Goal: Communication & Community: Answer question/provide support

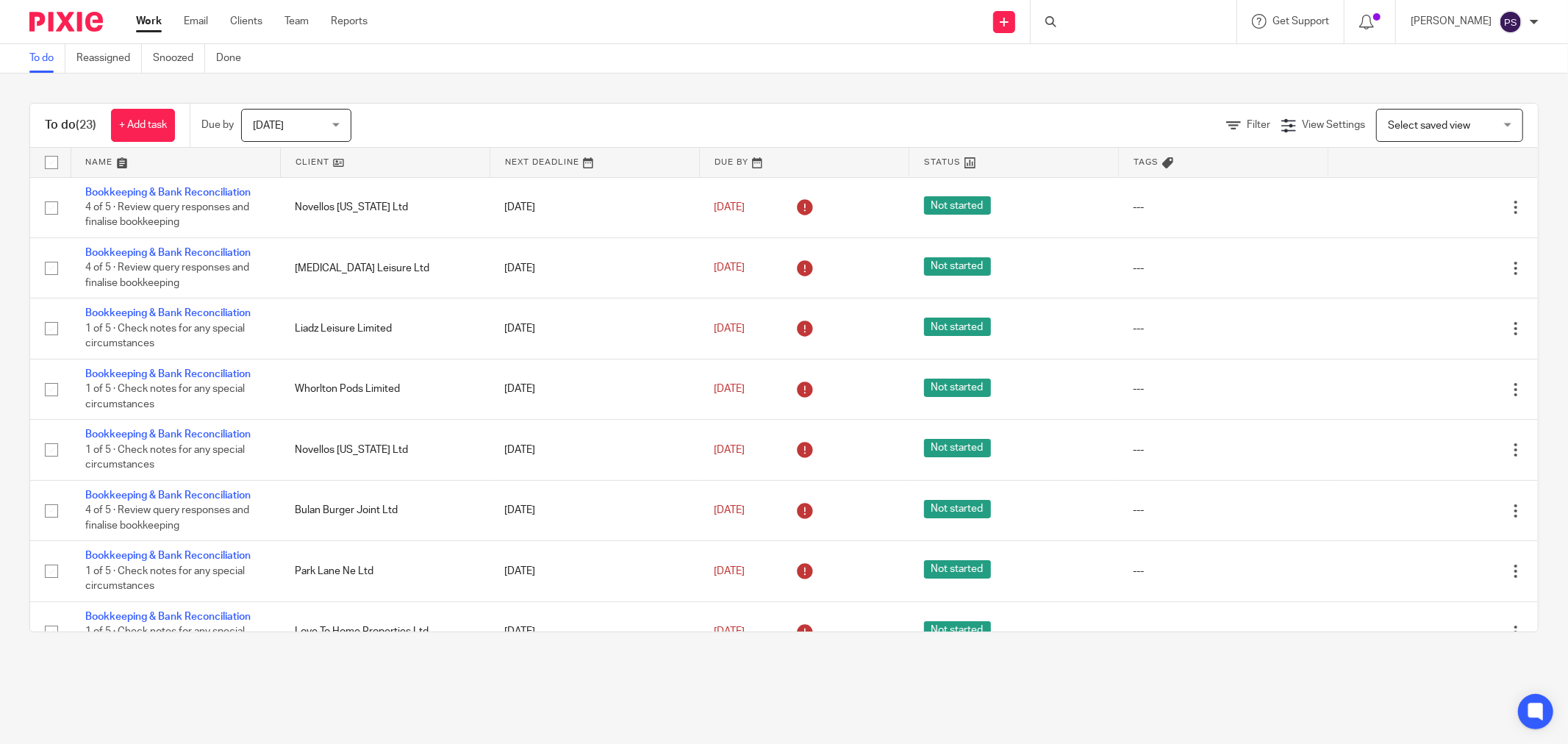
click at [1100, 17] on div at bounding box center [1133, 22] width 206 height 43
click at [1100, 19] on input "Search" at bounding box center [1126, 24] width 133 height 13
click at [1127, 1] on div at bounding box center [1133, 22] width 206 height 43
click at [1126, 16] on form at bounding box center [1138, 22] width 156 height 19
click at [1122, 25] on input "Search" at bounding box center [1126, 24] width 133 height 13
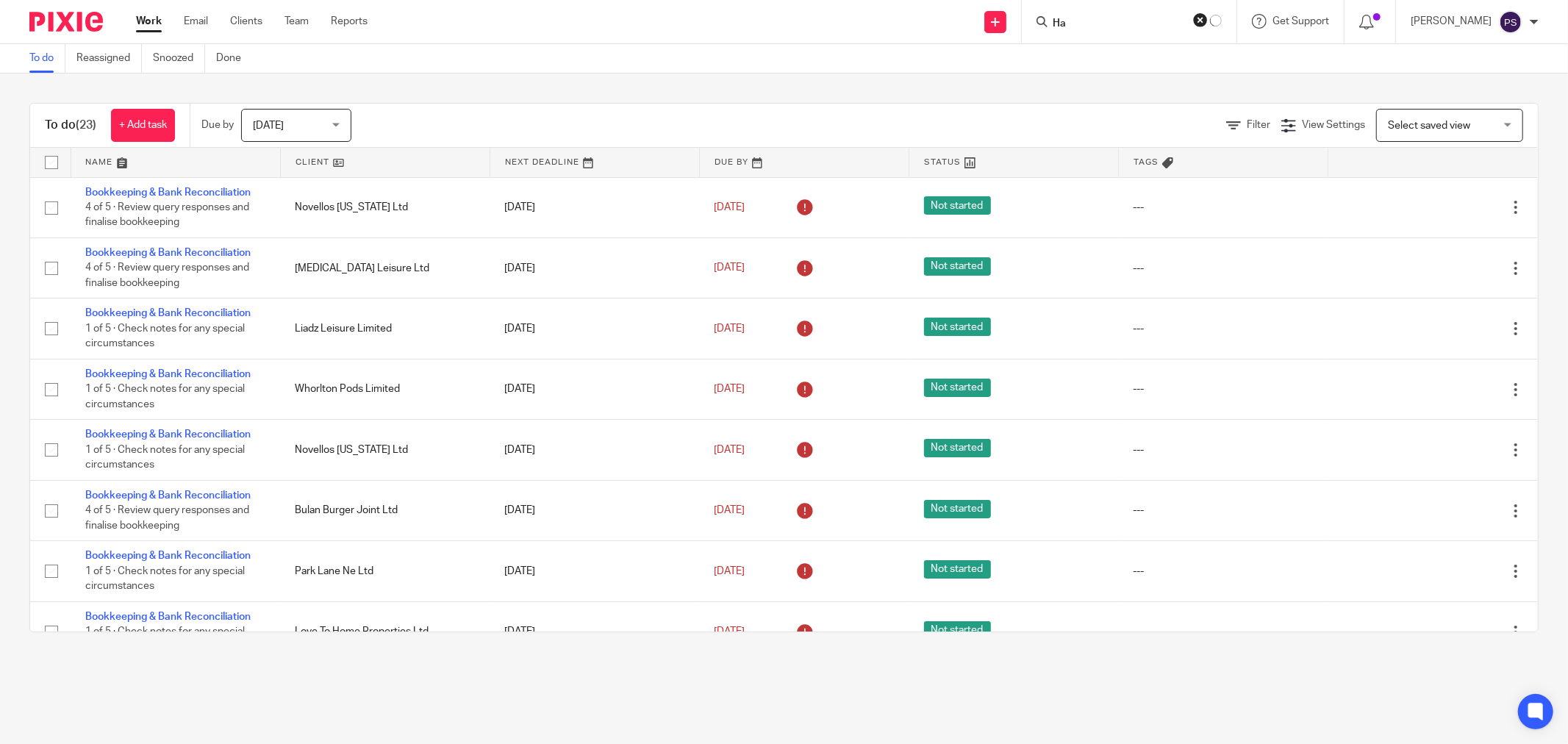
type input "H"
type input "365"
click at [1103, 62] on link at bounding box center [1168, 63] width 220 height 33
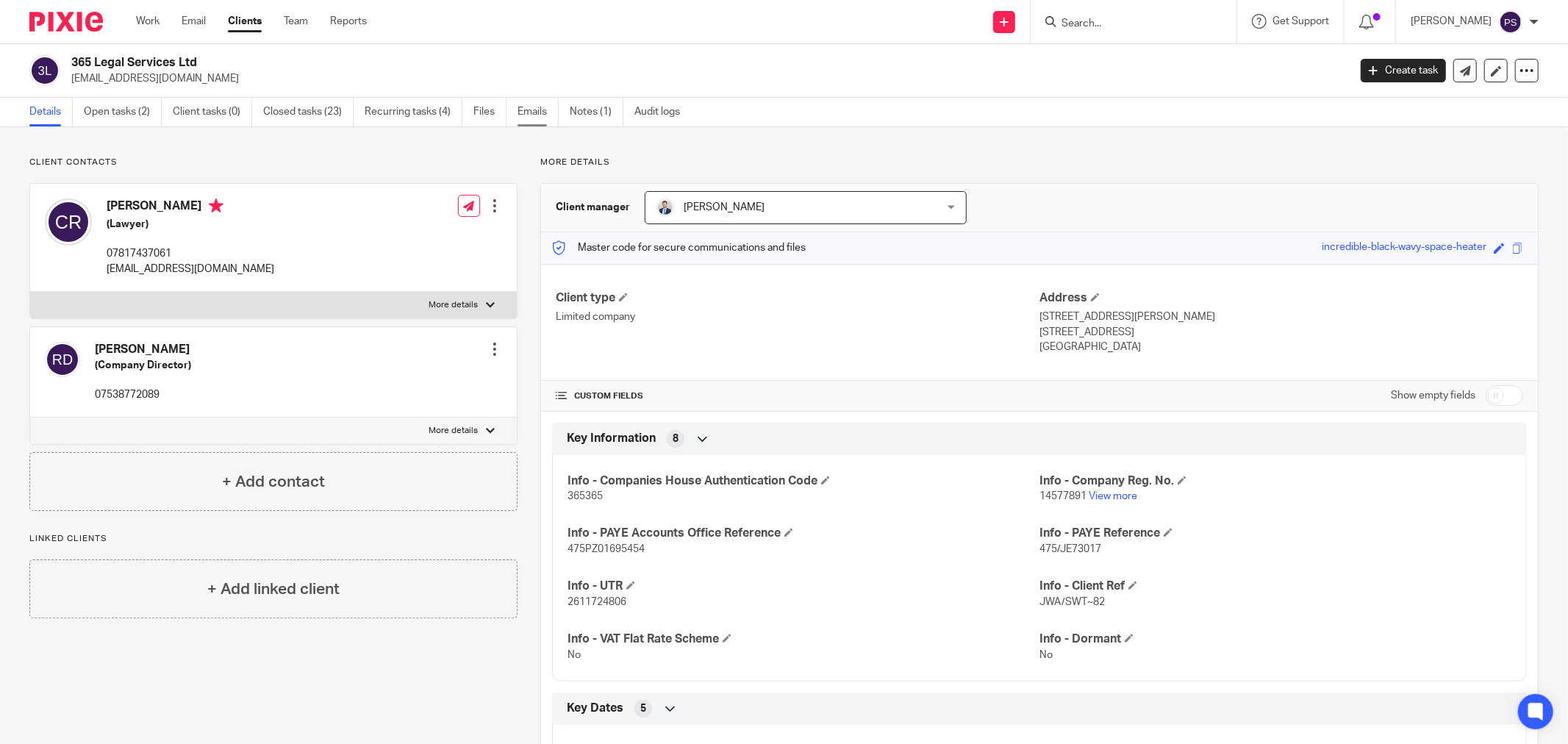
click at [544, 108] on link "Emails" at bounding box center [538, 111] width 41 height 29
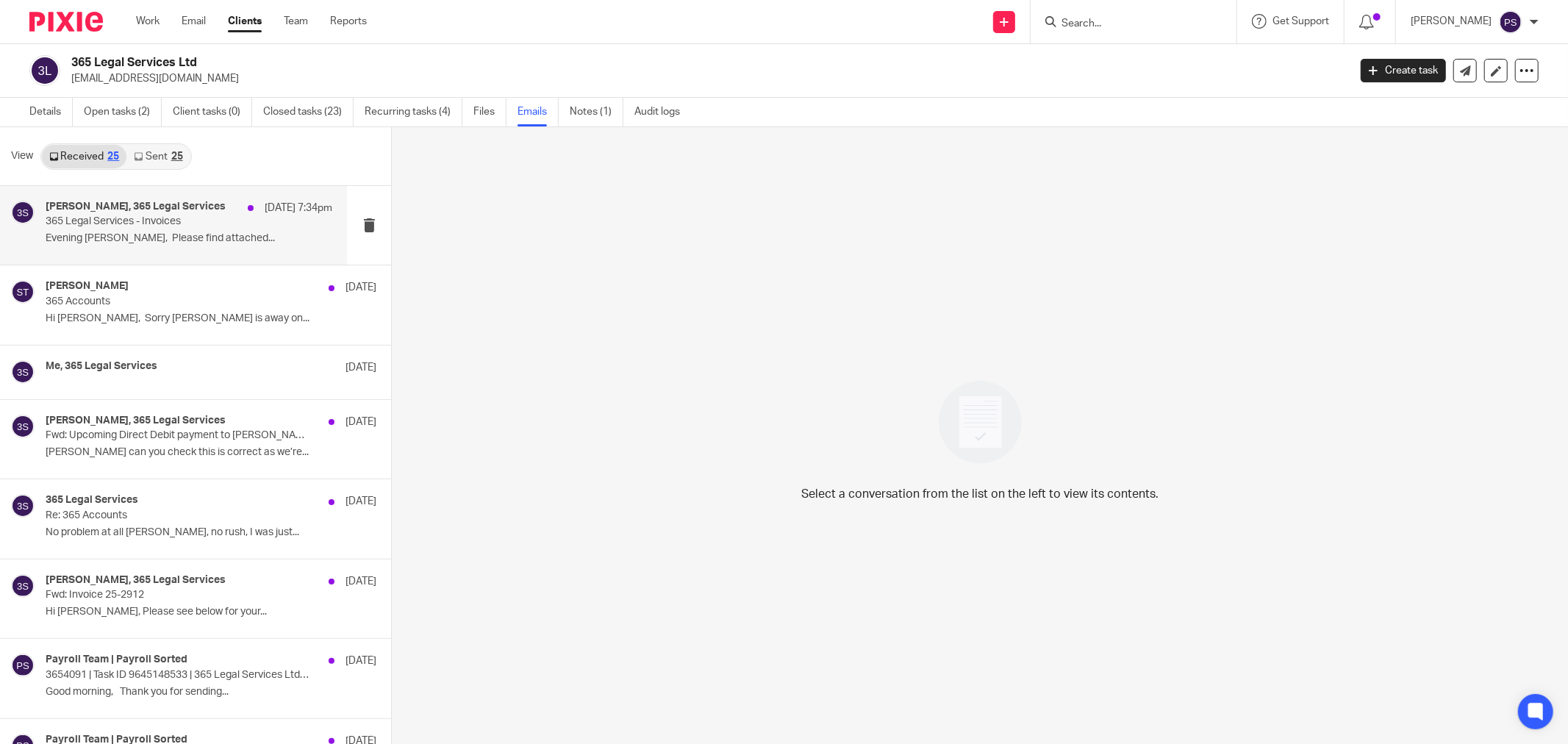
click at [189, 238] on p "Evening Sara, Please find attached..." at bounding box center [188, 238] width 286 height 13
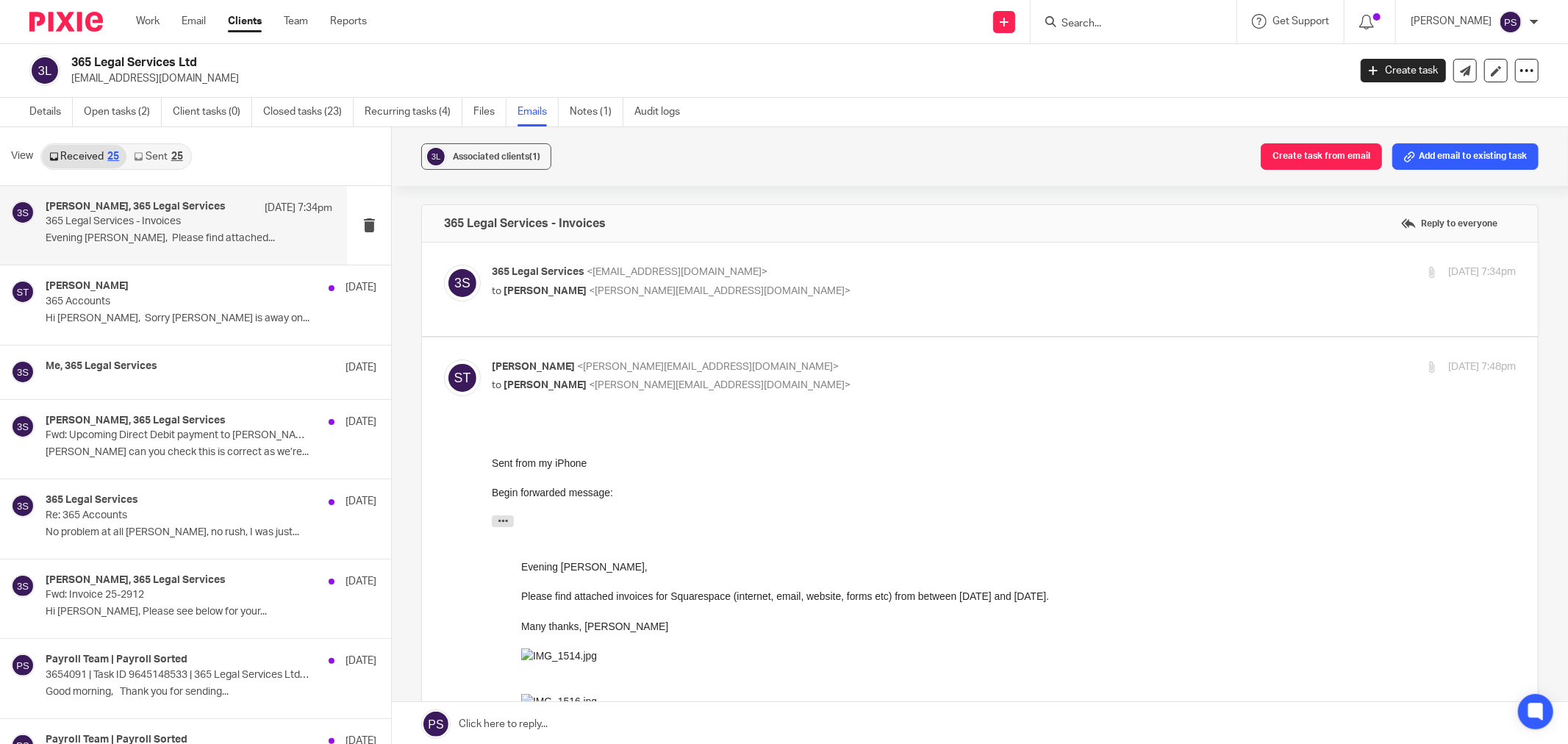
click at [642, 270] on span "<office@365legalservices.co.uk>" at bounding box center [677, 272] width 181 height 10
checkbox input "true"
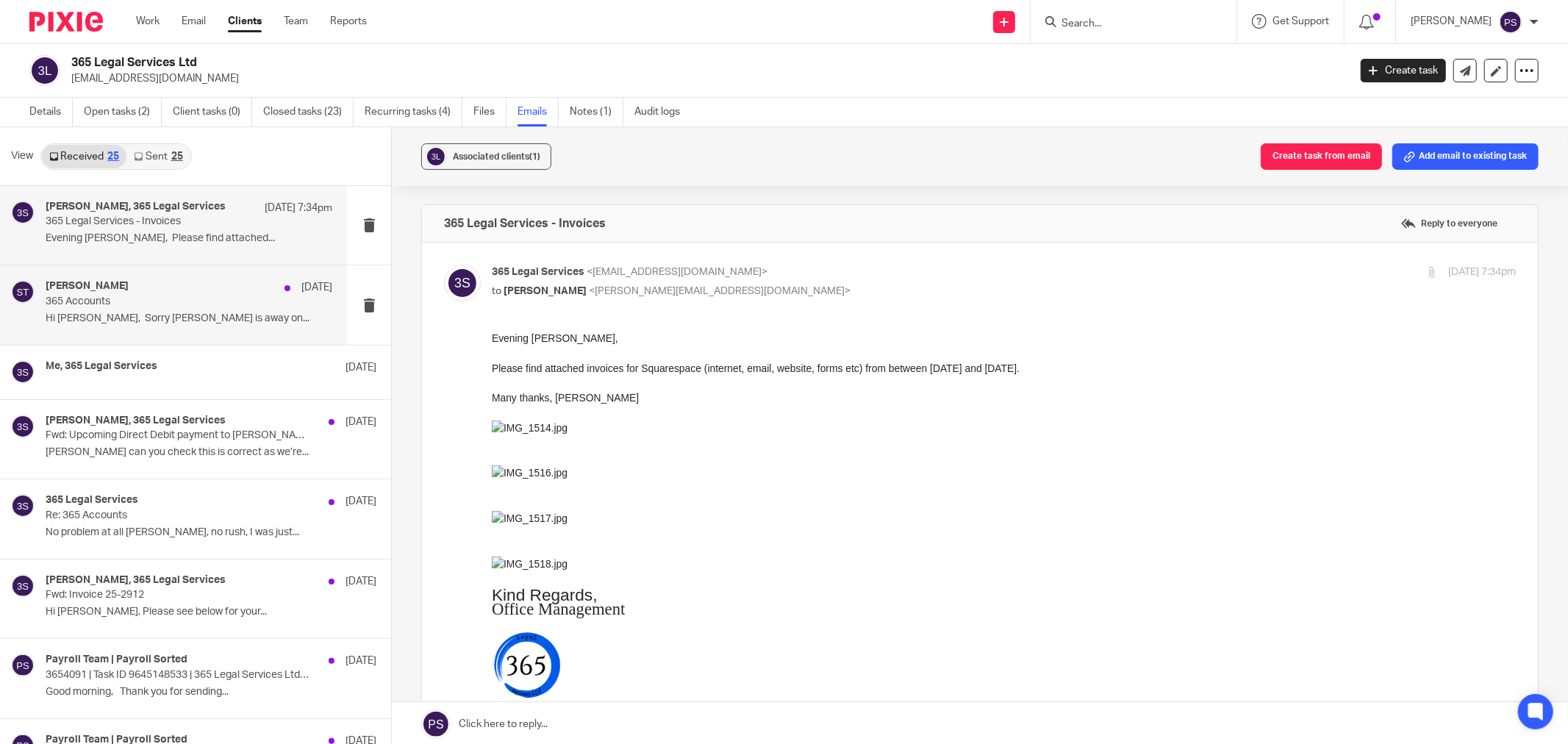
click at [178, 313] on p "Hi Sara, Sorry Clark is away on..." at bounding box center [188, 319] width 286 height 13
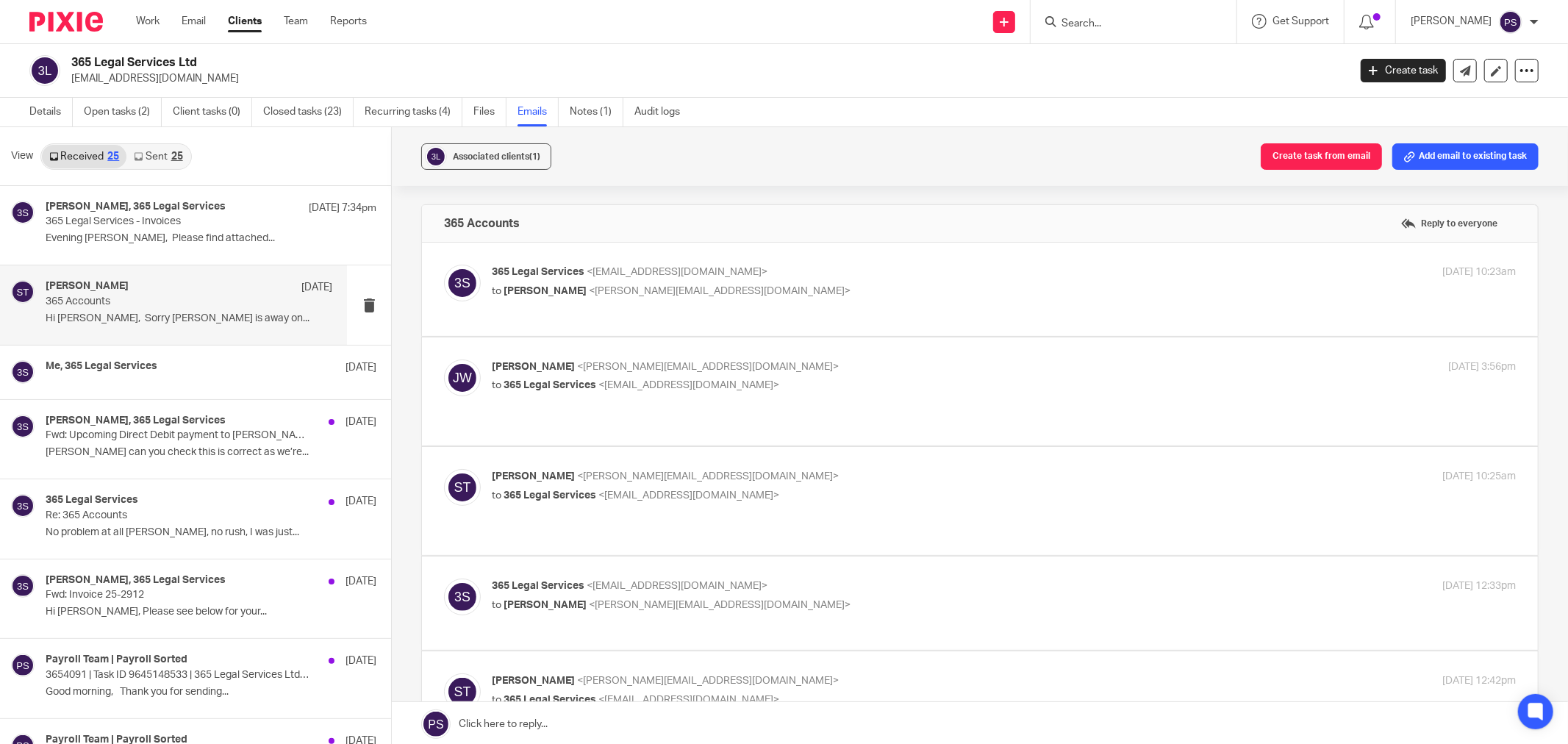
click at [237, 313] on p "Hi Sara, Sorry Clark is away on..." at bounding box center [188, 319] width 286 height 13
click at [710, 279] on p "365 Legal Services <office@365legalservices.co.uk>" at bounding box center [833, 273] width 683 height 16
checkbox input "true"
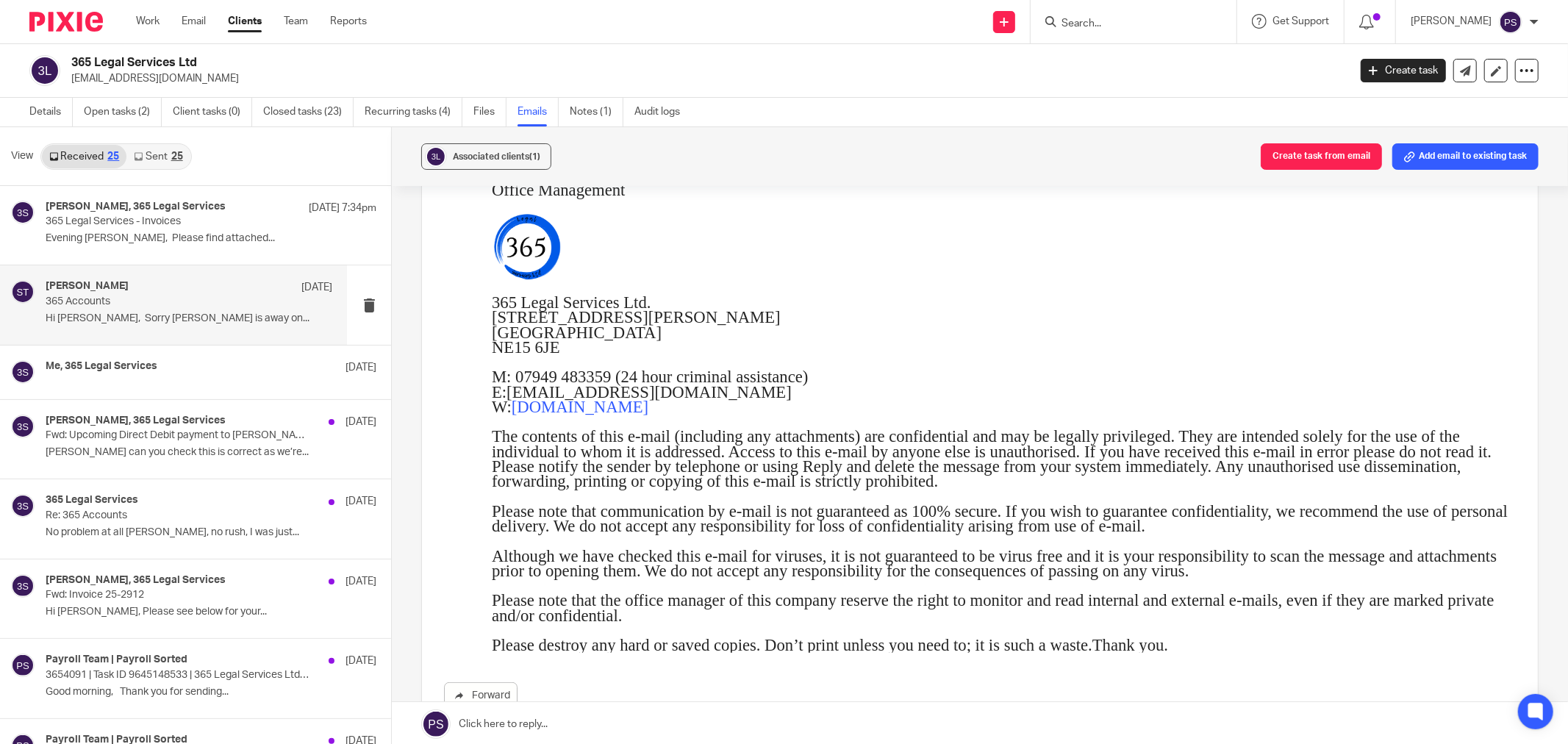
scroll to position [817, 0]
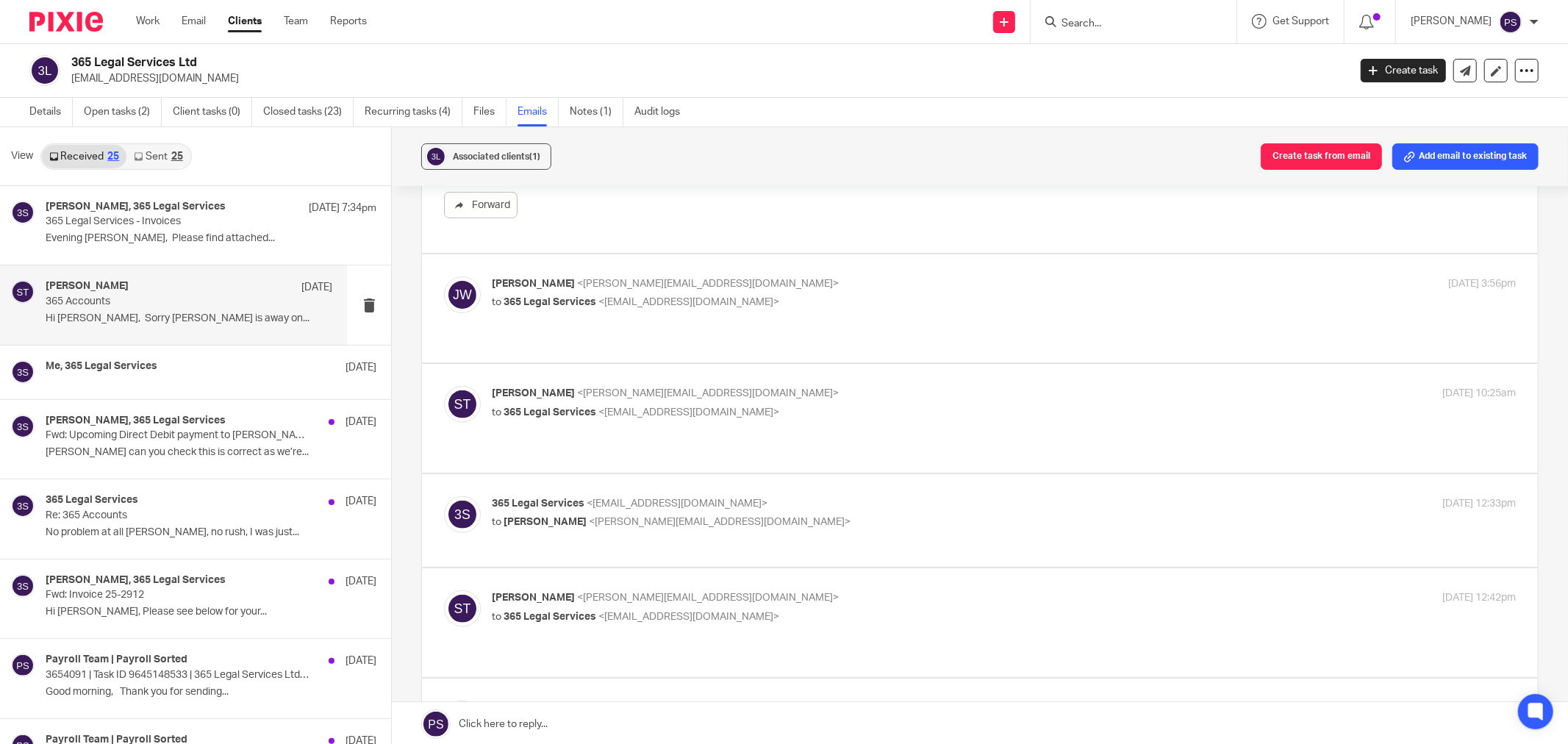
click at [737, 292] on p "Jason Waite <jason@waiteaccountants.co.uk>" at bounding box center [833, 284] width 683 height 16
checkbox input "true"
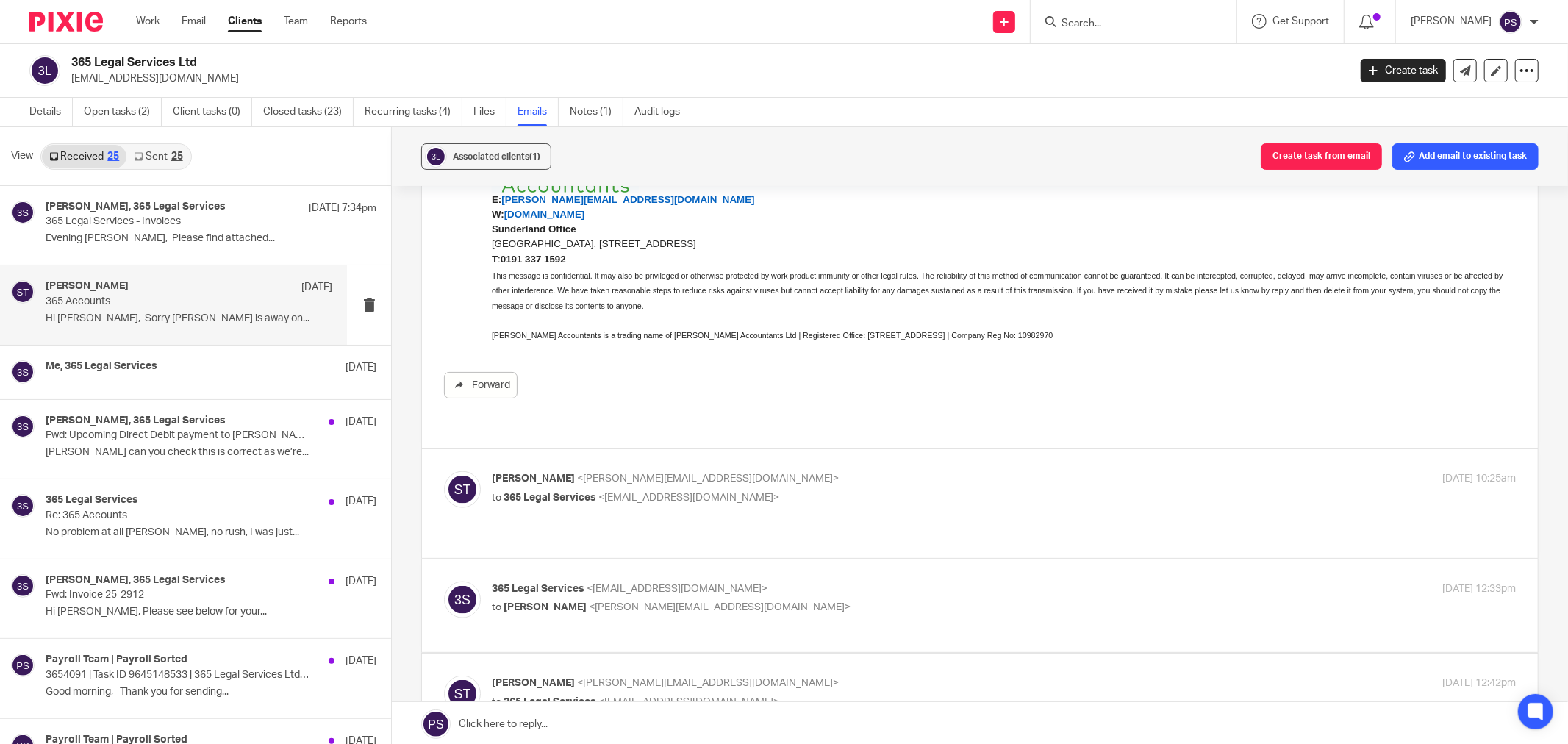
scroll to position [1553, 0]
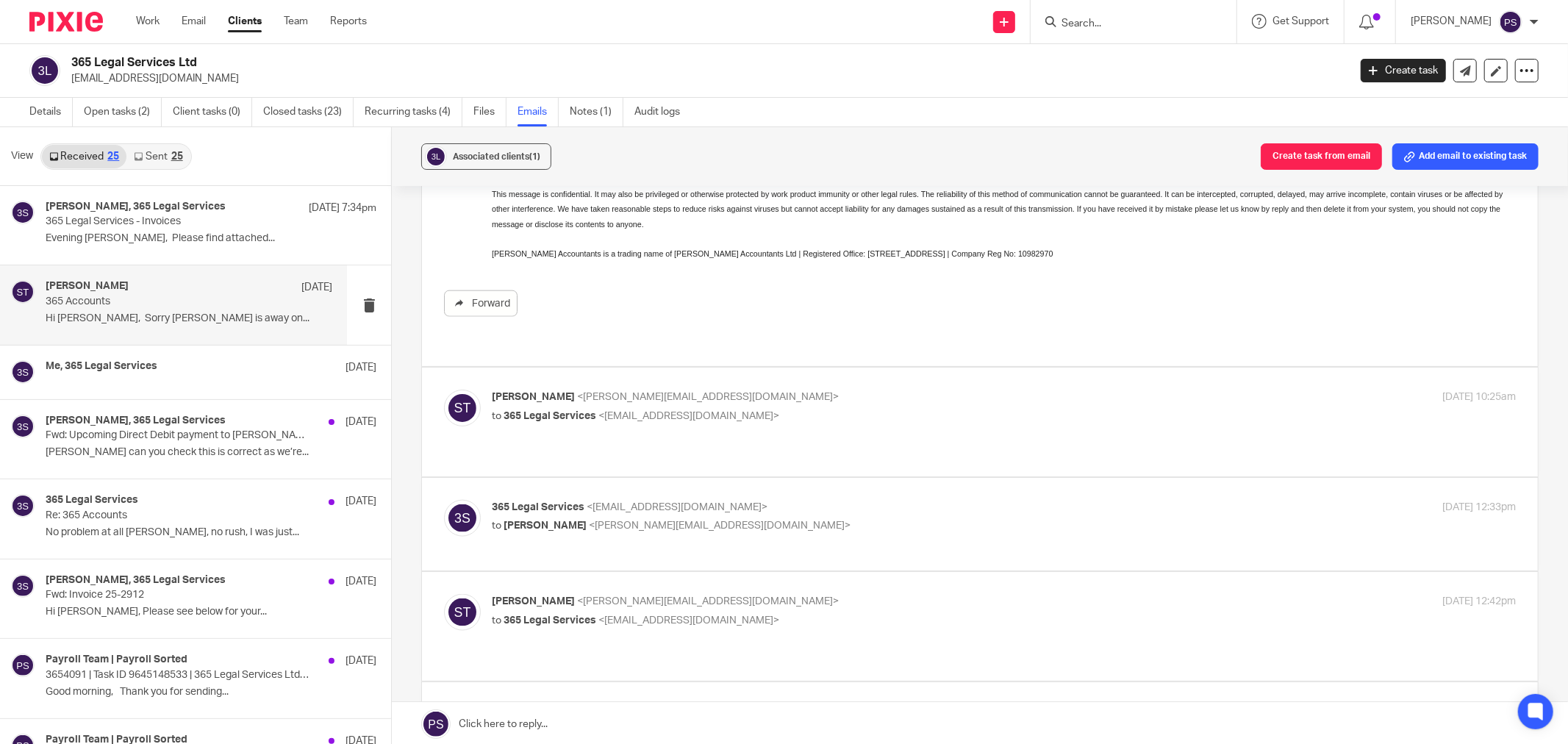
click at [612, 415] on span "<office@365legalservices.co.uk>" at bounding box center [689, 416] width 181 height 10
checkbox input "true"
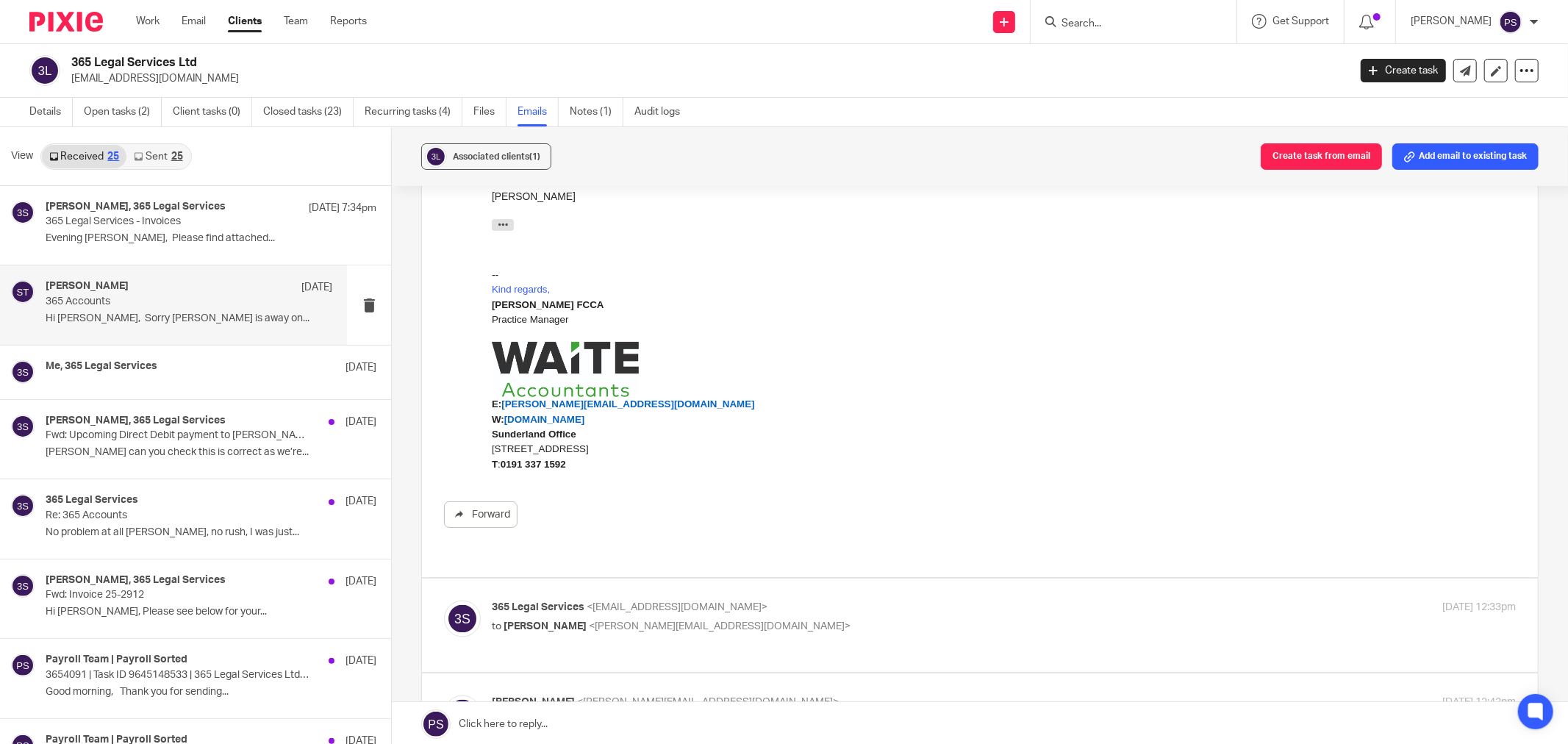
scroll to position [2042, 0]
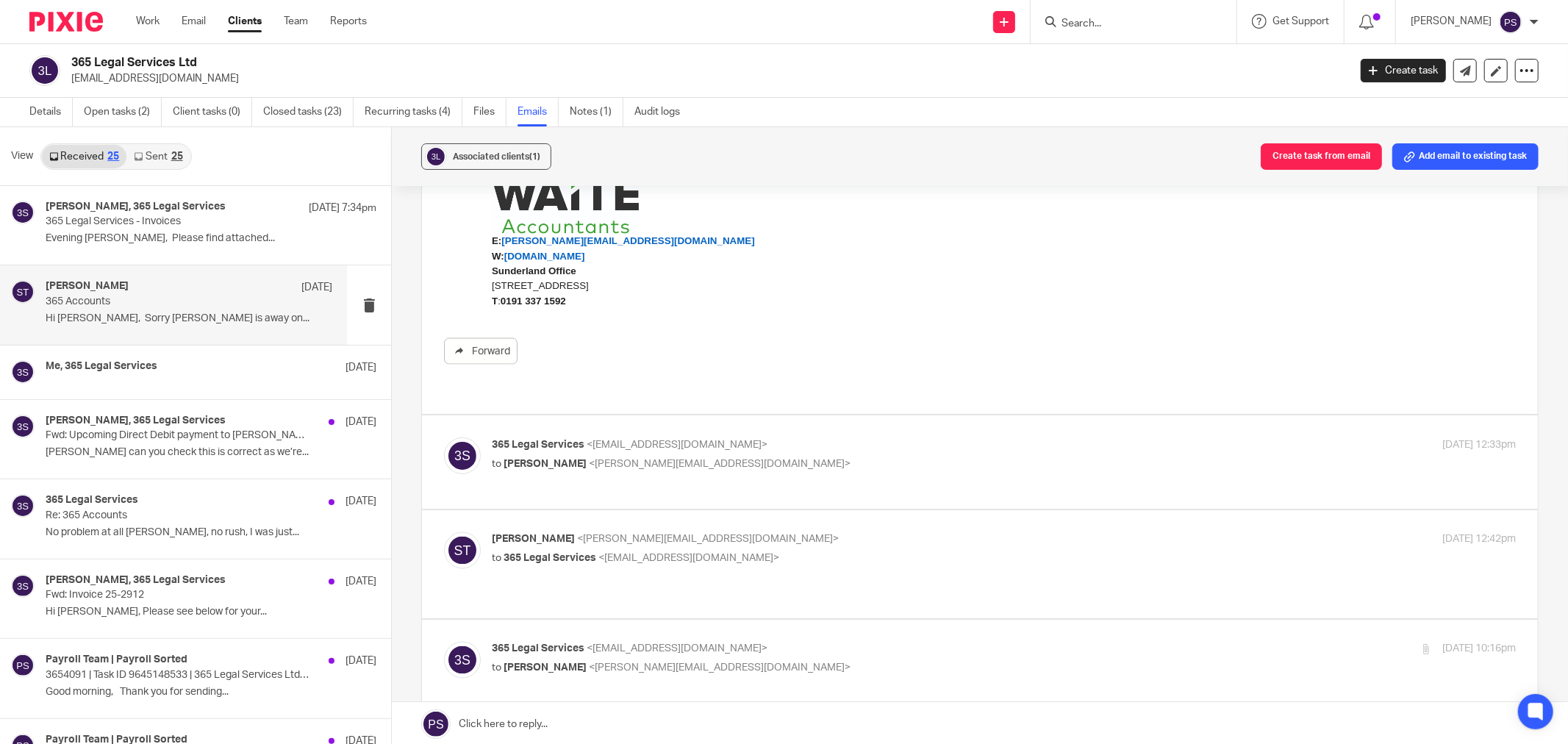
click at [623, 459] on span "<[PERSON_NAME][EMAIL_ADDRESS][DOMAIN_NAME]>" at bounding box center [720, 464] width 262 height 10
checkbox input "true"
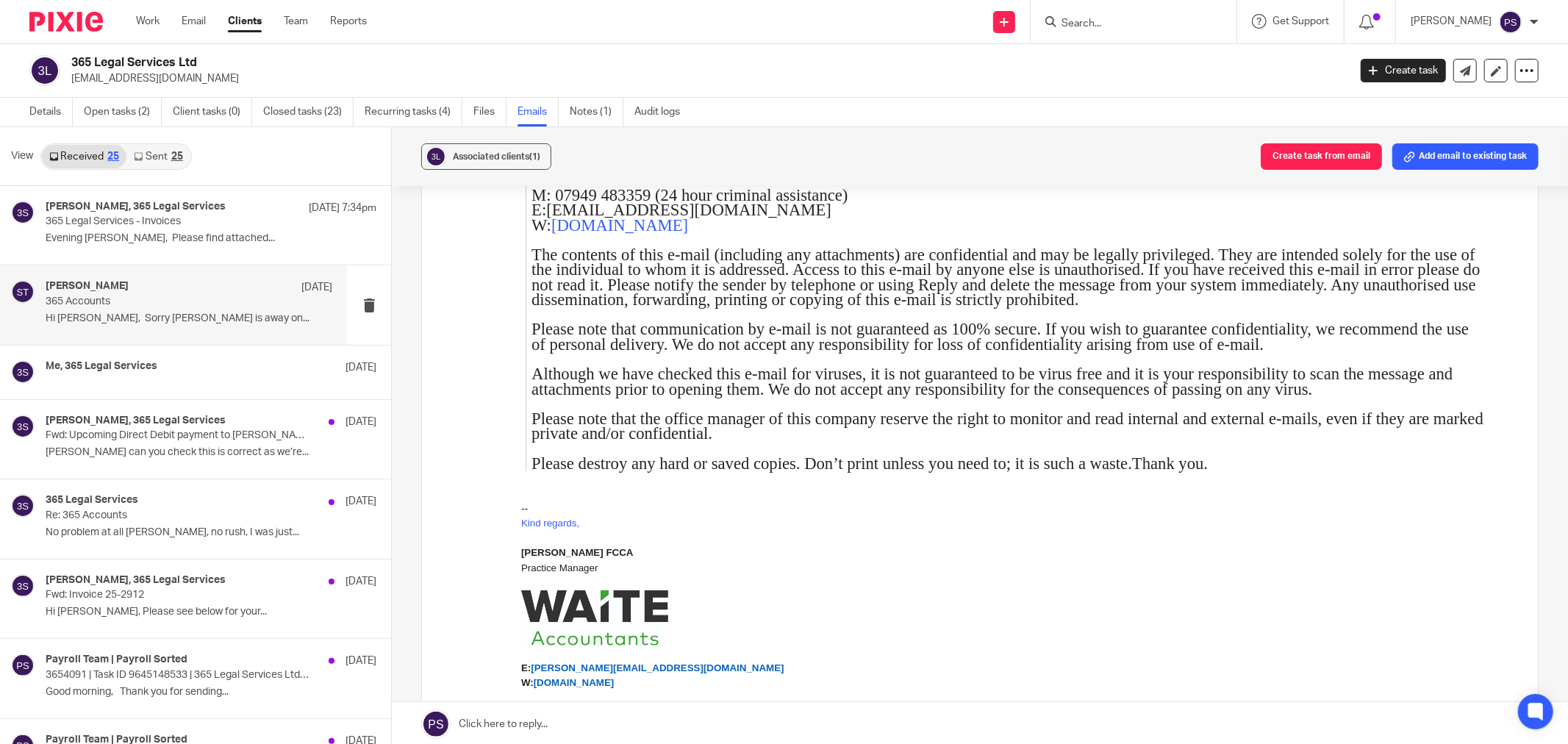
scroll to position [4003, 0]
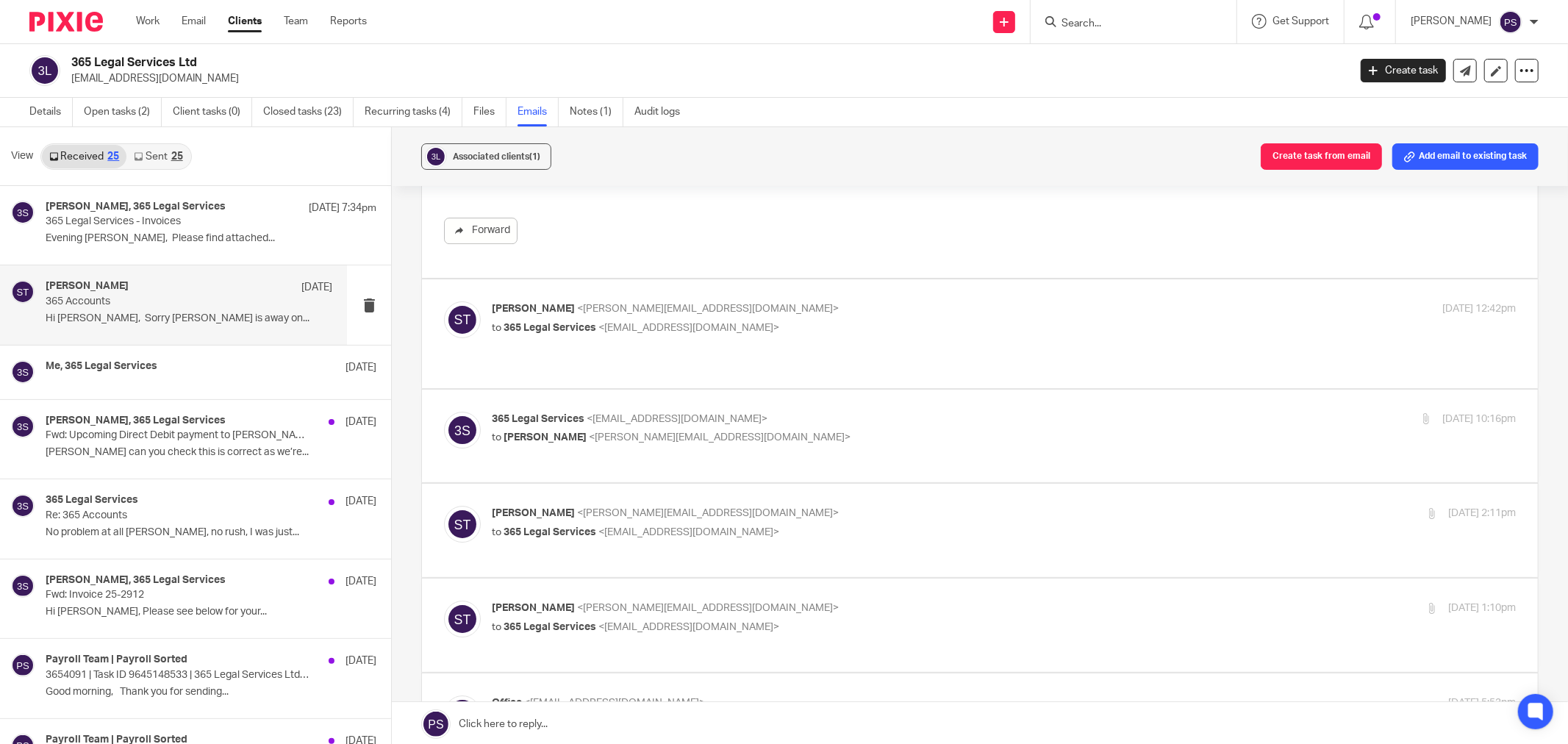
click at [622, 321] on p "to 365 Legal Services <office@365legalservices.co.uk>" at bounding box center [833, 329] width 683 height 16
checkbox input "true"
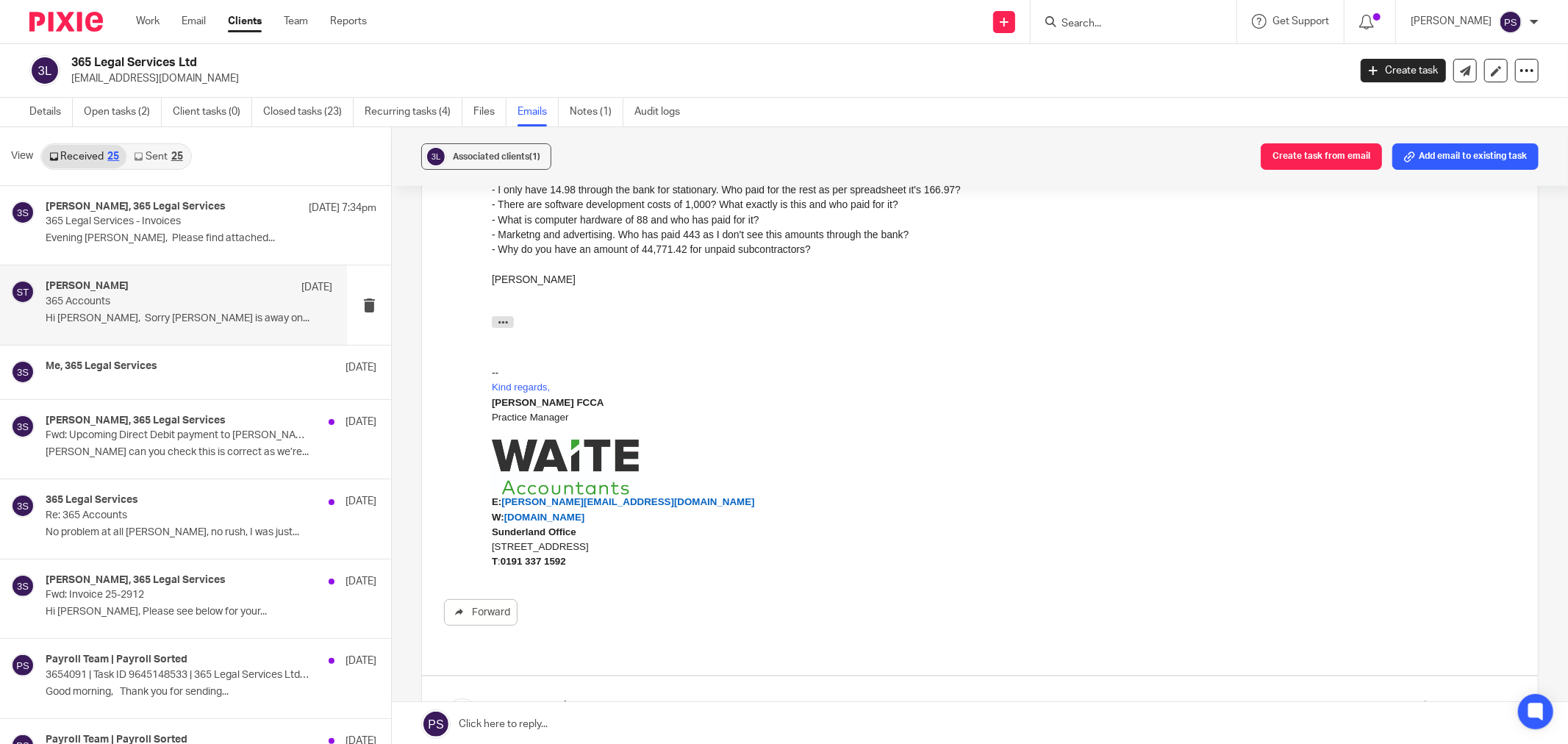
scroll to position [4495, 0]
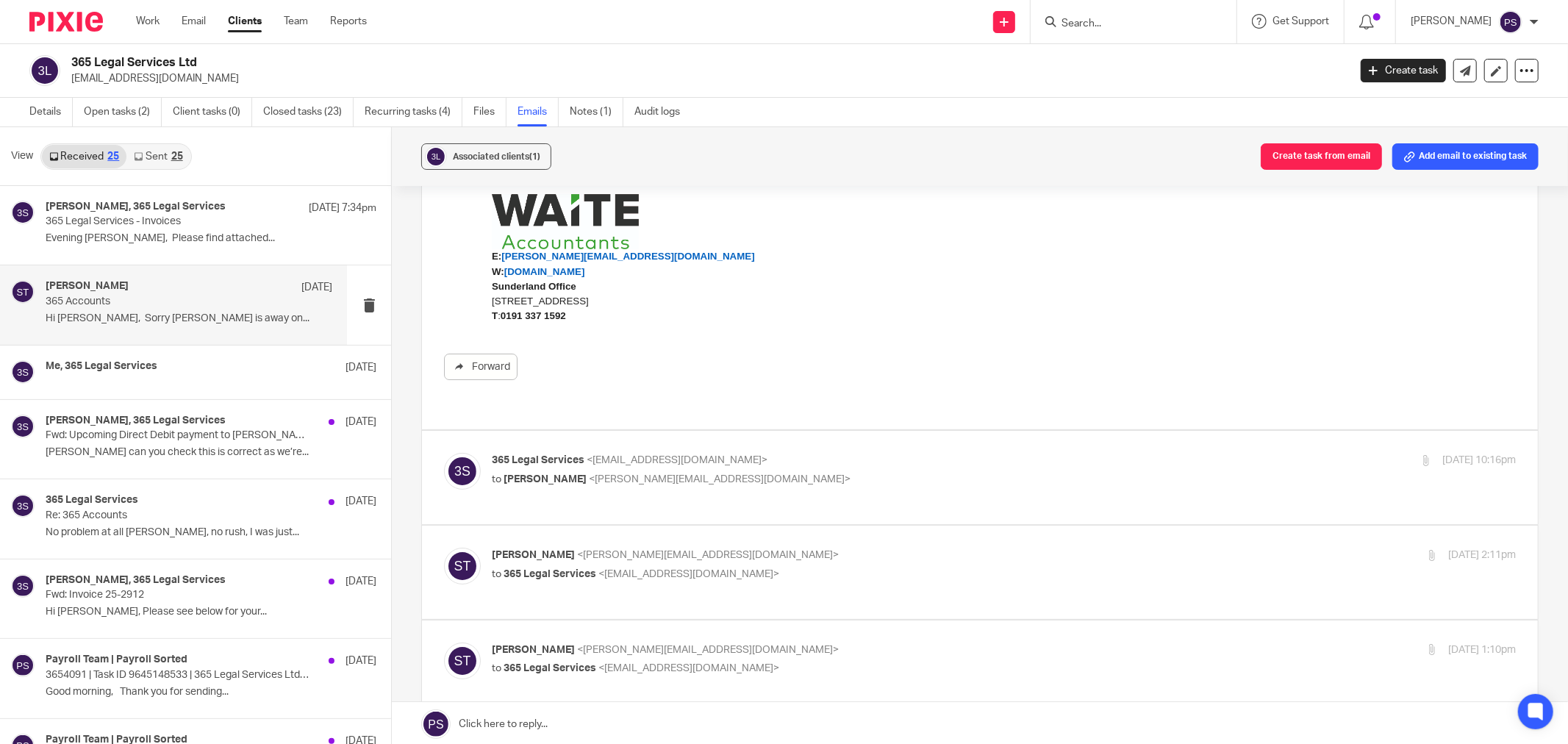
click at [685, 453] on p "365 Legal Services <office@365legalservices.co.uk>" at bounding box center [833, 461] width 683 height 16
checkbox input "true"
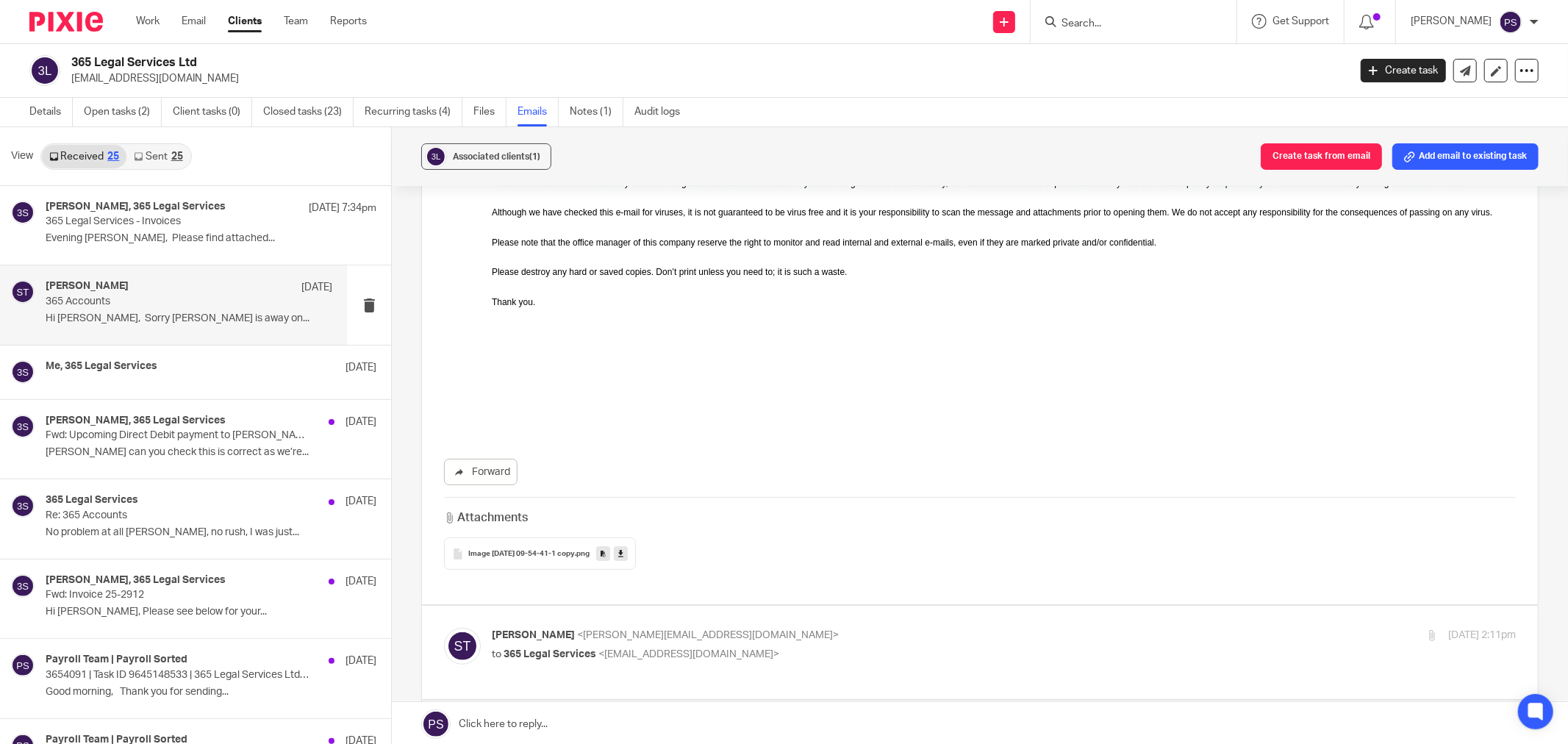
scroll to position [5311, 0]
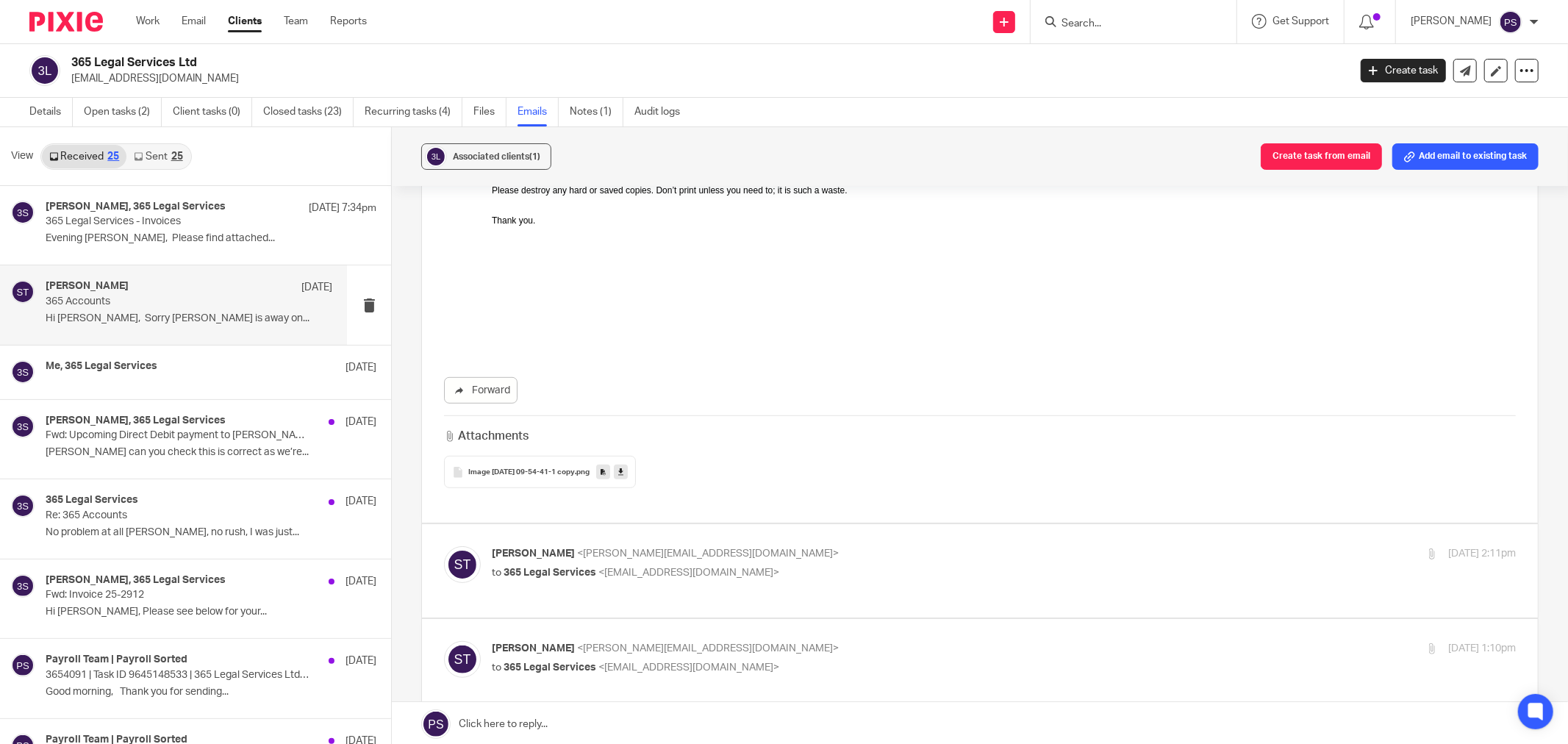
click at [593, 525] on label at bounding box center [980, 571] width 1116 height 93
click at [444, 545] on input "checkbox" at bounding box center [444, 545] width 1 height 1
checkbox input "true"
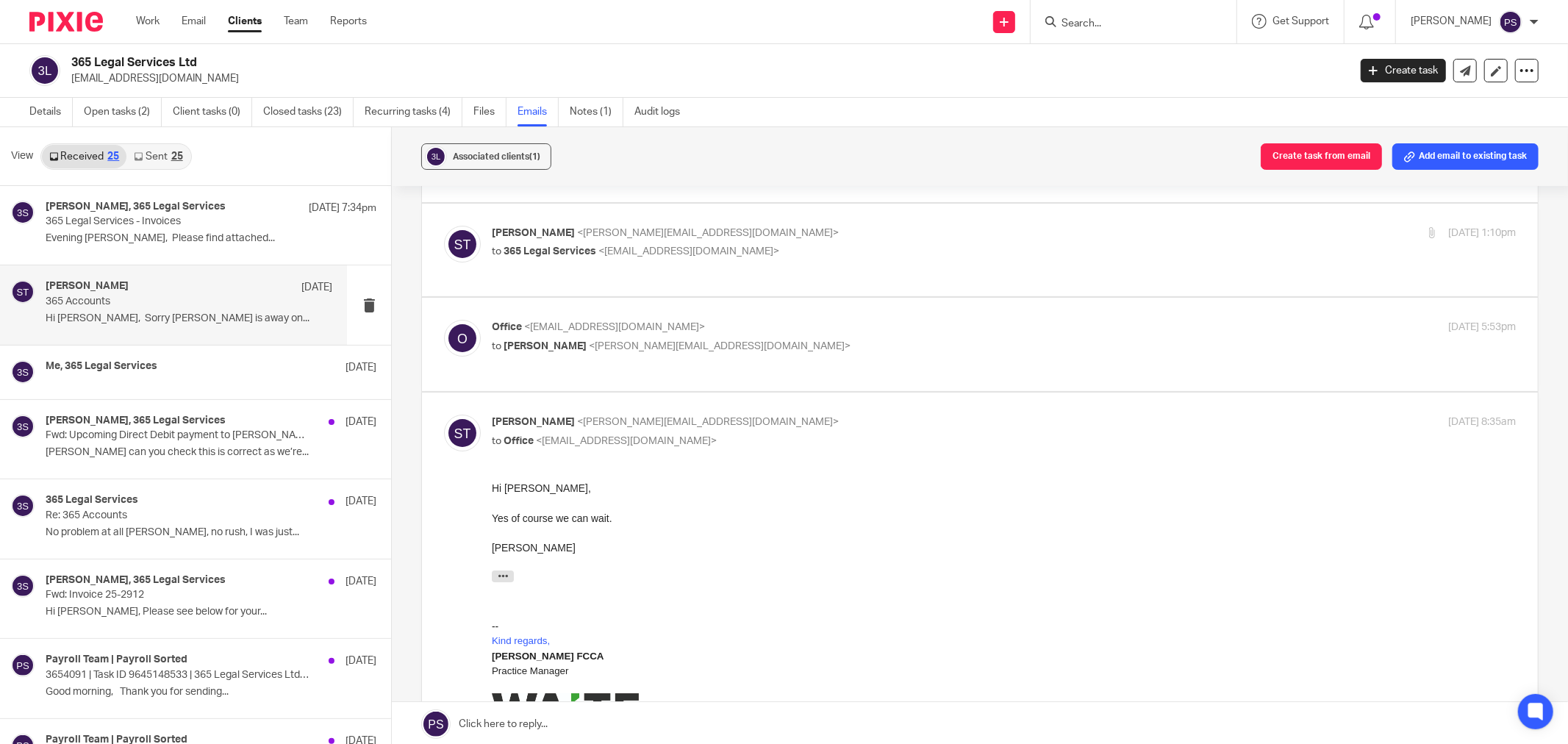
scroll to position [8906, 0]
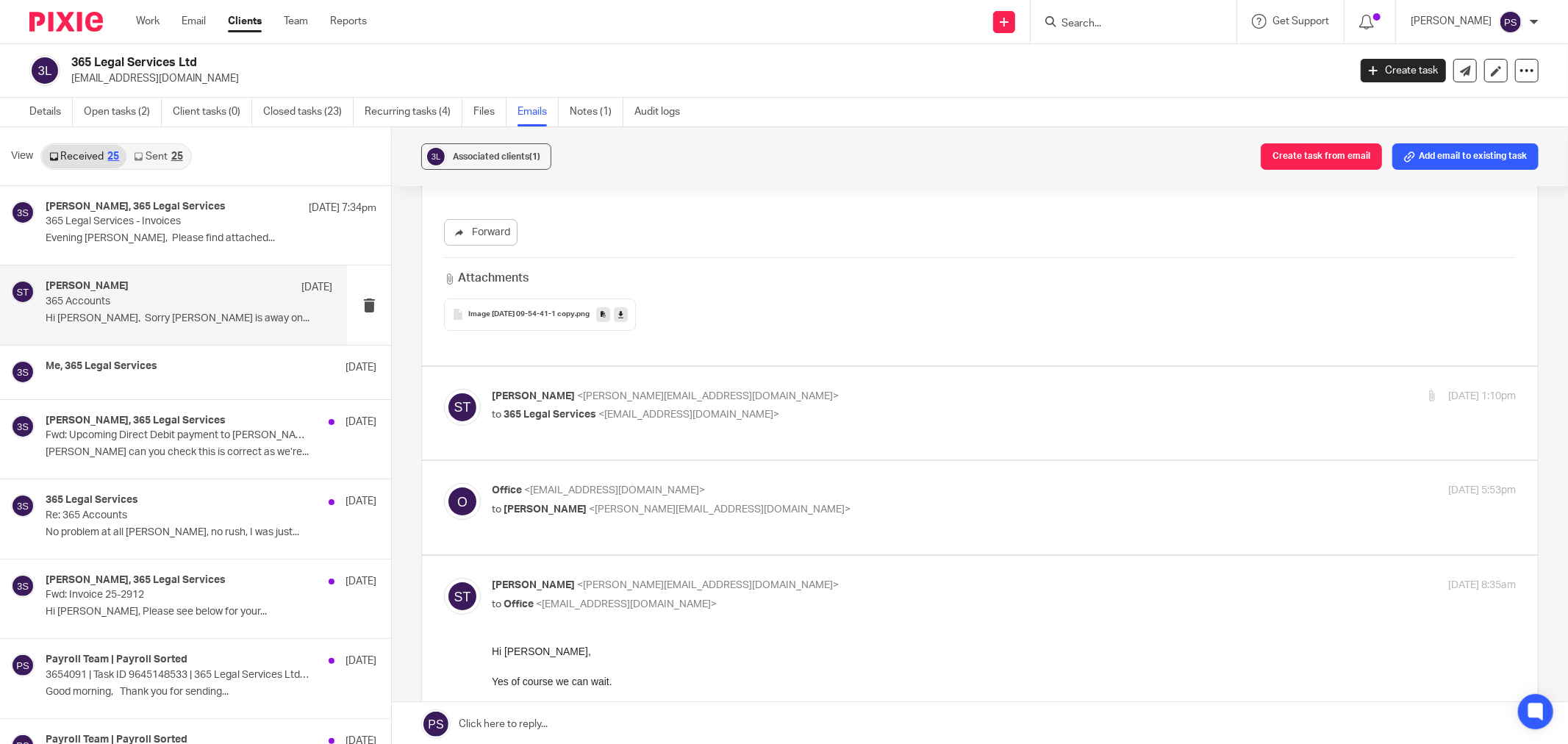
click at [615, 367] on label at bounding box center [980, 413] width 1116 height 93
click at [444, 389] on input "checkbox" at bounding box center [444, 389] width 1 height 1
checkbox input "true"
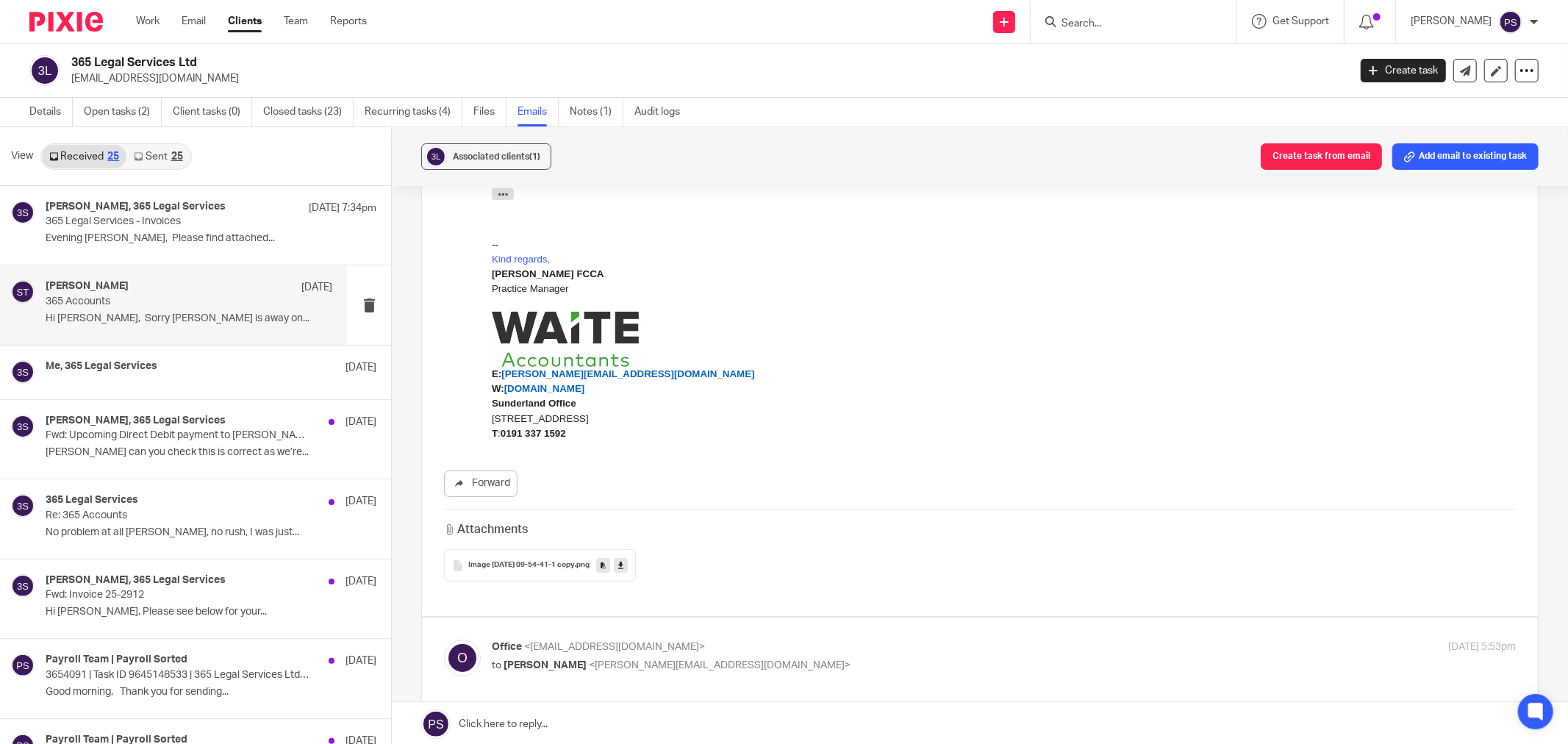
scroll to position [9315, 0]
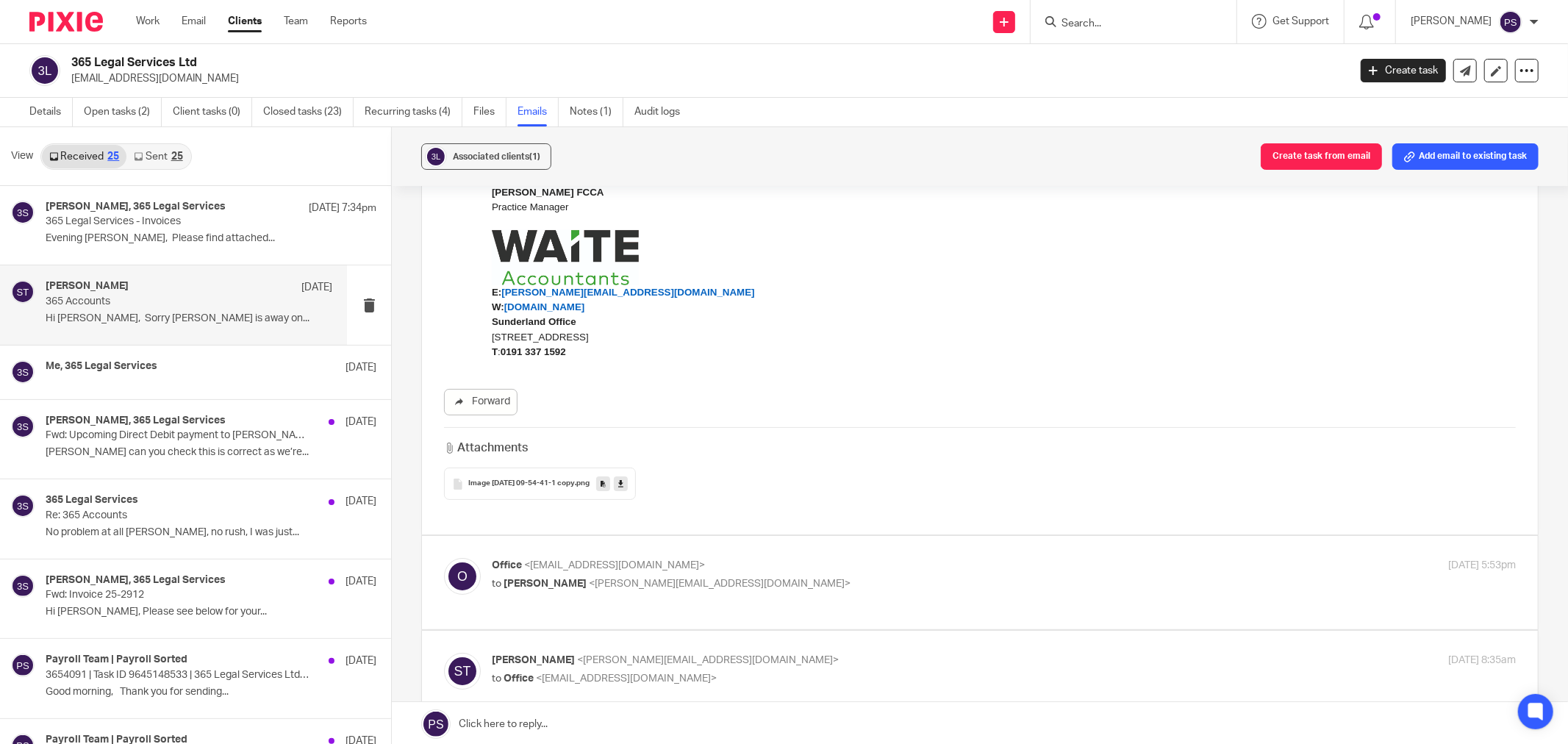
click at [574, 479] on span "Image 2023-01-10 09-54-41-1 copy" at bounding box center [521, 483] width 106 height 9
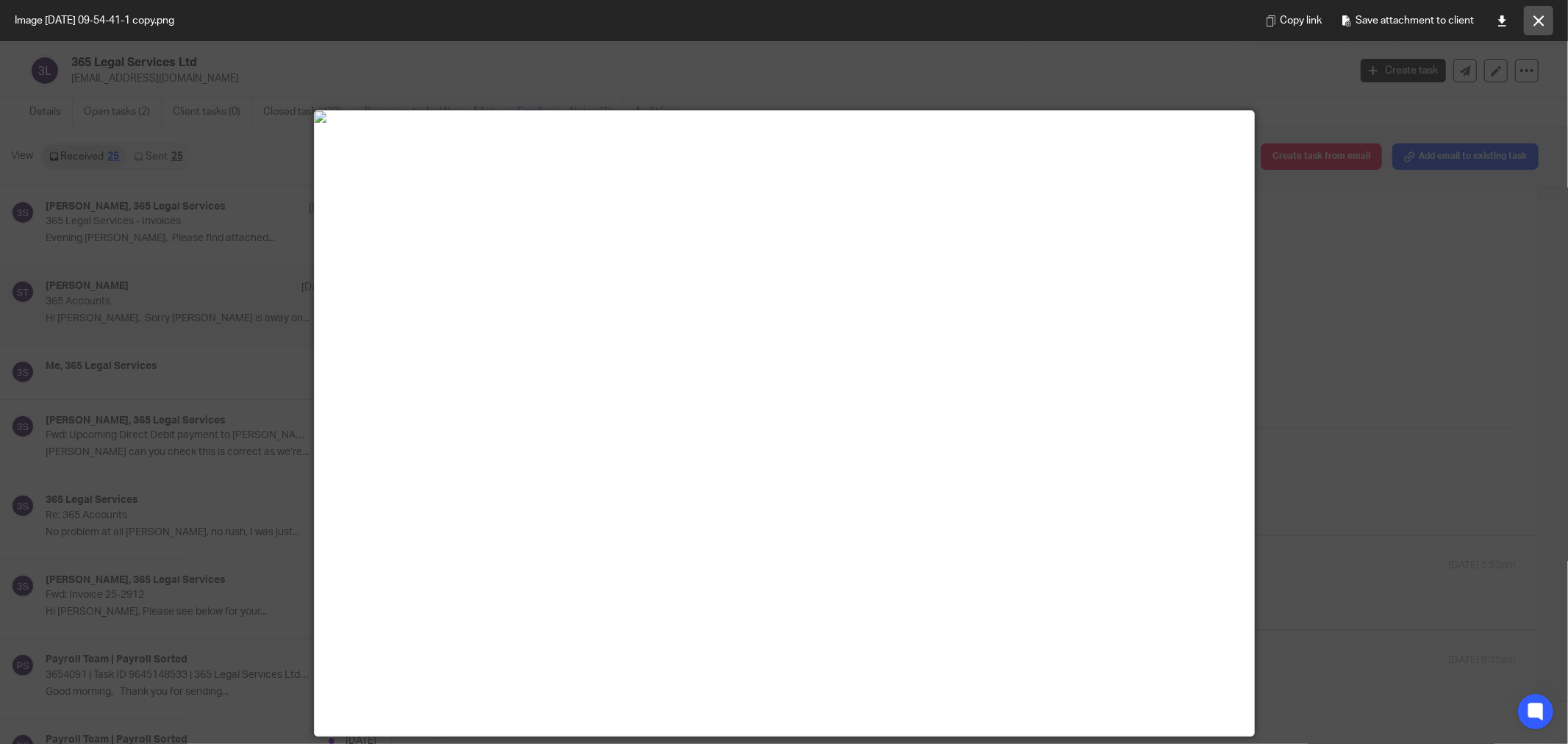
click at [1534, 33] on button at bounding box center [1538, 21] width 30 height 30
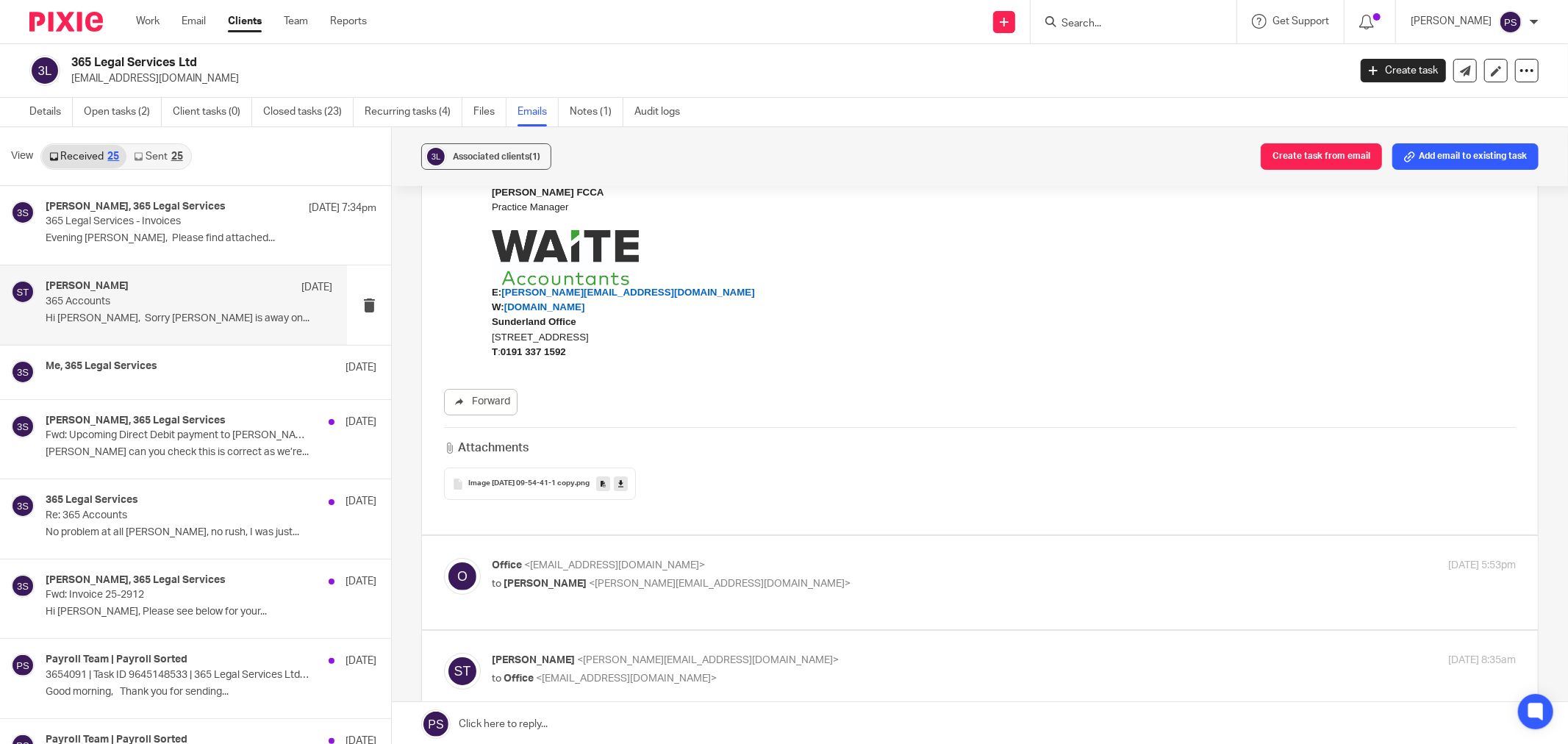
scroll to position [9396, 0]
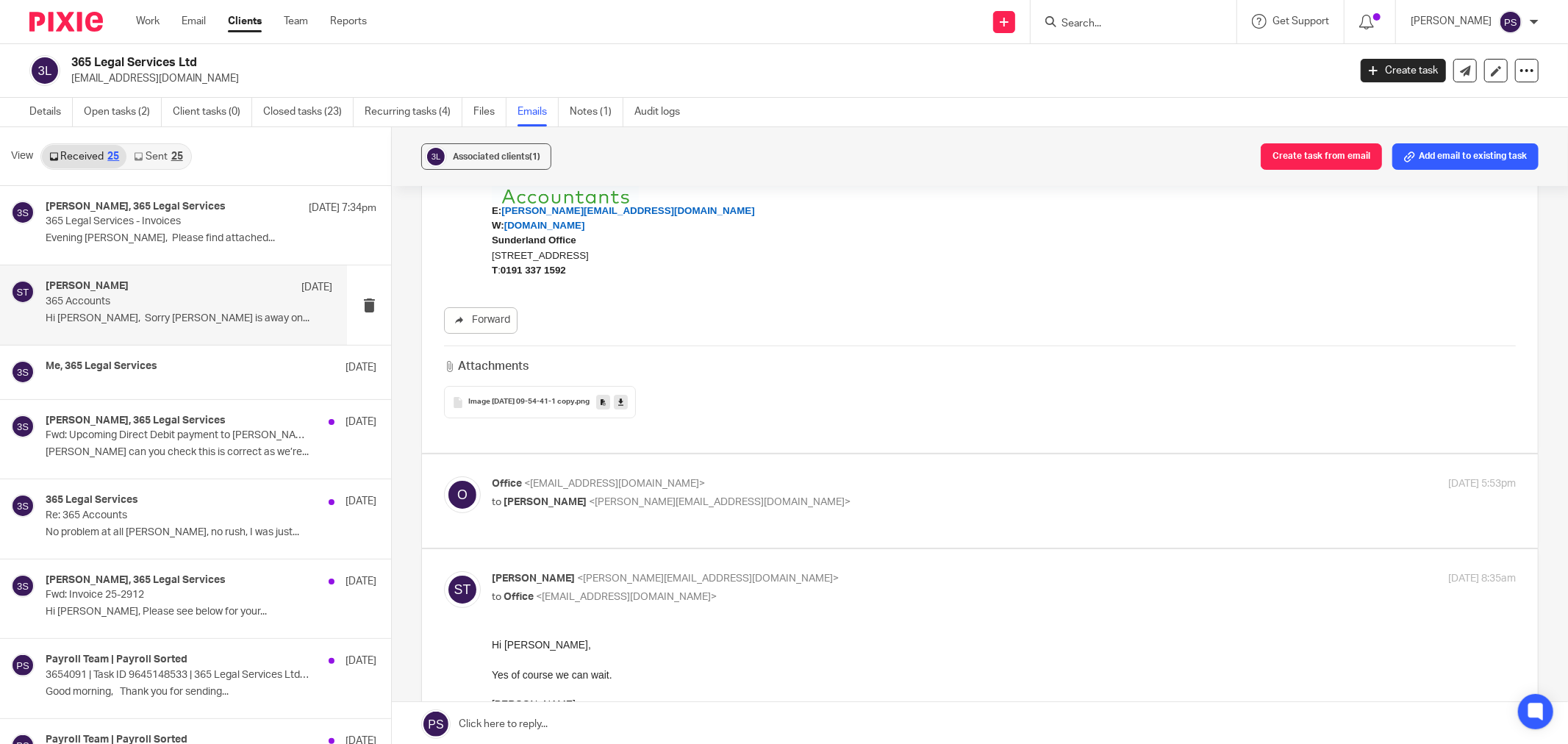
click at [581, 476] on p "Office <office@365legalservices.co.uk>" at bounding box center [833, 484] width 683 height 16
checkbox input "true"
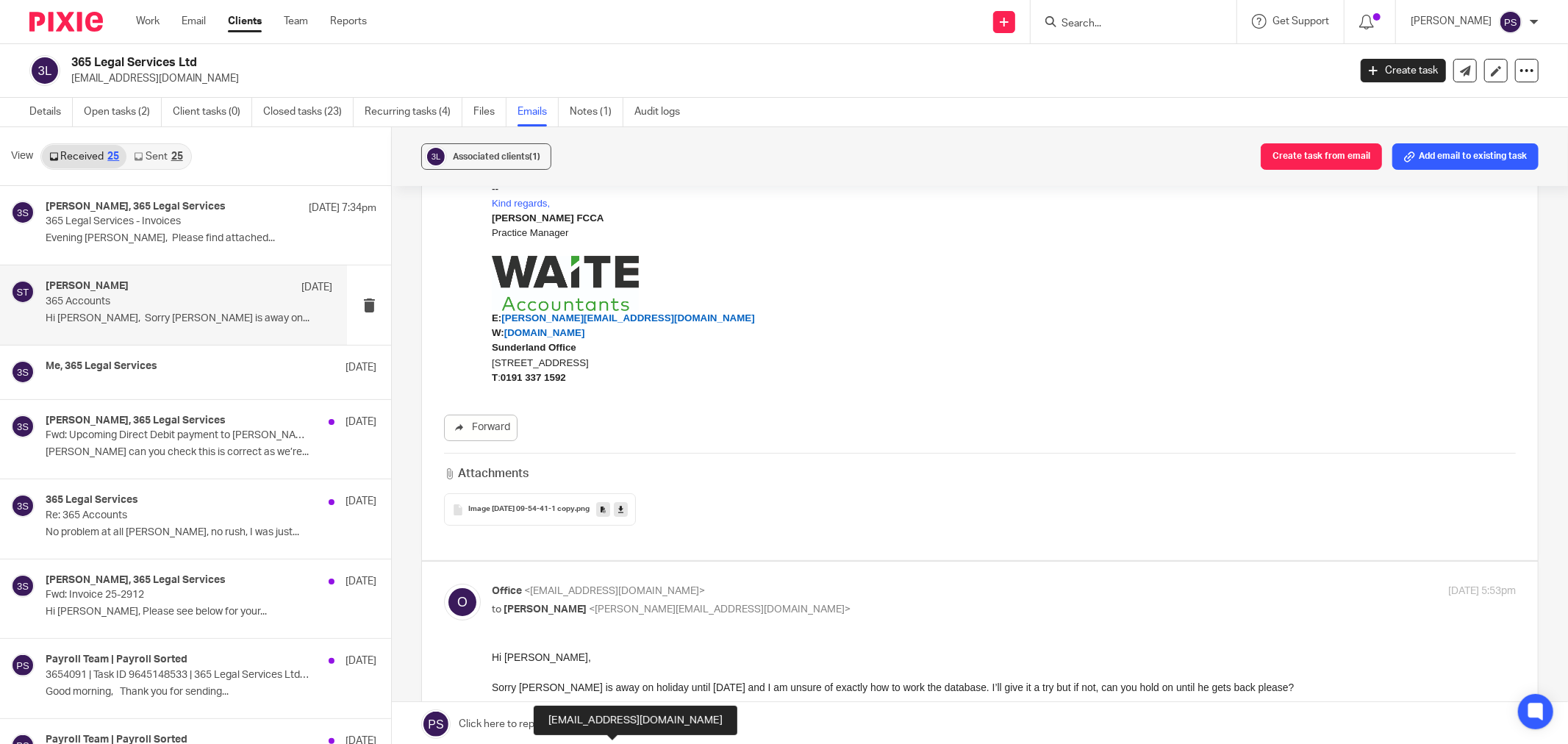
scroll to position [9371, 0]
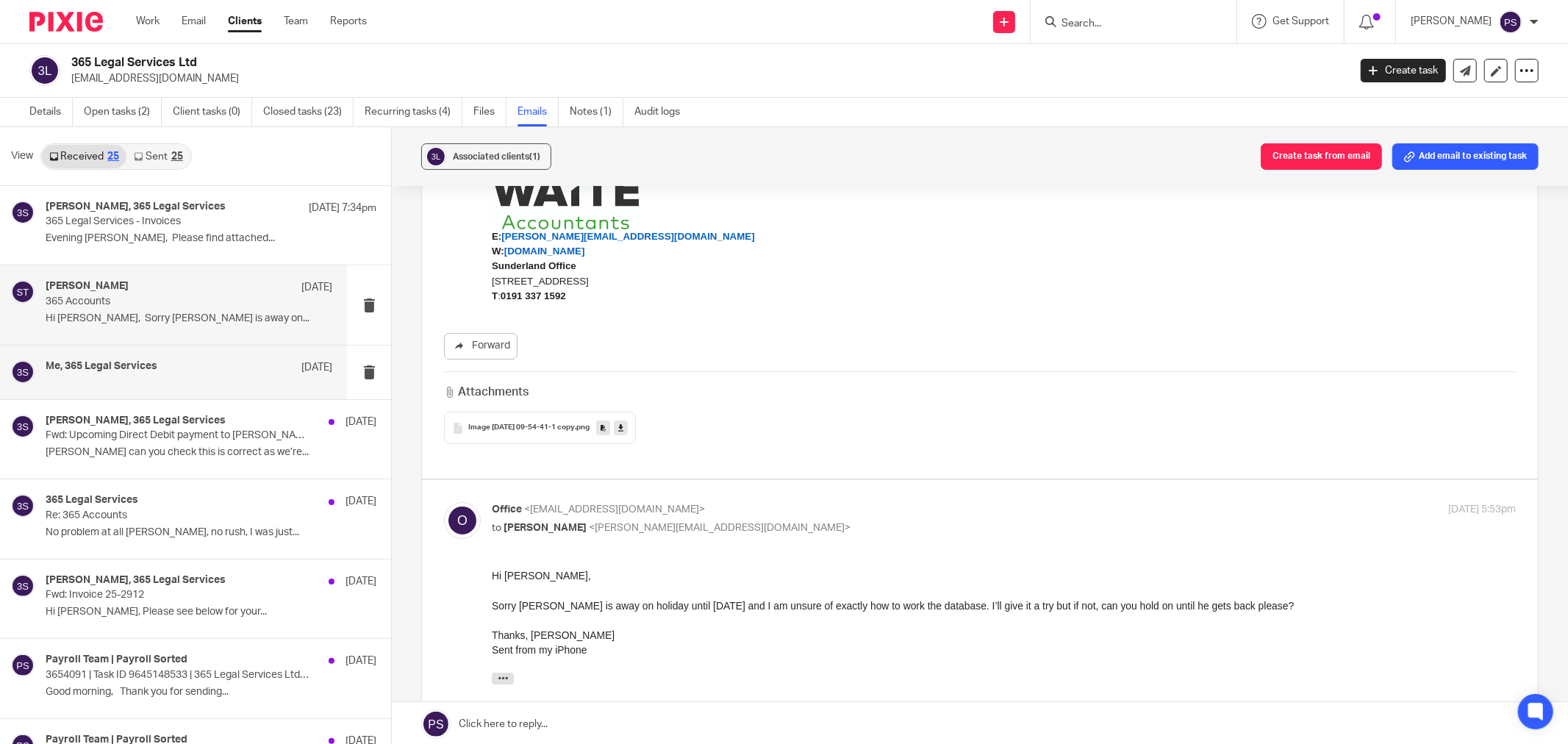
click at [135, 357] on div "Me, 365 Legal Services 8 Aug" at bounding box center [173, 372] width 347 height 54
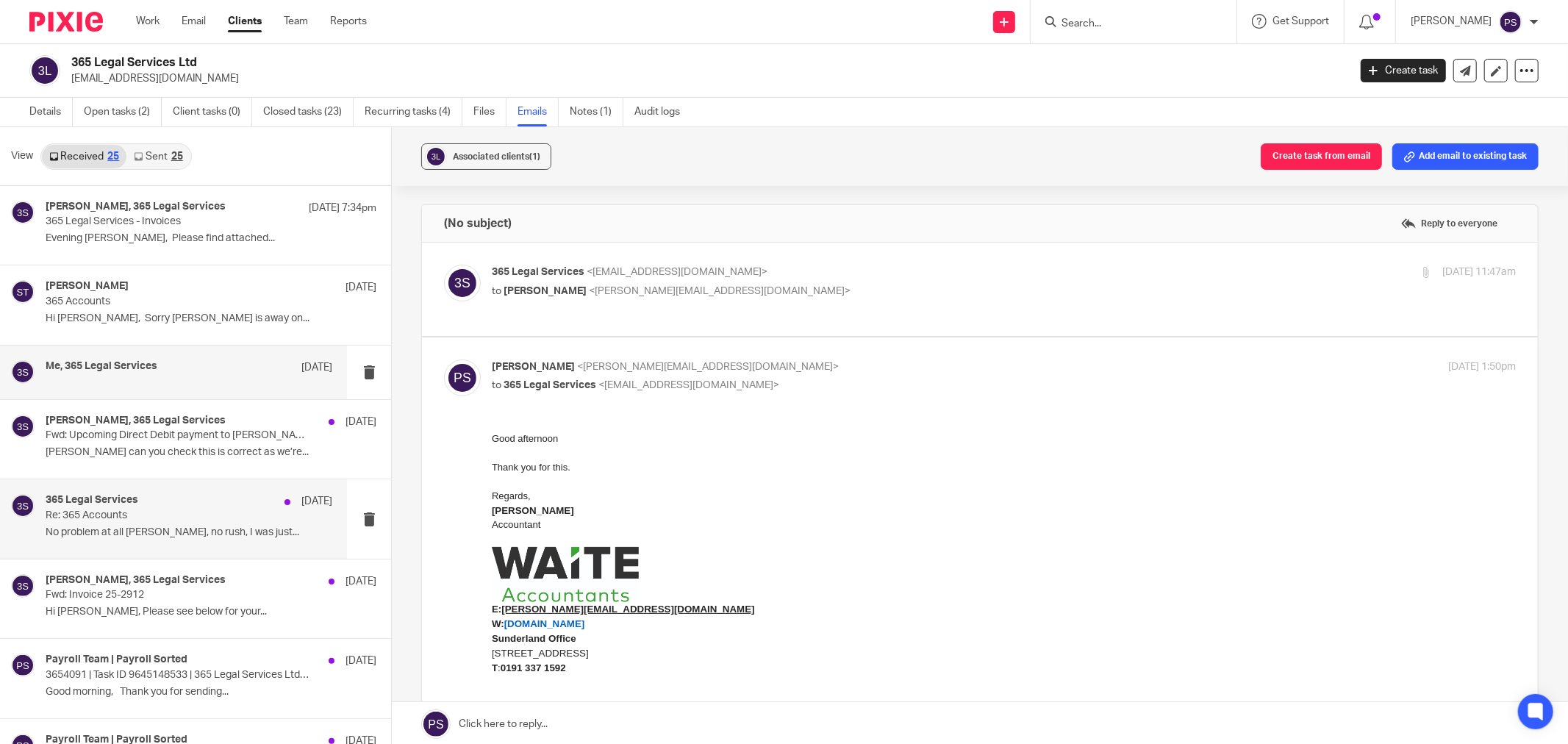
scroll to position [0, 0]
click at [664, 258] on label at bounding box center [980, 289] width 1116 height 93
click at [444, 264] on input "checkbox" at bounding box center [444, 264] width 1 height 1
checkbox input "true"
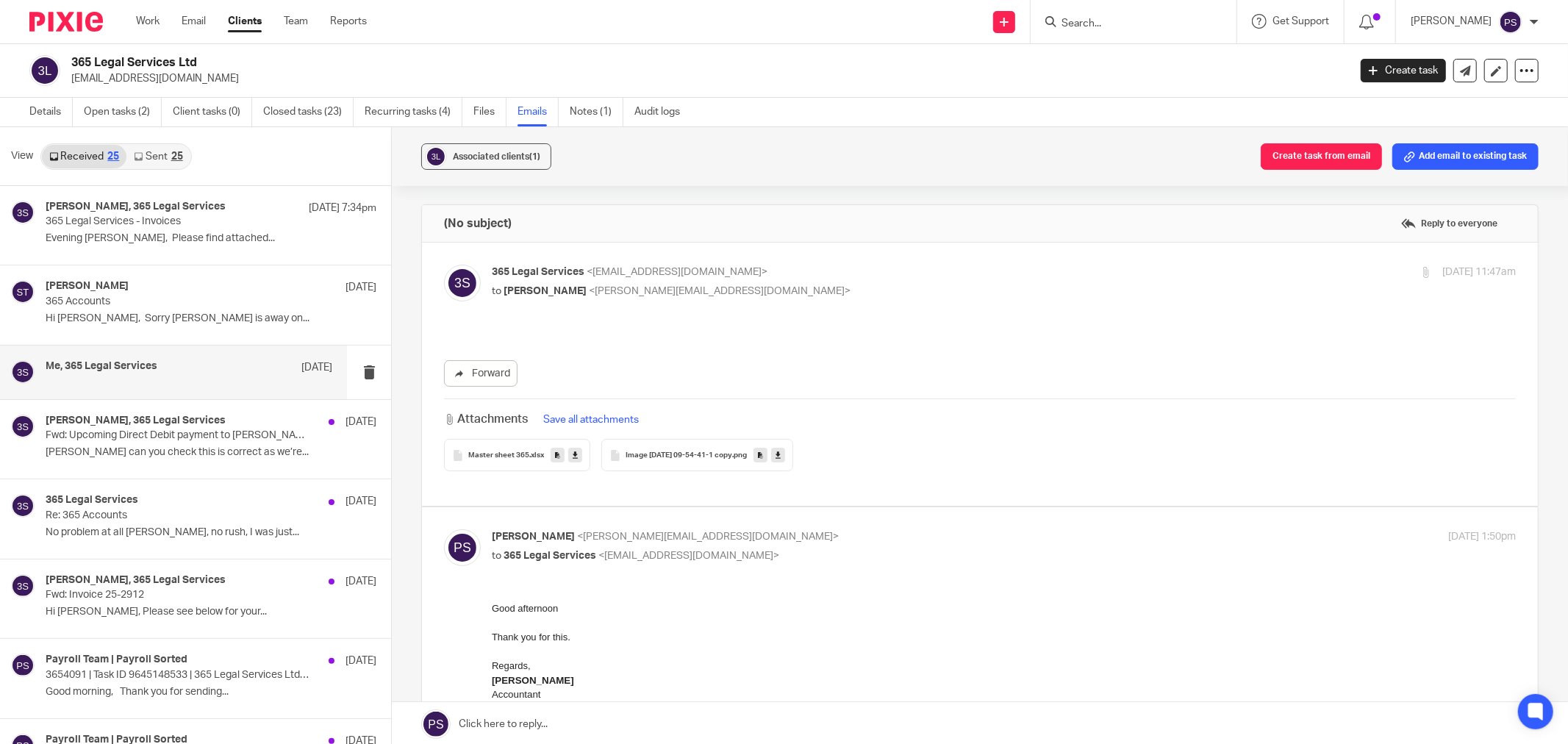
scroll to position [327, 0]
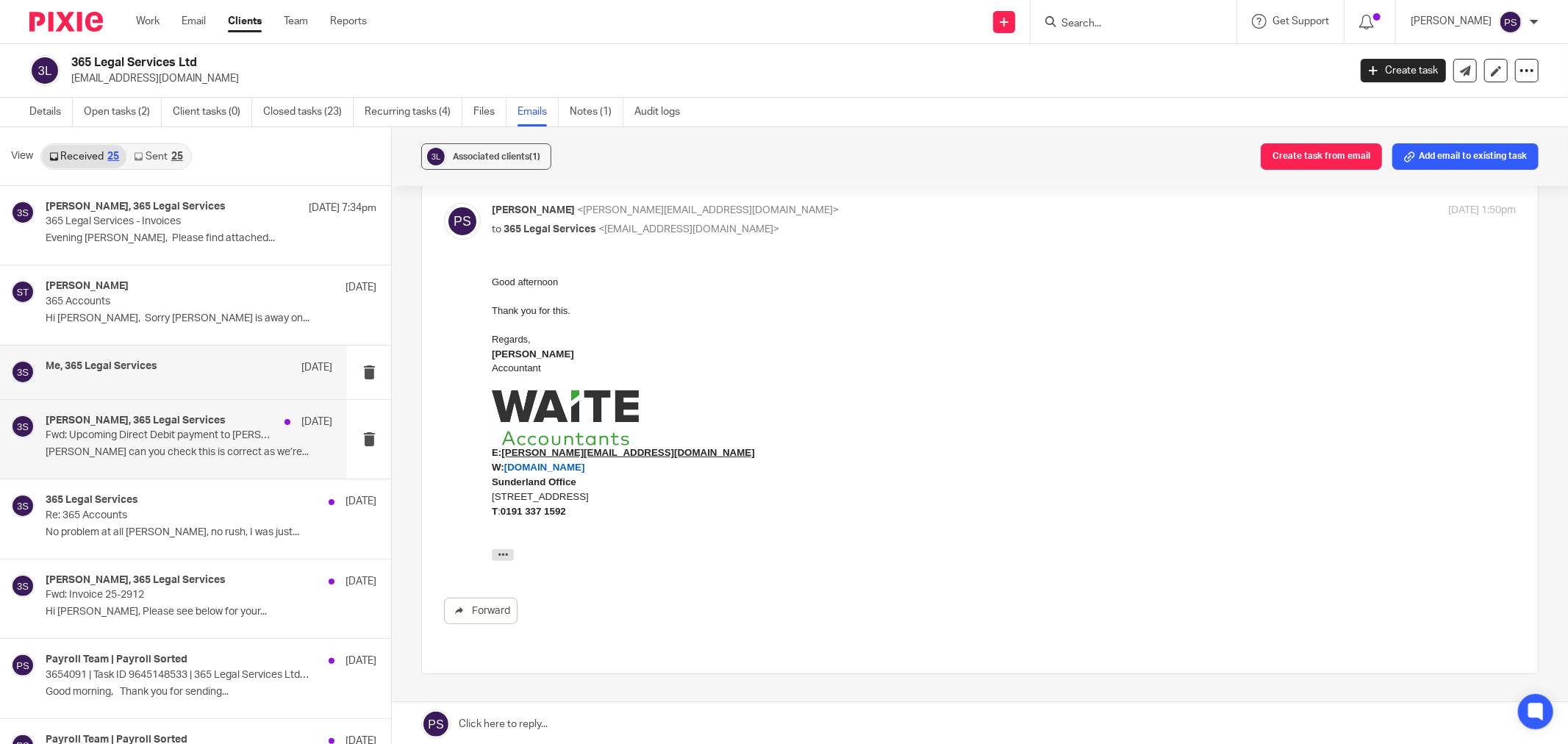
click at [105, 457] on p "Jason can you check this is correct as we’re..." at bounding box center [188, 453] width 286 height 13
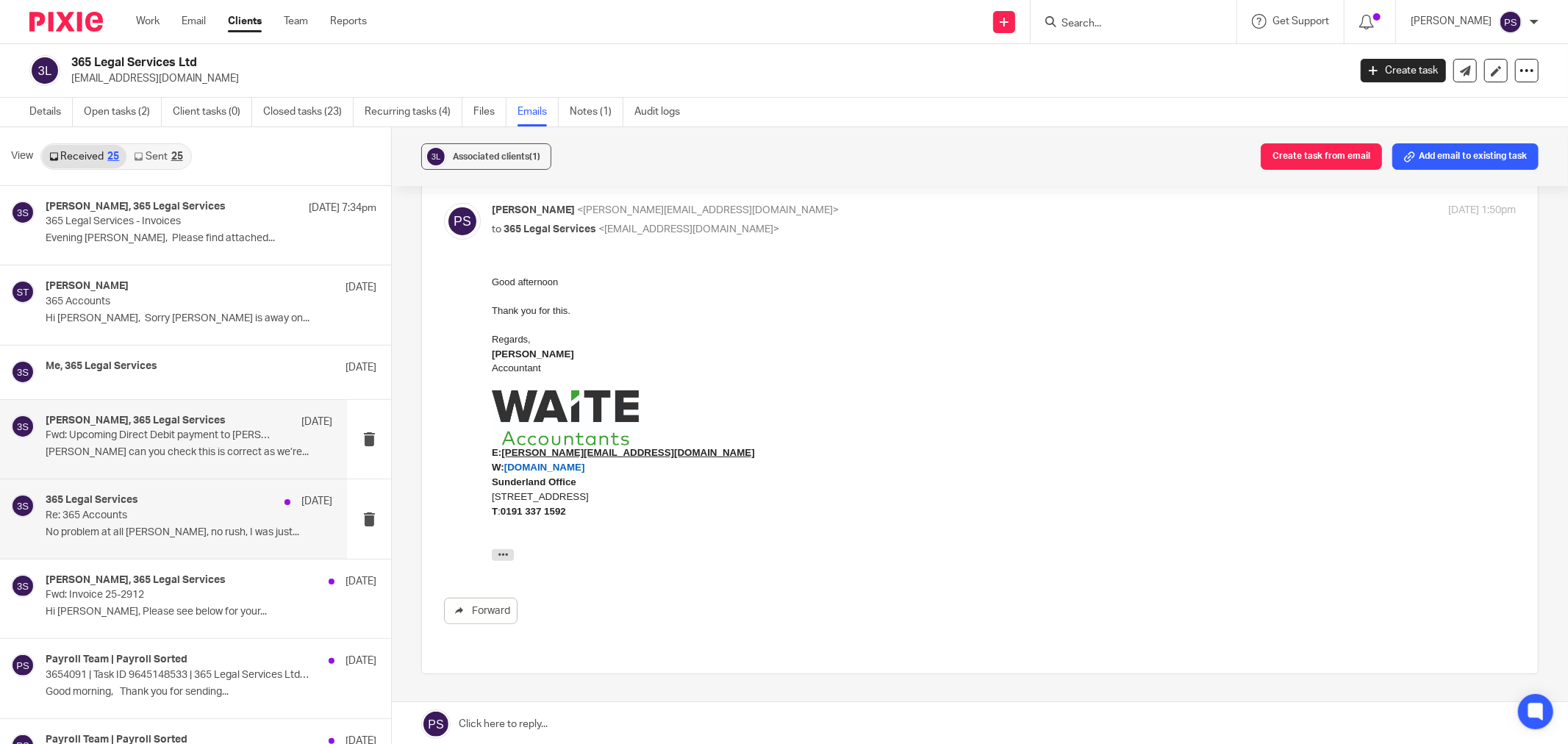
click at [104, 515] on p "Re: 365 Accounts" at bounding box center [159, 516] width 229 height 13
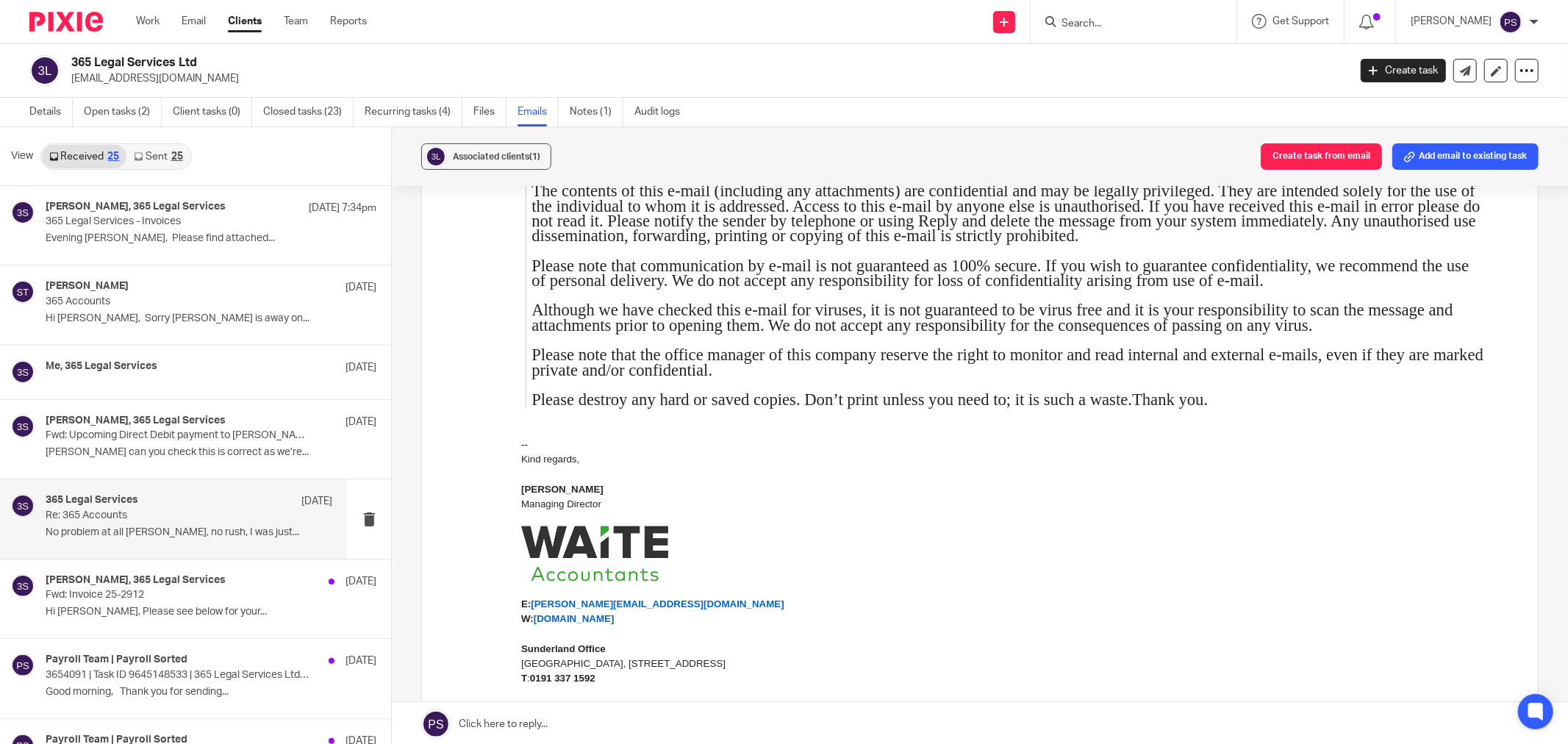
scroll to position [1956, 0]
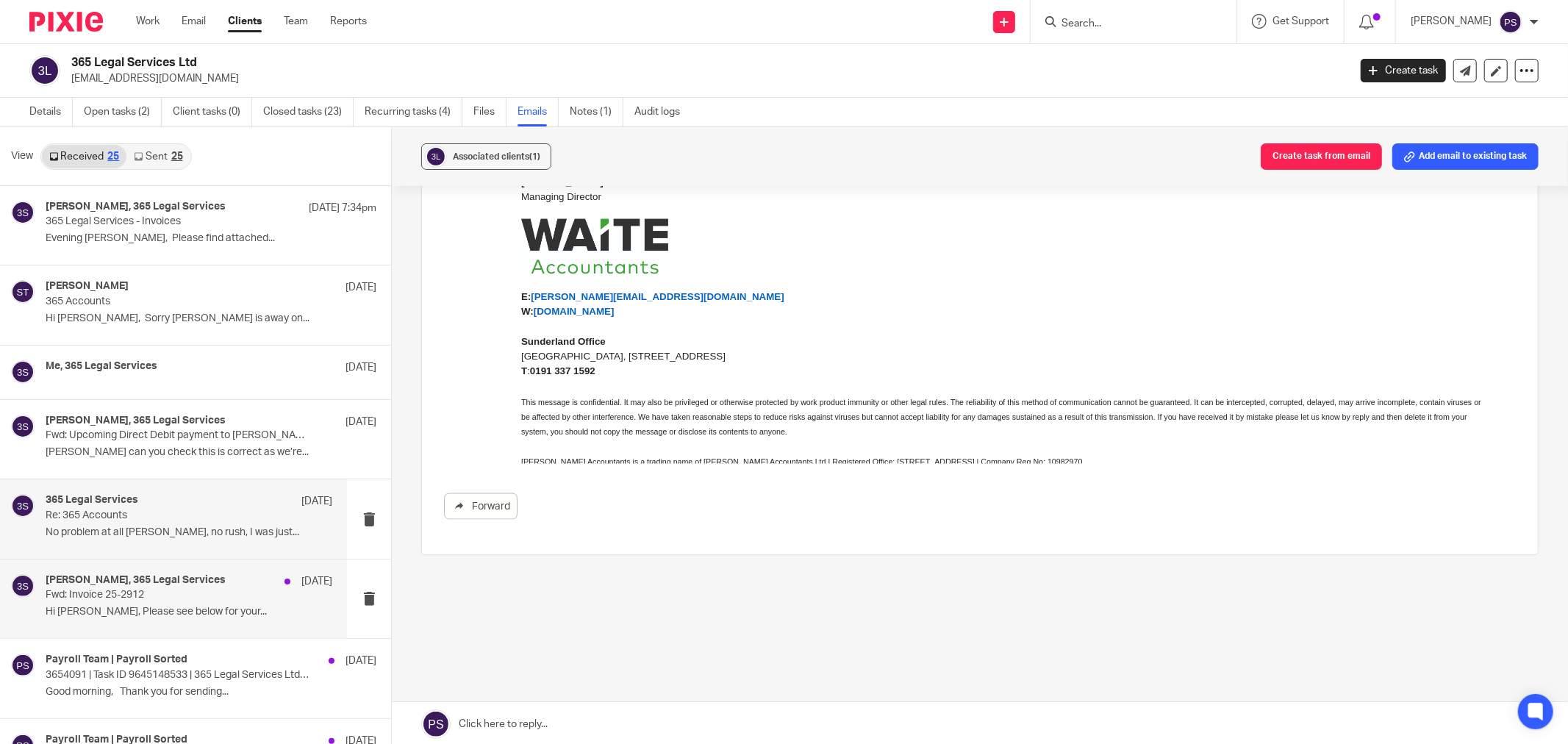
click at [121, 577] on h4 "Jason Waite, 365 Legal Services" at bounding box center [135, 581] width 180 height 13
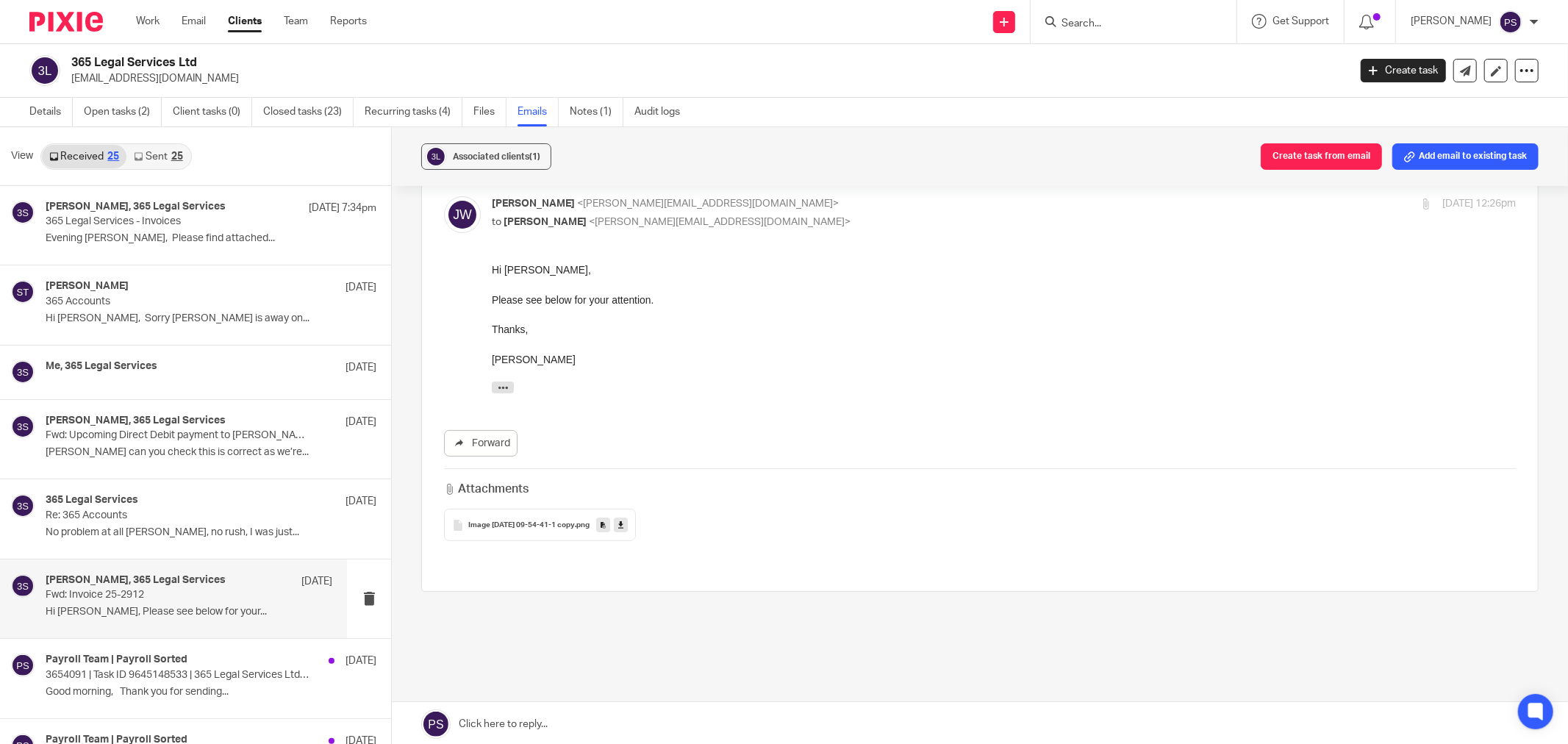
scroll to position [82, 0]
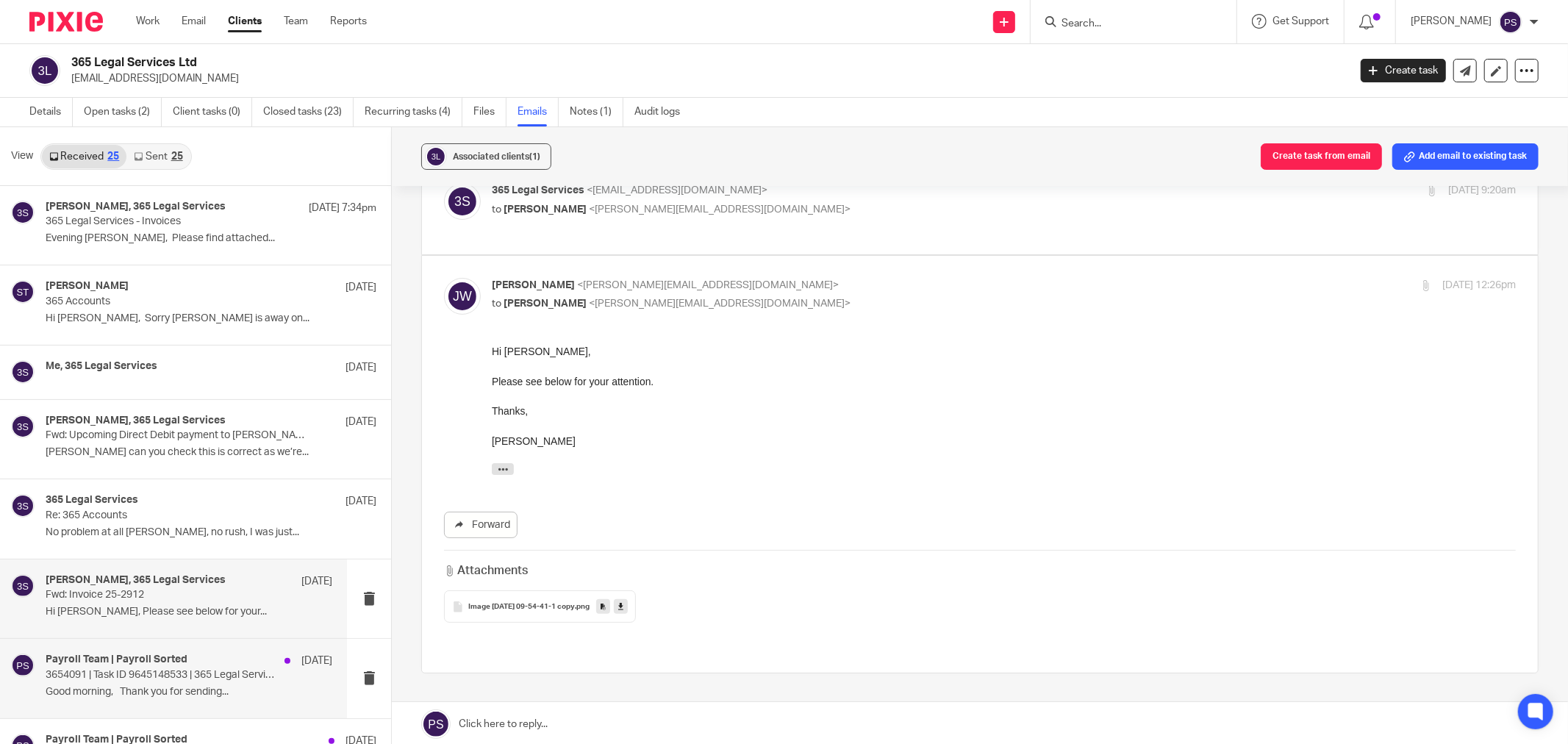
click at [75, 665] on h4 "Payroll Team | Payroll Sorted" at bounding box center [116, 659] width 142 height 13
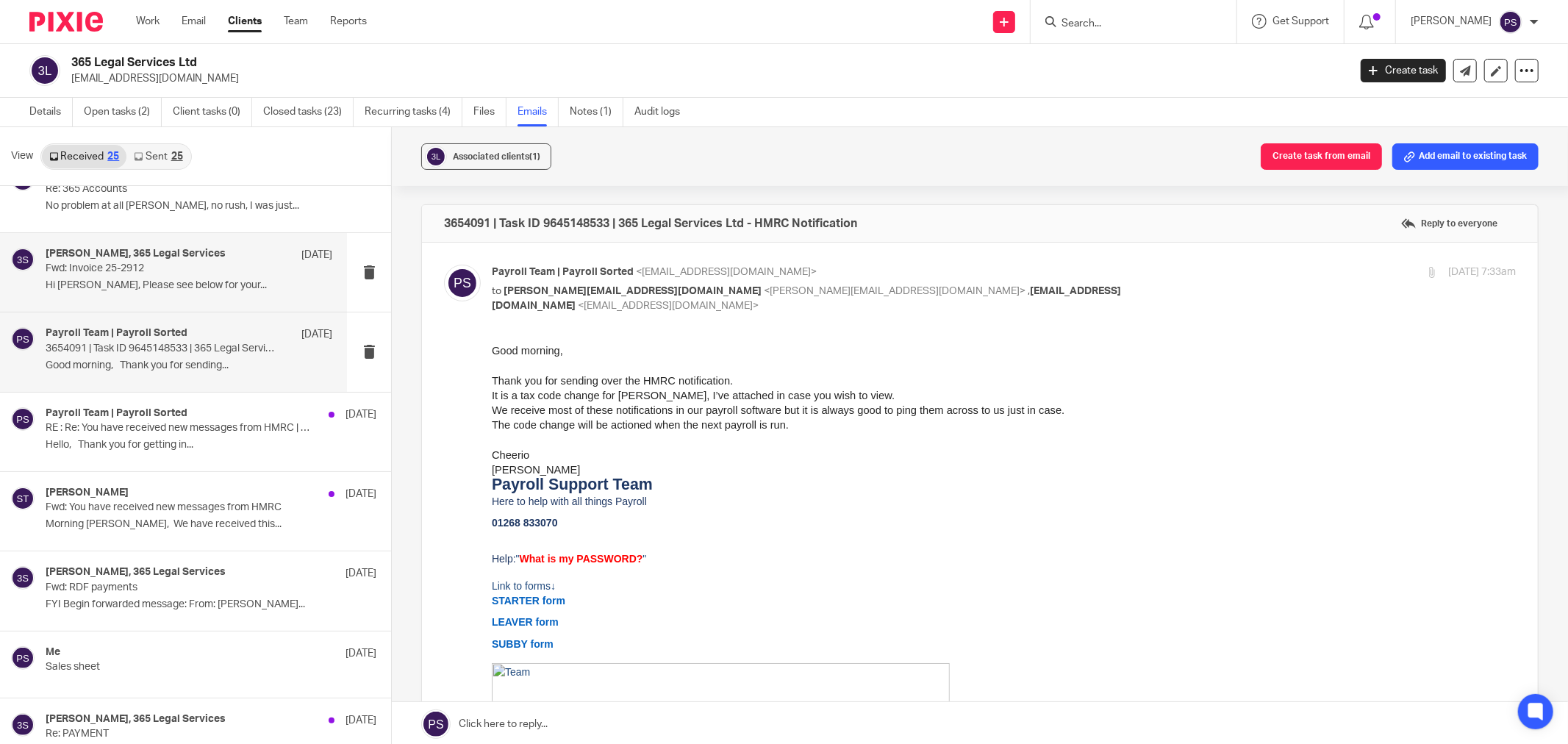
scroll to position [735, 0]
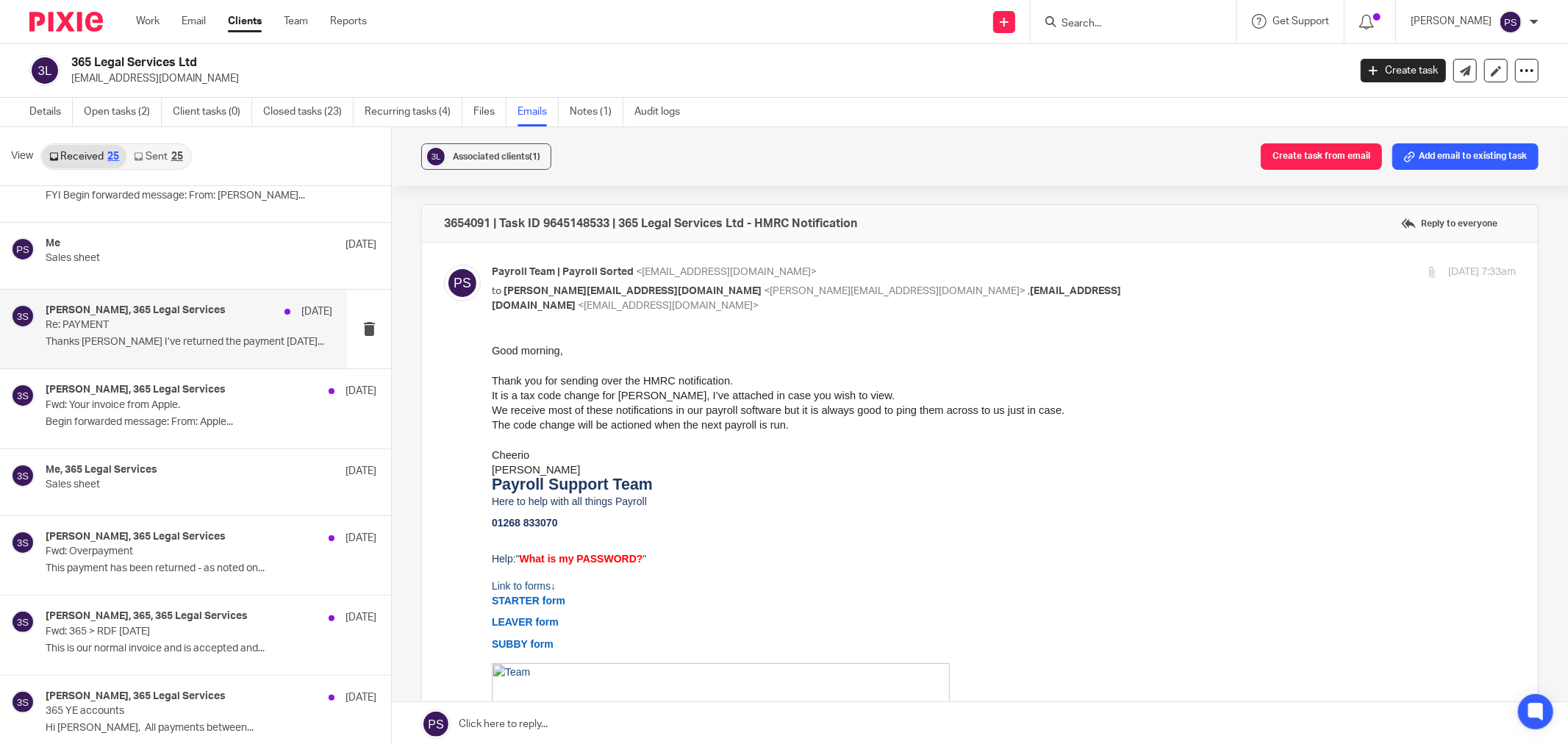
click at [181, 350] on div "Sara Tomczak, 365 Legal Services 26 Jun Re: PAYMENT Thanks Zoe I’ve returned th…" at bounding box center [188, 329] width 286 height 49
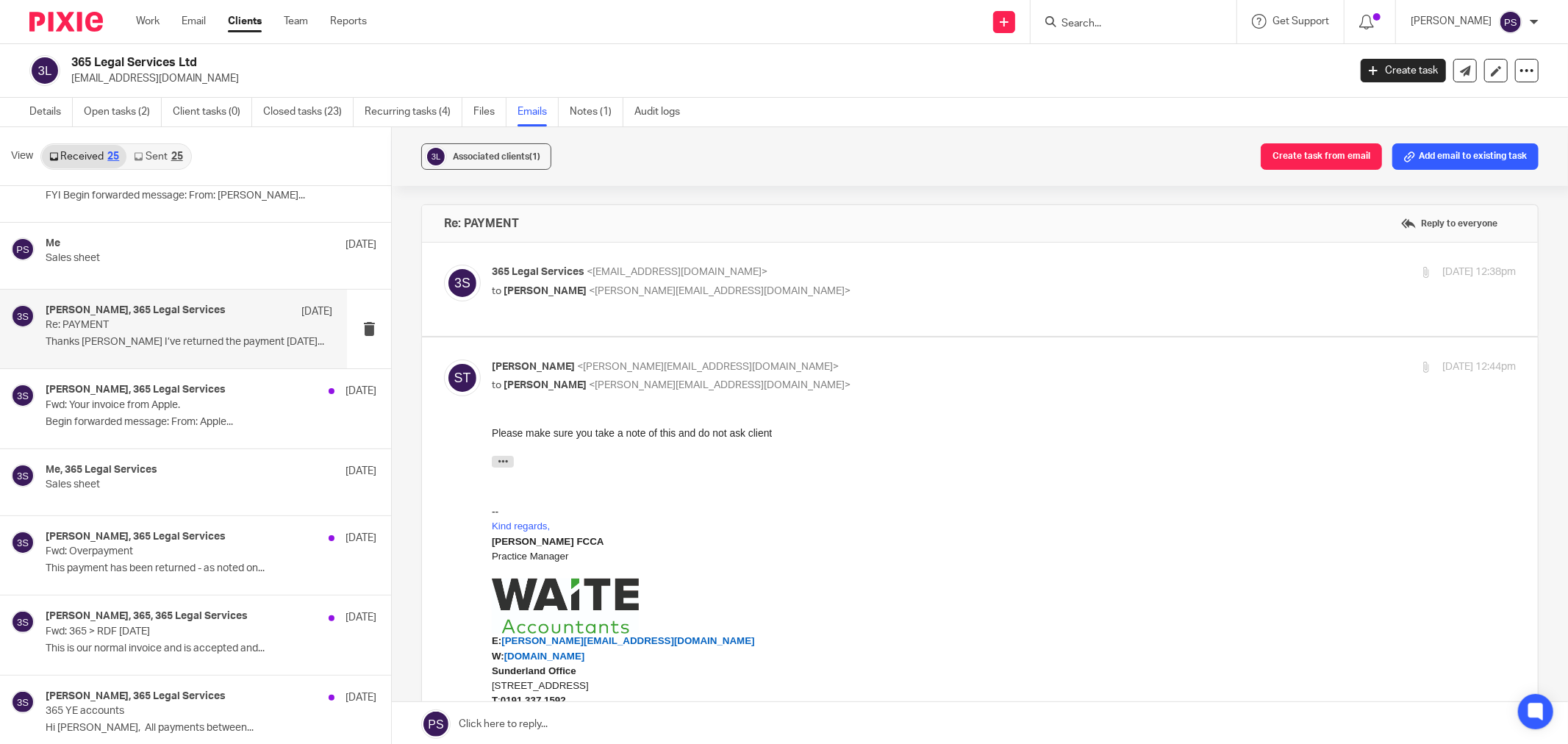
scroll to position [0, 0]
click at [237, 398] on div "Sara Tomczak, 365 Legal Services 25 Jun" at bounding box center [188, 391] width 286 height 15
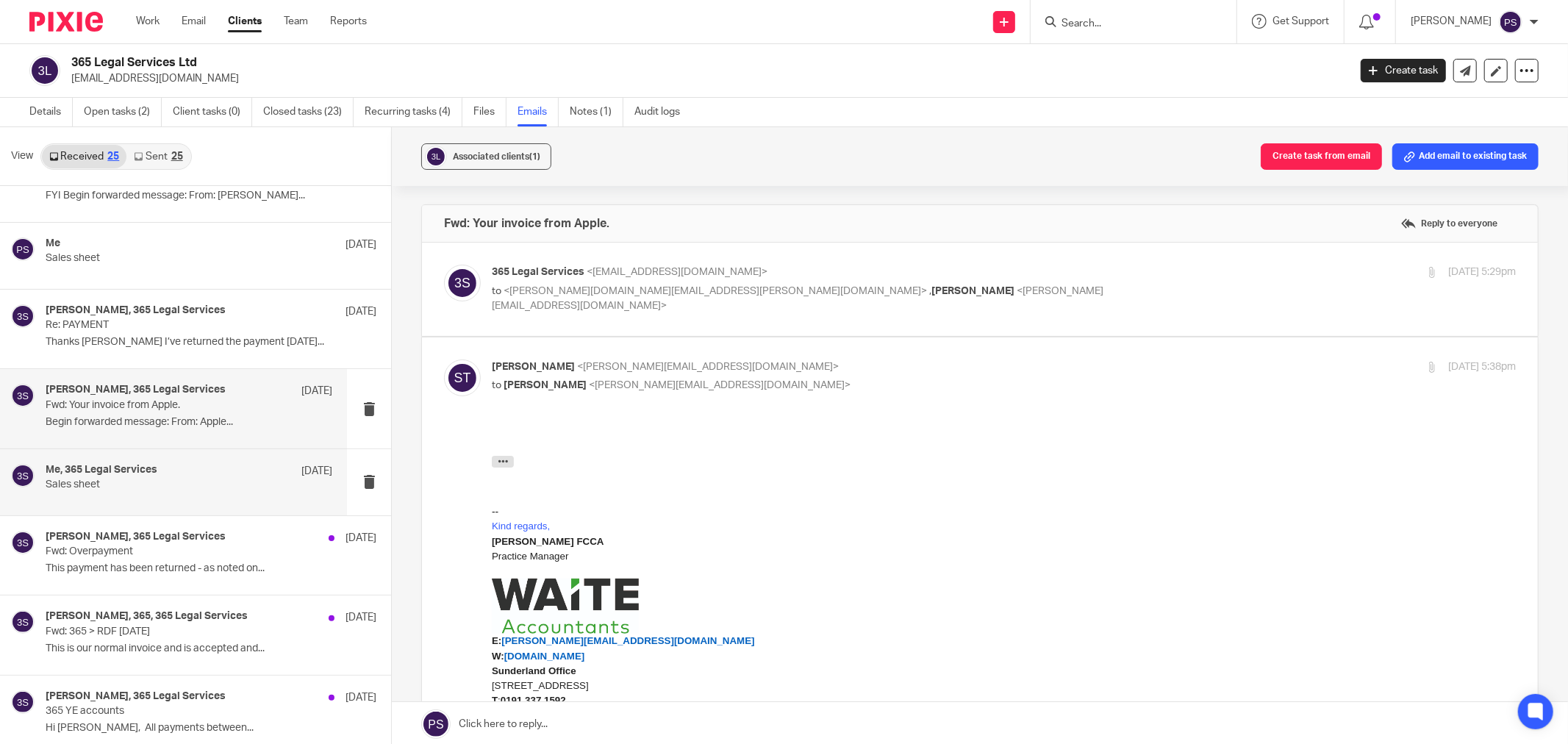
click at [185, 473] on div "Me, 365 Legal Services 18 Jun" at bounding box center [188, 471] width 286 height 15
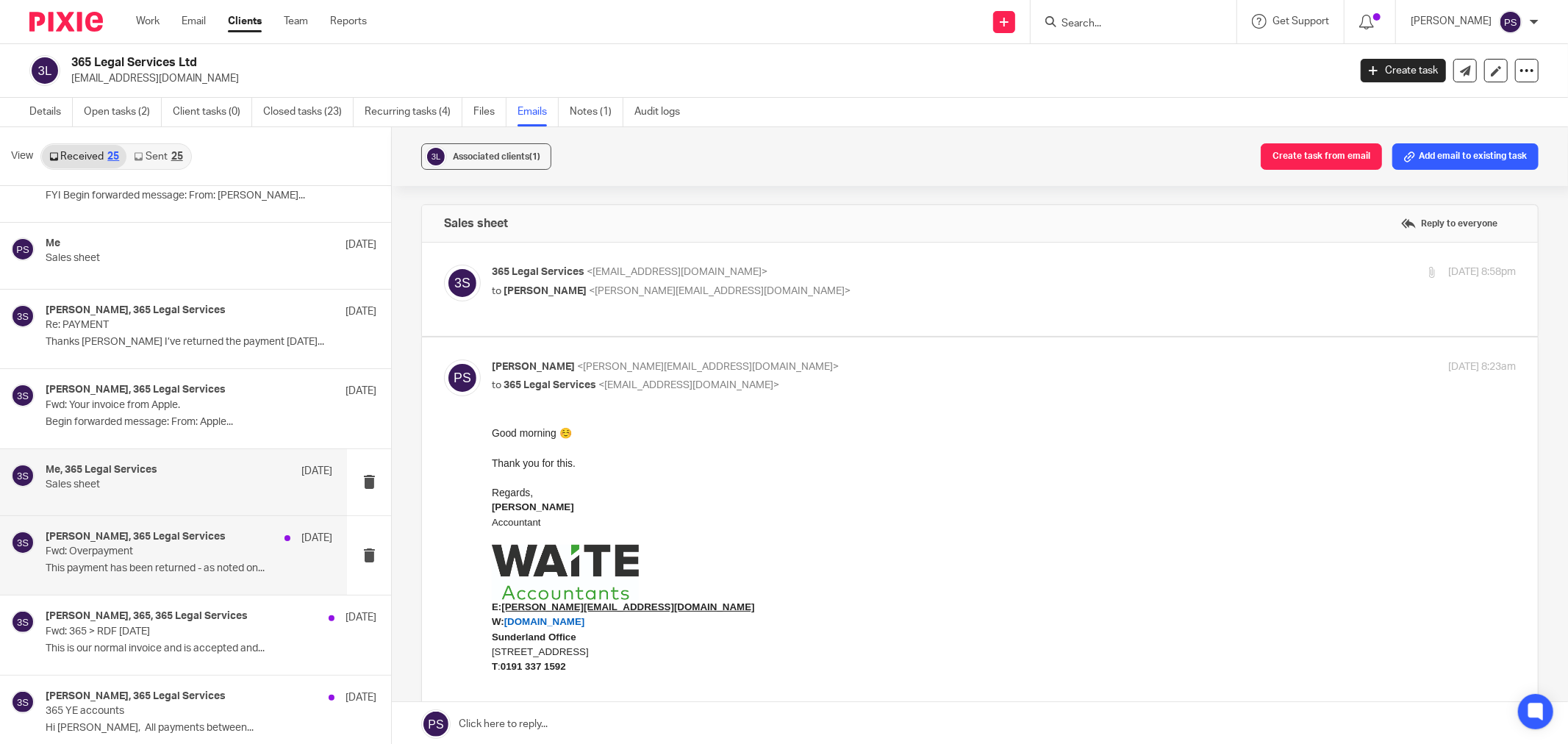
click at [193, 563] on p "This payment has been returned - as noted on..." at bounding box center [188, 569] width 286 height 13
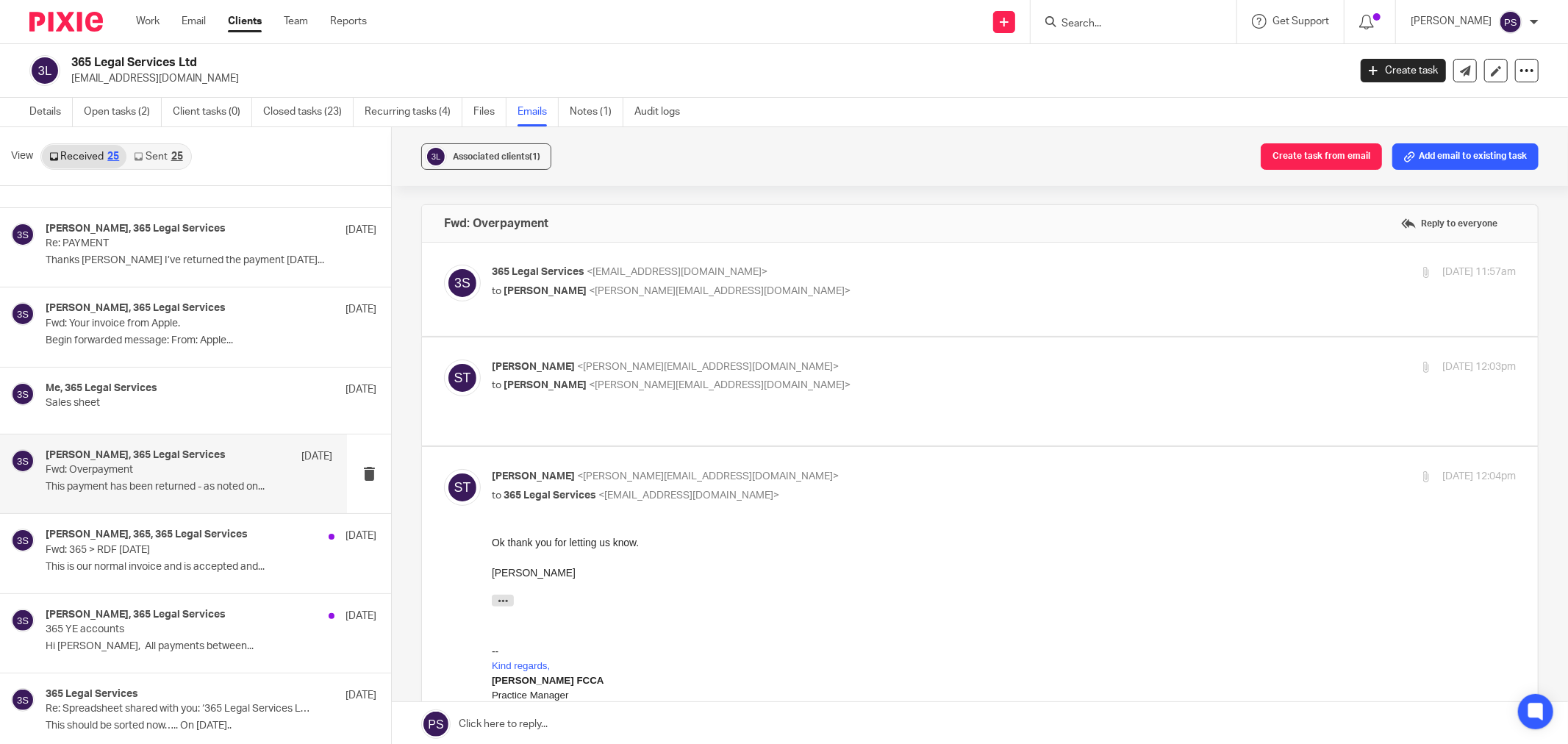
scroll to position [899, 0]
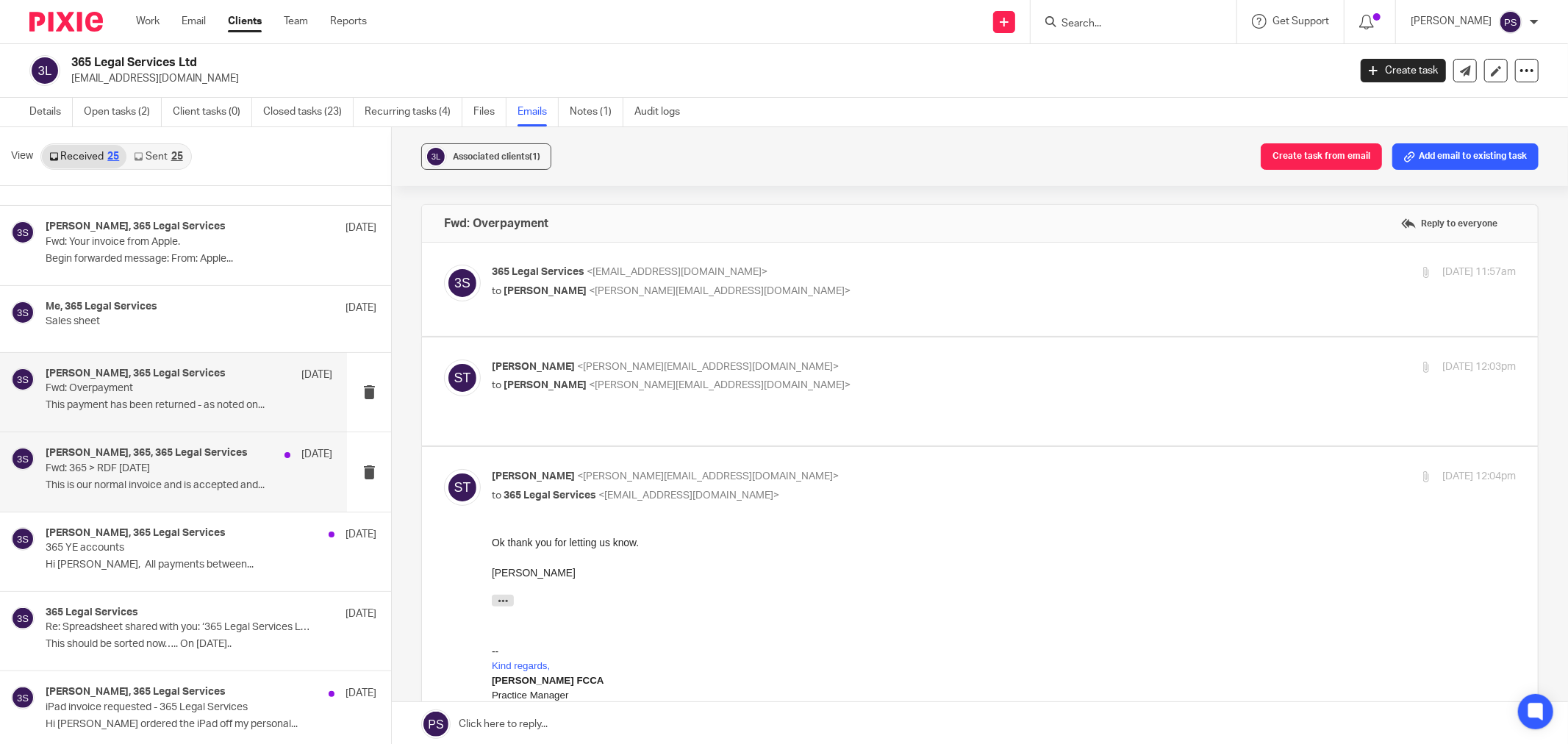
click at [194, 490] on p "This is our normal invoice and is accepted and..." at bounding box center [188, 485] width 286 height 13
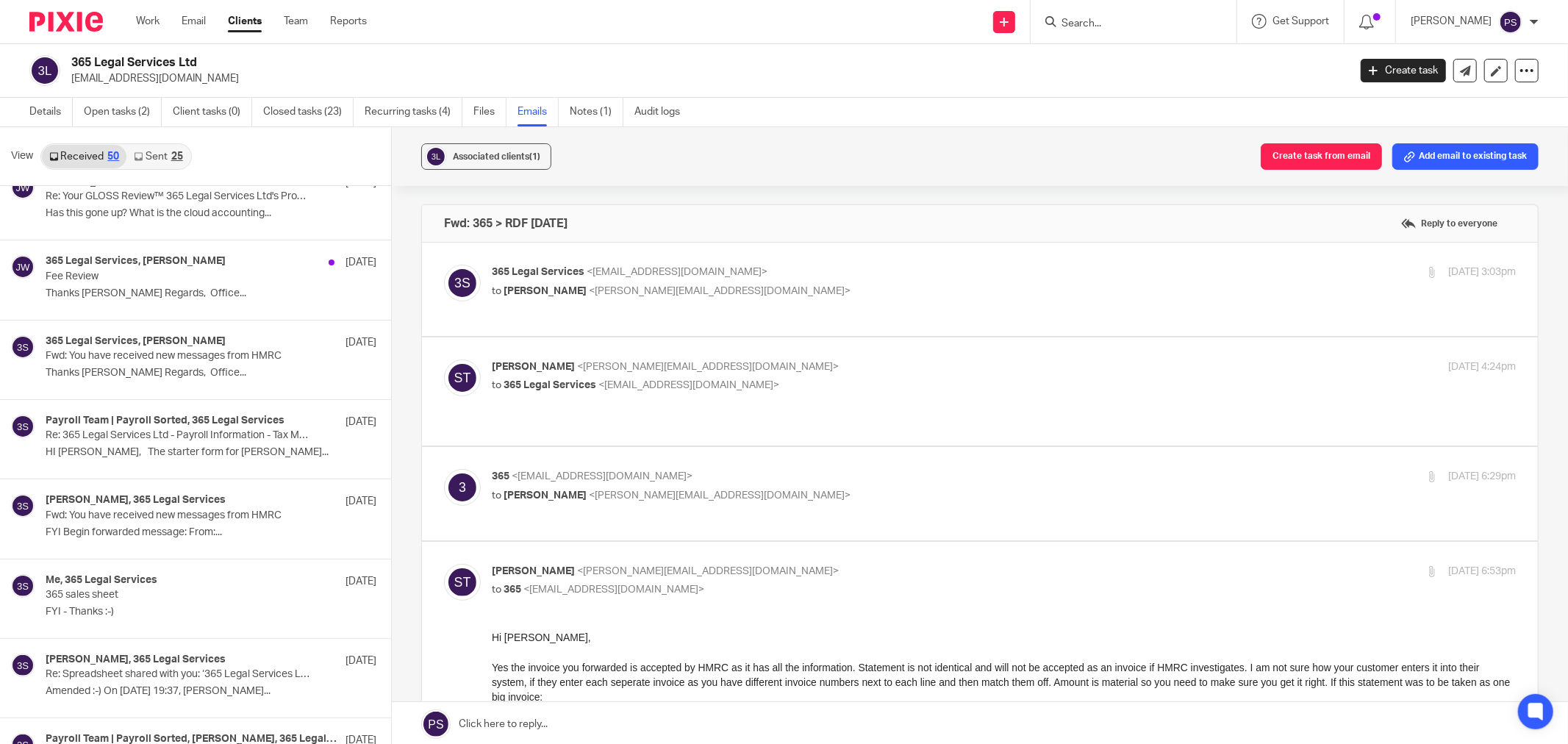
scroll to position [1960, 0]
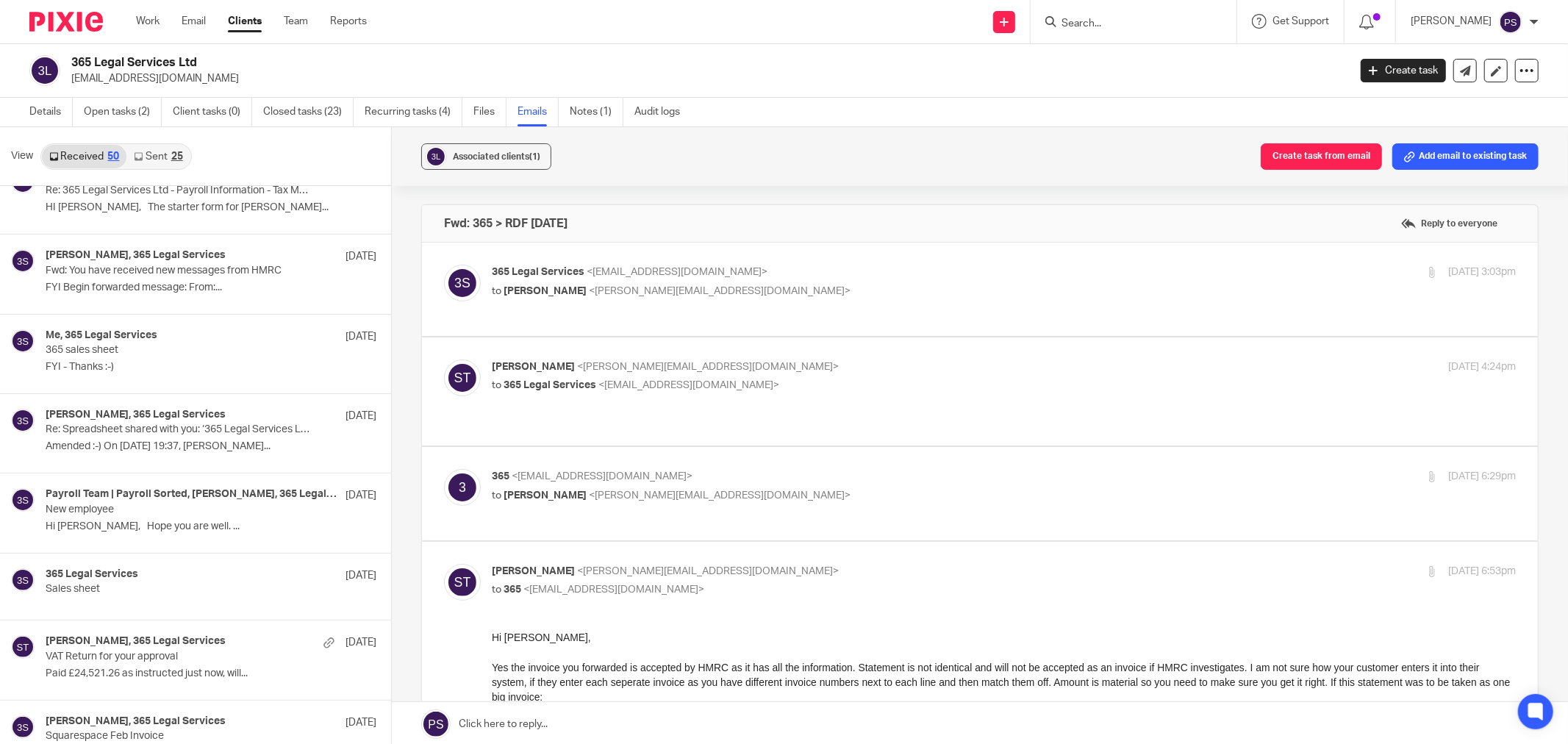
click at [169, 419] on h4 "Sara Tomczak, 365 Legal Services" at bounding box center [135, 414] width 180 height 13
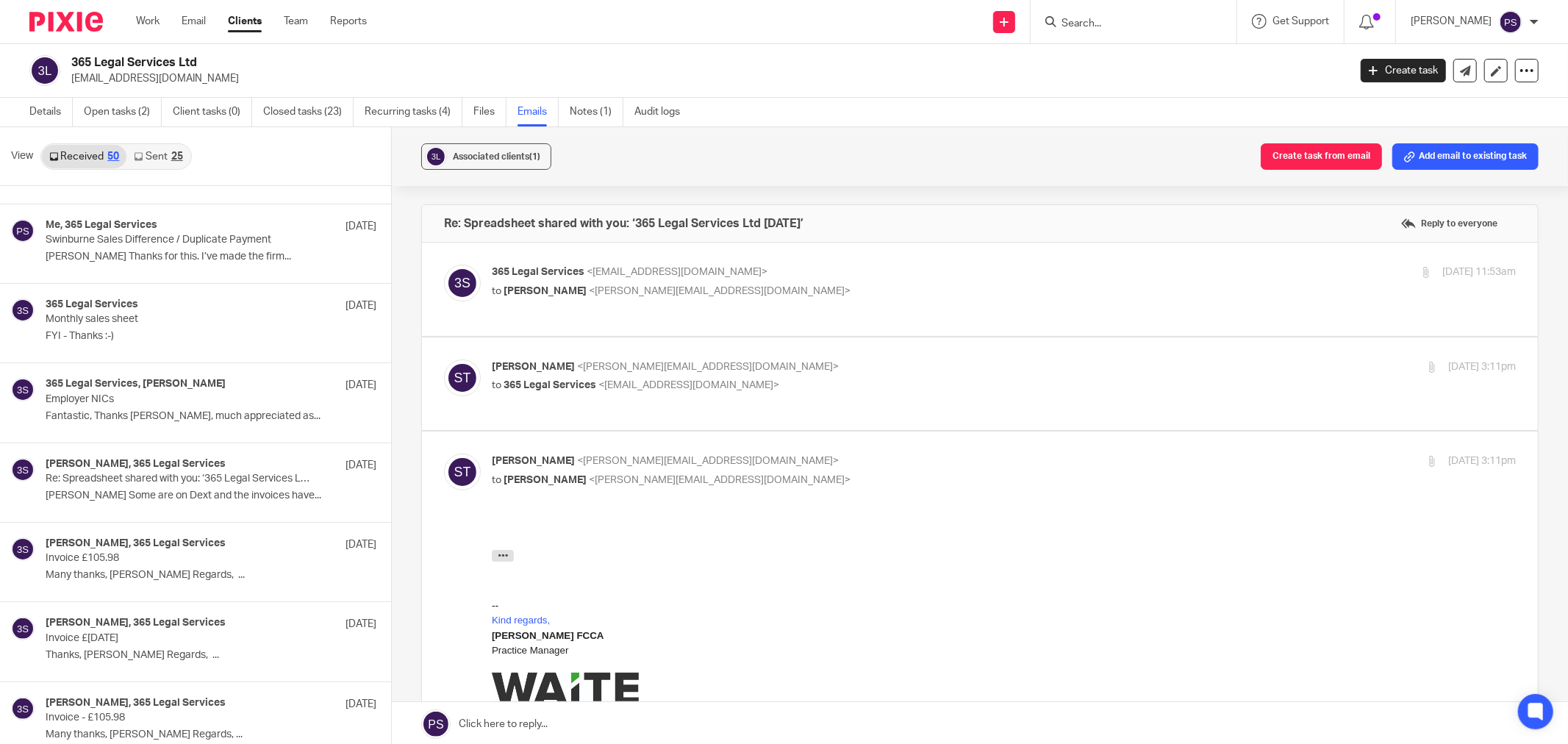
scroll to position [2859, 0]
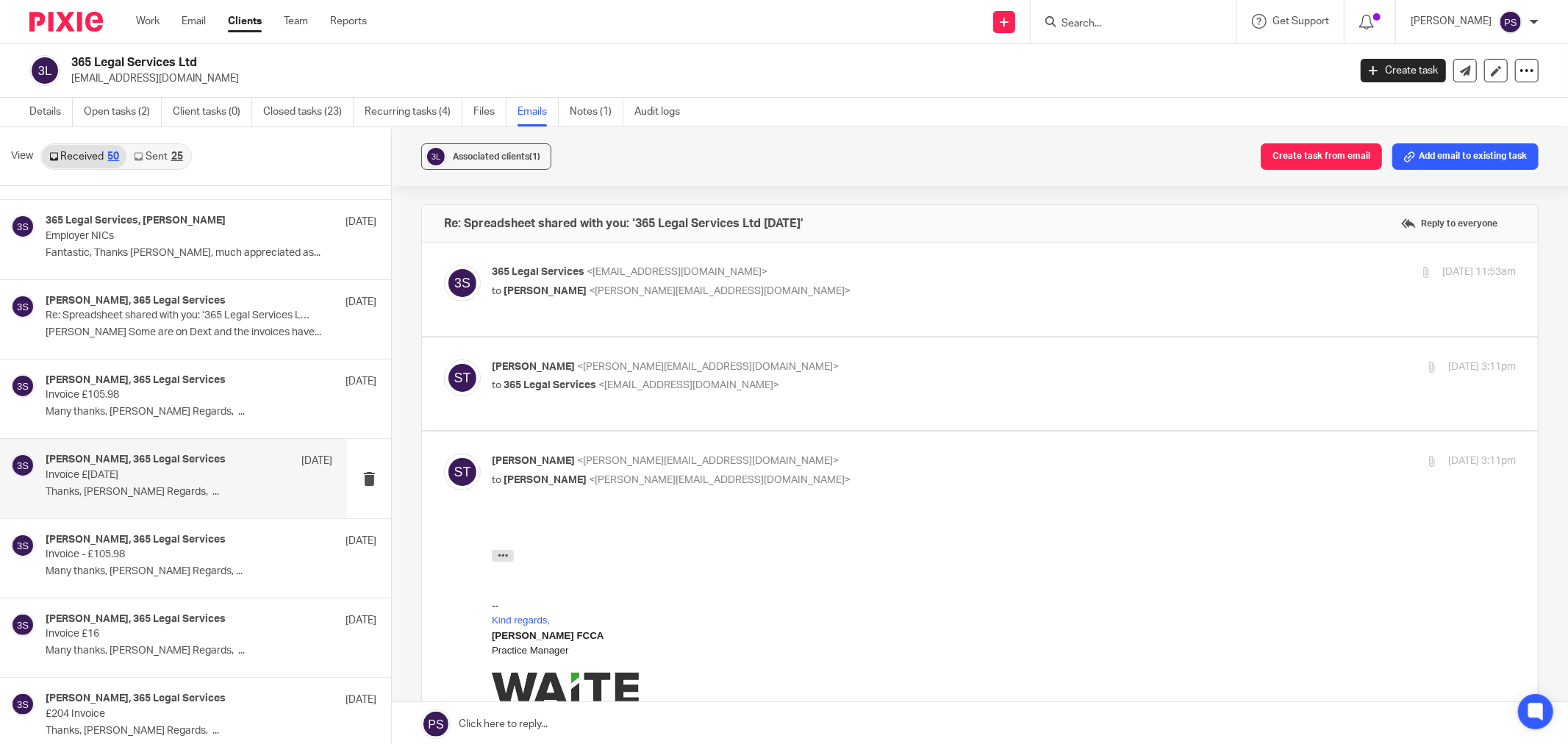
click at [136, 473] on p "Invoice £12 - Dec 2024" at bounding box center [159, 475] width 229 height 13
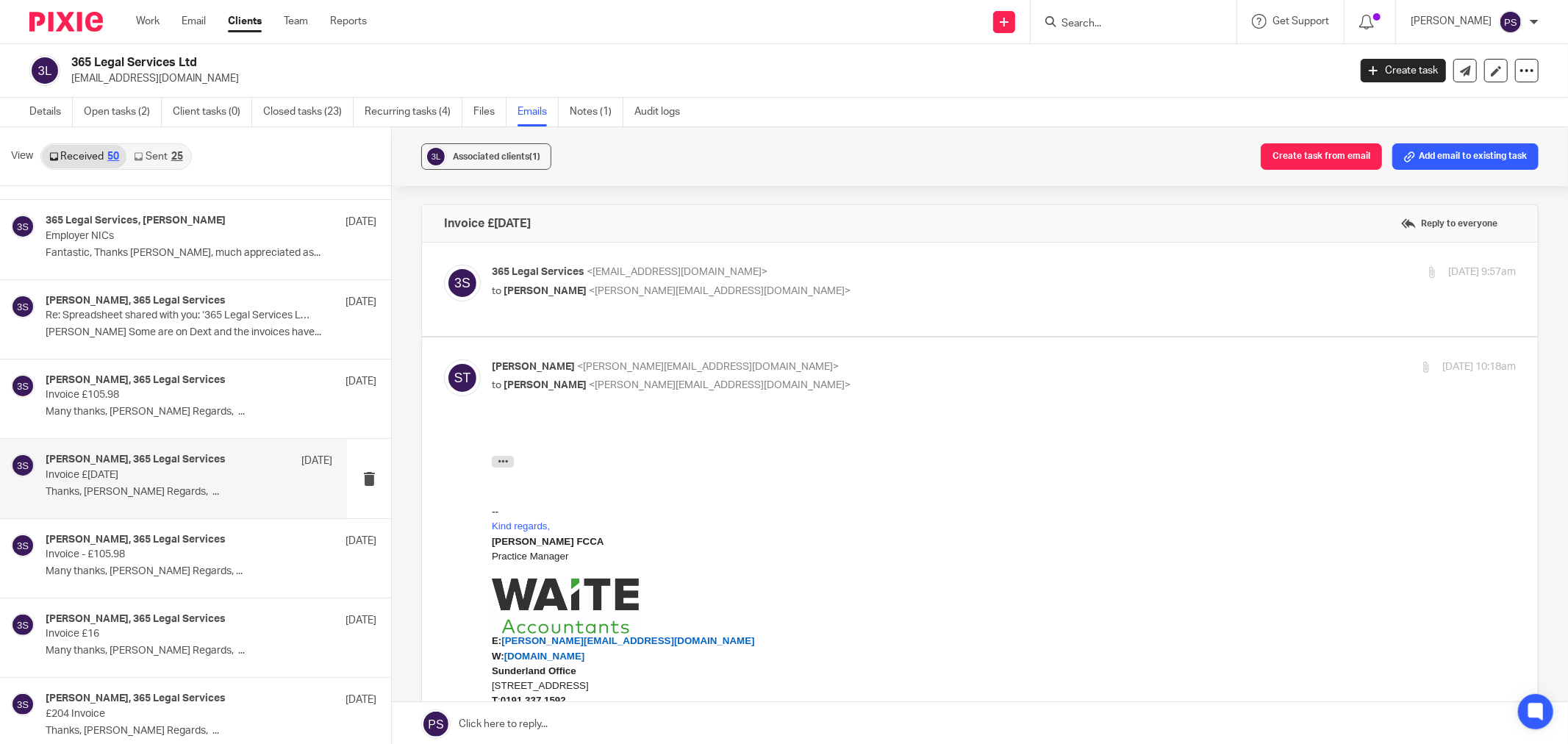
scroll to position [0, 0]
click at [1116, 33] on div at bounding box center [1133, 22] width 206 height 43
click at [1121, 24] on input "Search" at bounding box center [1126, 24] width 133 height 13
click at [1453, 77] on link at bounding box center [1465, 71] width 24 height 24
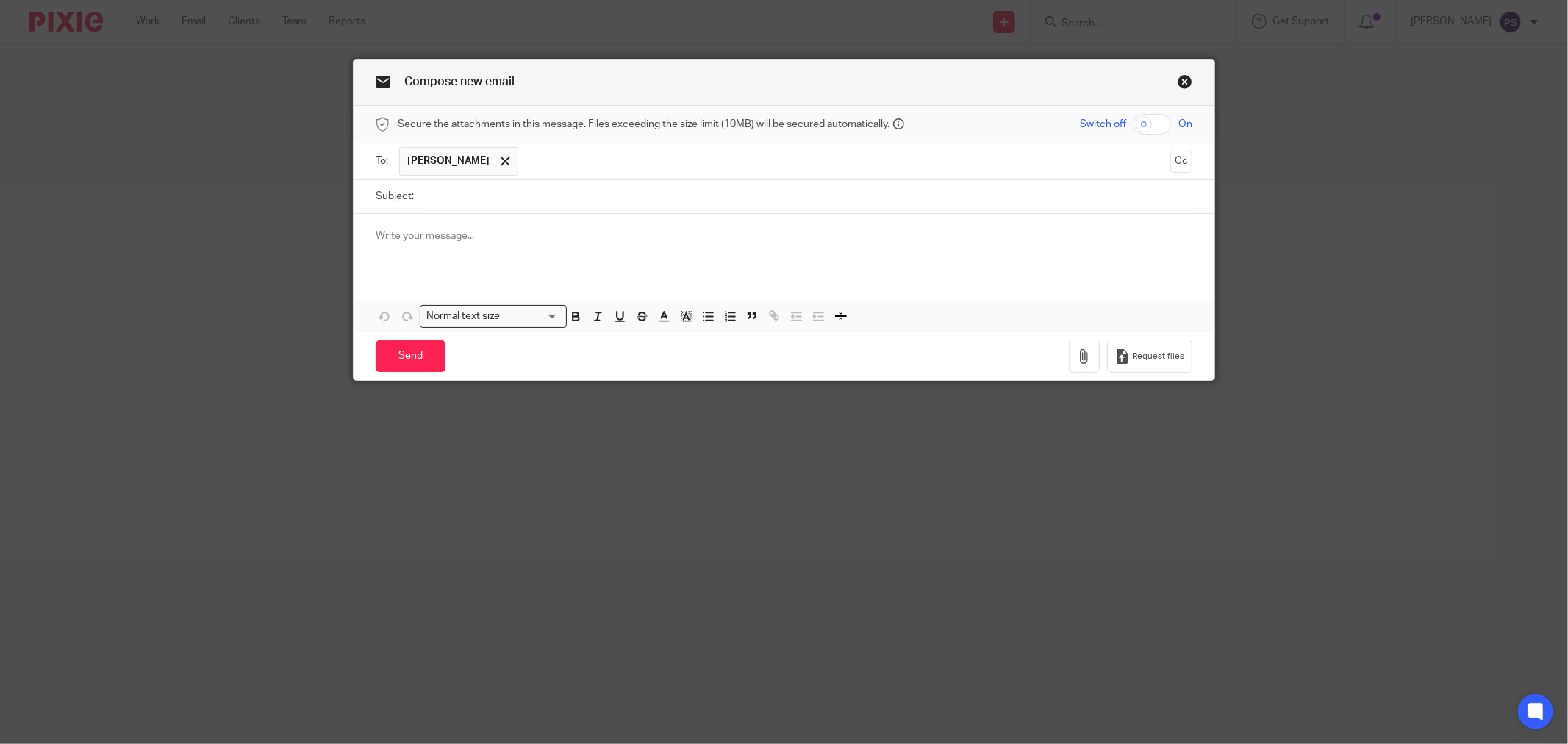
click at [487, 205] on input "Subject:" at bounding box center [807, 197] width 771 height 33
type input "365"
click at [499, 208] on input "Clarification on" at bounding box center [807, 197] width 771 height 33
drag, startPoint x: 588, startPoint y: 203, endPoint x: 487, endPoint y: 211, distance: 101.3
click at [487, 211] on input "Clarification on Toby Carvery" at bounding box center [807, 197] width 771 height 33
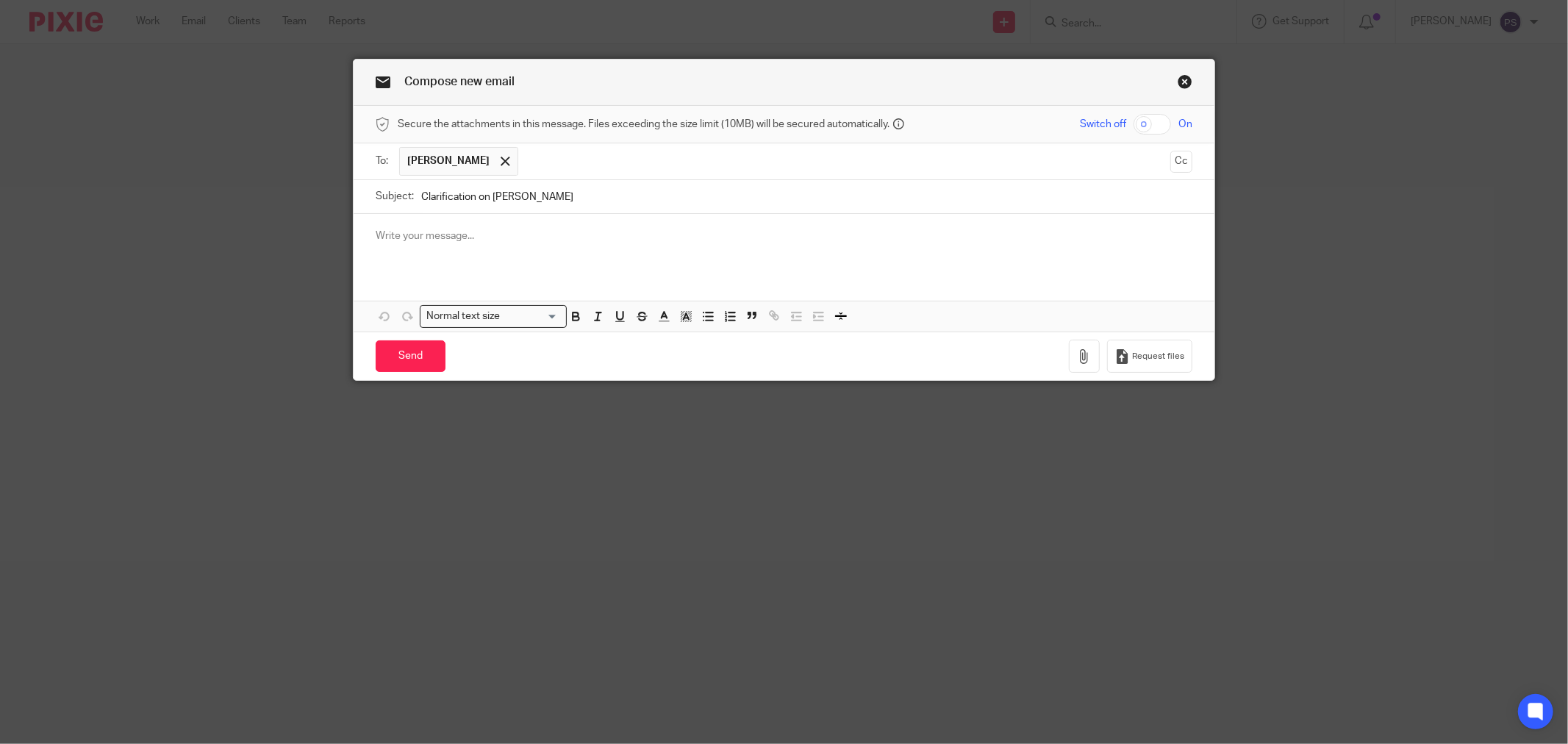
click at [526, 251] on div at bounding box center [783, 242] width 861 height 57
click at [574, 203] on input "Clarification on Toby Carvery" at bounding box center [807, 197] width 771 height 33
type input "Clarification on Toby Carvery & Havelock Arms"
click at [441, 243] on p "Hi C" at bounding box center [784, 235] width 816 height 15
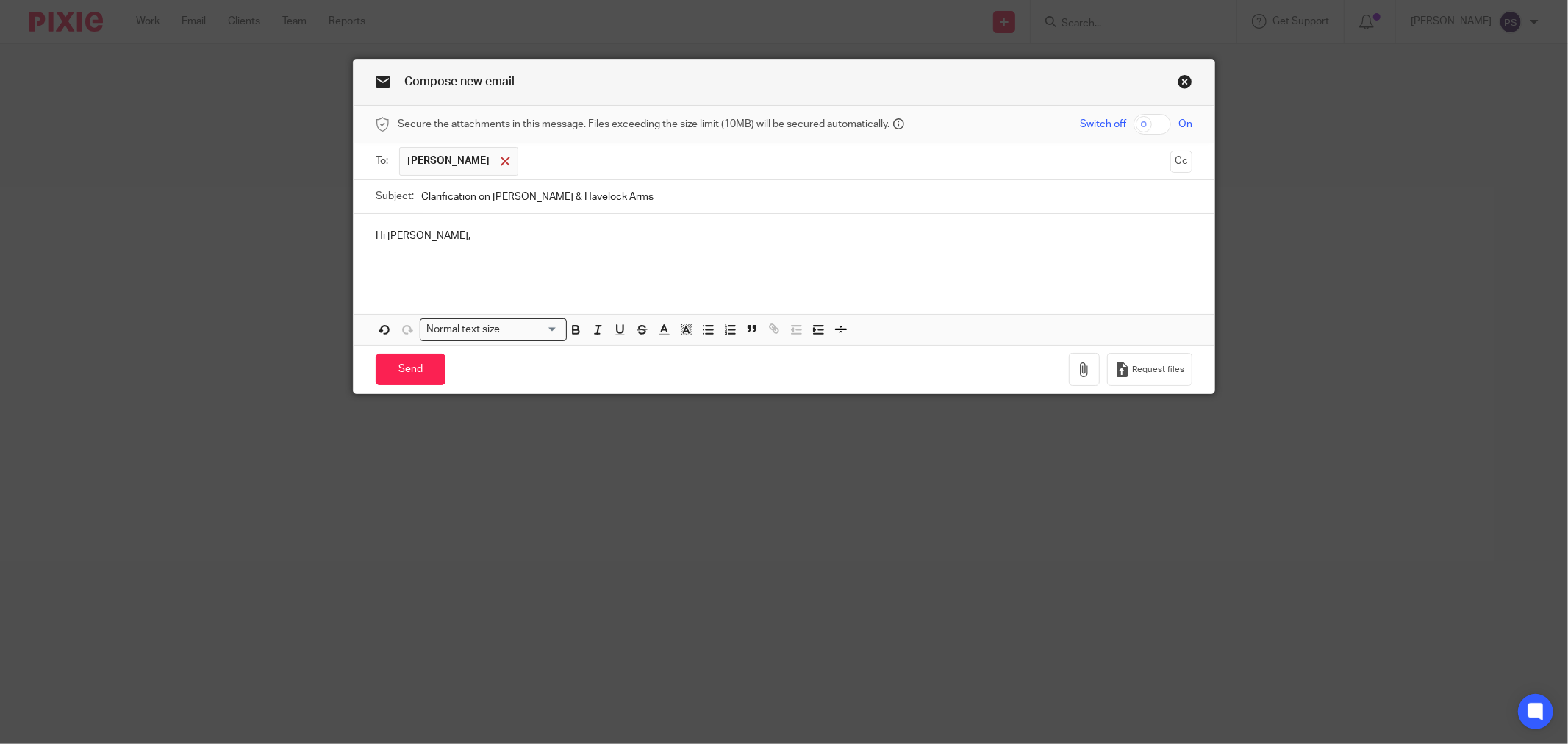
click at [497, 162] on div at bounding box center [505, 161] width 17 height 22
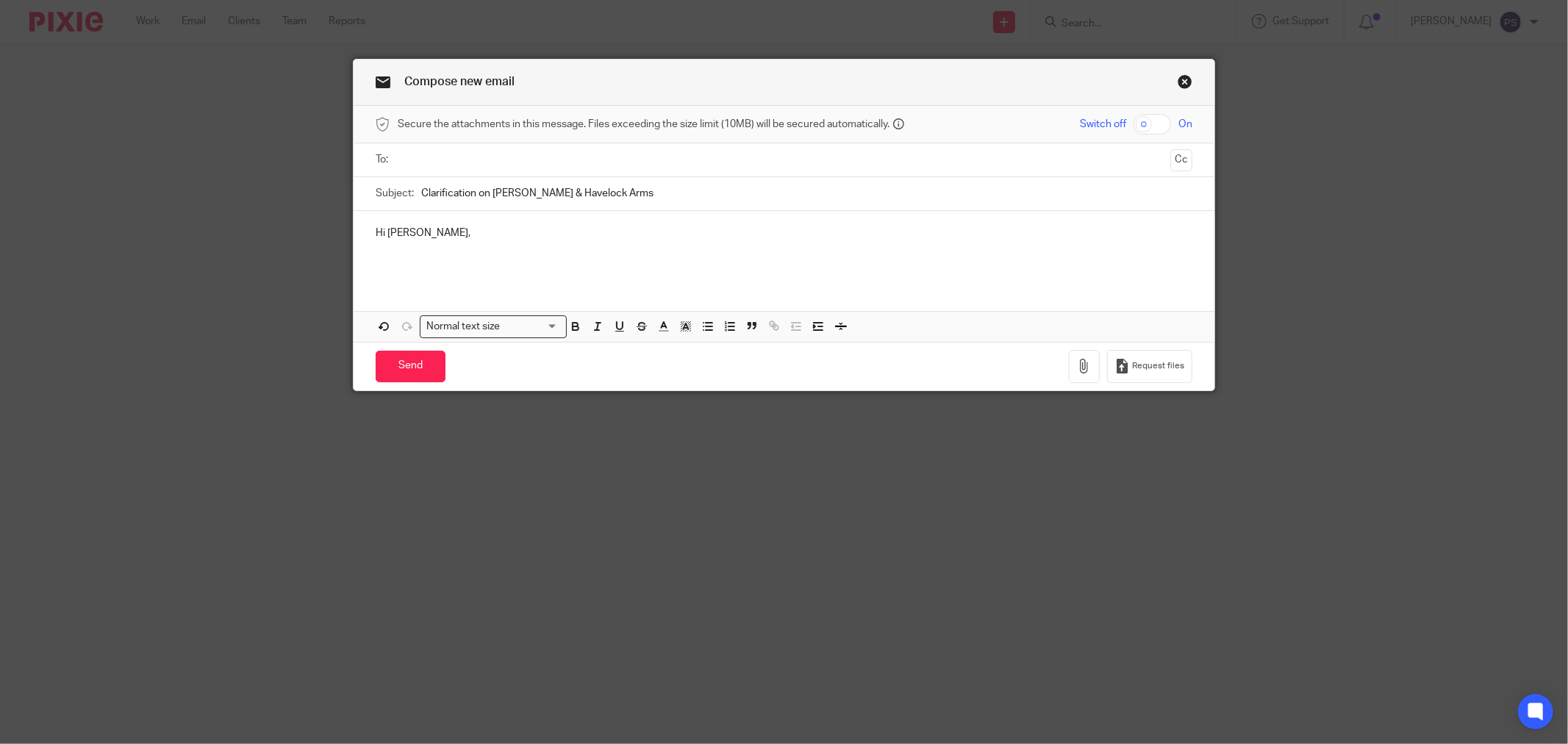
click at [496, 162] on input "text" at bounding box center [784, 159] width 761 height 17
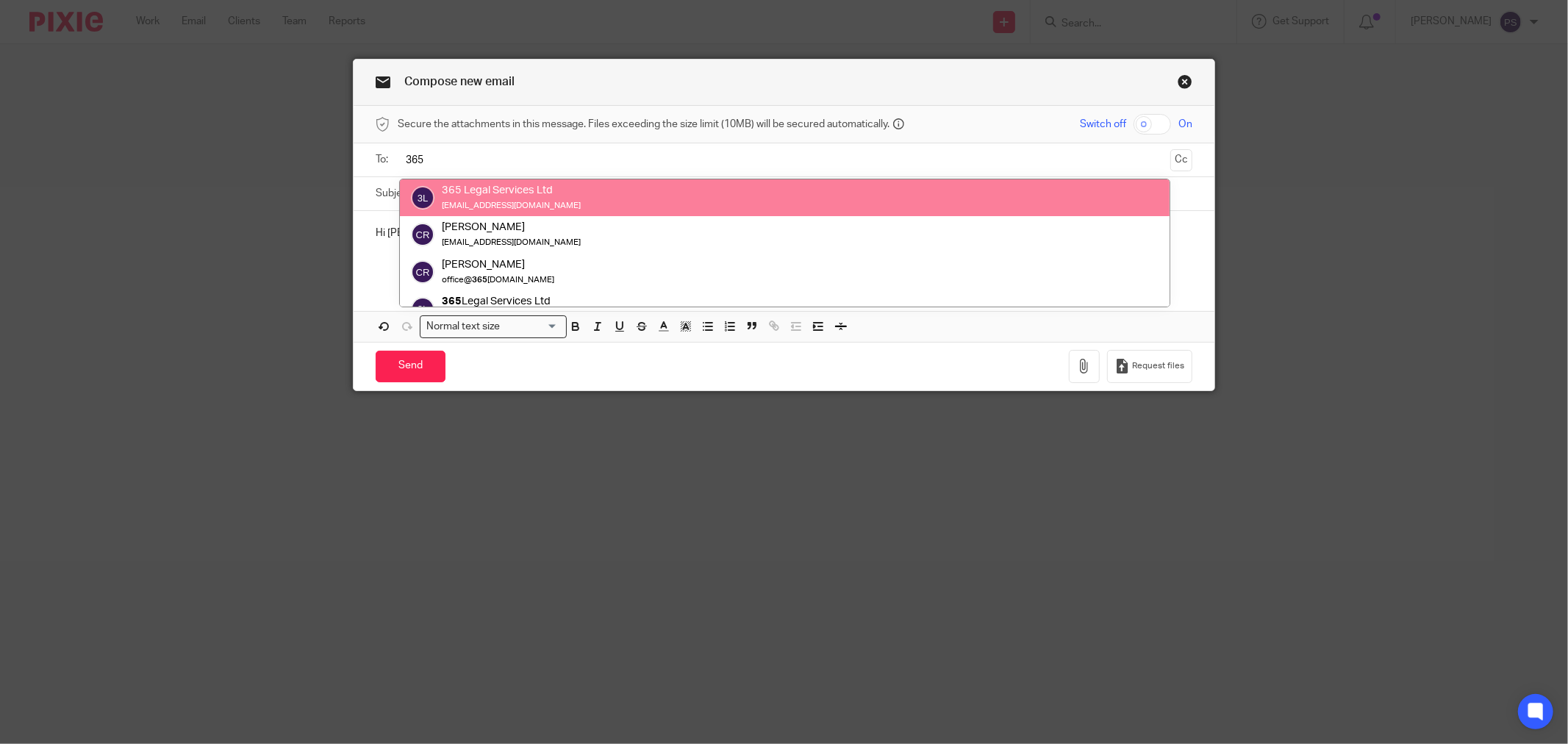
type input "365"
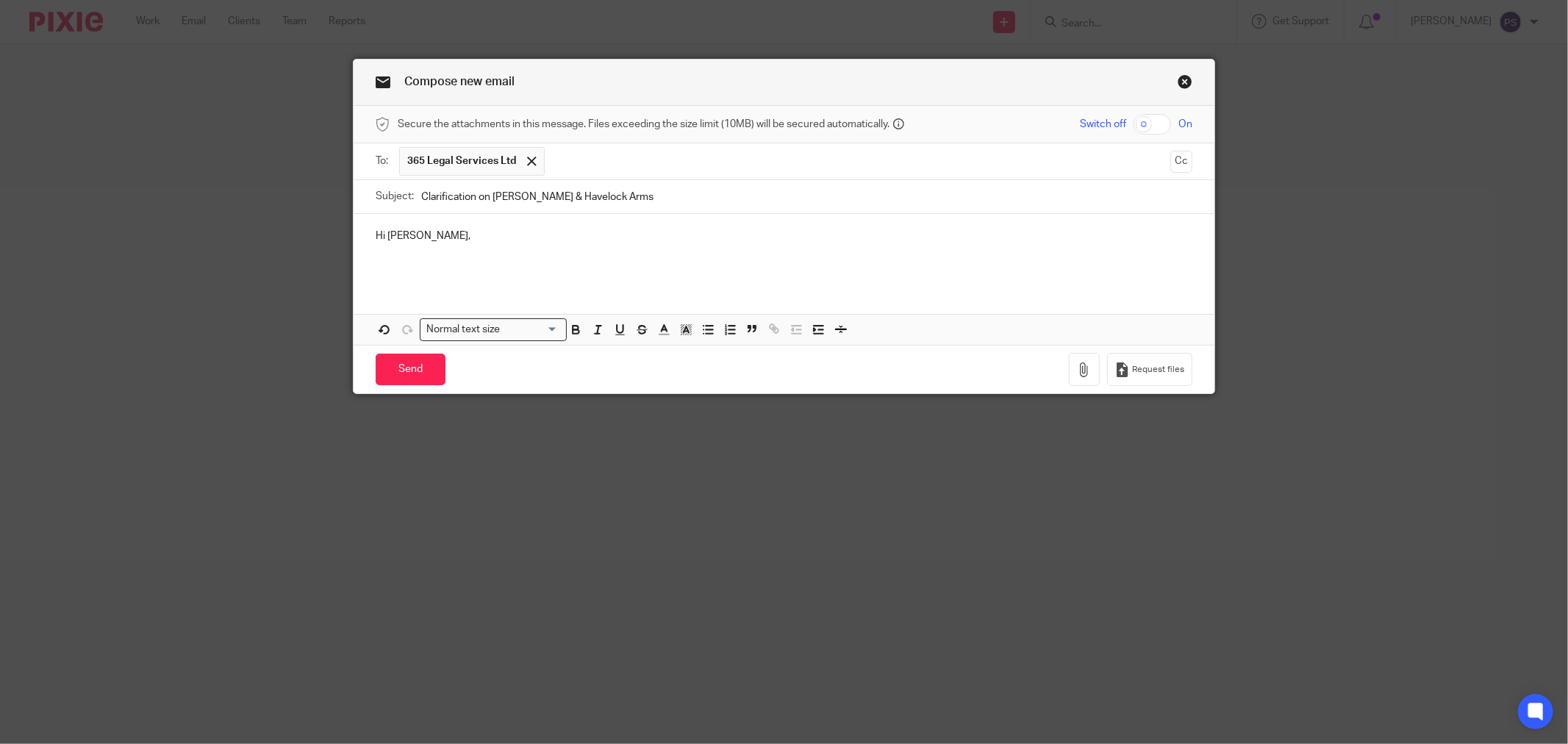
click at [591, 255] on p at bounding box center [784, 250] width 816 height 15
click at [499, 237] on p "Hi Clark," at bounding box center [784, 235] width 816 height 15
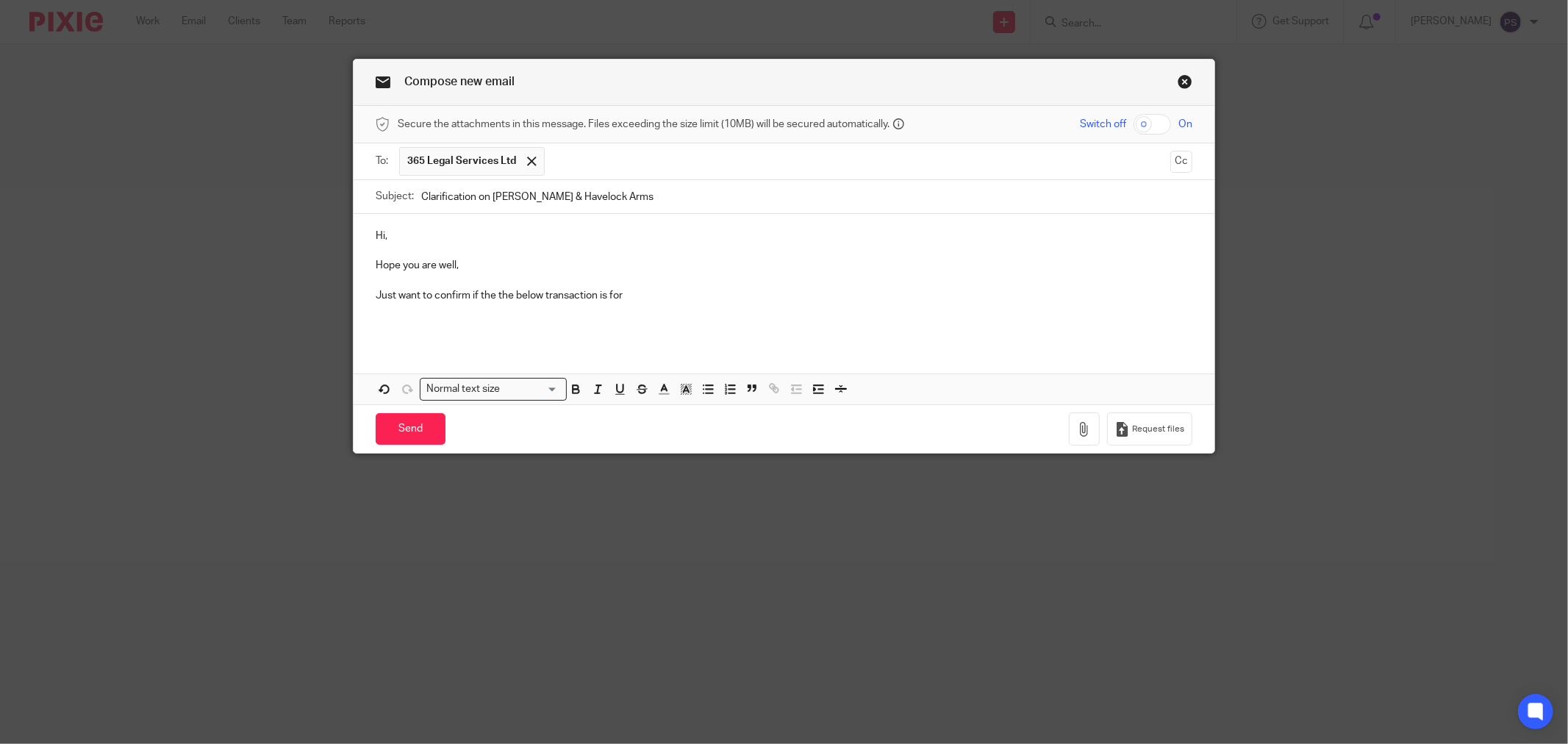
click at [148, 531] on div "Compose new email Secure the attachments in this message. Files exceeding the s…" at bounding box center [784, 372] width 1568 height 744
click at [723, 299] on p "Just want to confirm if the the below transaction is for" at bounding box center [784, 295] width 816 height 15
click at [233, 549] on div "Compose new email Secure the attachments in this message. Files exceeding the s…" at bounding box center [784, 372] width 1568 height 744
click at [671, 302] on p "Just want to confirm if the the below transaction is for" at bounding box center [784, 295] width 816 height 15
click at [164, 599] on div "Compose new email Secure the attachments in this message. Files exceeding the s…" at bounding box center [784, 372] width 1568 height 744
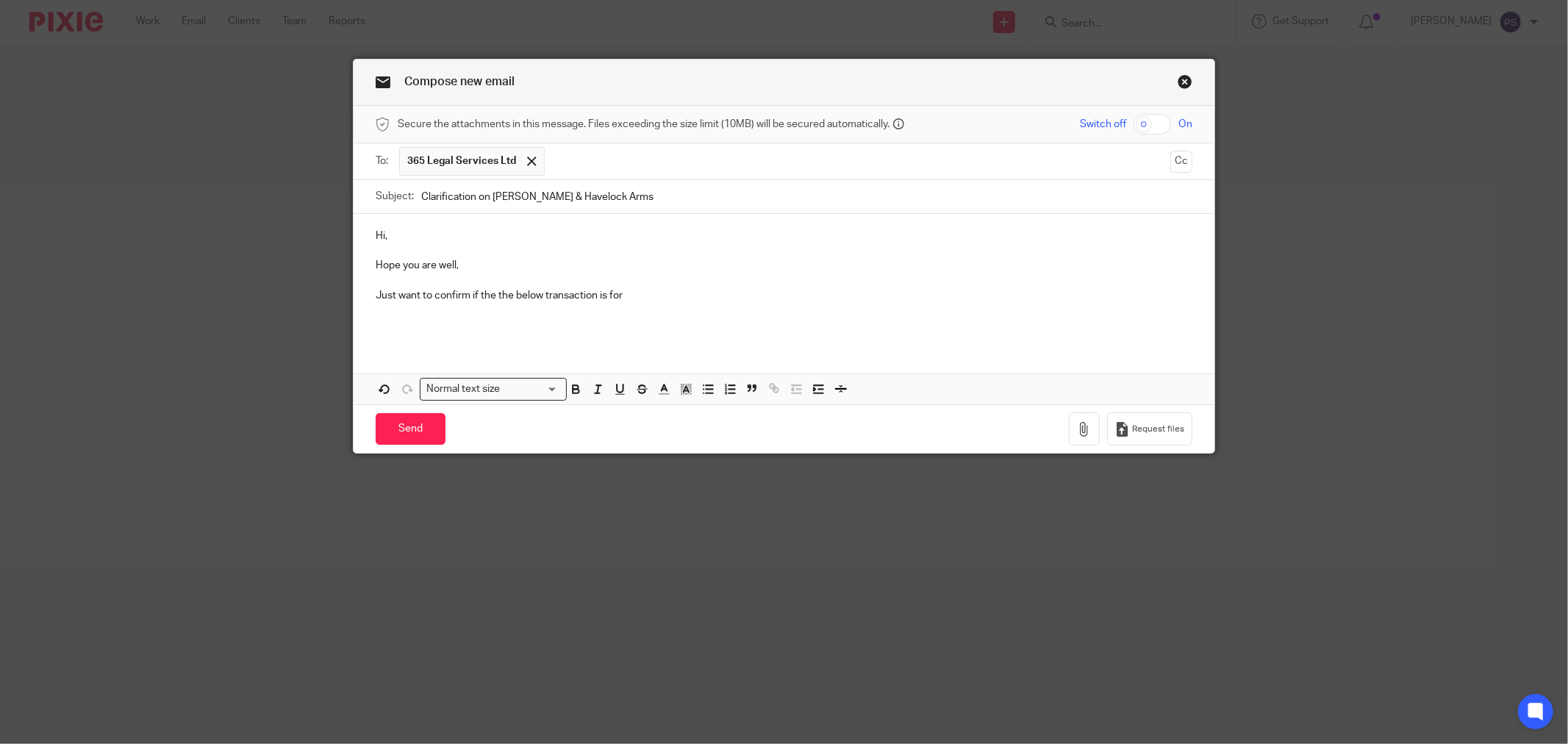
click at [635, 296] on p "Just want to confirm if the the below transaction is for" at bounding box center [784, 295] width 816 height 15
click at [589, 302] on p "Just want to confirm if the the below transaction is for staff for meeting with…" at bounding box center [784, 295] width 816 height 15
drag, startPoint x: 591, startPoint y: 302, endPoint x: 540, endPoint y: 298, distance: 51.2
click at [540, 298] on p "Just want to confirm if the the below transaction is for staff for meeting with…" at bounding box center [784, 295] width 816 height 15
click at [706, 318] on p at bounding box center [784, 310] width 816 height 15
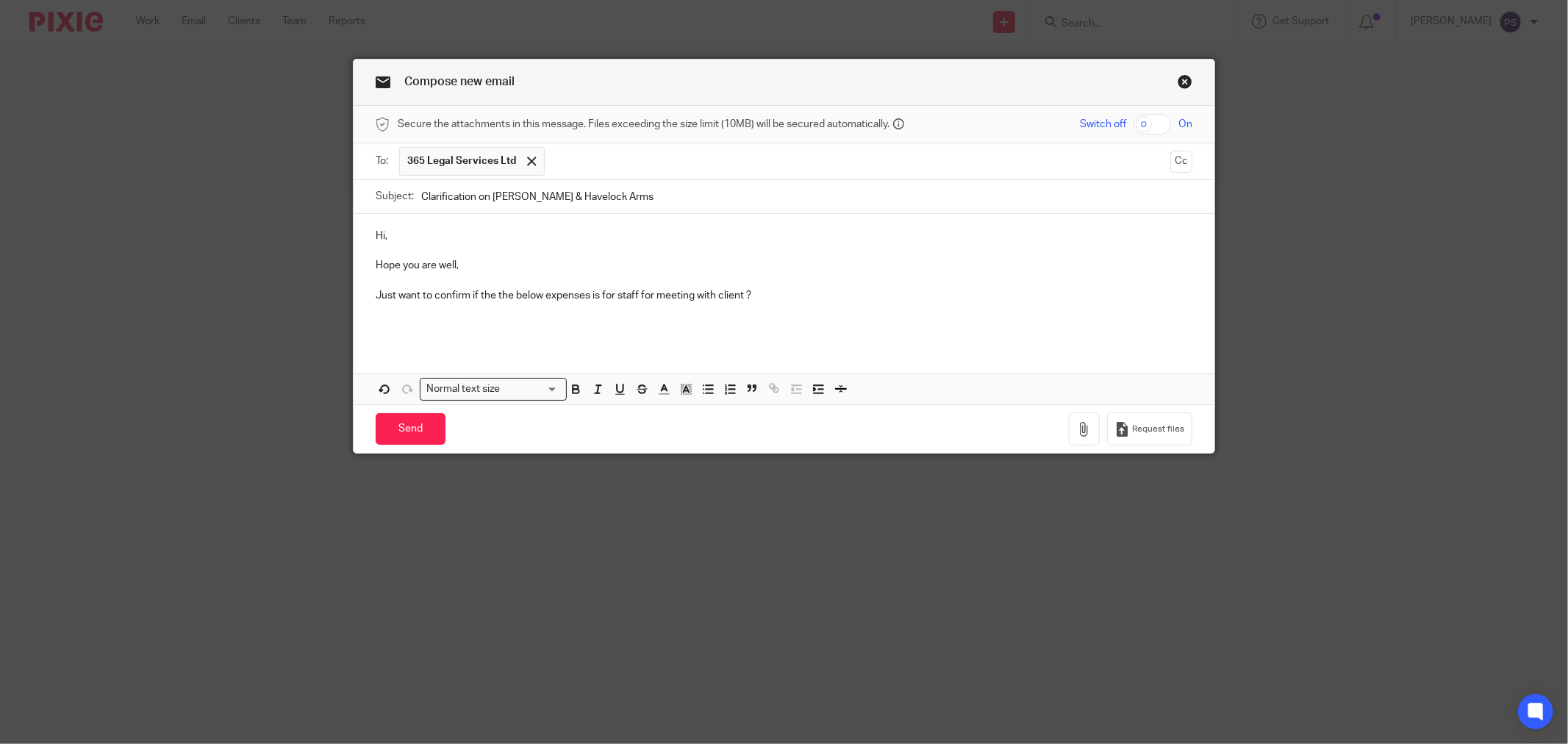
click at [777, 304] on p at bounding box center [784, 310] width 816 height 15
click at [643, 297] on p "Just want to confirm if the the below expenses is for staff for meeting with cl…" at bounding box center [784, 295] width 816 height 15
click at [610, 297] on p "Just want to confirm if the the below expenses is for staff for meeting with cl…" at bounding box center [784, 295] width 816 height 15
click at [637, 295] on p "Just want to confirm if the the below expenses is for staff for meeting with cl…" at bounding box center [784, 295] width 816 height 15
click at [780, 296] on p "Just want to confirm if the the below expenses is for staff or for meeting with…" at bounding box center [784, 295] width 816 height 15
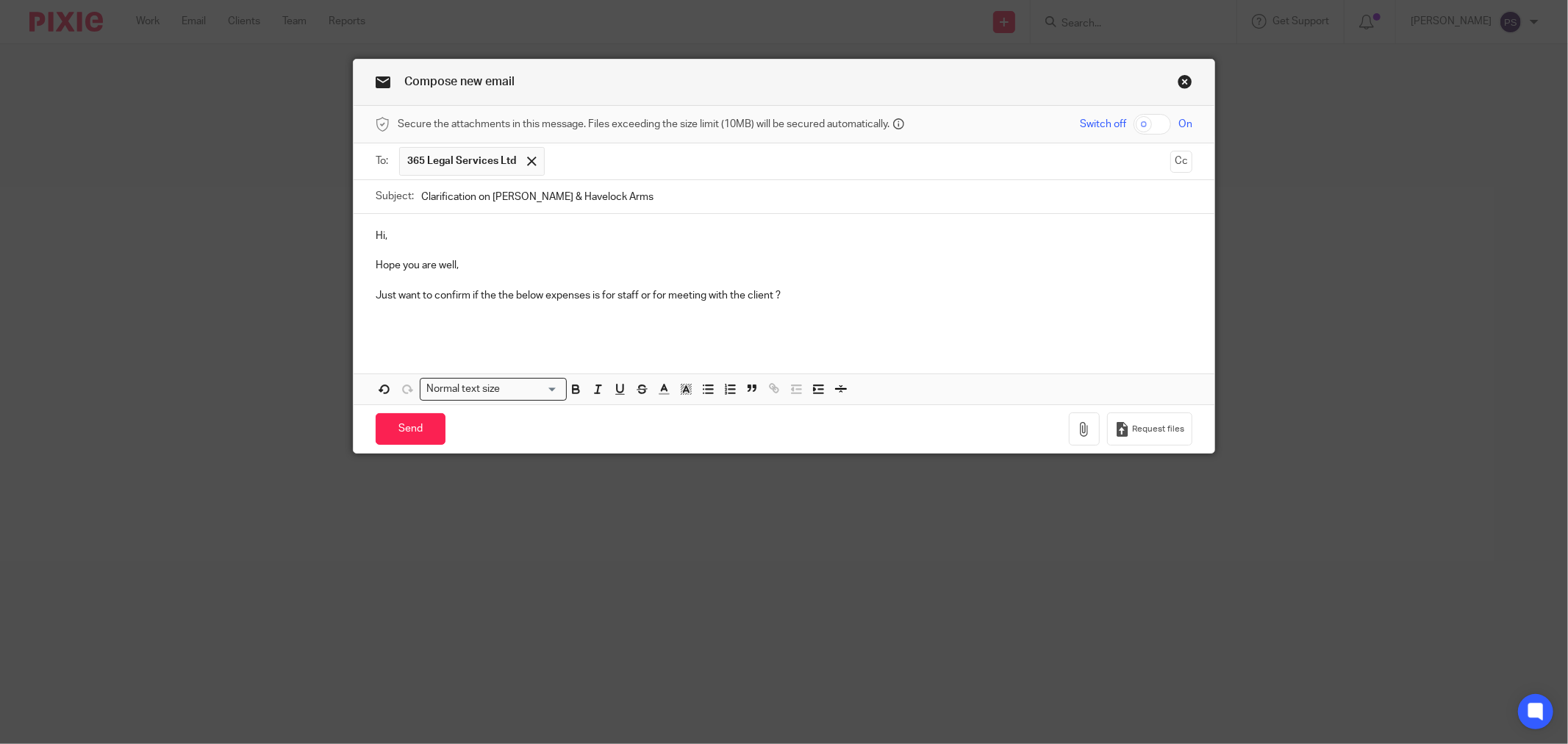
click at [781, 296] on p "Just want to confirm if the the below expenses is for staff or for meeting with…" at bounding box center [784, 295] width 816 height 15
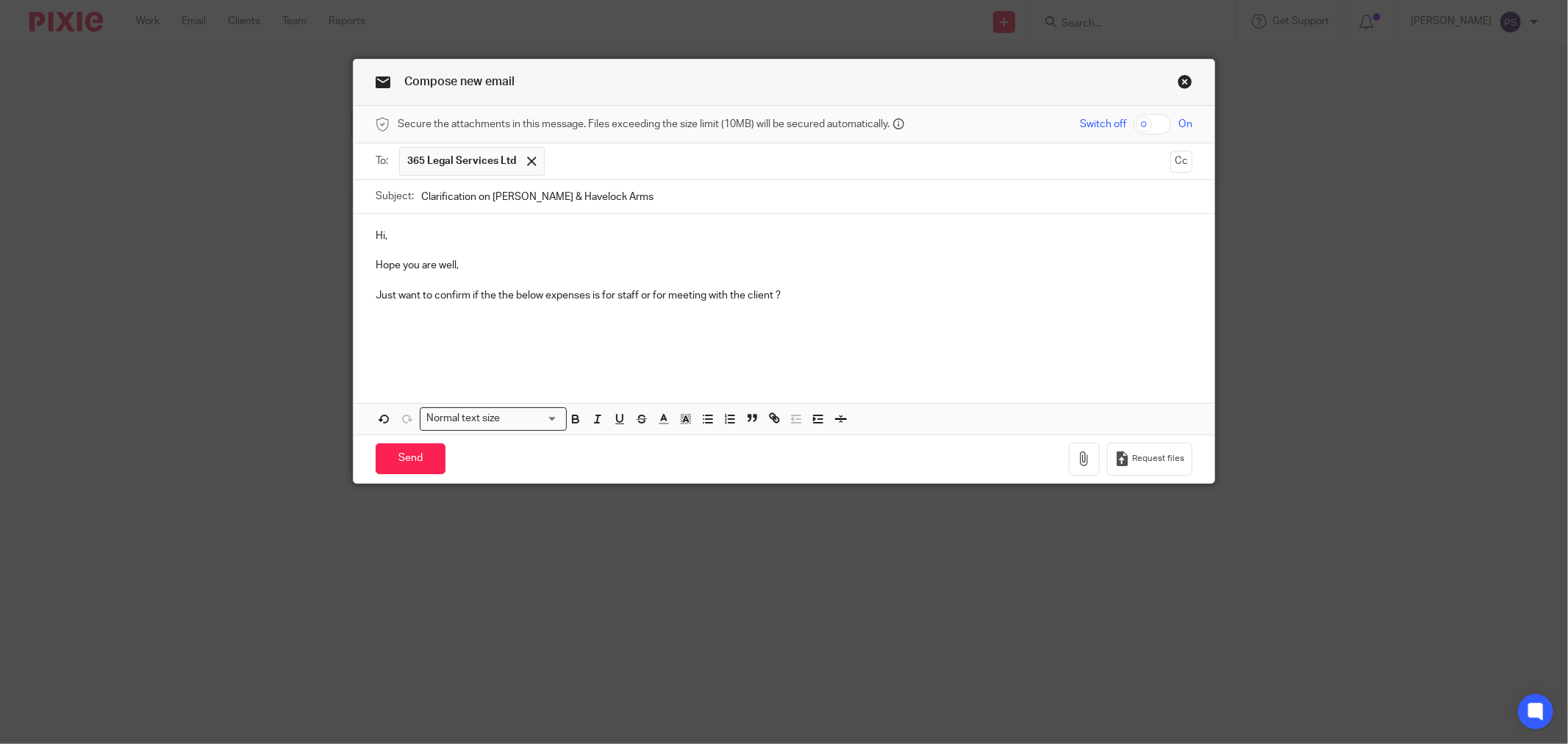
drag, startPoint x: 811, startPoint y: 302, endPoint x: 317, endPoint y: 296, distance: 494.0
click at [320, 296] on div "Compose new email Secure the attachments in this message. Files exceeding the s…" at bounding box center [784, 372] width 1568 height 744
copy p "Just want to confirm if the the below expenses is for staff or for meeting with…"
click at [782, 316] on p at bounding box center [784, 310] width 816 height 15
drag, startPoint x: 772, startPoint y: 302, endPoint x: 336, endPoint y: 300, distance: 436.0
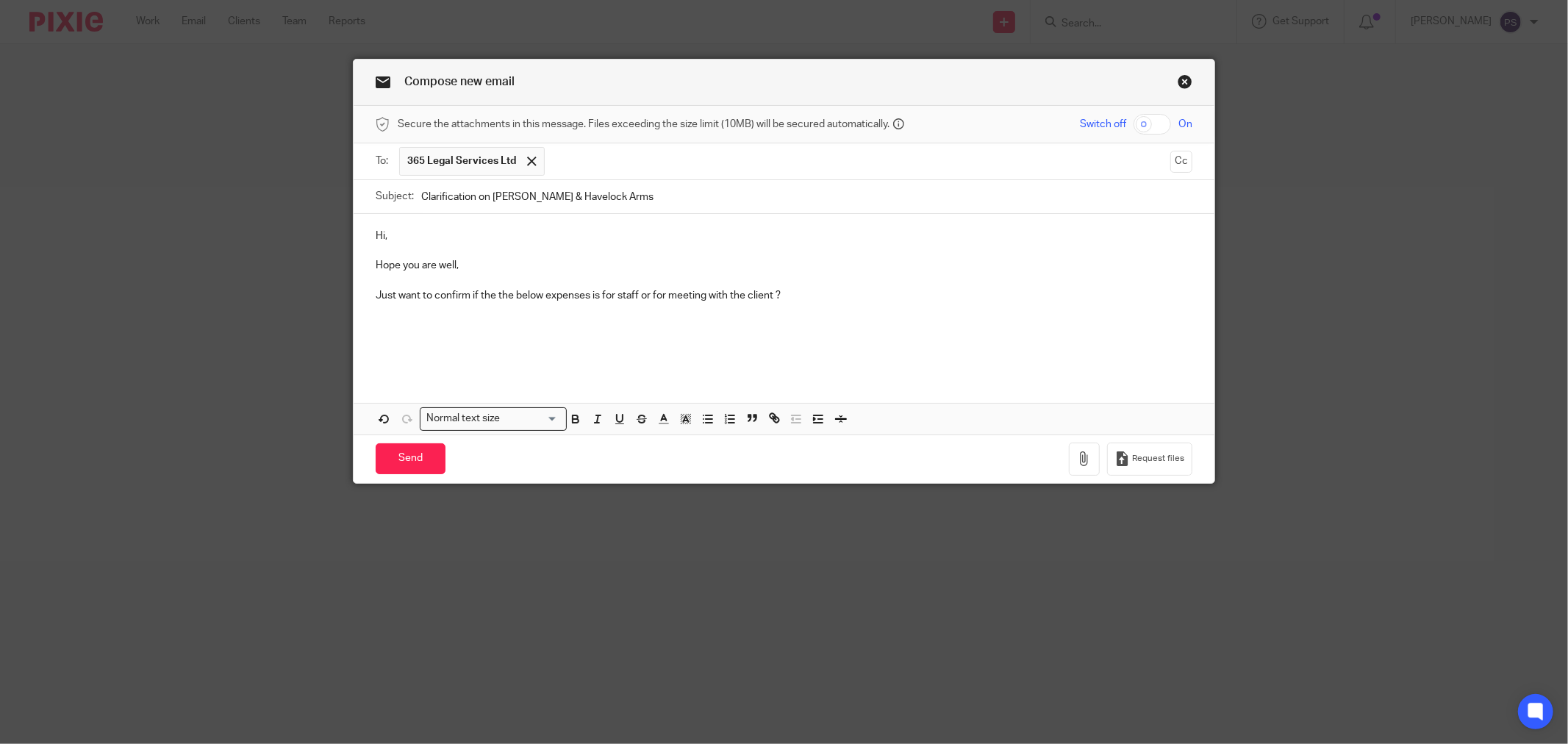
click at [336, 300] on div "Compose new email Secure the attachments in this message. Files exceeding the s…" at bounding box center [784, 372] width 1568 height 744
drag, startPoint x: 398, startPoint y: 298, endPoint x: 356, endPoint y: 300, distance: 42.0
click at [356, 300] on div "Hi, Hope you are well, Kindly confirm whether the following expenses were incur…" at bounding box center [783, 293] width 861 height 159
click at [411, 305] on p at bounding box center [784, 310] width 816 height 15
click at [799, 324] on p at bounding box center [784, 326] width 816 height 15
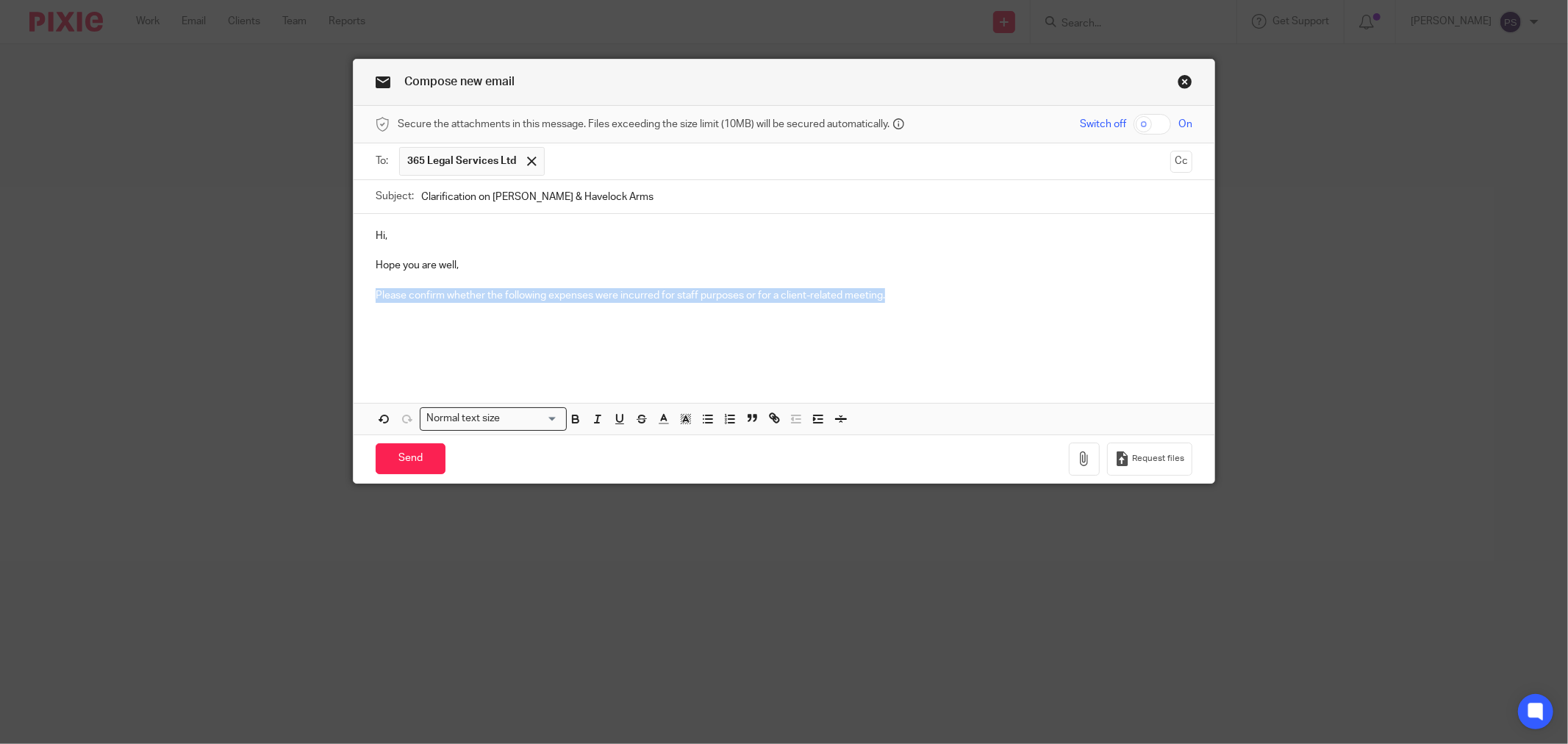
drag, startPoint x: 888, startPoint y: 302, endPoint x: 332, endPoint y: 302, distance: 556.0
click at [332, 302] on div "Compose new email Secure the attachments in this message. Files exceeding the s…" at bounding box center [784, 372] width 1568 height 744
click at [769, 296] on p "Can you please confirm if the expenses listed below are for staff or for a clie…" at bounding box center [784, 295] width 816 height 15
drag, startPoint x: 781, startPoint y: 296, endPoint x: 725, endPoint y: 298, distance: 56.0
click at [725, 298] on p "Can you please confirm if the expenses listed below are for staff or for a clie…" at bounding box center [784, 295] width 816 height 15
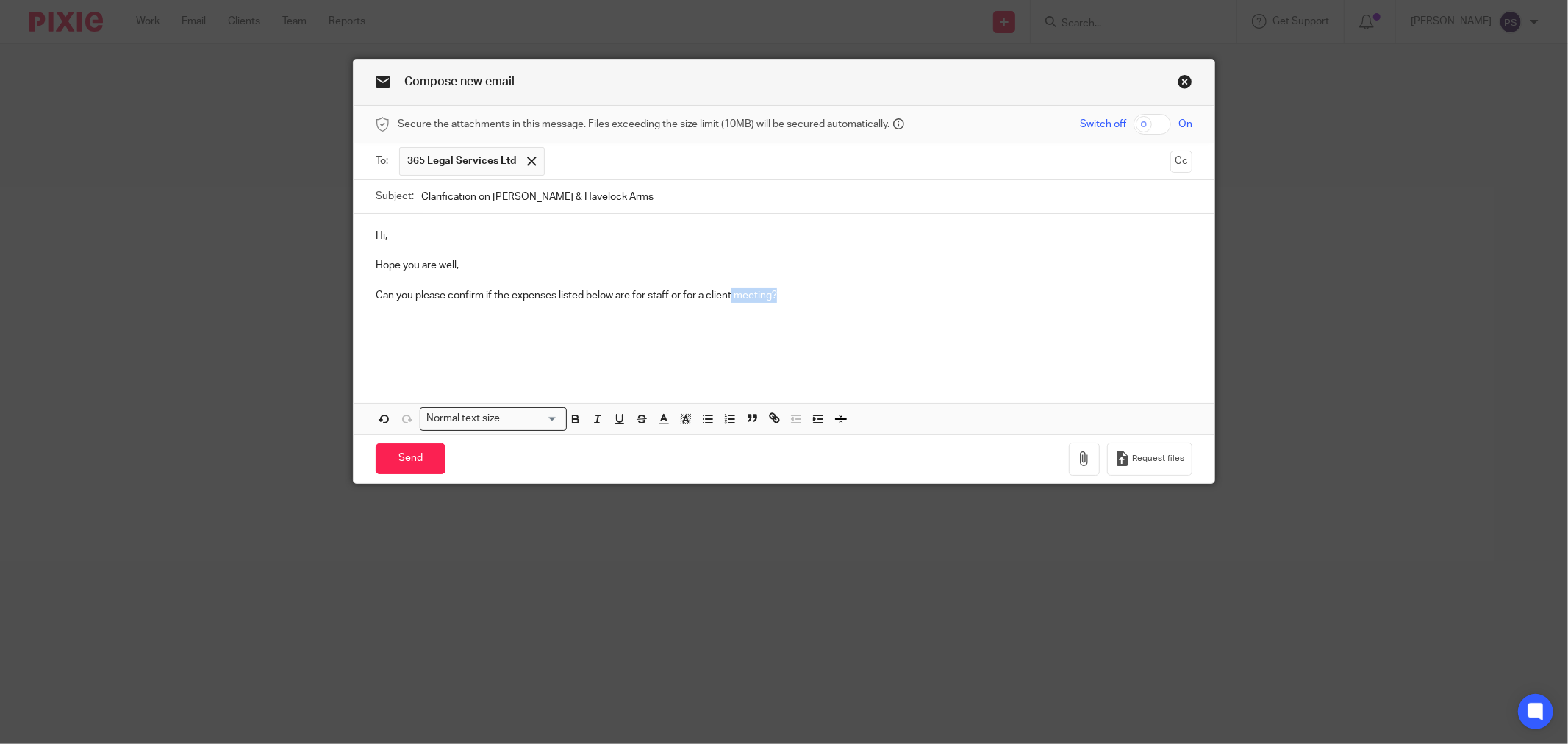
click at [744, 302] on p "Can you please confirm if the expenses listed below are for staff or for a clie…" at bounding box center [784, 295] width 816 height 15
drag, startPoint x: 767, startPoint y: 298, endPoint x: 702, endPoint y: 302, distance: 65.1
click at [702, 302] on p "Can you please confirm if the expenses listed below are for staff or for a clie…" at bounding box center [784, 295] width 816 height 15
click at [823, 301] on p "Can you please confirm if the expenses listed below are for staff or for a clie…" at bounding box center [784, 295] width 816 height 15
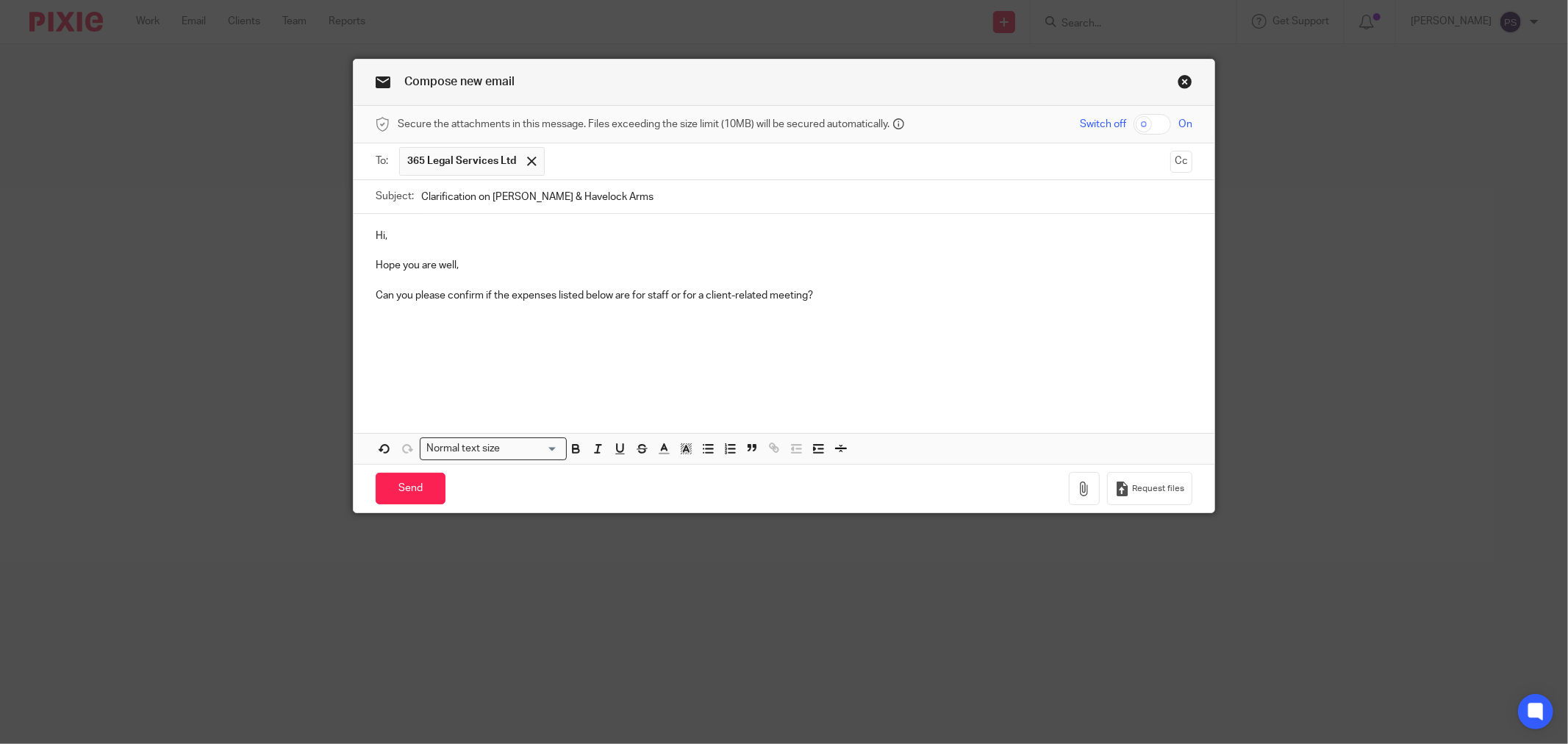
click at [432, 347] on p at bounding box center [784, 341] width 816 height 15
click at [397, 342] on p at bounding box center [784, 341] width 816 height 15
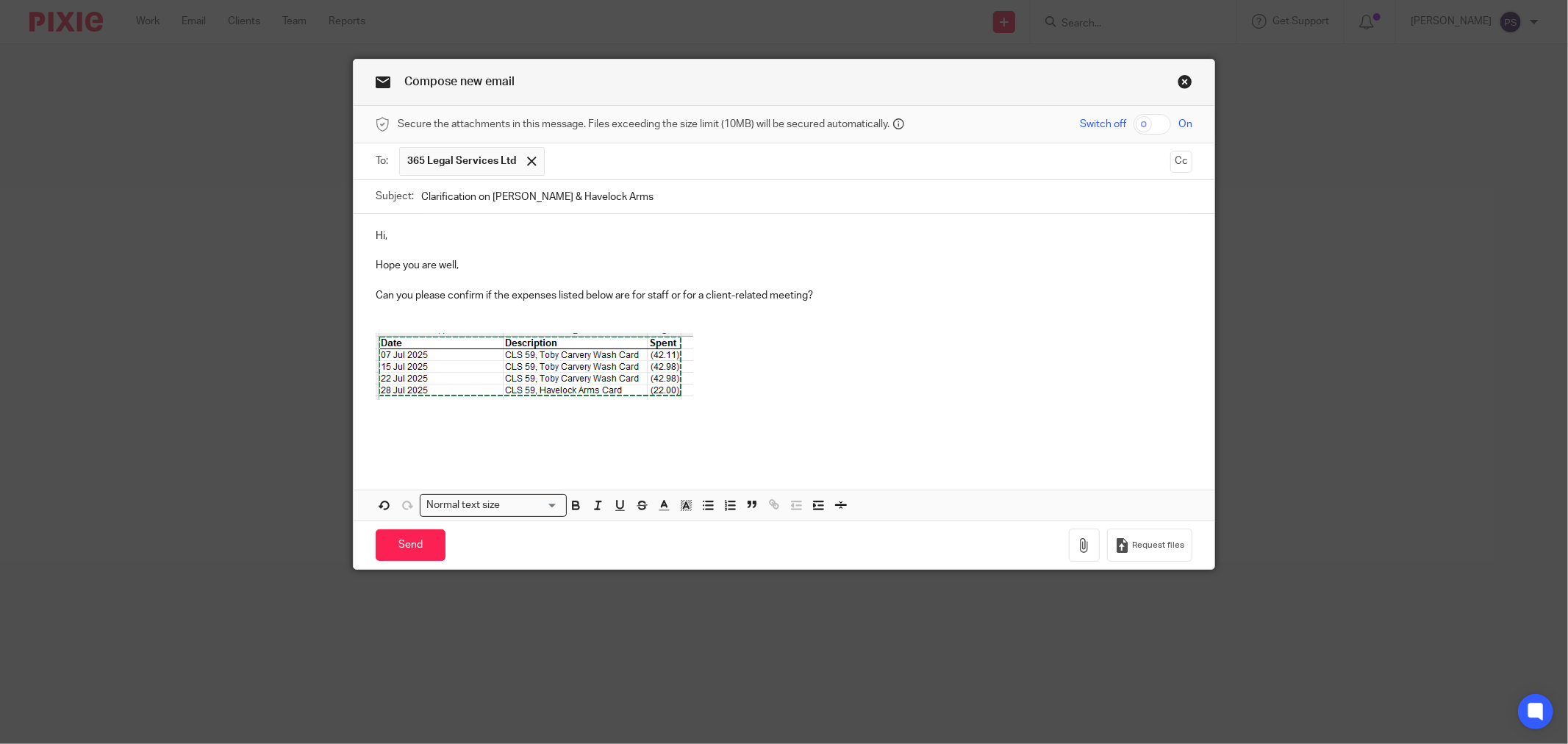
click at [656, 344] on img at bounding box center [534, 367] width 318 height 67
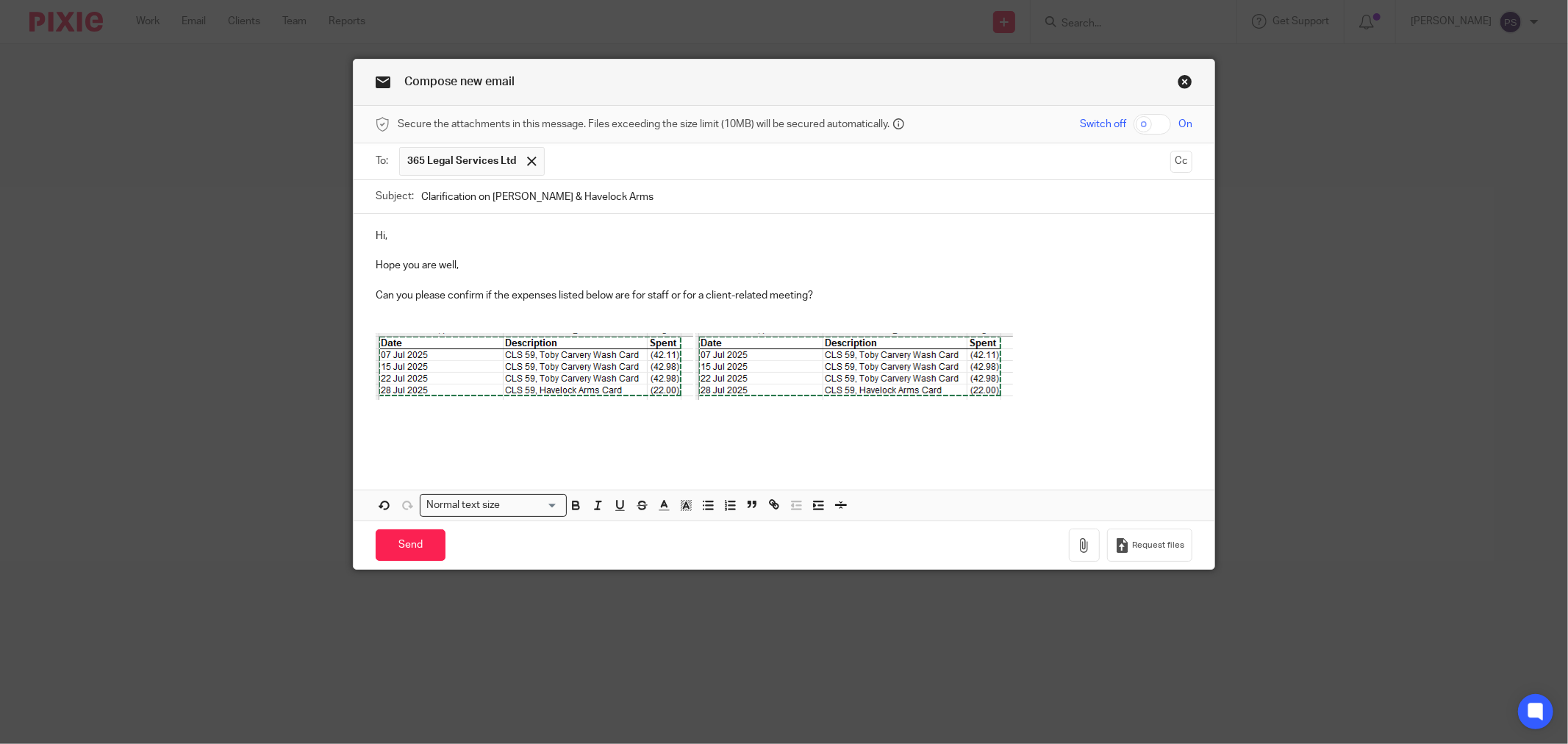
click at [720, 441] on p at bounding box center [784, 442] width 816 height 15
click at [784, 364] on img at bounding box center [854, 367] width 318 height 67
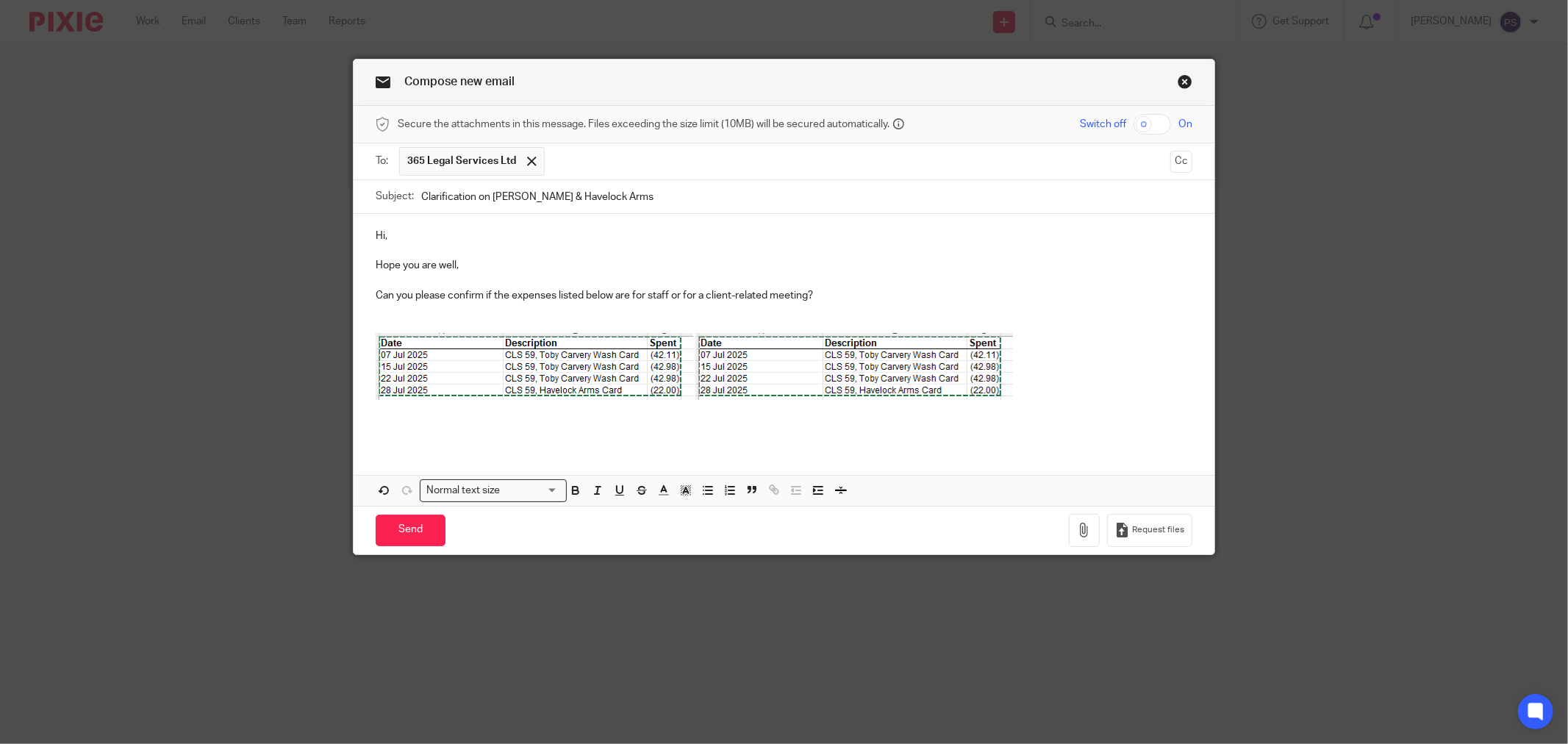
click at [793, 358] on img at bounding box center [854, 367] width 318 height 67
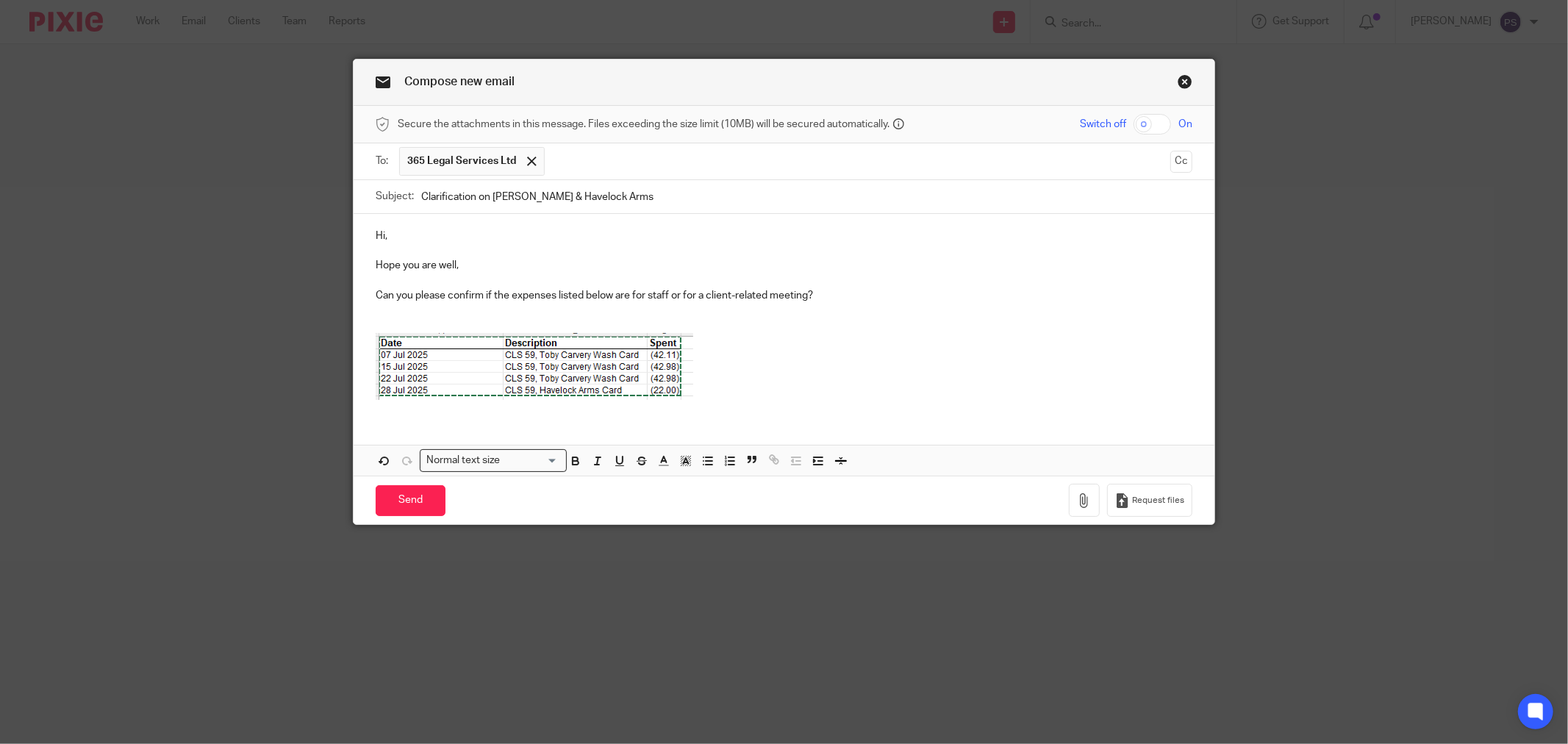
click at [787, 364] on p at bounding box center [784, 369] width 816 height 71
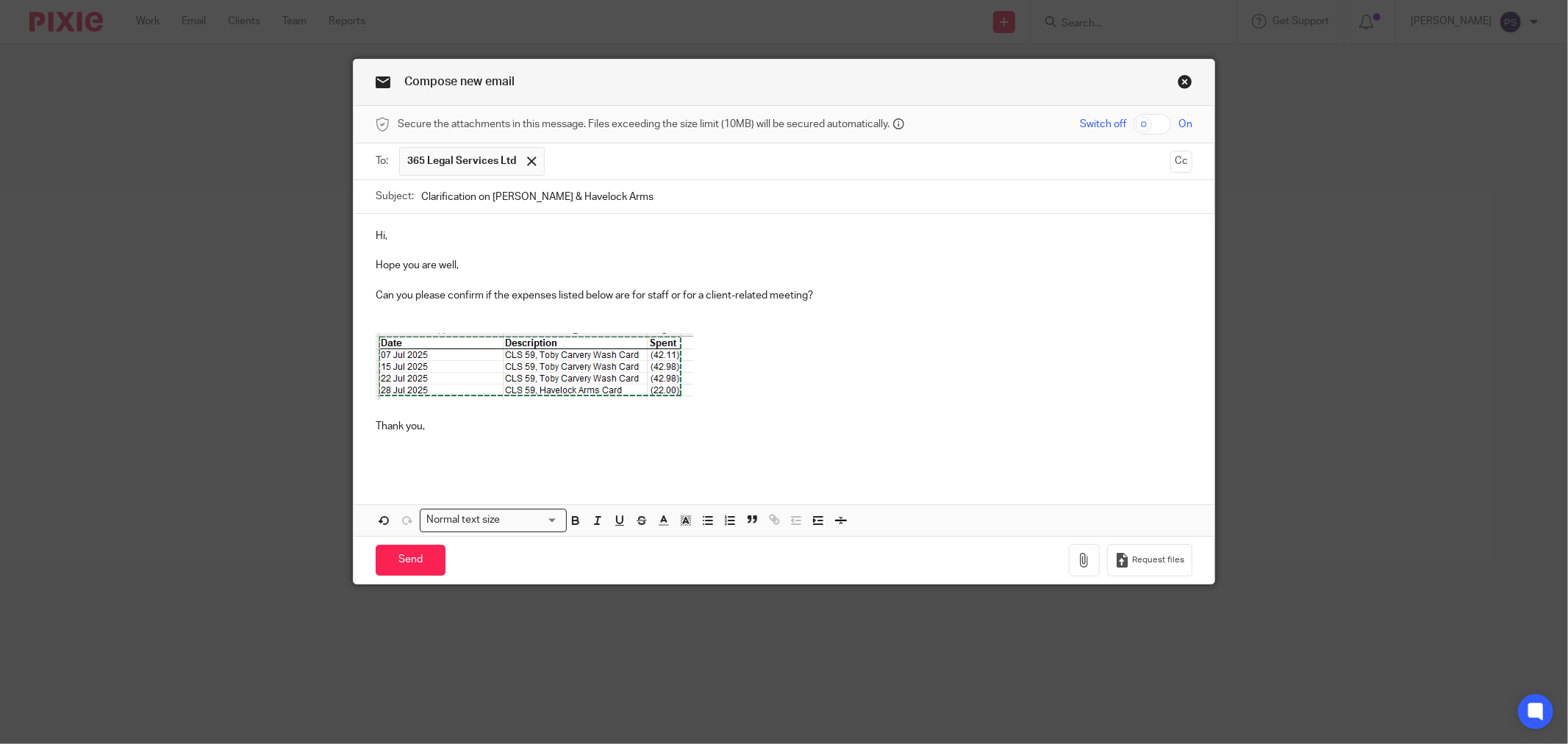
click at [549, 447] on p at bounding box center [784, 442] width 816 height 15
click at [566, 449] on p at bounding box center [784, 442] width 816 height 15
click at [412, 197] on div "Subject: Clarification on Toby Carvery & Havelock Arms" at bounding box center [784, 197] width 816 height 33
click at [421, 197] on input "Clarification on Toby Carvery & Havelock Arms" at bounding box center [807, 197] width 771 height 33
click at [486, 197] on input "Clarification on Toby Carvery & Havelock Arms" at bounding box center [807, 197] width 771 height 33
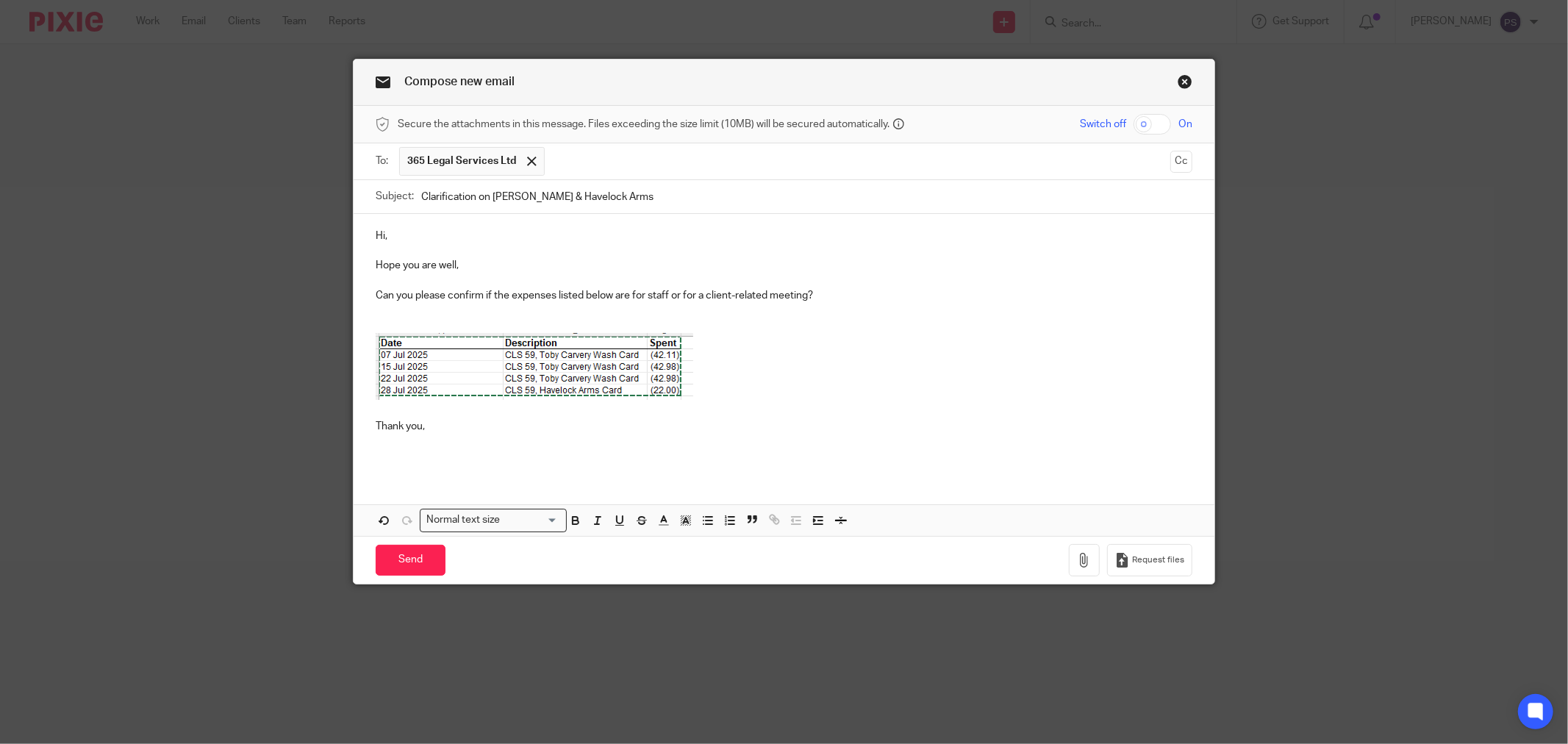
click at [670, 190] on input "Clarification on Toby Carvery & Havelock Arms" at bounding box center [807, 197] width 771 height 33
type input "Clarification on Toby Carvery & Havelock Arms transaction"
drag, startPoint x: 917, startPoint y: 415, endPoint x: 905, endPoint y: 414, distance: 12.0
click at [905, 414] on p at bounding box center [784, 411] width 816 height 15
click at [765, 457] on p at bounding box center [784, 457] width 816 height 15
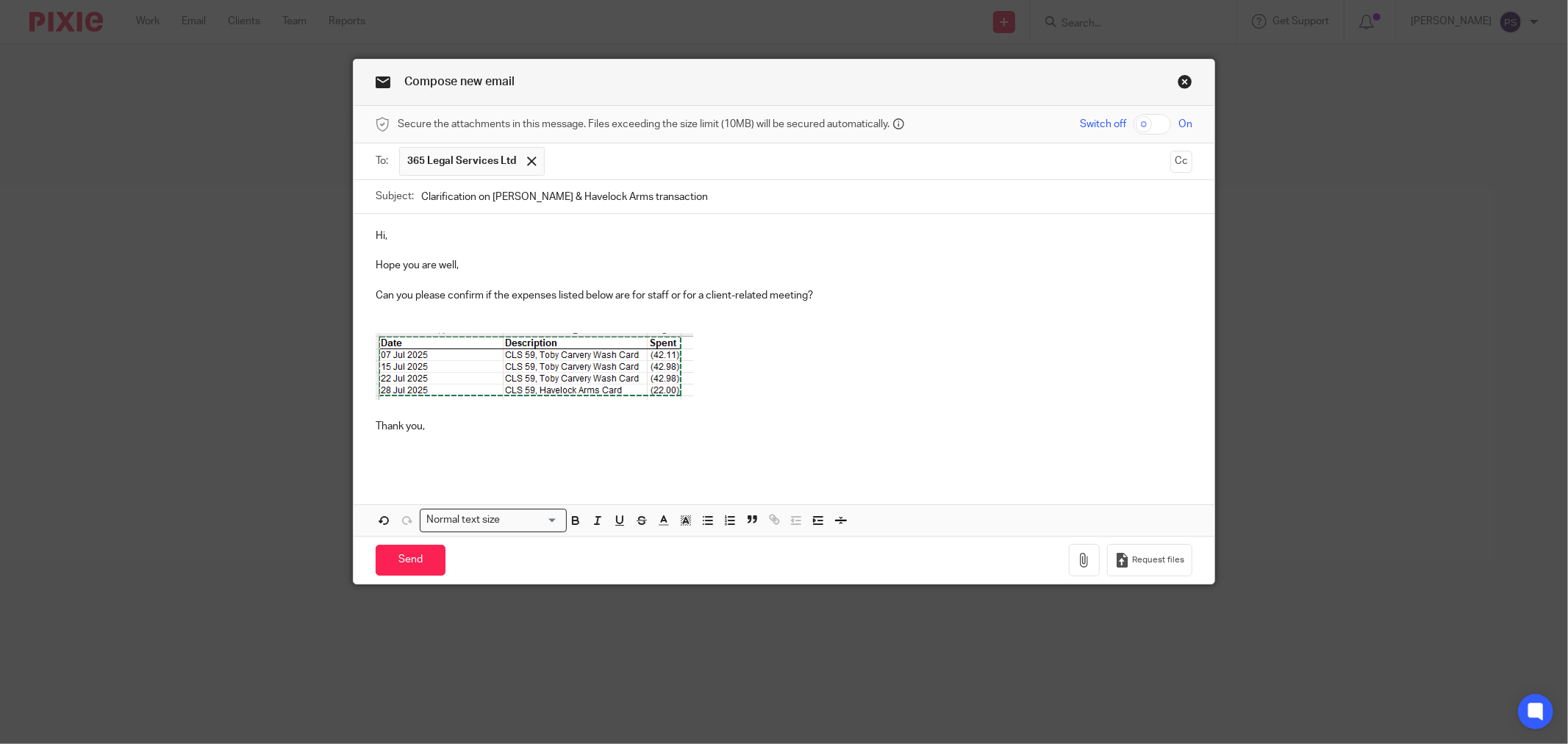
click at [907, 400] on p at bounding box center [784, 369] width 816 height 71
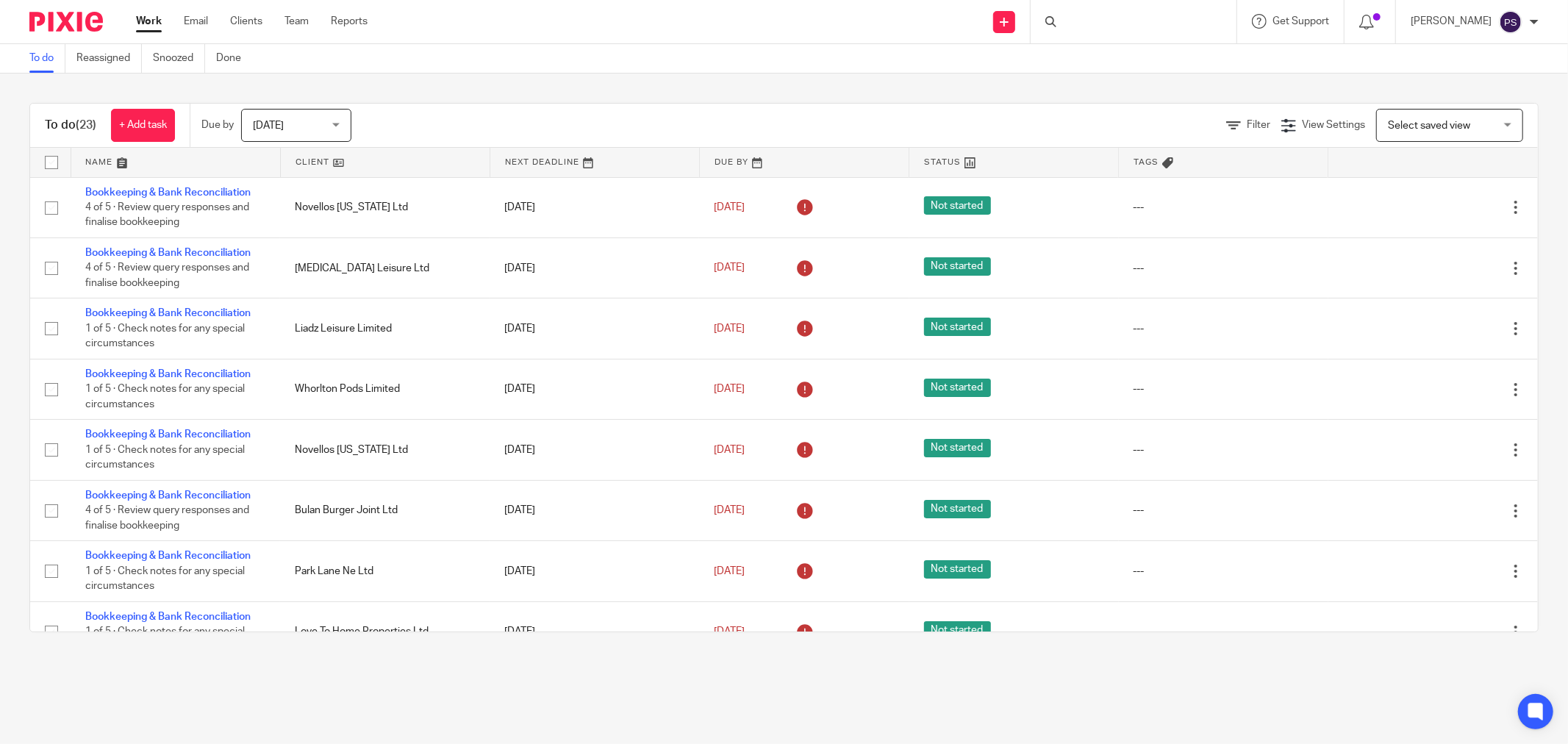
click at [1135, 17] on div at bounding box center [1133, 22] width 206 height 43
click at [1130, 21] on div at bounding box center [1133, 22] width 206 height 43
click at [1111, 18] on input "Search" at bounding box center [1126, 24] width 133 height 13
type input "[PERSON_NAME]"
click at [1167, 66] on link at bounding box center [1215, 63] width 316 height 33
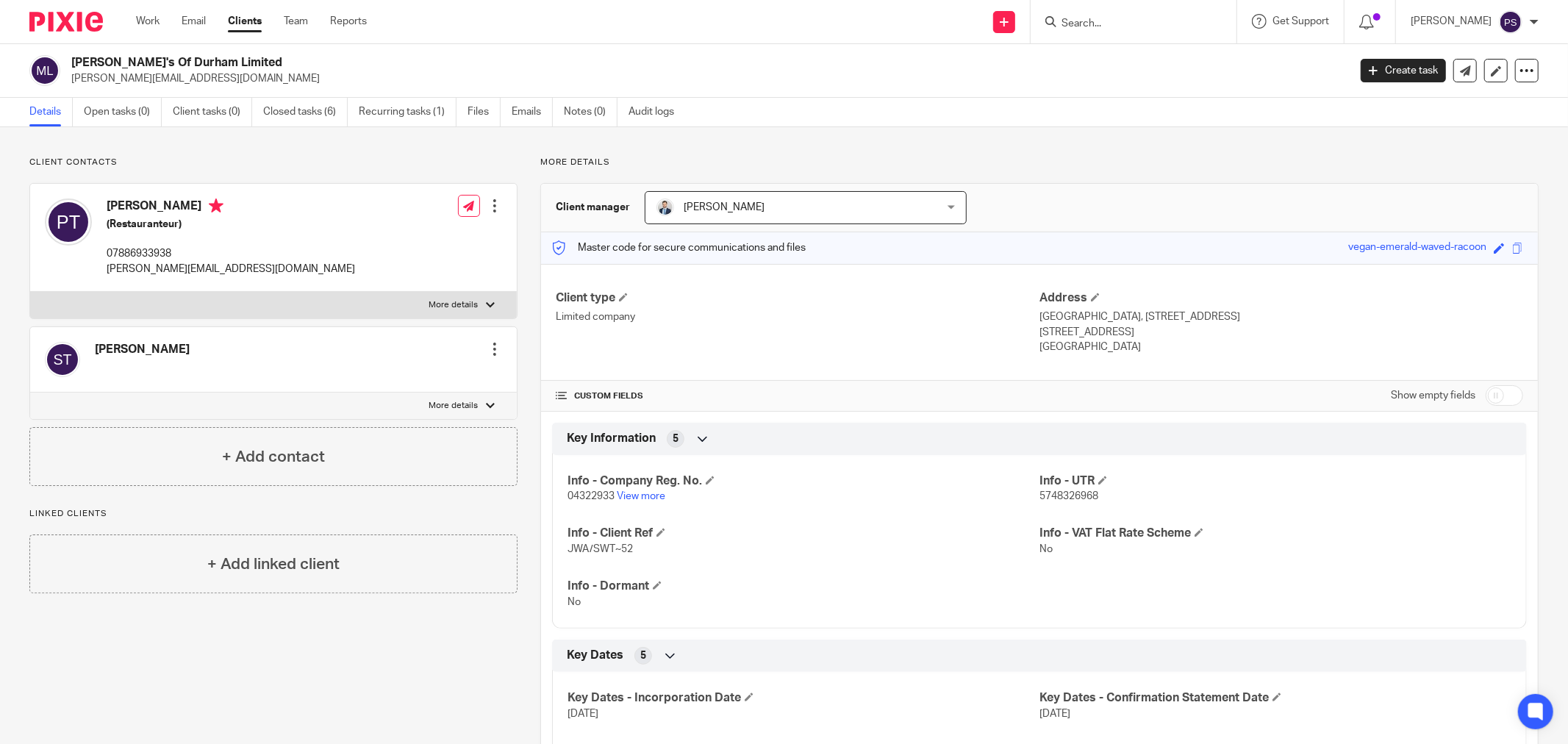
click at [163, 670] on div "Client contacts [PERSON_NAME] (Restauranteur) 07886933938 [PERSON_NAME][EMAIL_A…" at bounding box center [262, 550] width 511 height 787
click at [271, 665] on div "Client contacts [PERSON_NAME] (Restauranteur) 07886933938 [PERSON_NAME][EMAIL_A…" at bounding box center [262, 550] width 511 height 787
click at [535, 118] on link "Emails" at bounding box center [532, 111] width 41 height 29
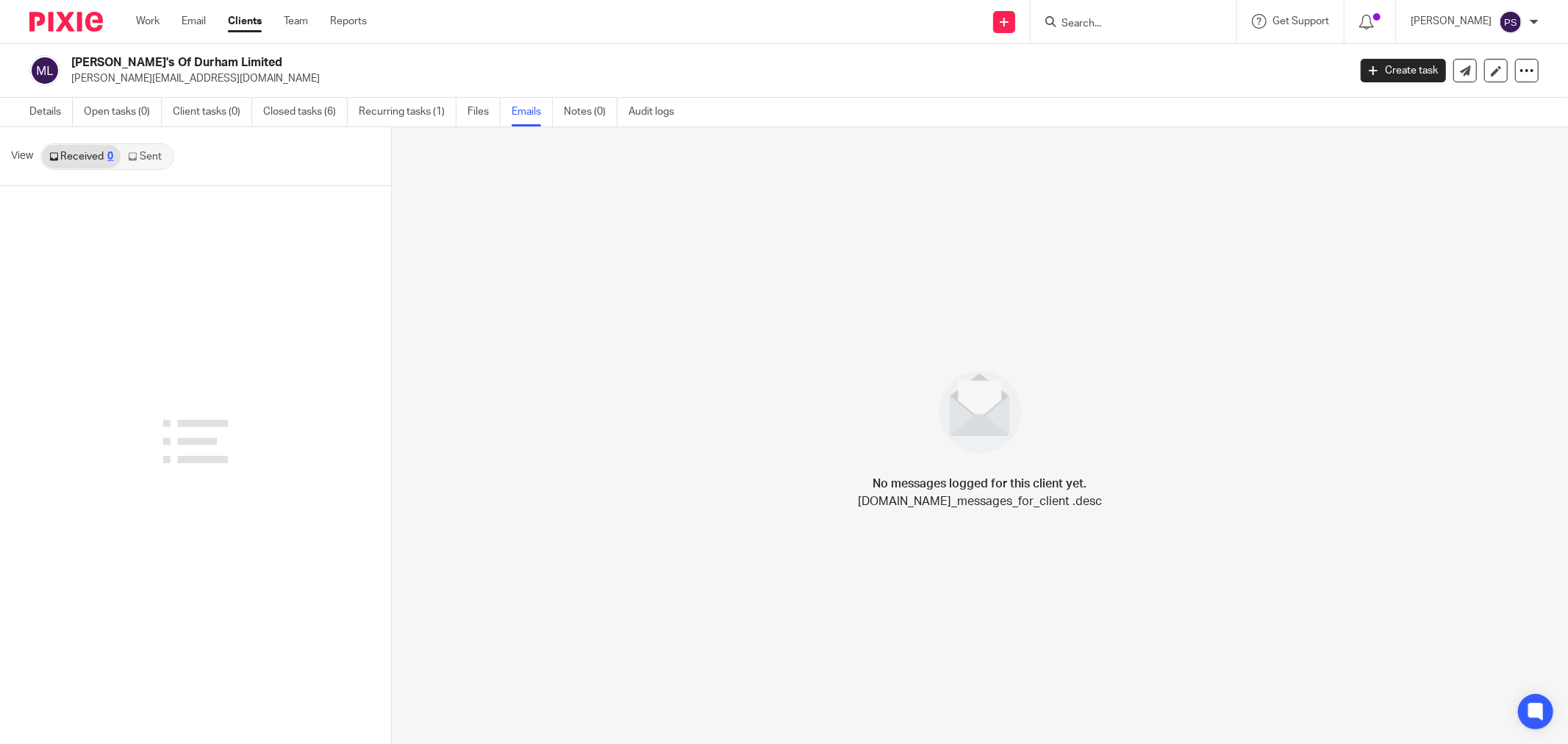
click at [23, 109] on div "Details Open tasks (0) Client tasks (0) Closed tasks (6) Recurring tasks (1) Fi…" at bounding box center [355, 111] width 711 height 29
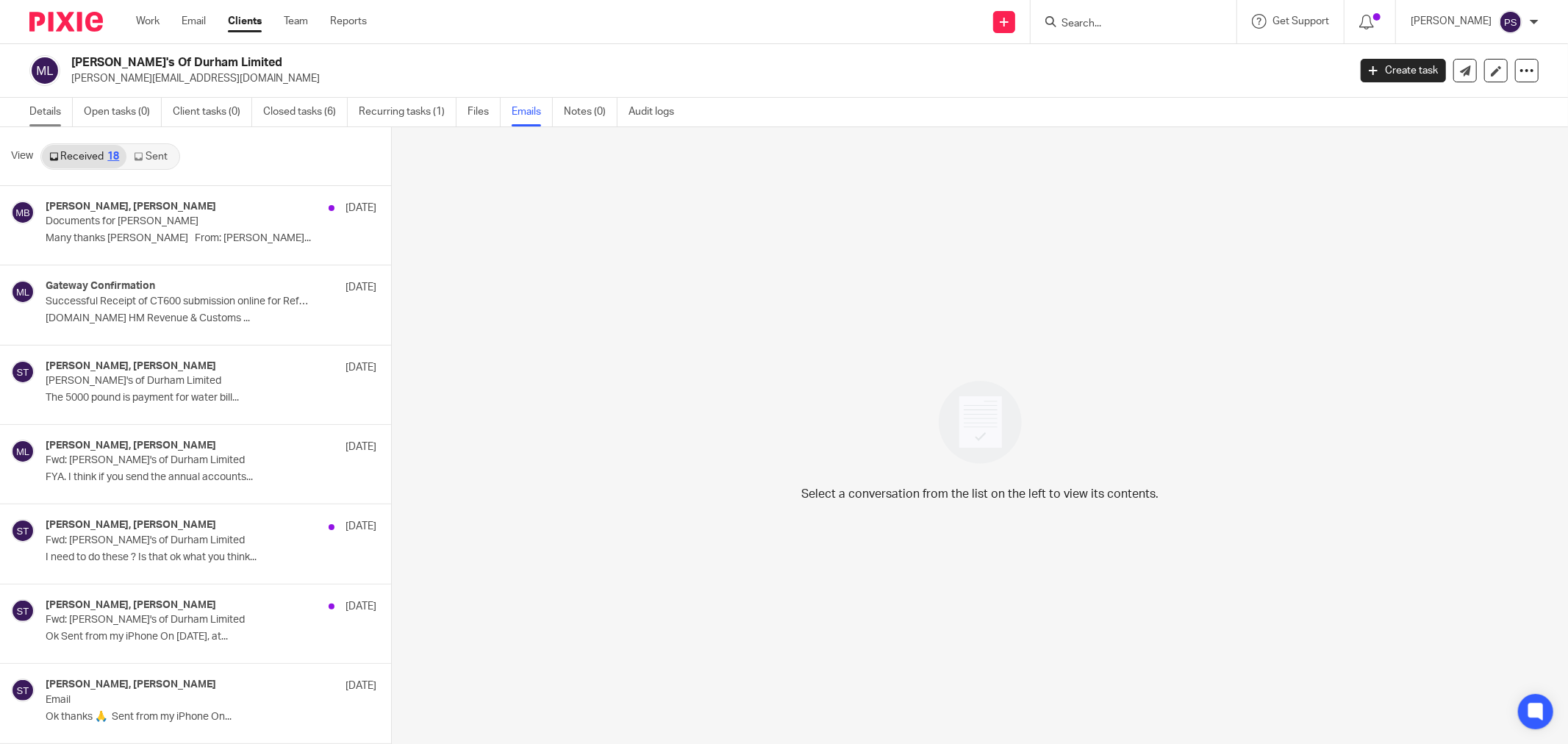
click at [34, 112] on link "Details" at bounding box center [51, 111] width 43 height 29
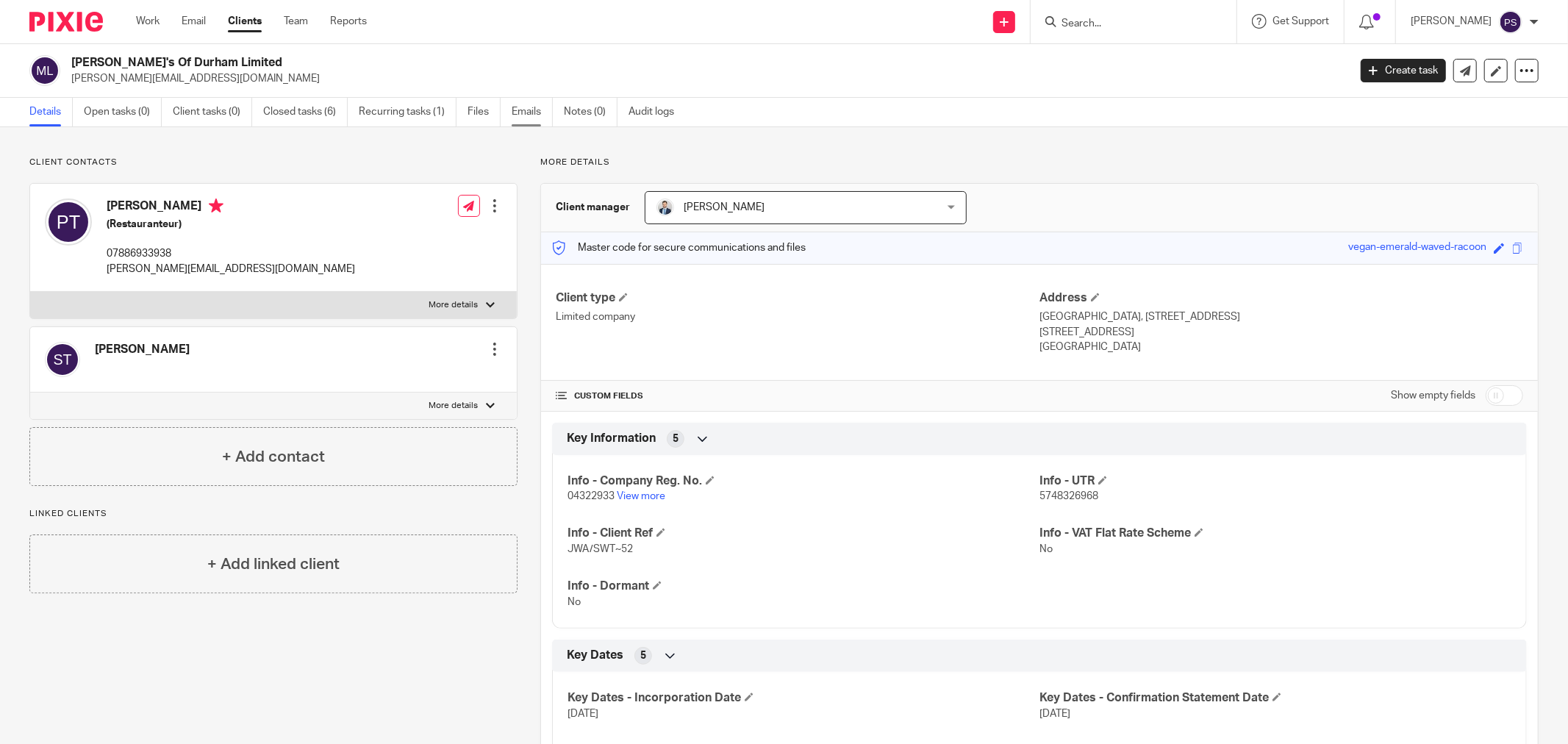
click at [526, 114] on link "Emails" at bounding box center [532, 111] width 41 height 29
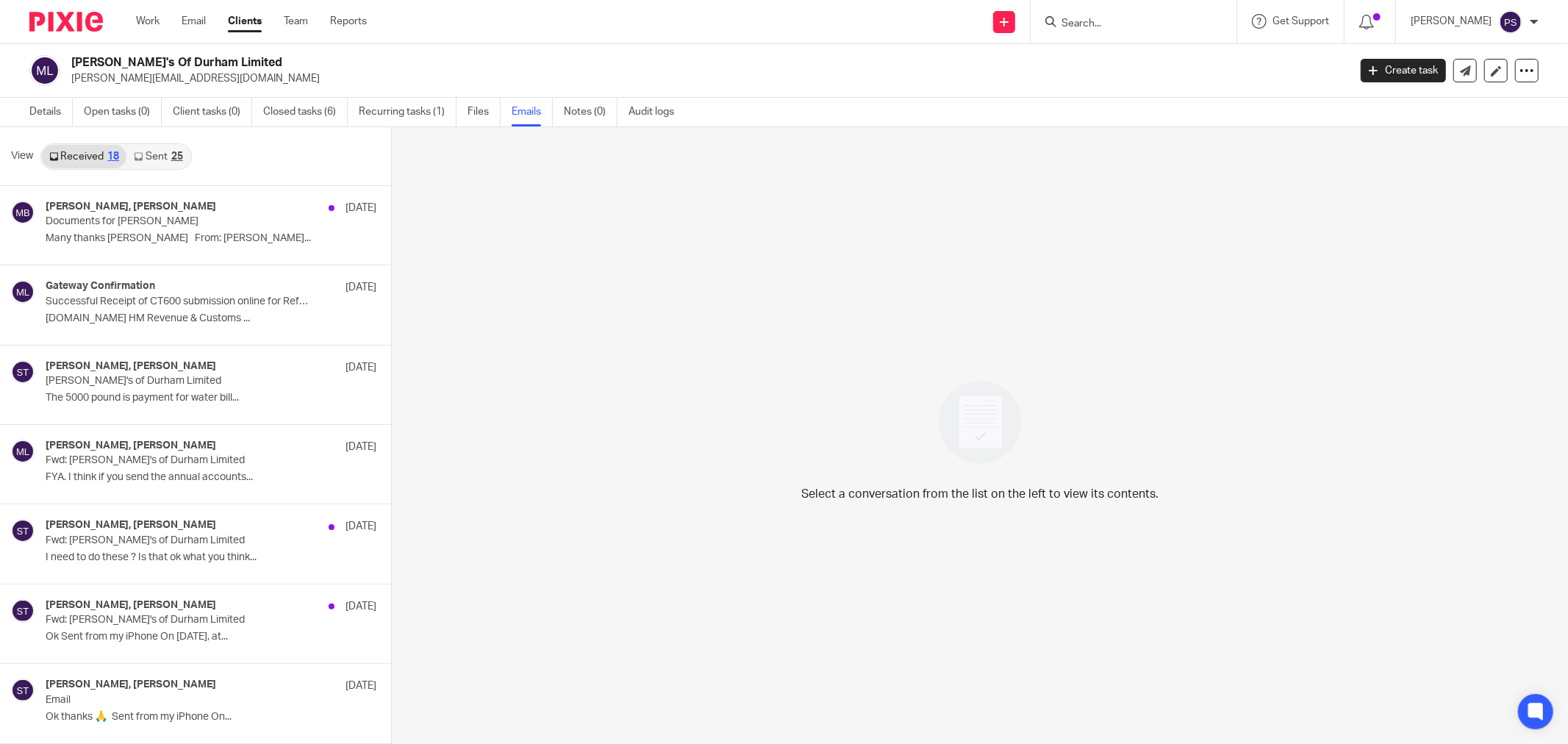
click at [179, 164] on link "Sent 25" at bounding box center [158, 156] width 63 height 24
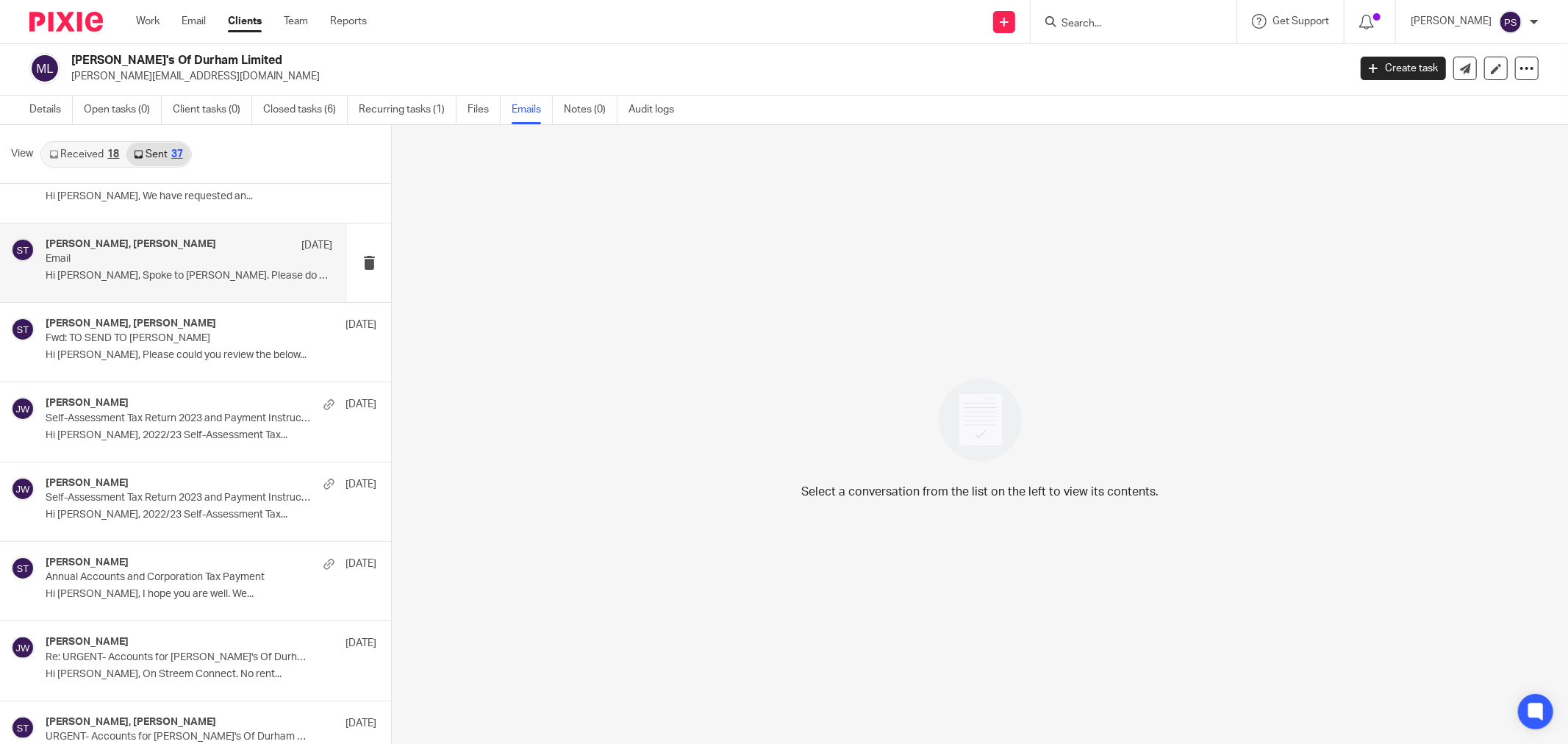
scroll to position [1715, 0]
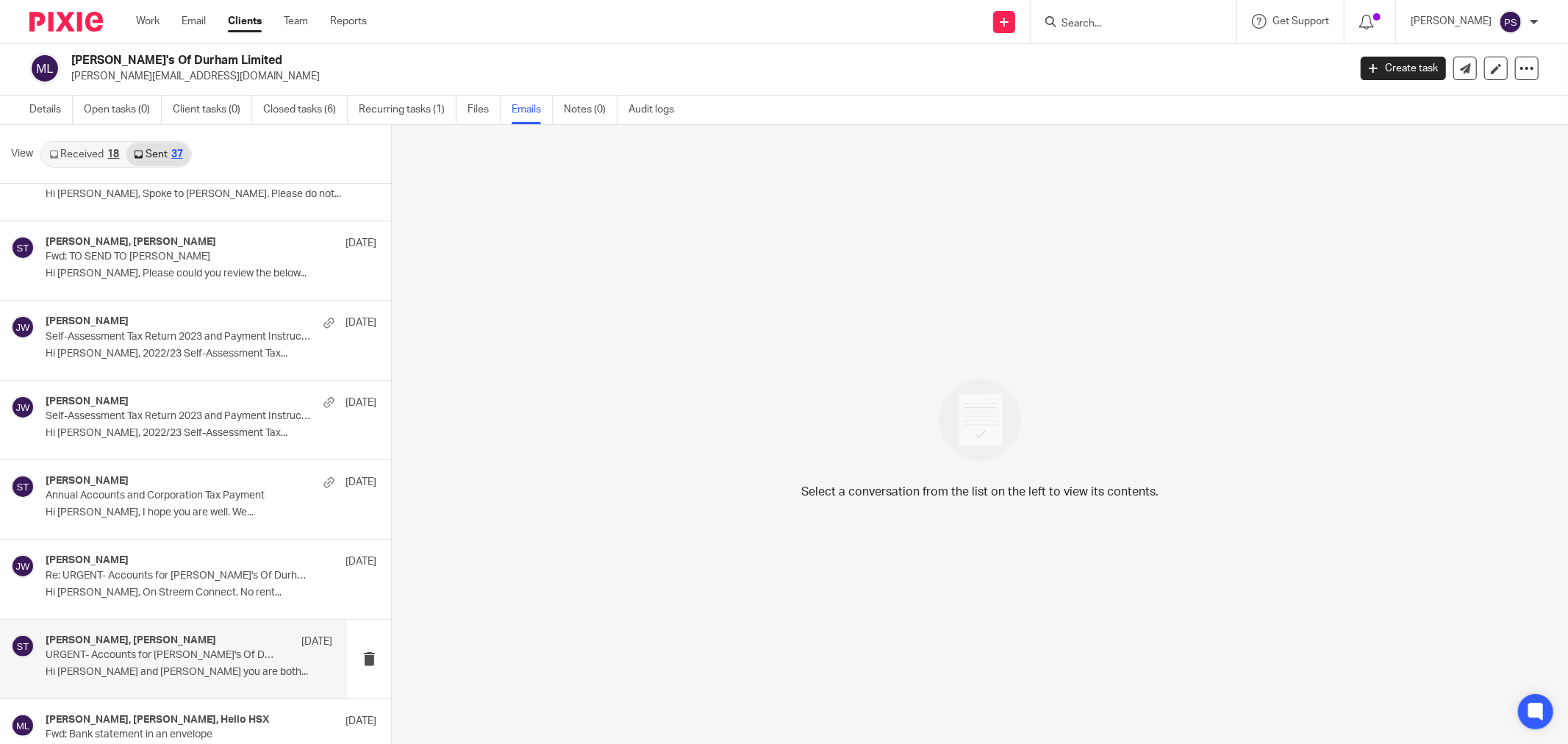
click at [79, 679] on p "Hi [PERSON_NAME] and [PERSON_NAME] you are both..." at bounding box center [188, 672] width 286 height 13
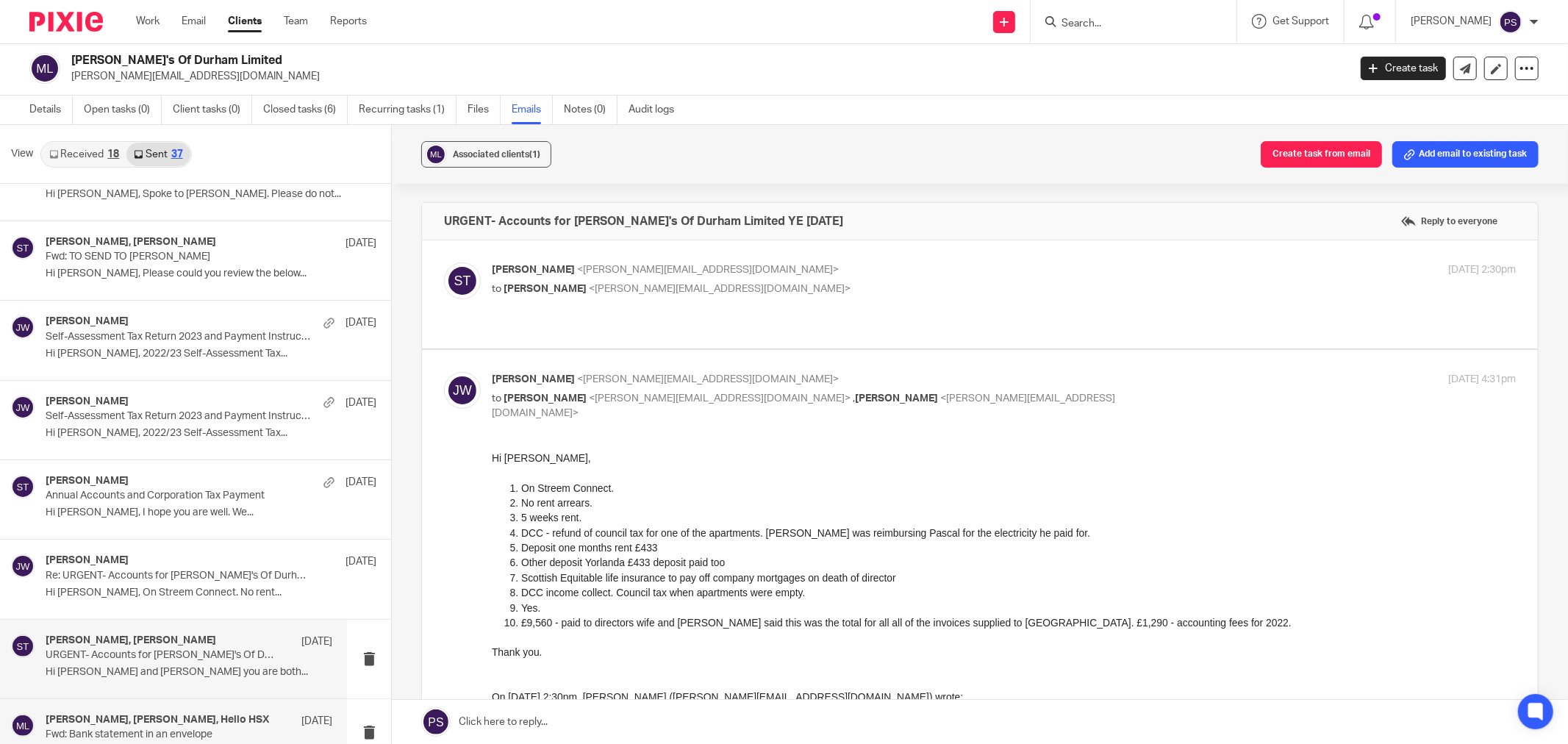
scroll to position [0, 0]
click at [151, 714] on div "Sara Tomczak, Jason Waite, Hello HSX 20 Nov 2023 Fwd: Bank statement in an enve…" at bounding box center [173, 732] width 347 height 66
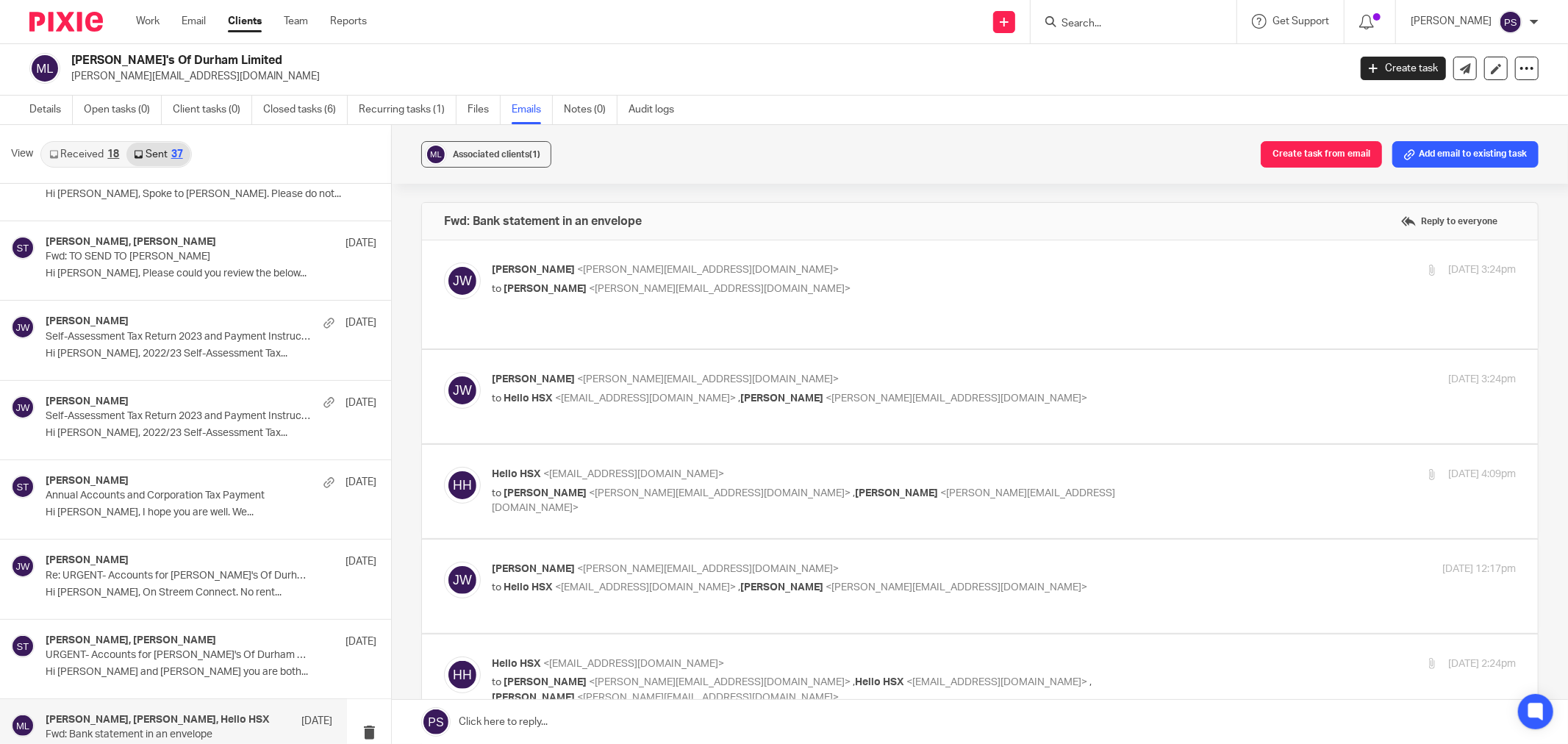
click at [621, 283] on span "<sara@waiteaccountants.co.uk>" at bounding box center [720, 288] width 262 height 10
checkbox input "true"
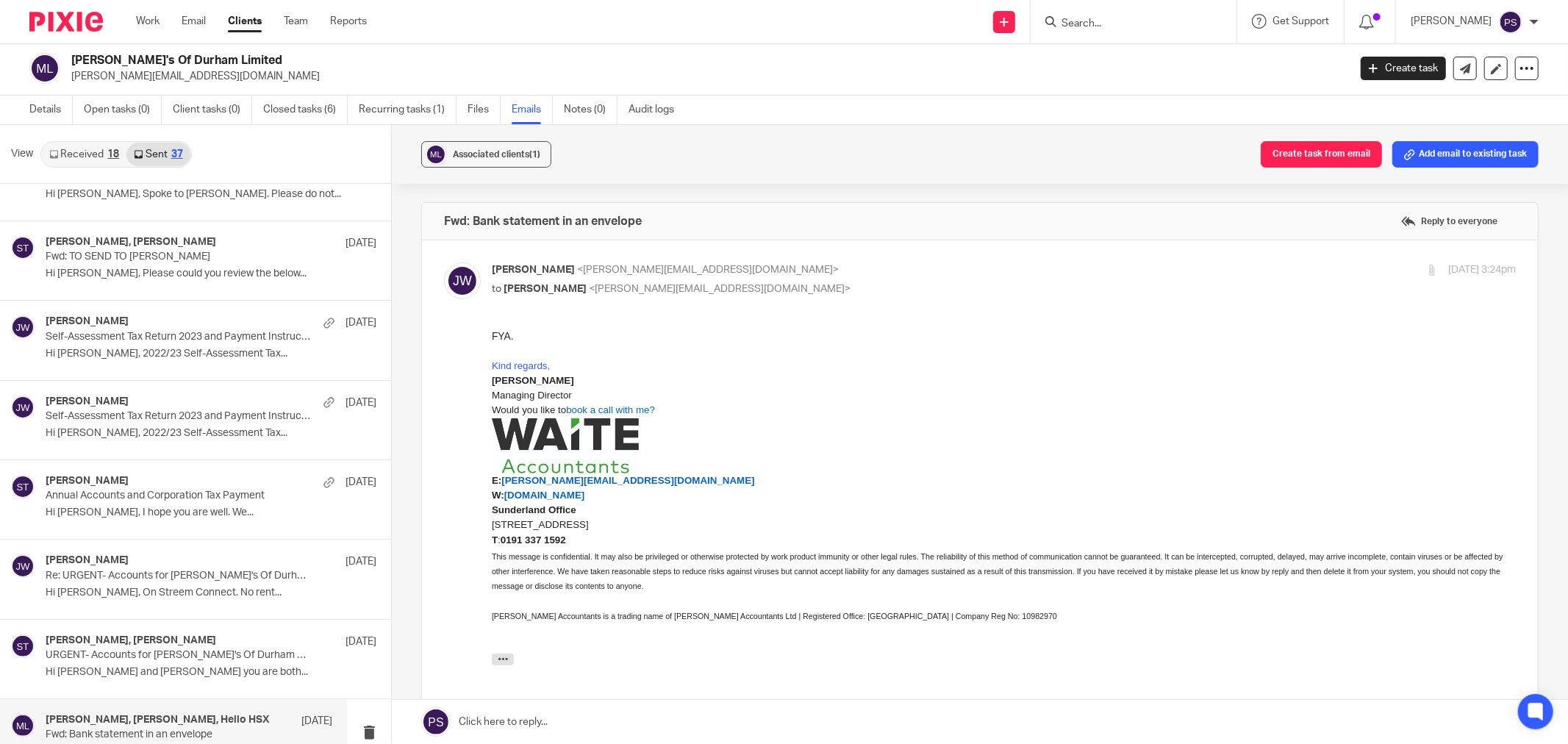
scroll to position [408, 0]
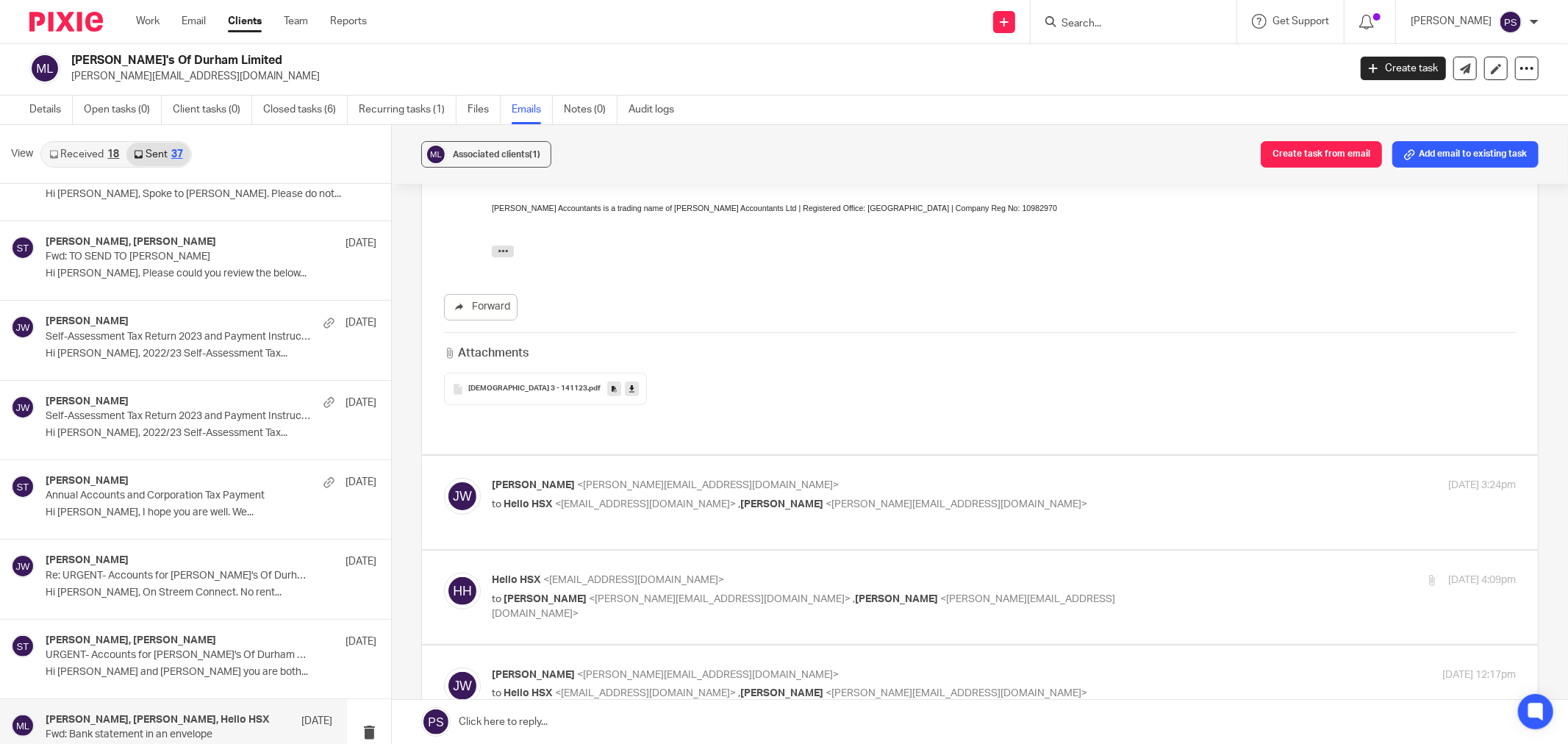
click at [633, 499] on span "<hellohsx@sunderland.ac.uk>" at bounding box center [645, 504] width 181 height 10
checkbox input "true"
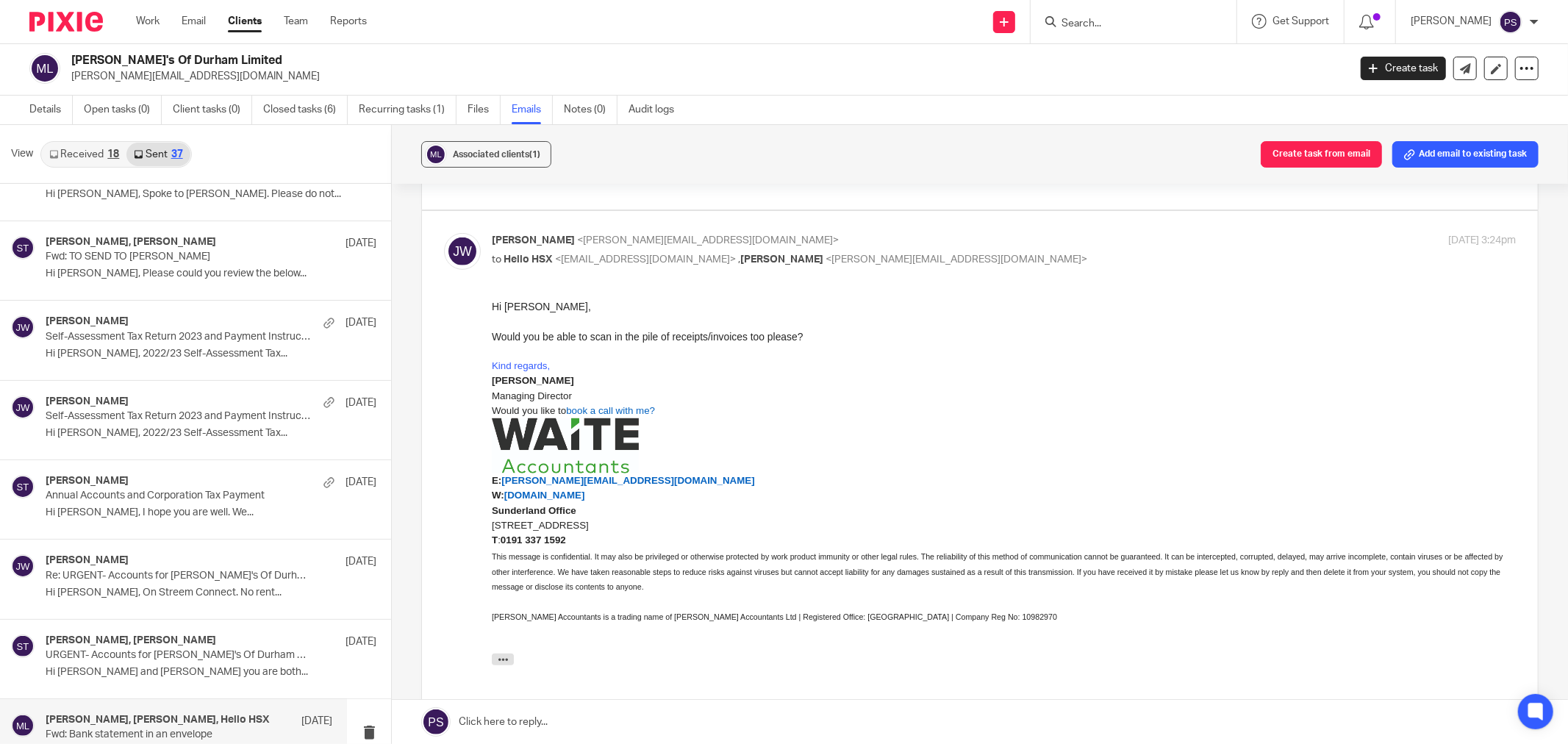
scroll to position [1062, 0]
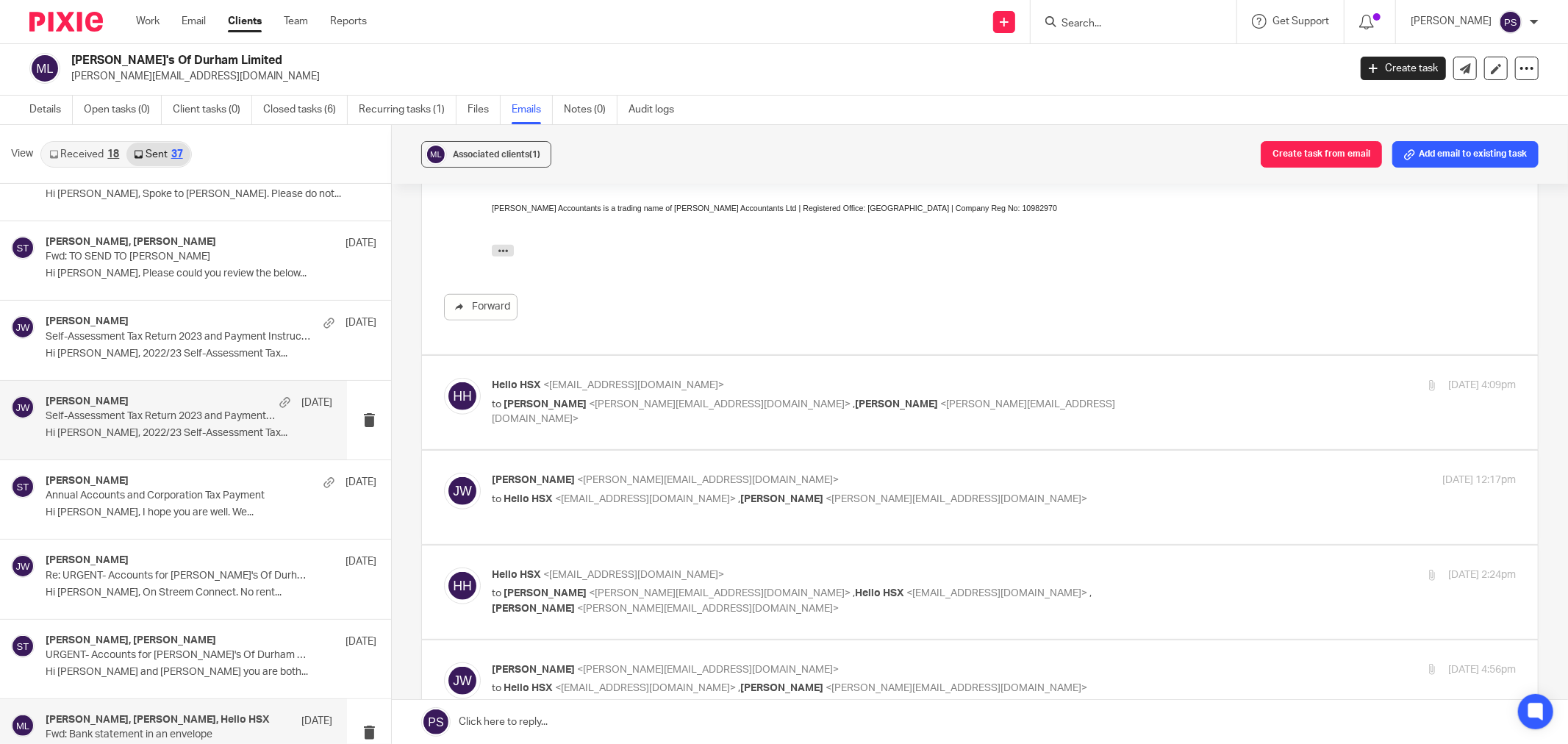
click at [158, 428] on p "Hi Pascal, 2022/23 Self-Assessment Tax..." at bounding box center [188, 433] width 286 height 13
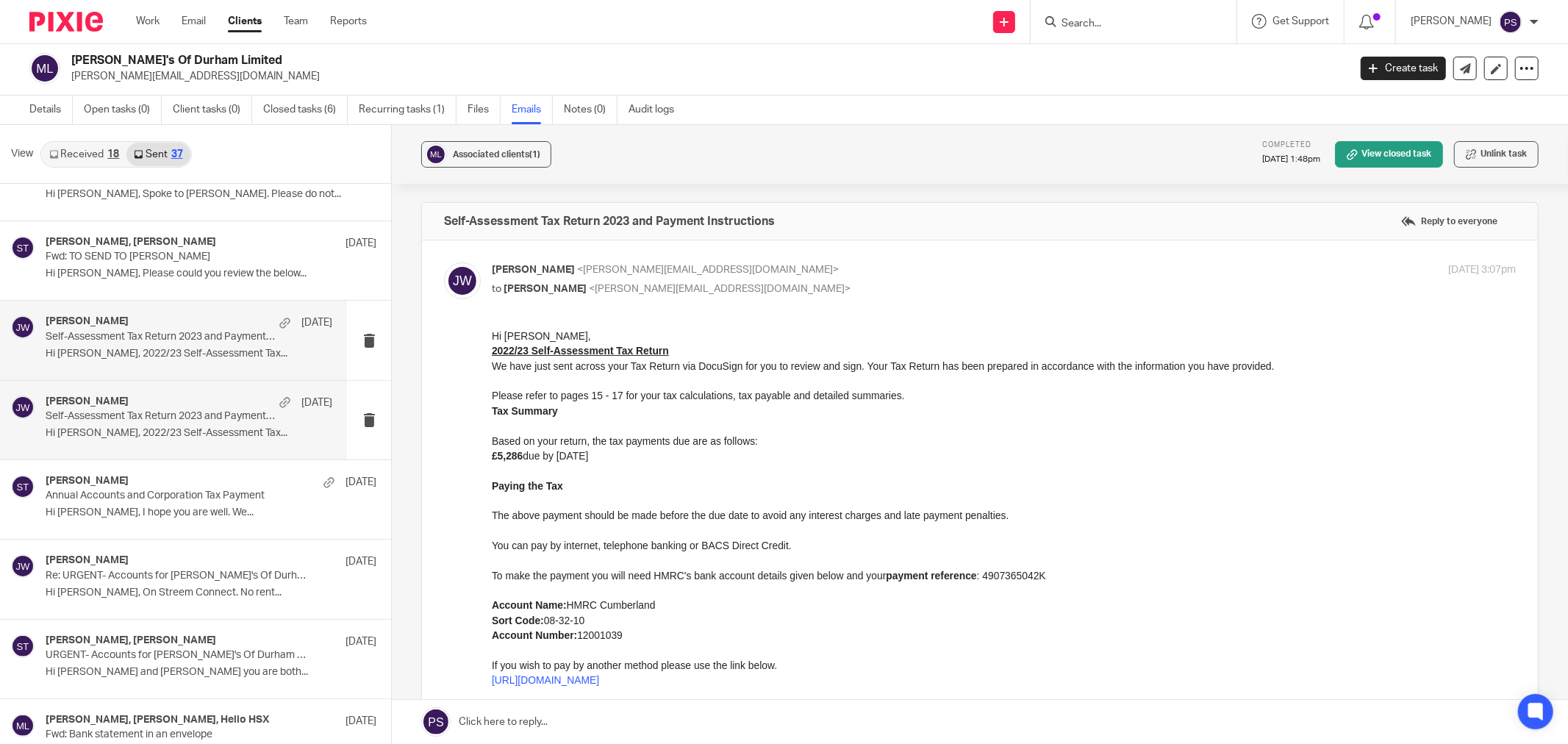
scroll to position [1634, 0]
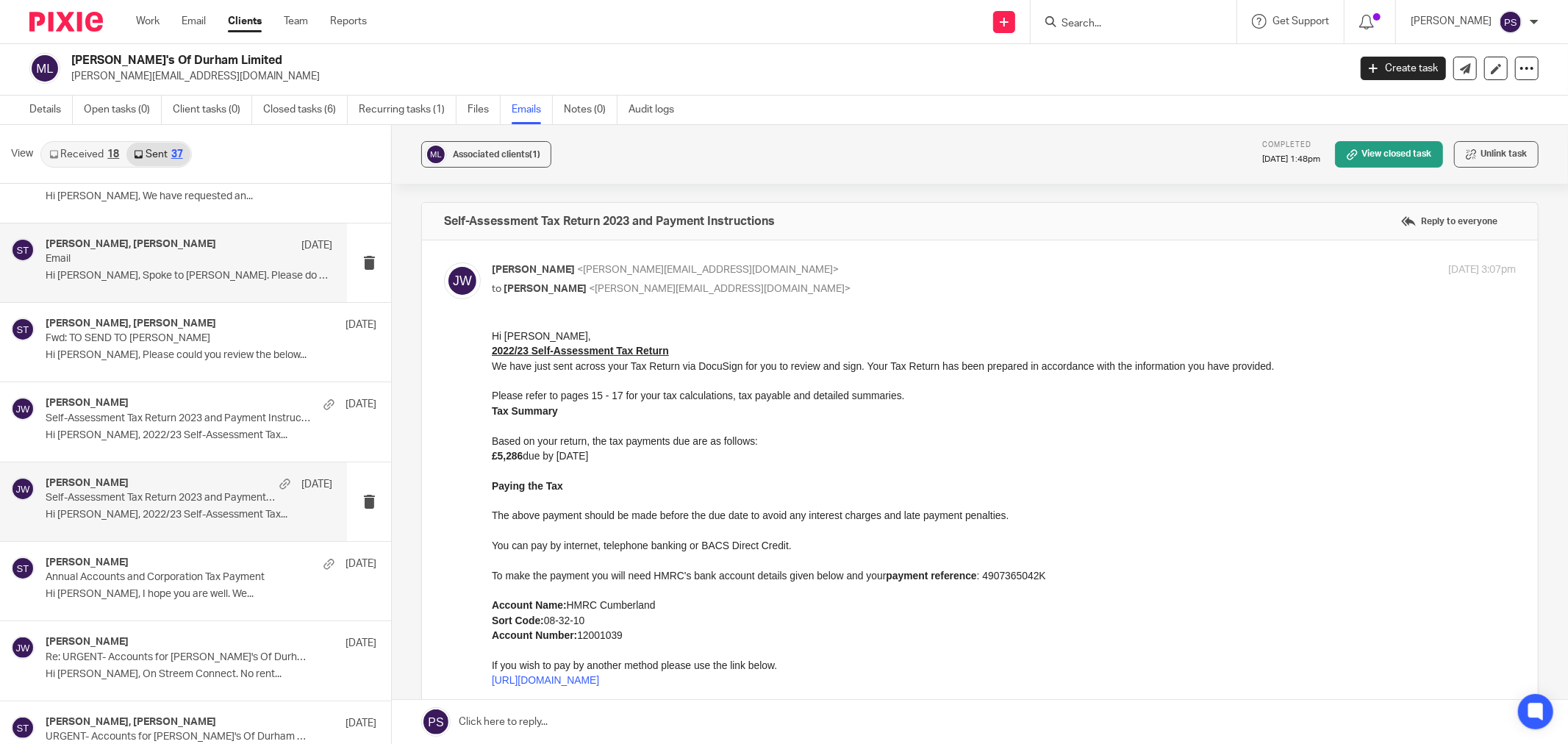
click at [105, 285] on div "Susan Tamburrino, Sara Tomczak 22 Feb 2024 Email Hi Pasquale, Spoke to Jason. P…" at bounding box center [188, 263] width 286 height 49
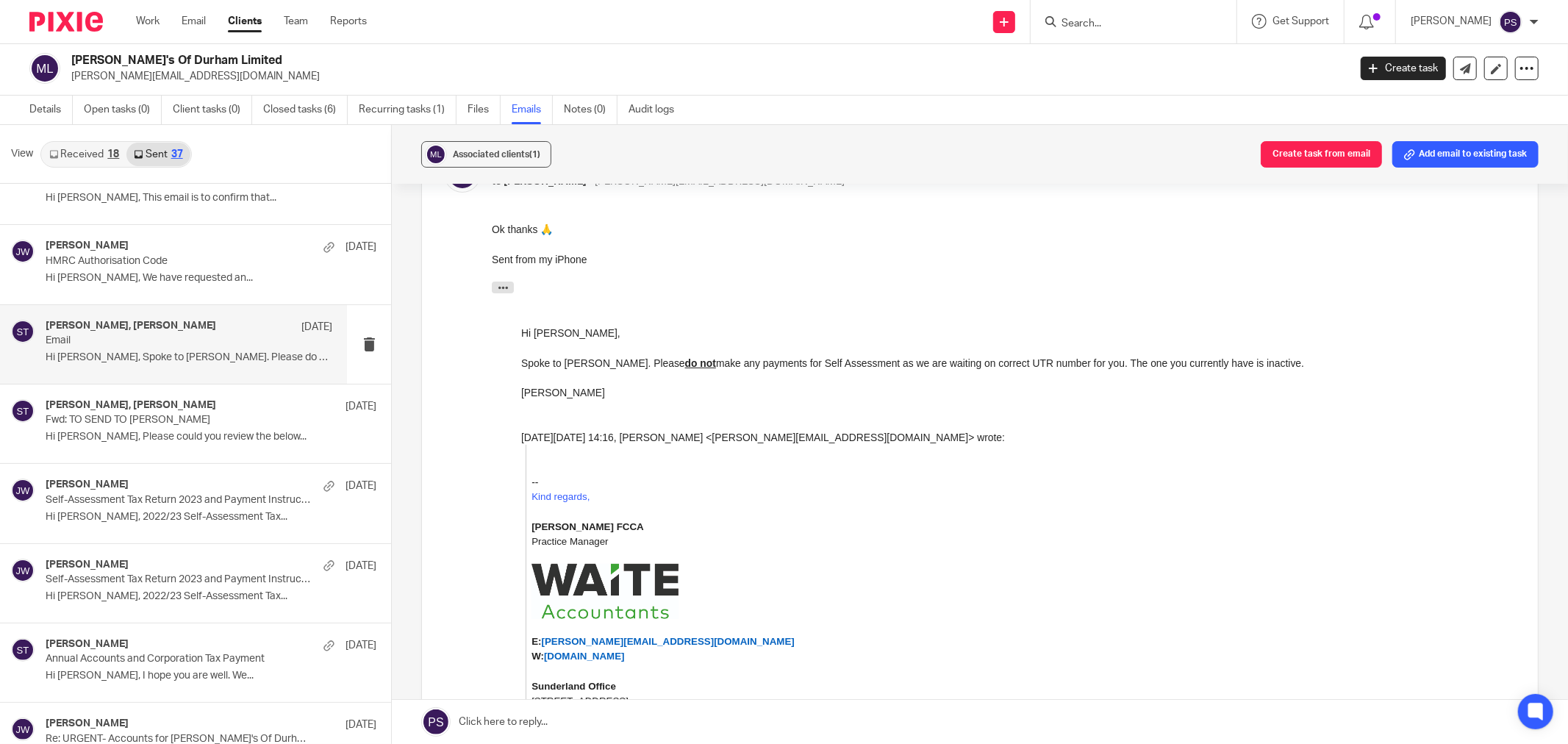
scroll to position [0, 0]
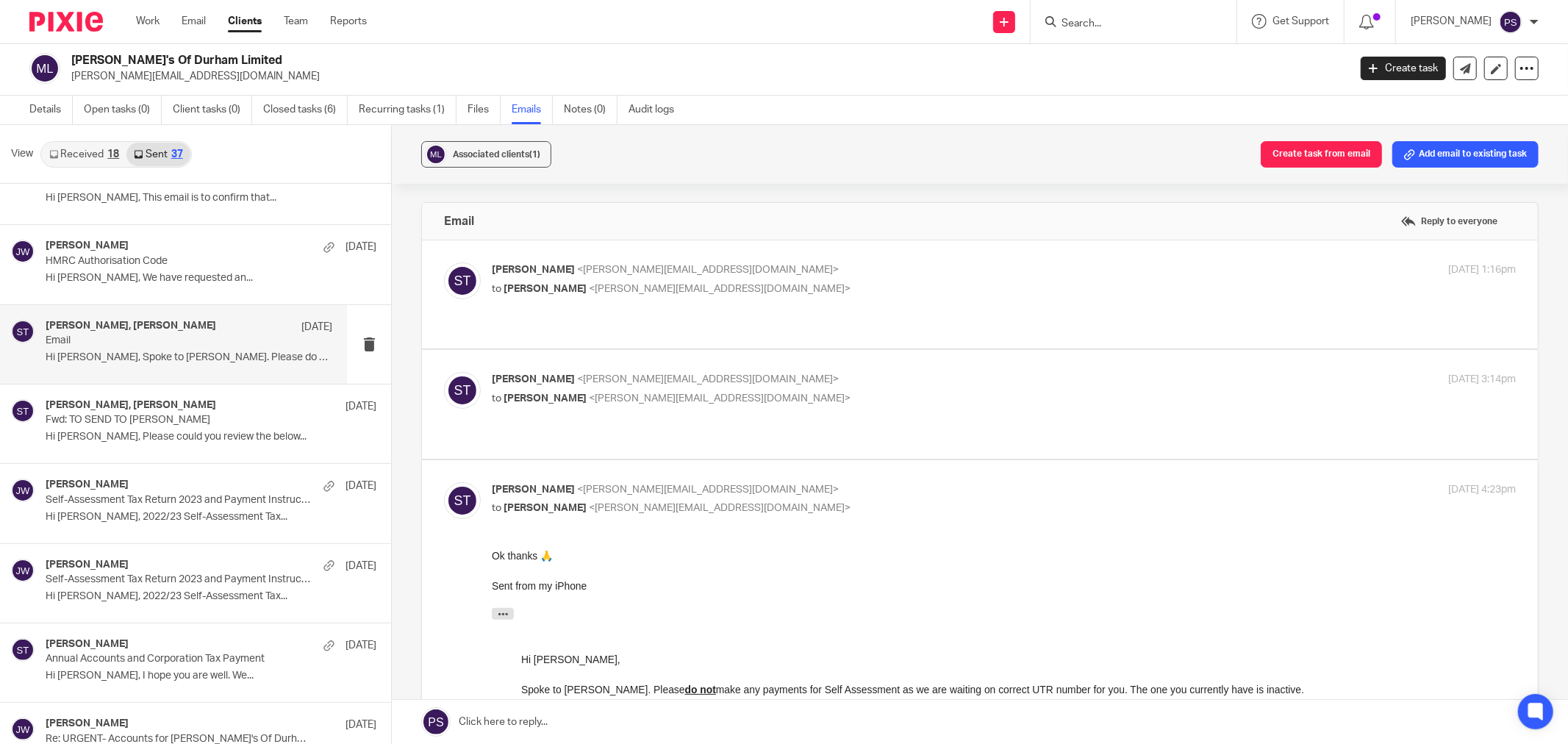
click at [657, 374] on span "<sara@waiteaccountants.co.uk>" at bounding box center [708, 379] width 262 height 10
checkbox input "true"
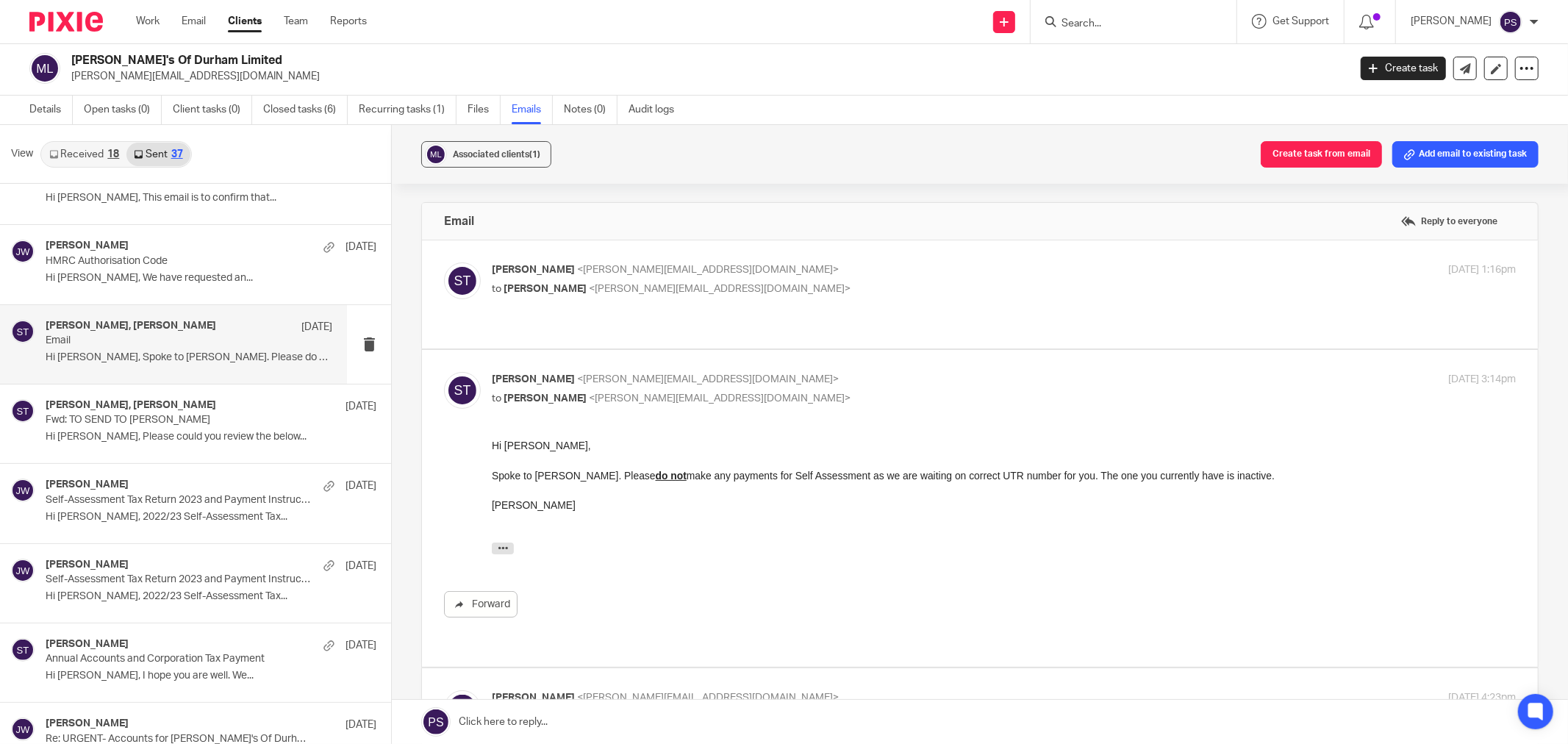
click at [668, 283] on span "<s.tamburrino@btinternet.com>" at bounding box center [720, 288] width 262 height 10
checkbox input "true"
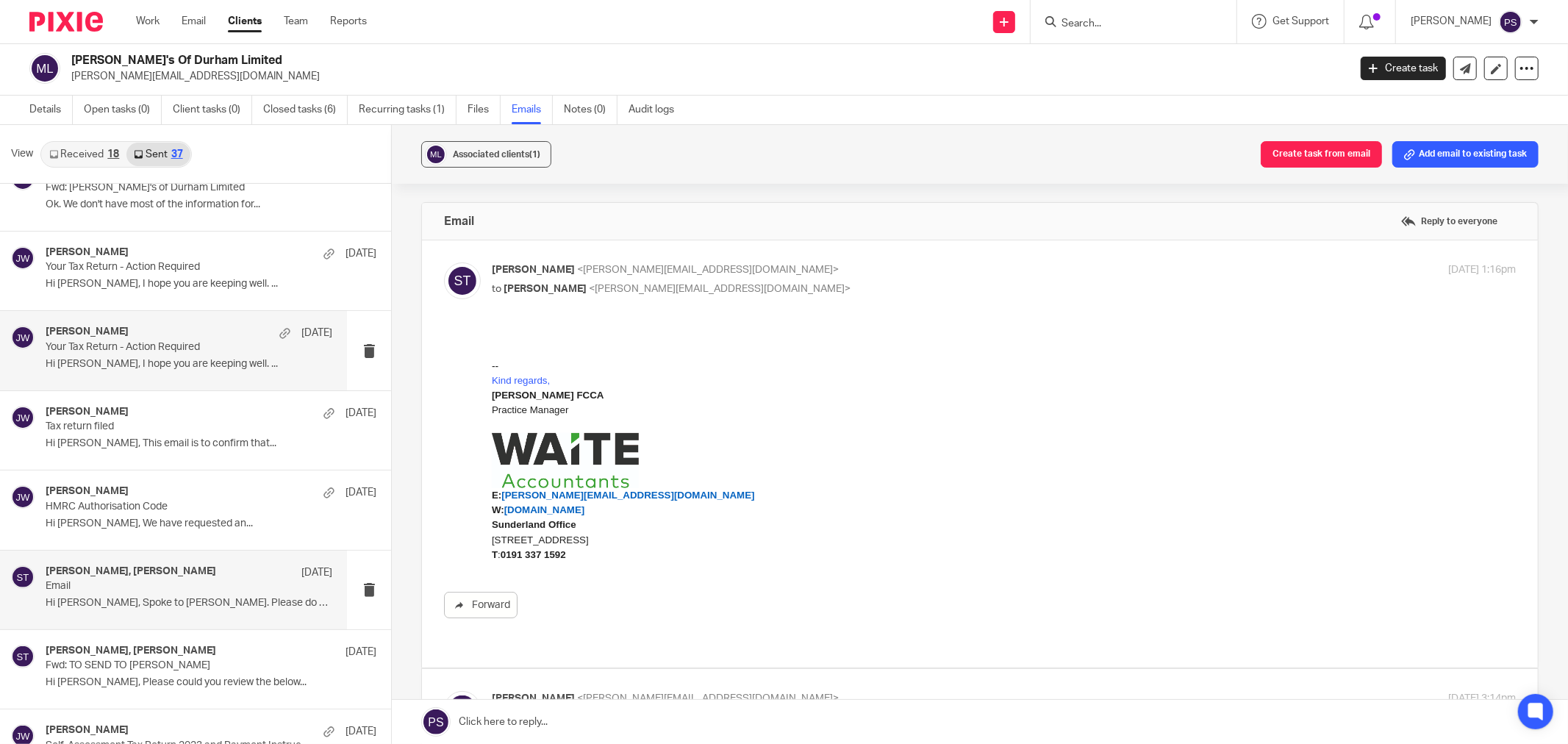
scroll to position [1225, 0]
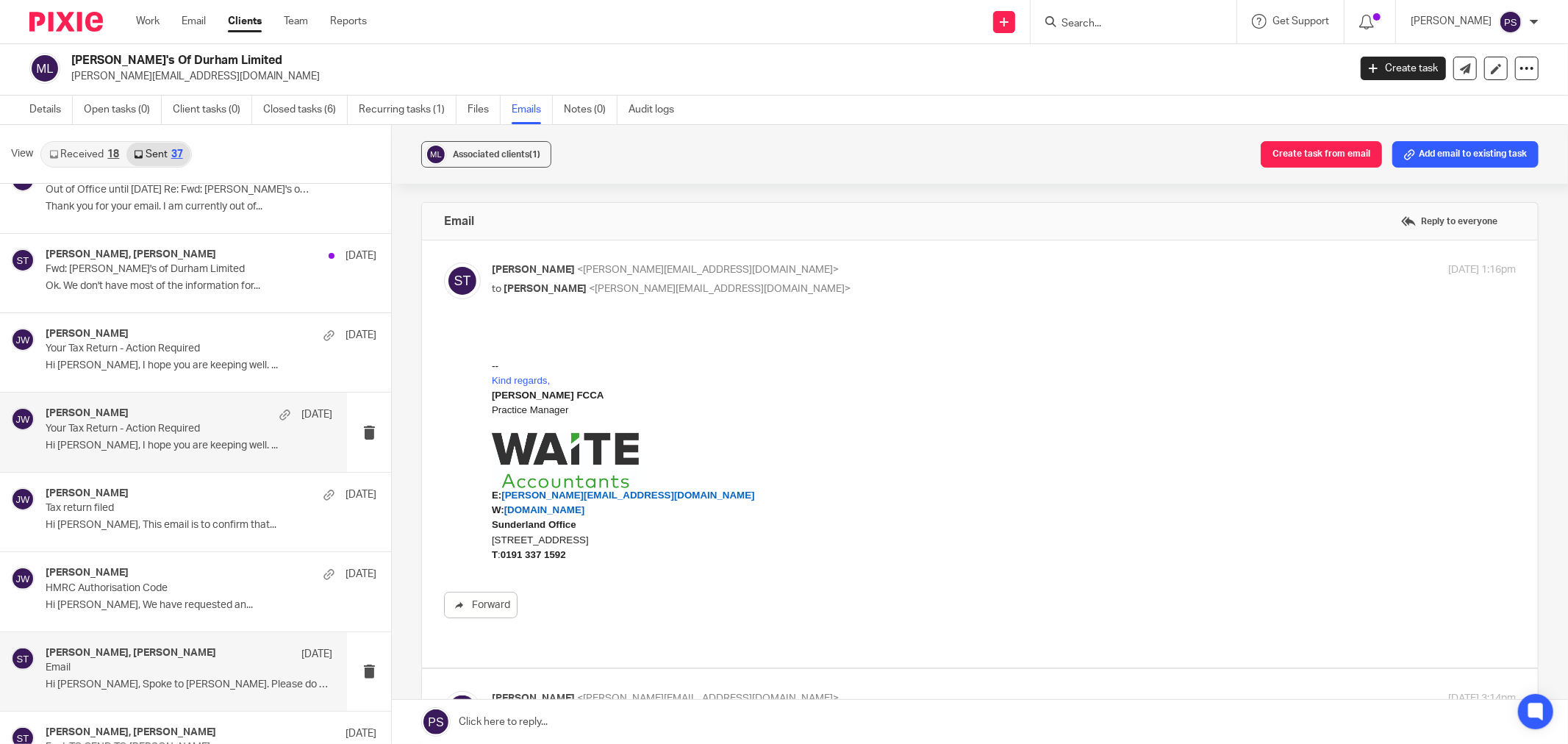
click at [124, 280] on p "Ok. We don't have most of the information for..." at bounding box center [211, 286] width 331 height 13
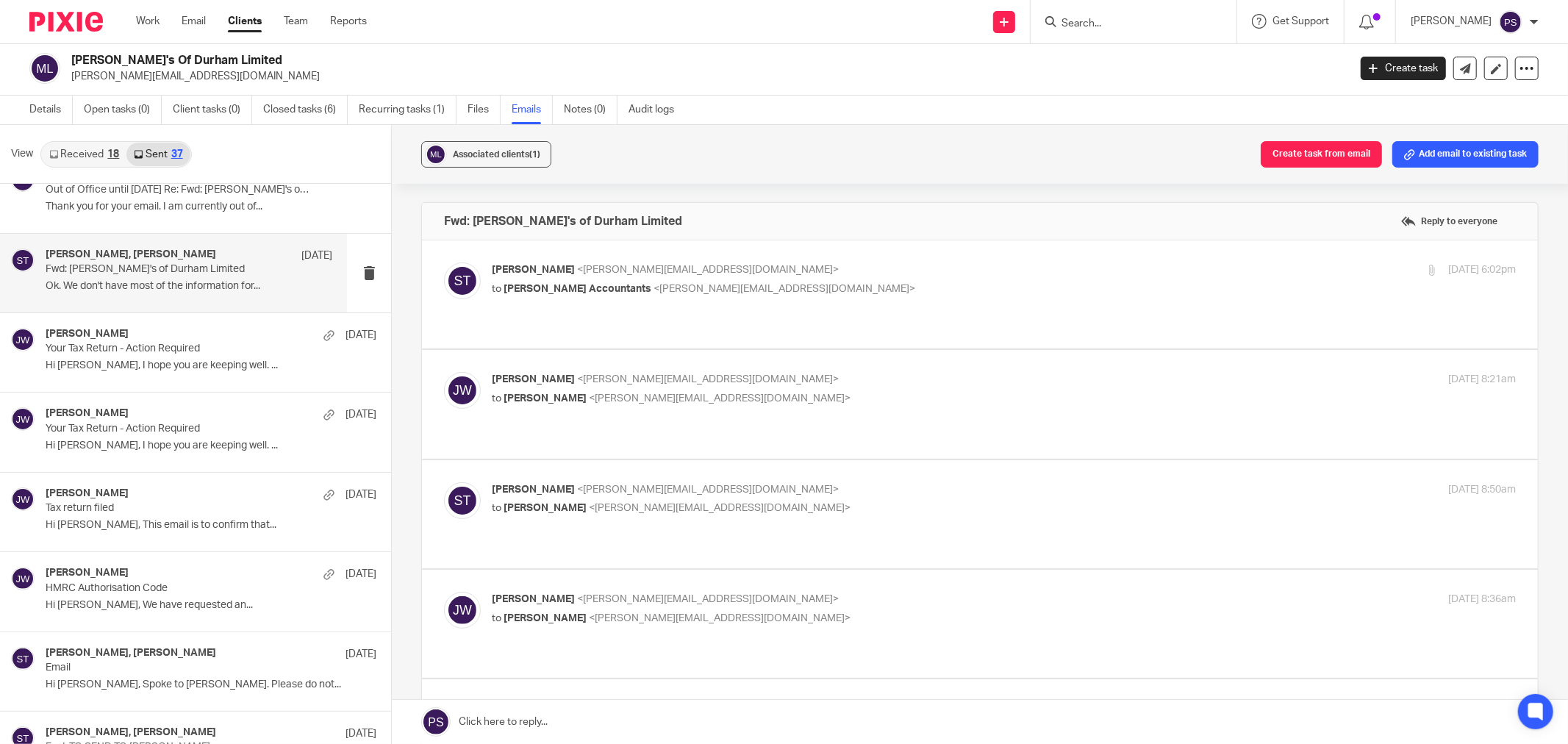
scroll to position [0, 0]
click at [533, 283] on span "Waite Accountants" at bounding box center [577, 288] width 148 height 10
checkbox input "true"
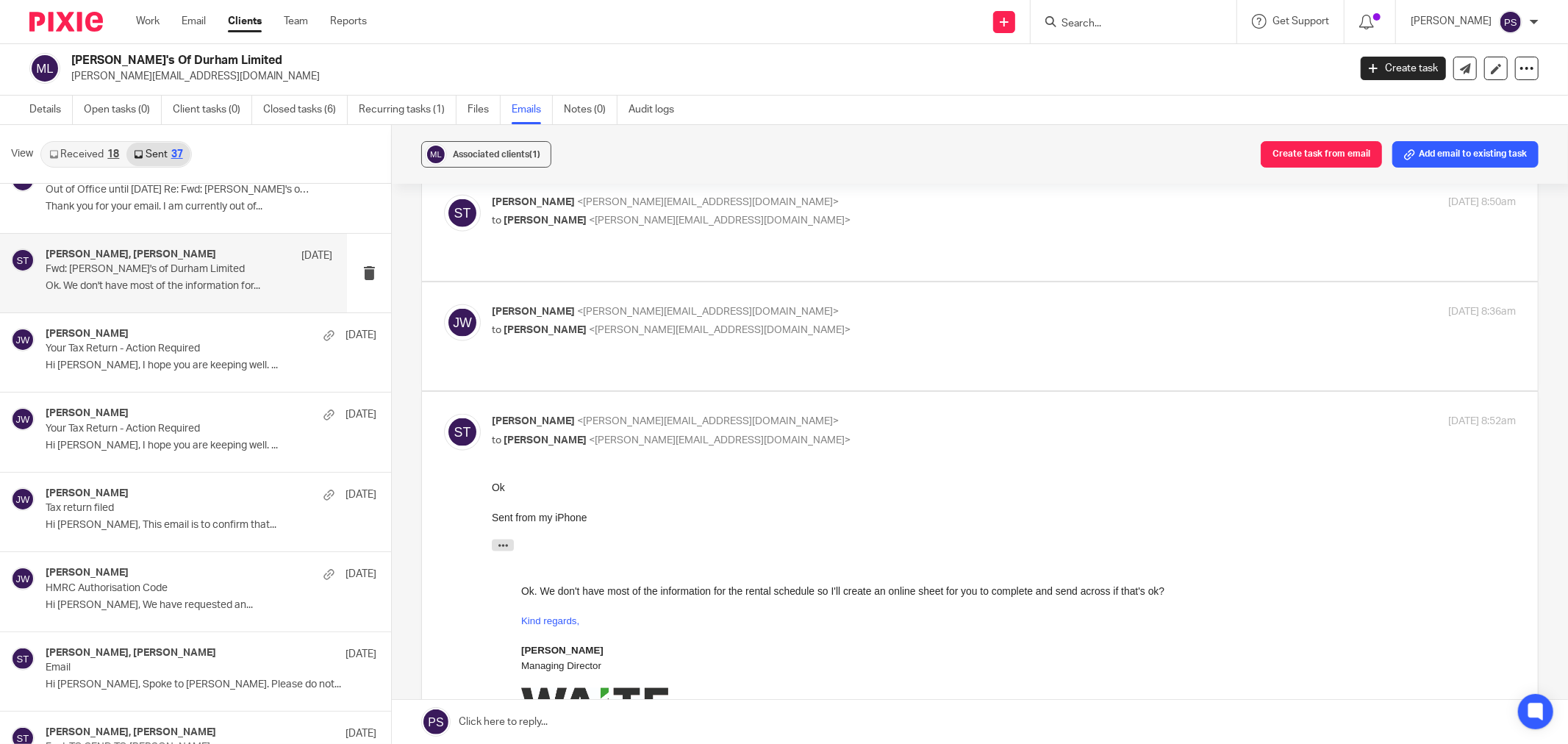
scroll to position [1225, 0]
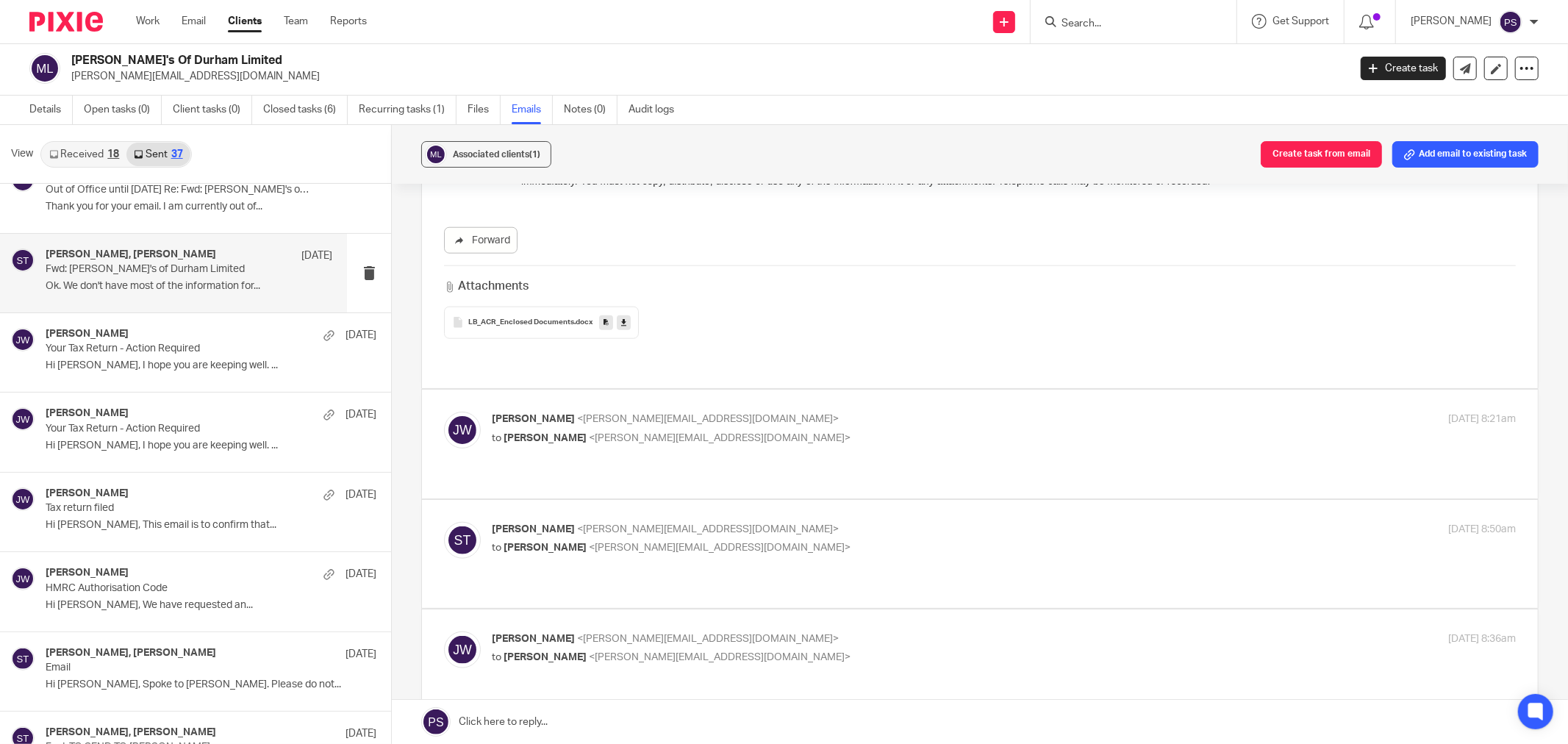
click at [578, 414] on span "<jason@waiteaccountants.co.uk>" at bounding box center [708, 419] width 262 height 10
checkbox input "true"
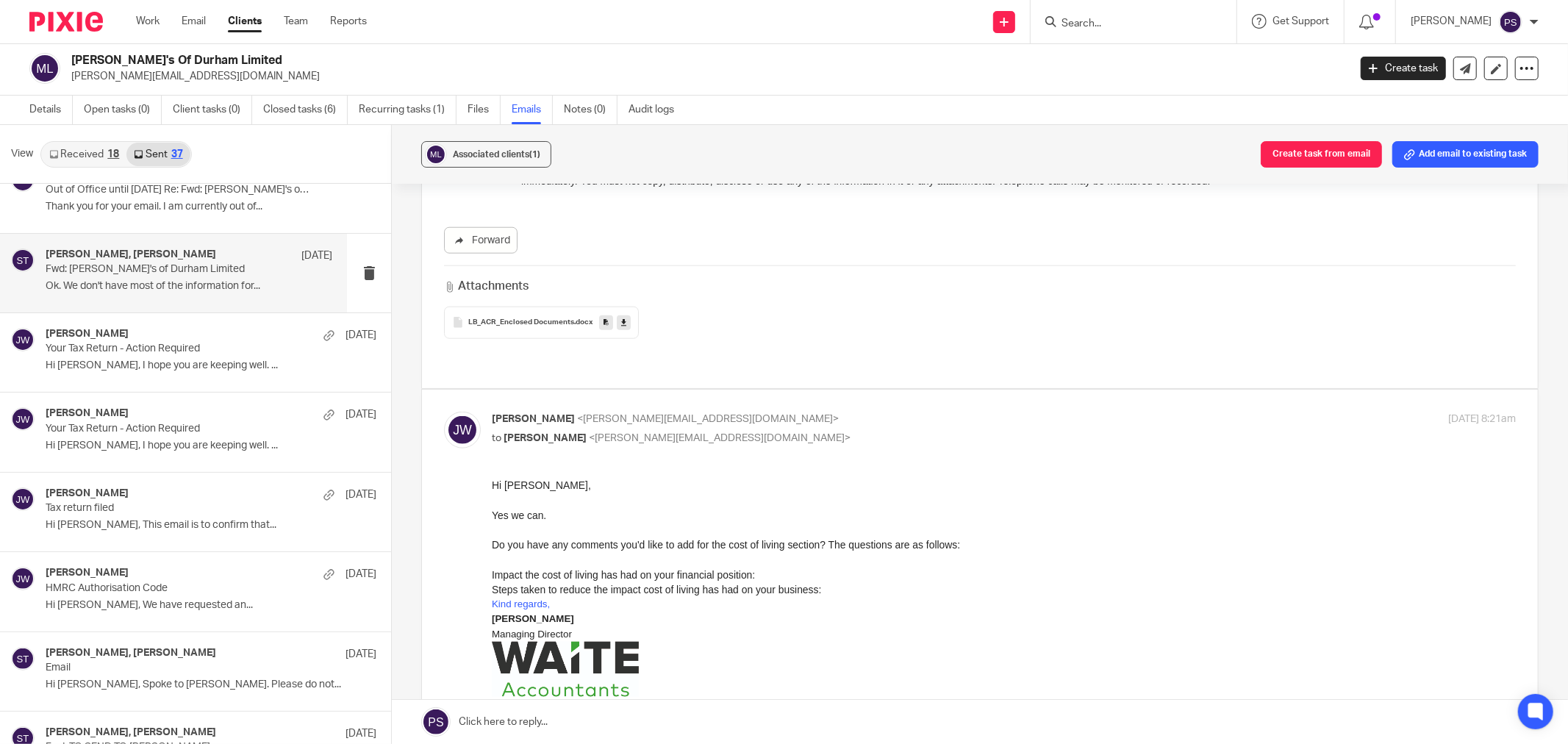
scroll to position [0, 0]
click at [1453, 74] on link at bounding box center [1465, 69] width 24 height 24
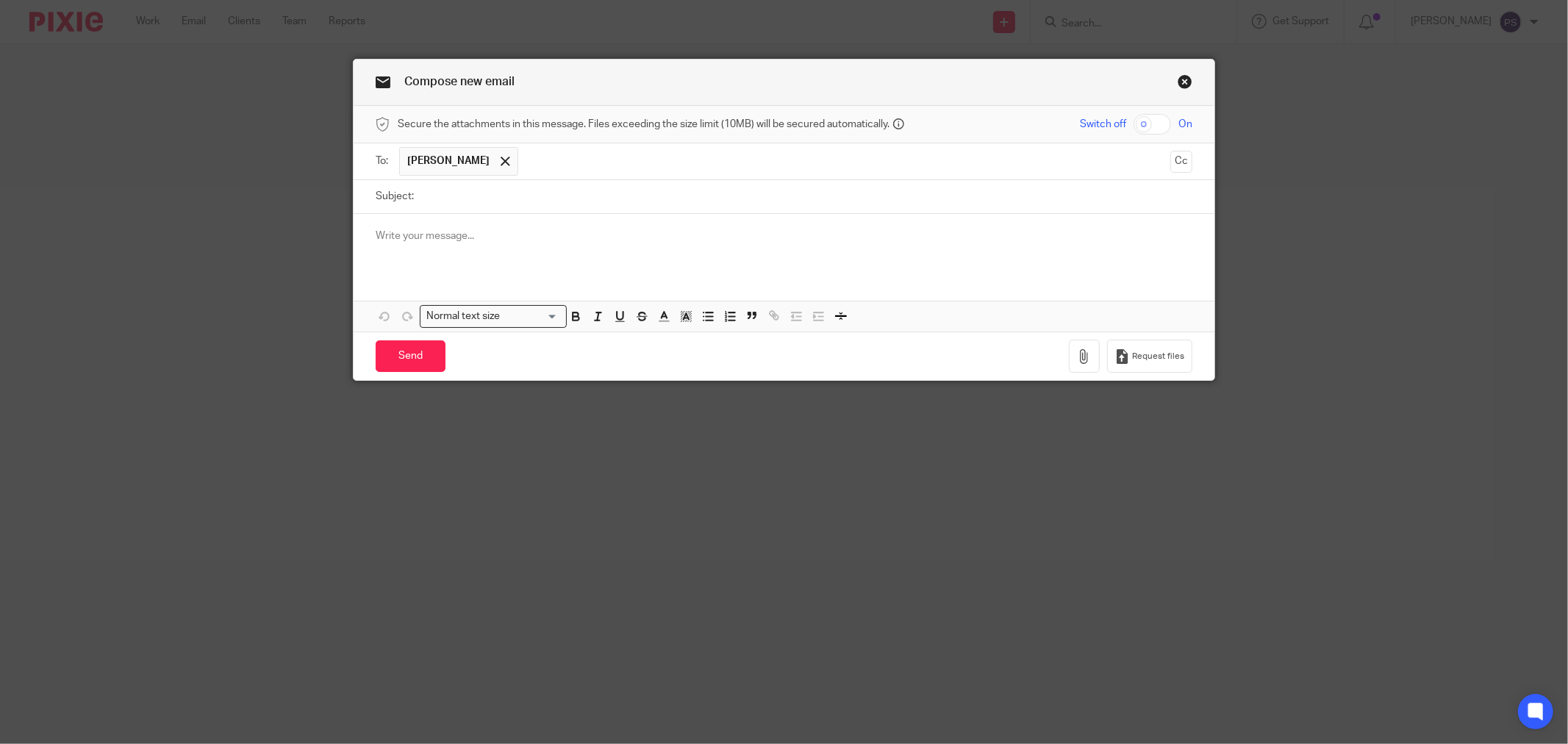
click at [447, 194] on input "Subject:" at bounding box center [807, 197] width 771 height 33
click at [442, 208] on input "Subject:" at bounding box center [807, 197] width 771 height 33
click at [449, 201] on input "Subject:" at bounding box center [807, 197] width 771 height 33
click at [461, 202] on input "Subject:" at bounding box center [807, 197] width 771 height 33
click at [473, 206] on input "Subject:" at bounding box center [807, 197] width 771 height 33
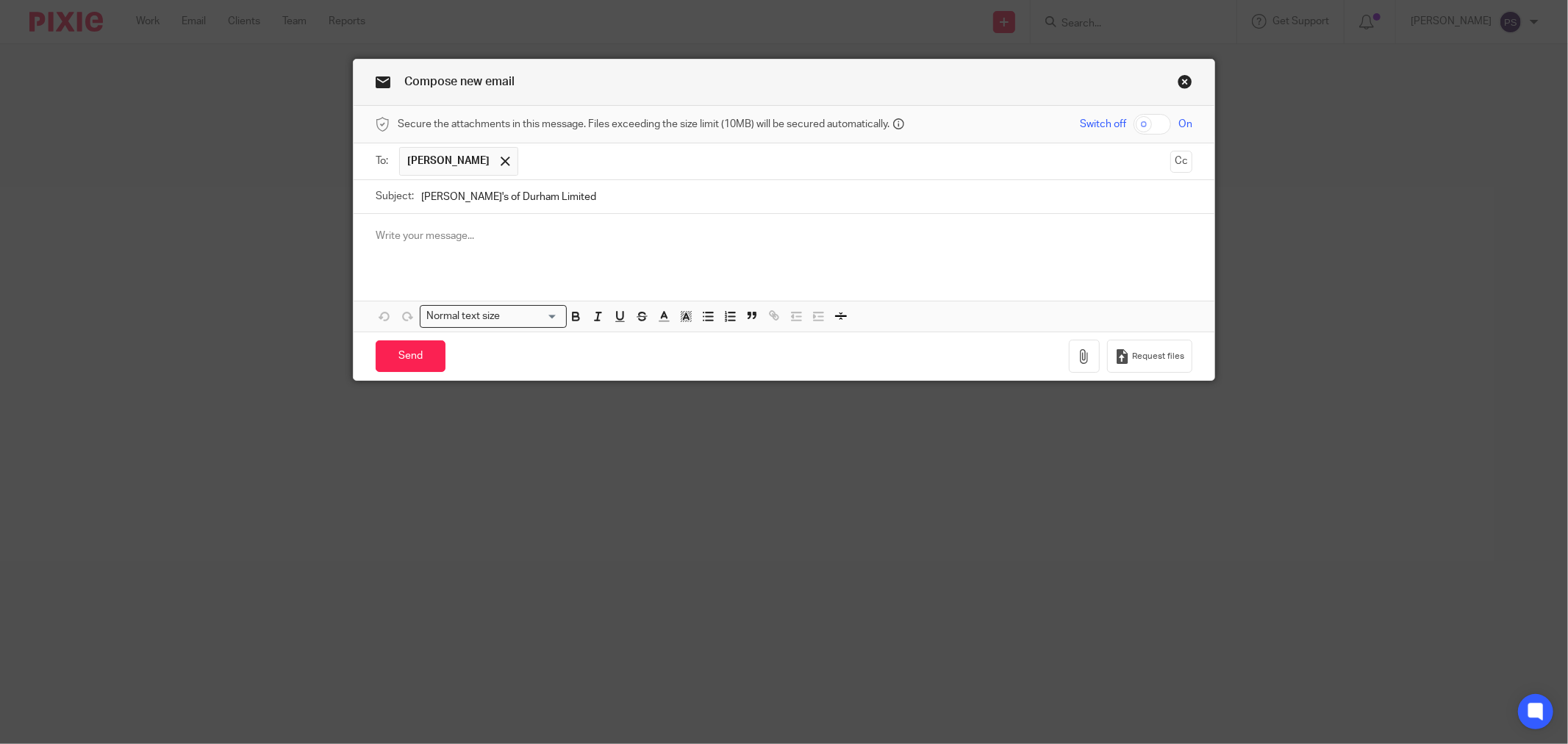
type input "[PERSON_NAME]'s of Durham Limited"
click at [408, 246] on div at bounding box center [783, 242] width 861 height 57
drag, startPoint x: 420, startPoint y: 239, endPoint x: 518, endPoint y: 258, distance: 99.8
click at [384, 232] on p "Hi Pa" at bounding box center [784, 235] width 816 height 15
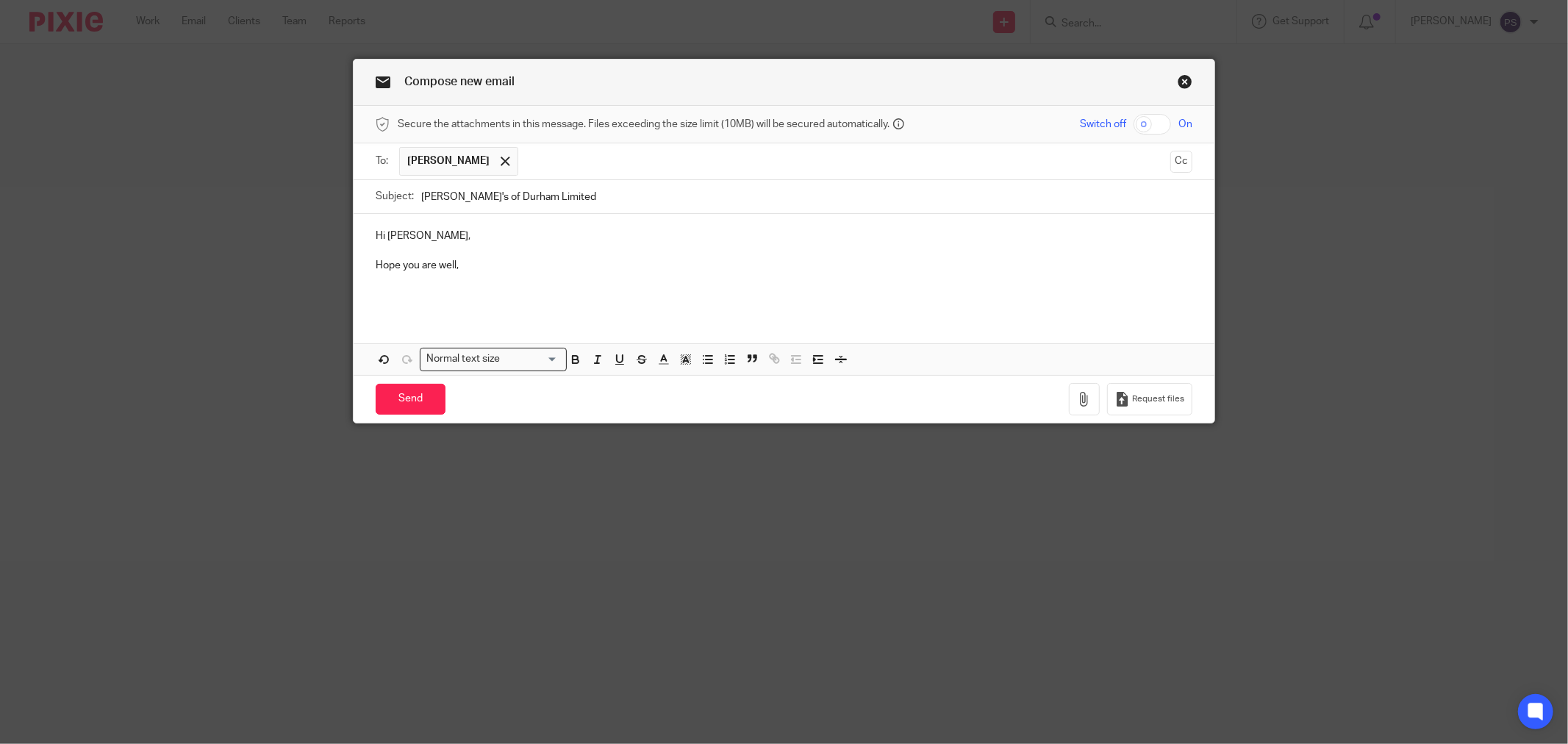
click at [512, 262] on p "Hope you are well," at bounding box center [784, 265] width 816 height 15
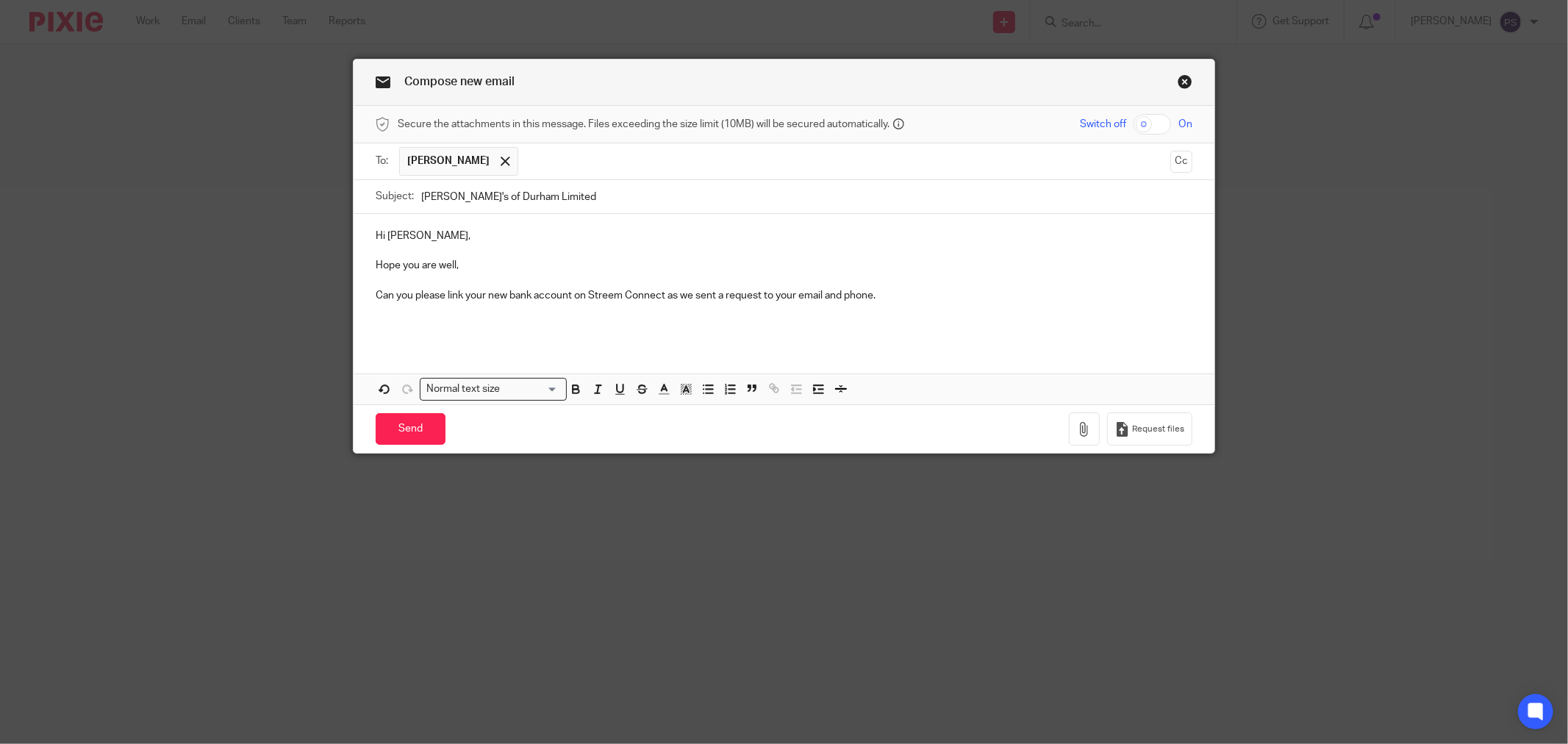
click at [563, 321] on p at bounding box center [784, 326] width 816 height 15
click at [598, 312] on p at bounding box center [784, 310] width 816 height 15
click at [951, 298] on p "Can you please link your new bank account on Streem Connect as we sent a reques…" at bounding box center [784, 295] width 816 height 15
click at [585, 330] on p at bounding box center [784, 326] width 816 height 15
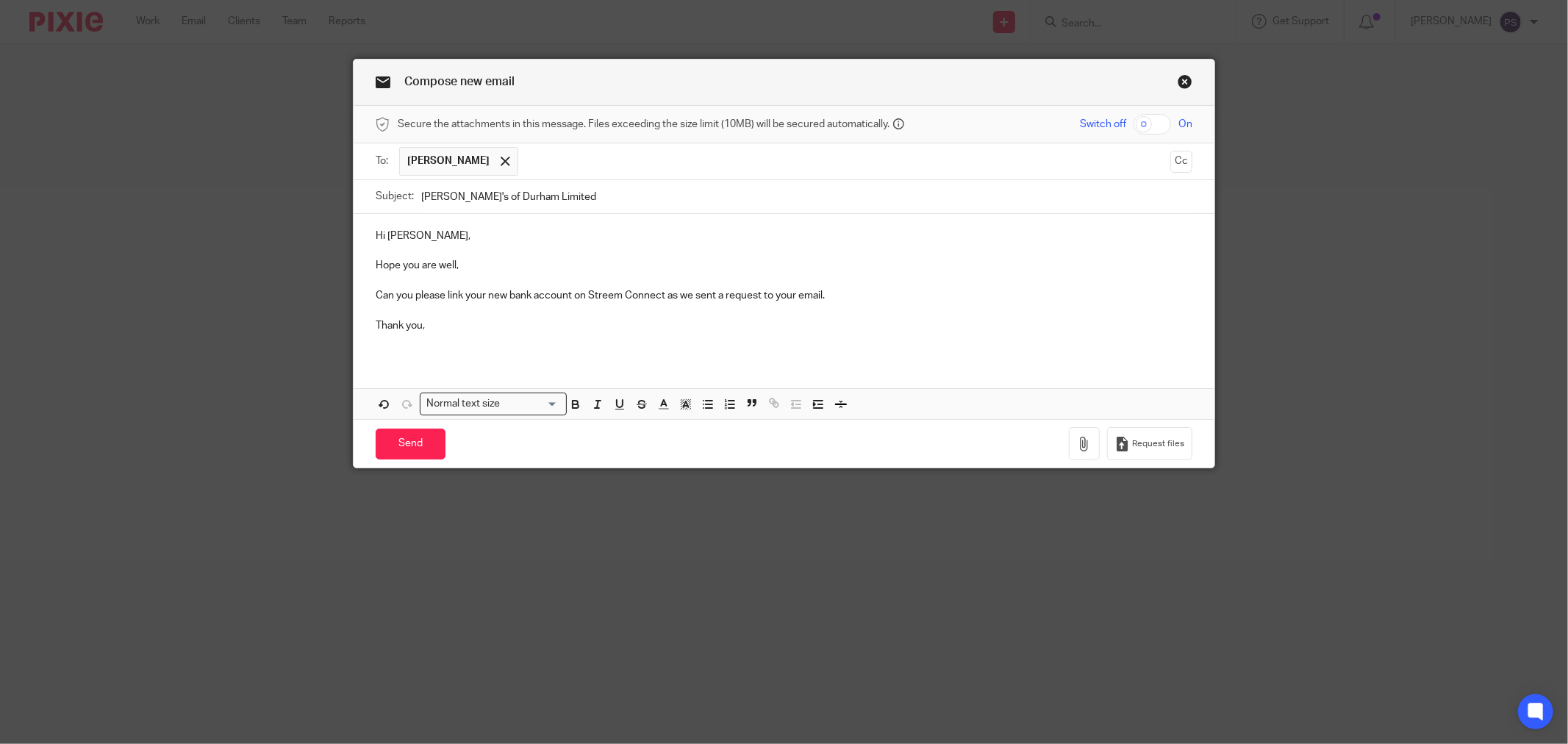
click at [376, 297] on p "Can you please link your new bank account on Streem Connect as we sent a reques…" at bounding box center [784, 295] width 816 height 15
click at [564, 325] on p "Thank you," at bounding box center [784, 326] width 816 height 15
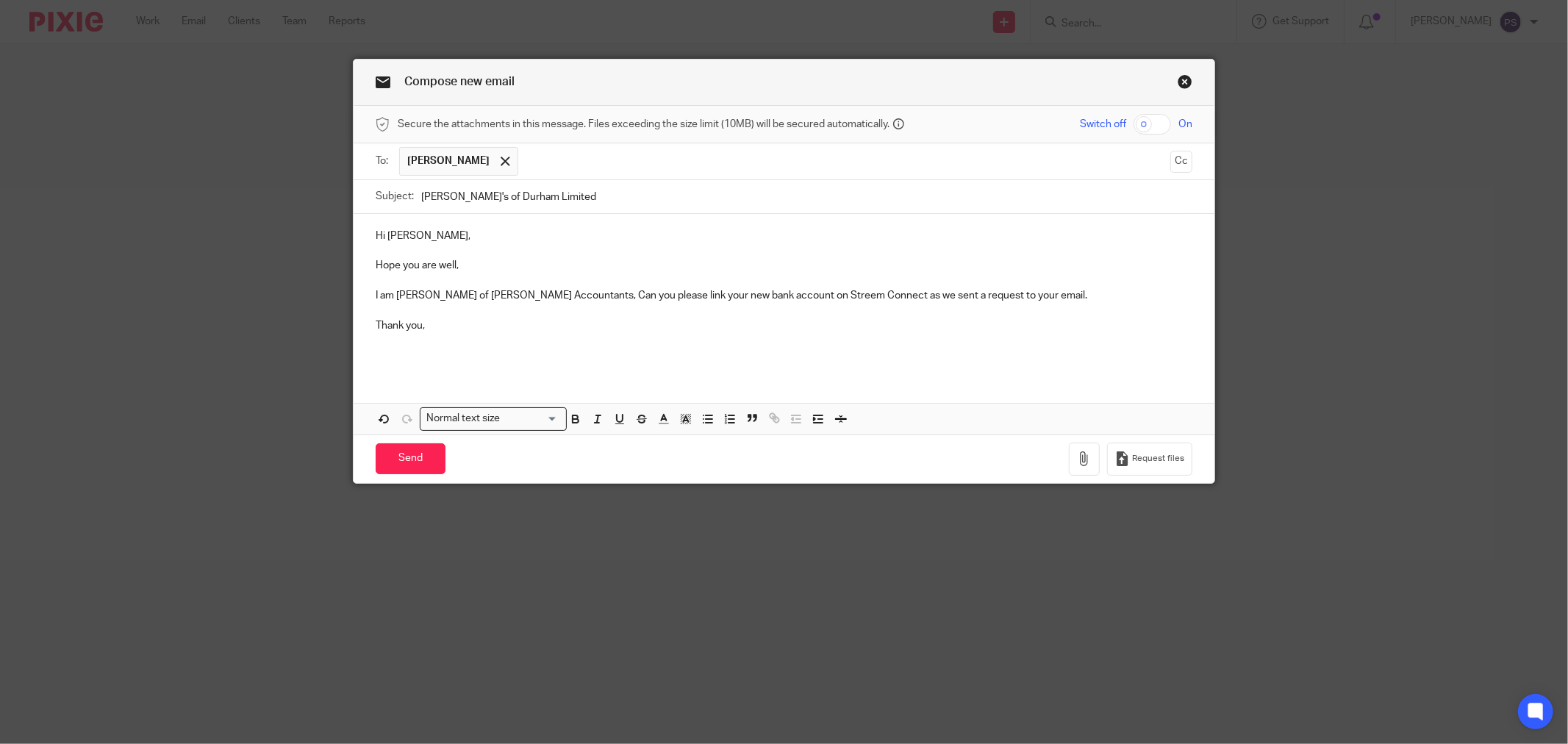
click at [579, 327] on p "Thank you," at bounding box center [784, 326] width 816 height 15
click at [473, 165] on span "[PERSON_NAME]" at bounding box center [449, 160] width 83 height 15
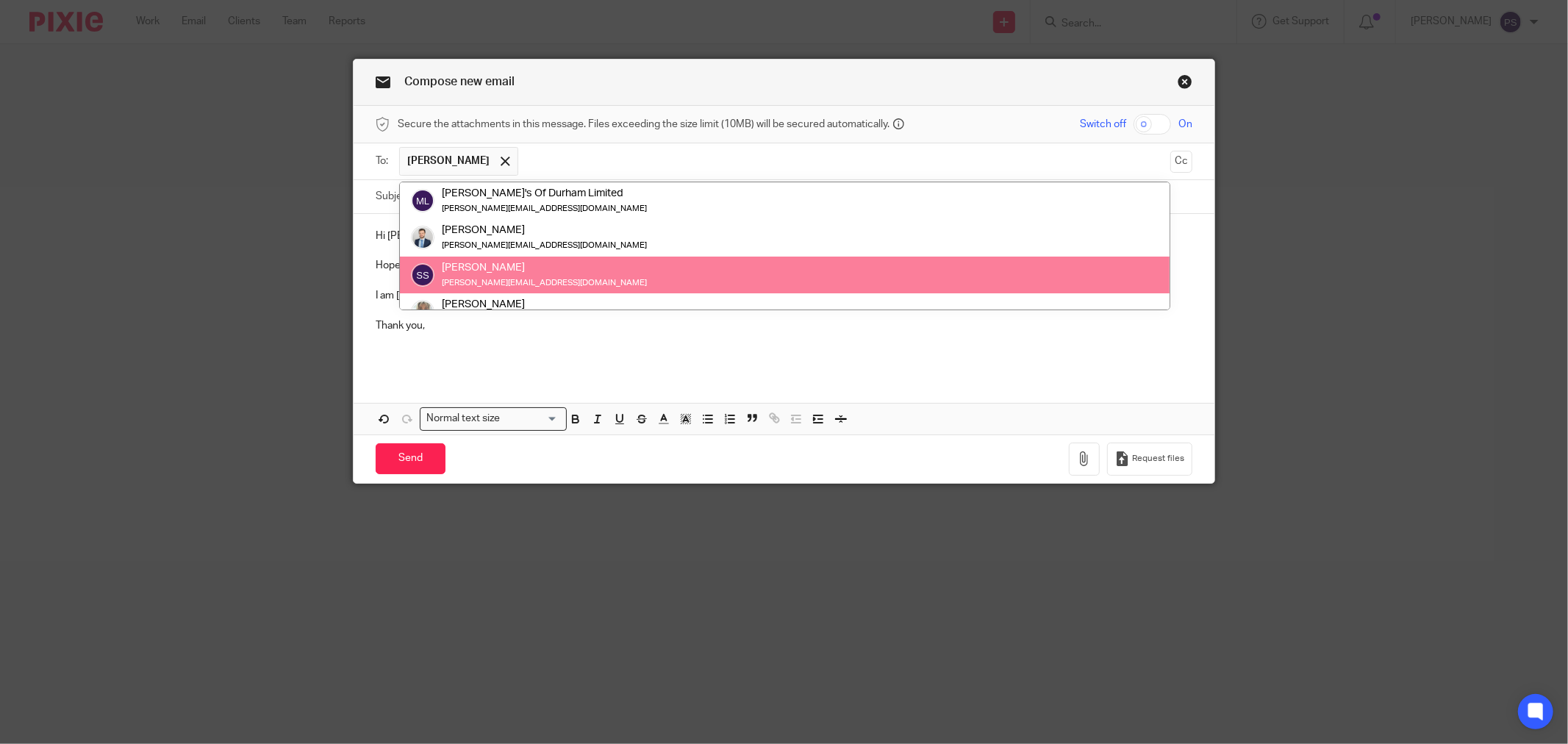
click at [696, 376] on div "Hi Pasquale, Hope you are well, I am Pauline of Waite Accountants, Can you plea…" at bounding box center [783, 324] width 861 height 220
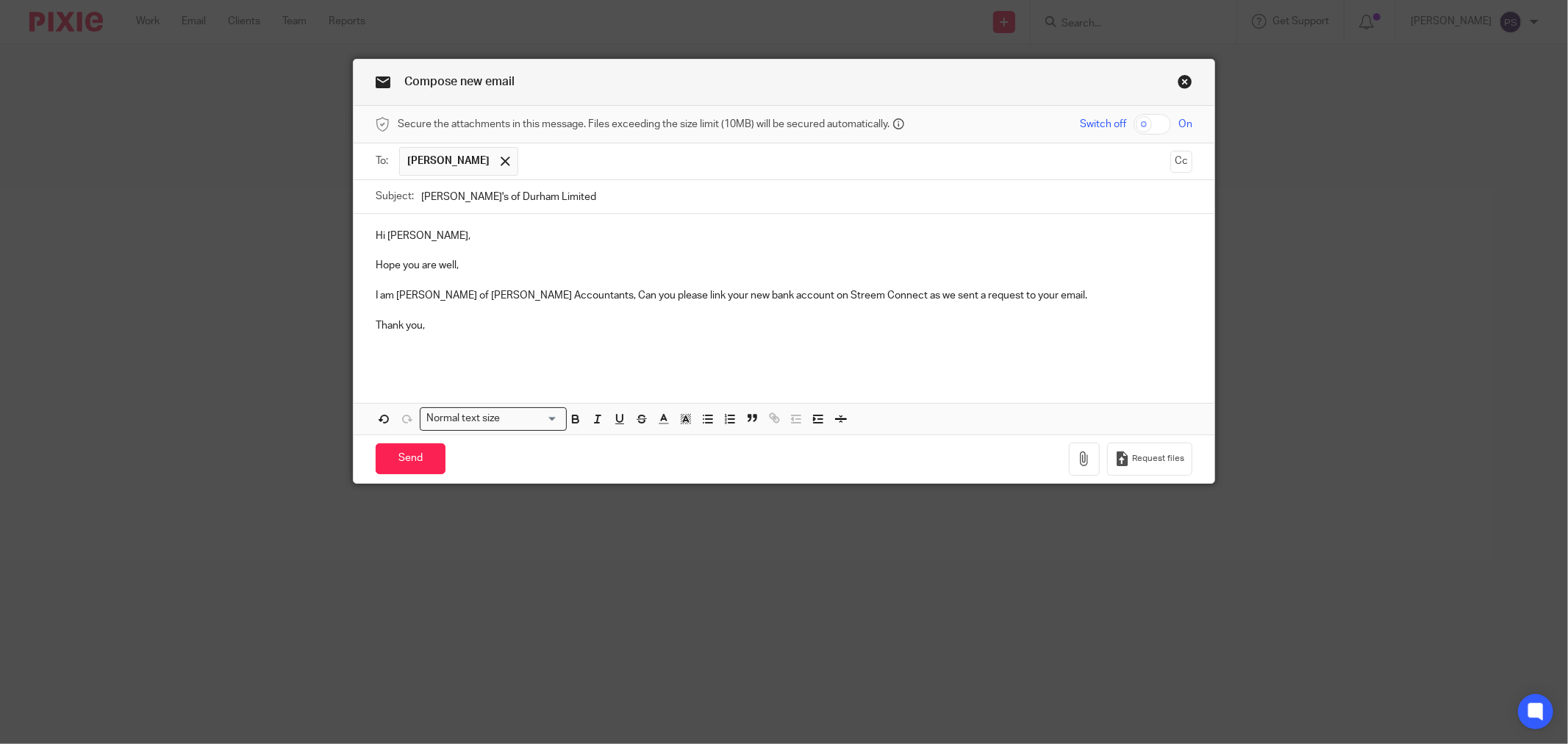
click at [452, 324] on p "Thank you," at bounding box center [784, 326] width 816 height 15
click at [997, 295] on p "I am Pauline of Waite Accountants, Can you please link your new bank account on…" at bounding box center [784, 295] width 816 height 15
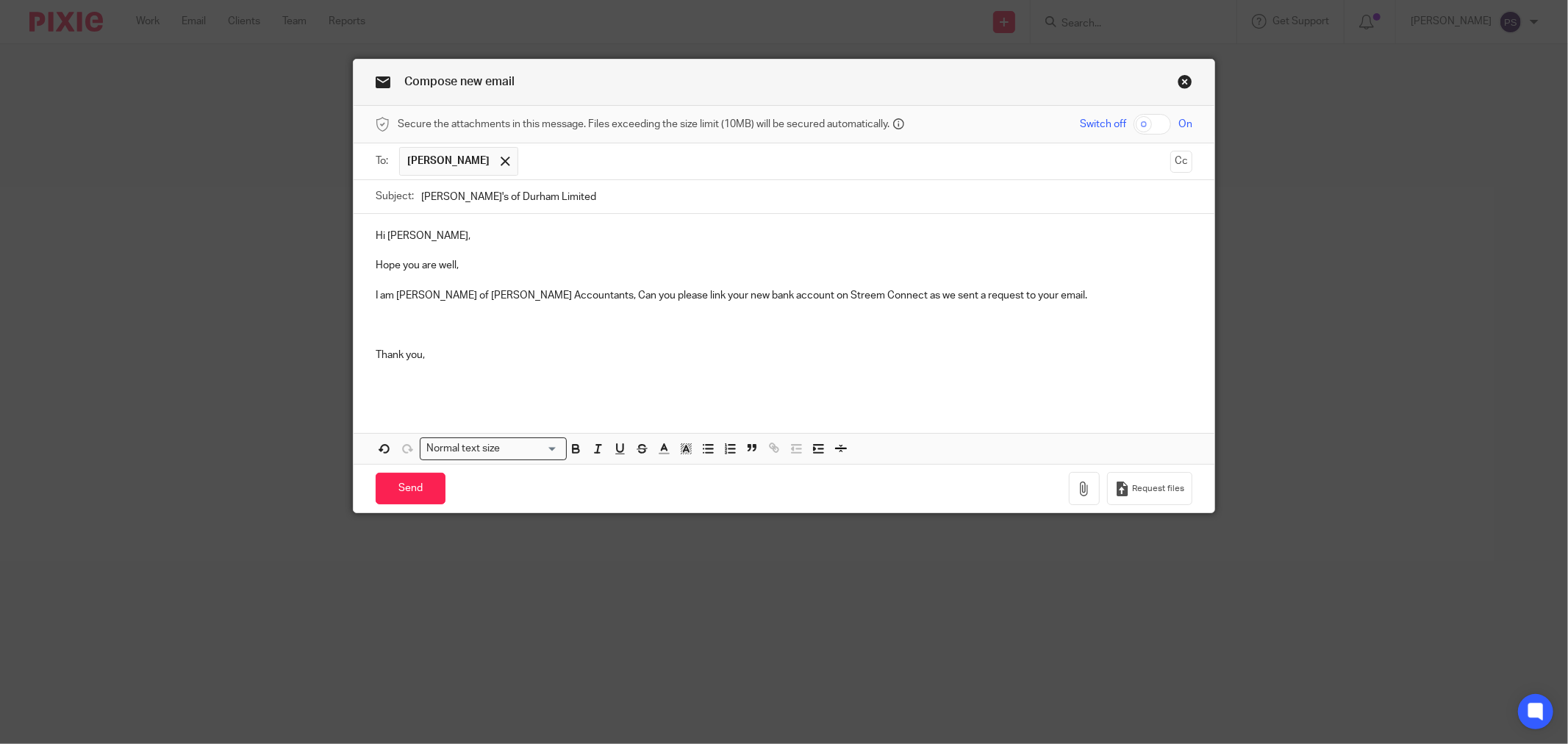
click at [445, 359] on p "Thank you," at bounding box center [784, 354] width 816 height 15
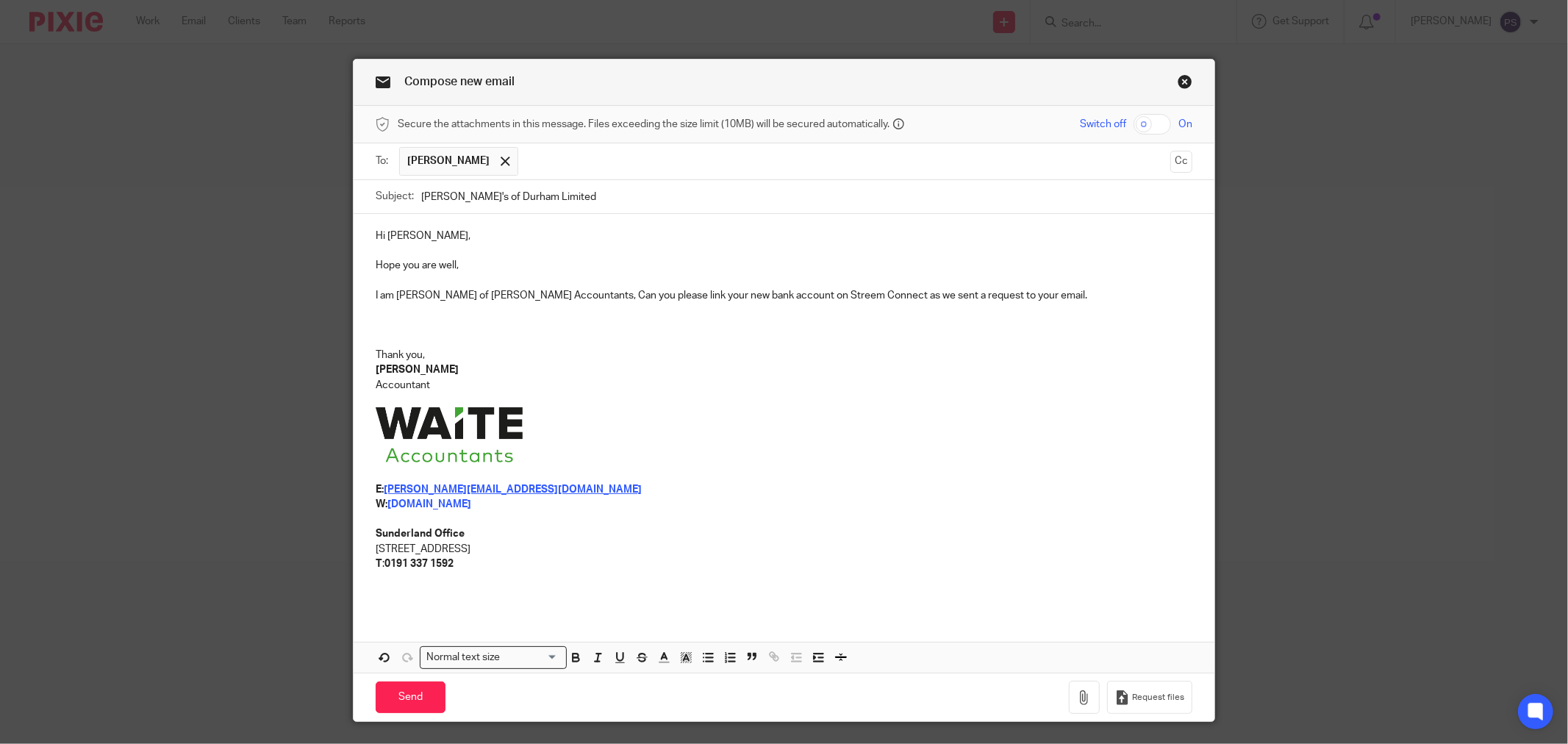
drag, startPoint x: 581, startPoint y: 196, endPoint x: 380, endPoint y: 202, distance: 201.1
click at [380, 202] on div "Subject: Michaelangelo's of Durham Limited" at bounding box center [784, 197] width 816 height 33
click at [687, 208] on input "Michaelangelo's of Durham Limited" at bounding box center [807, 197] width 771 height 33
type input "Michaelangelo's of Durham Limited - Bank Link (Streem Connect)"
click at [897, 444] on p at bounding box center [784, 437] width 816 height 60
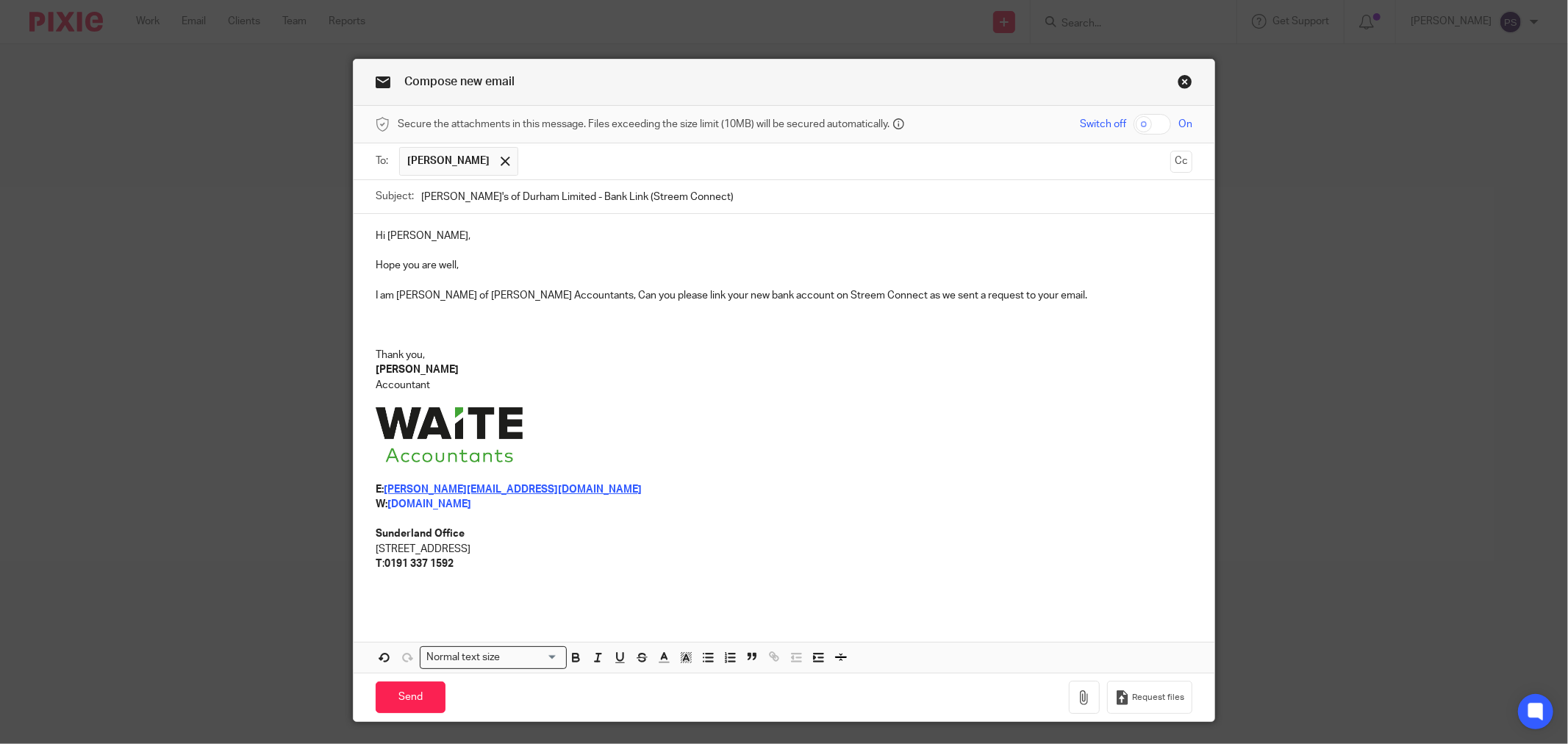
click at [730, 331] on p at bounding box center [784, 326] width 816 height 15
drag, startPoint x: 666, startPoint y: 298, endPoint x: 644, endPoint y: 298, distance: 22.0
click at [644, 298] on p "I am Pauline of Waite Accountants, Can you please link your new bank account on…" at bounding box center [784, 295] width 816 height 15
click at [740, 378] on p "Accountant" at bounding box center [784, 385] width 816 height 15
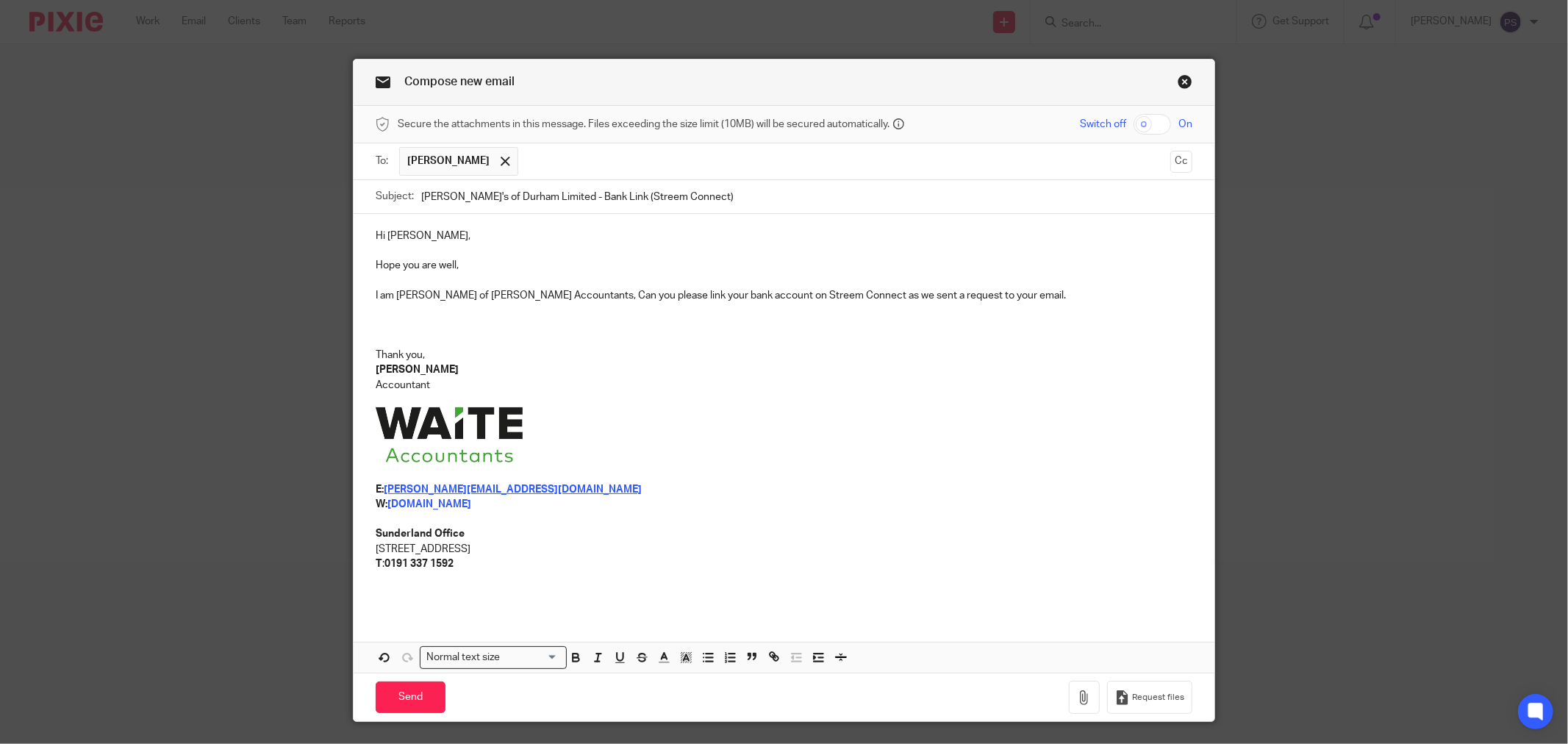
click at [711, 414] on p at bounding box center [784, 437] width 816 height 60
drag, startPoint x: 959, startPoint y: 304, endPoint x: 993, endPoint y: 288, distance: 37.6
click at [961, 304] on p at bounding box center [784, 310] width 816 height 15
drag, startPoint x: 869, startPoint y: 294, endPoint x: 564, endPoint y: 291, distance: 305.0
click at [871, 314] on p at bounding box center [784, 310] width 816 height 15
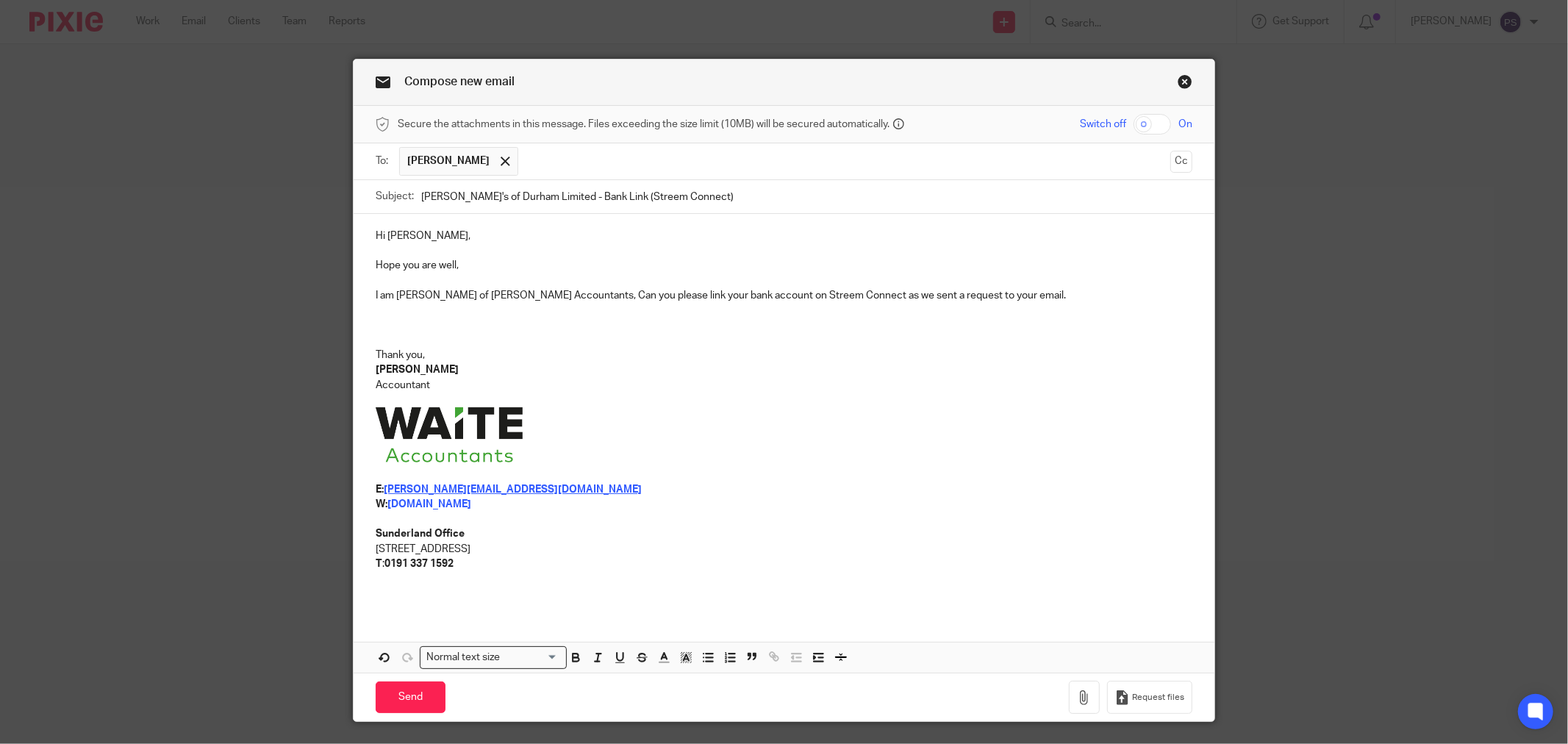
click at [972, 310] on p at bounding box center [784, 310] width 816 height 15
drag, startPoint x: 918, startPoint y: 296, endPoint x: 321, endPoint y: 296, distance: 597.0
click at [321, 296] on div "Compose new email Secure the attachments in this message. Files exceeding the s…" at bounding box center [784, 372] width 1568 height 744
copy p "I am Pauline of Waite Accountants, Can you please link your bank account on Str…"
click at [730, 339] on p at bounding box center [784, 341] width 816 height 15
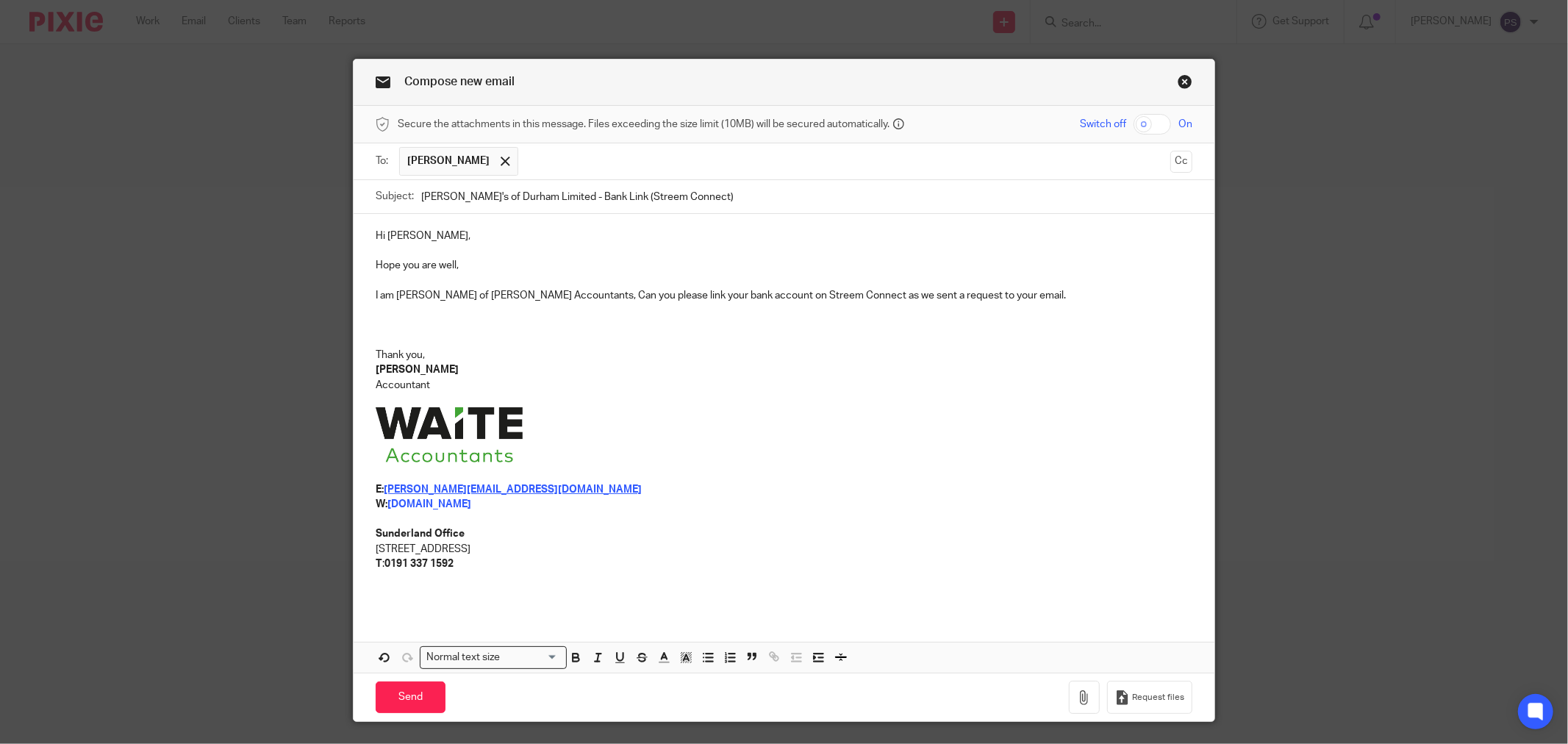
click at [780, 350] on p "Thank you," at bounding box center [784, 354] width 816 height 15
drag, startPoint x: 969, startPoint y: 300, endPoint x: 531, endPoint y: 298, distance: 438.0
click at [531, 298] on p "I am Pauline of Waite Accountants, Can you please link your bank account on Str…" at bounding box center [784, 295] width 816 height 15
click at [627, 390] on p "Accountant" at bounding box center [784, 385] width 816 height 15
click at [531, 292] on p "I am Pauline of Waite Accountants, Please link your bank account using the Stre…" at bounding box center [784, 295] width 816 height 15
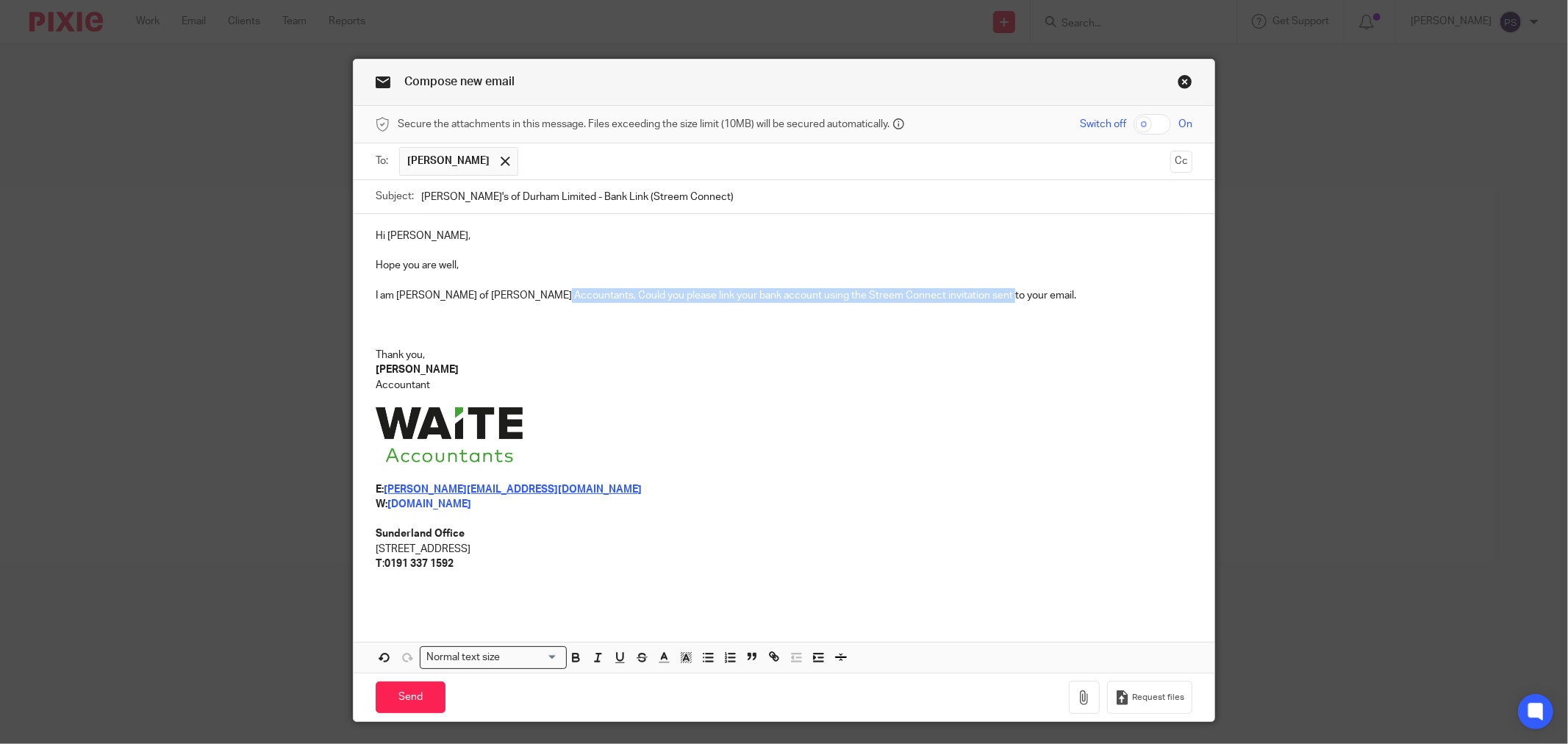
drag, startPoint x: 999, startPoint y: 302, endPoint x: 532, endPoint y: 300, distance: 467.0
click at [532, 300] on p "I am Pauline of Waite Accountants, Could you please link your bank account usin…" at bounding box center [784, 295] width 816 height 15
copy p "Could you please link your bank account using the Streem Connect invitation sen…"
click at [765, 362] on p "Thank you," at bounding box center [784, 354] width 816 height 15
click at [853, 342] on p at bounding box center [784, 341] width 816 height 15
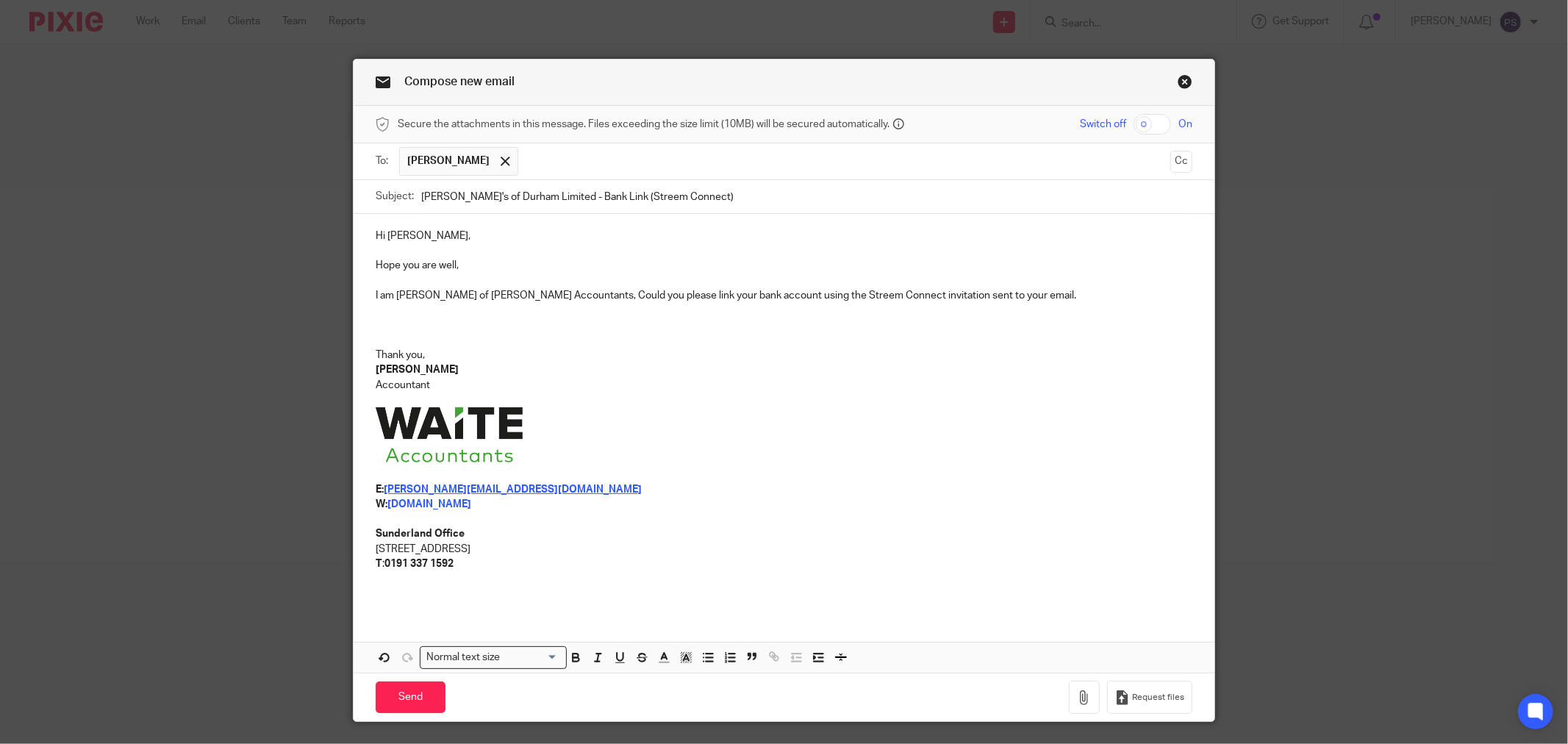
click at [642, 353] on p "Thank you," at bounding box center [784, 354] width 816 height 15
drag, startPoint x: 983, startPoint y: 296, endPoint x: 531, endPoint y: 296, distance: 452.0
click at [531, 296] on p "I am Pauline of Waite Accountants, Could you please link your bank account usin…" at bounding box center [784, 295] width 816 height 15
copy p "Could you please link your bank account using the Streem Connect invitation sen…"
click at [688, 350] on p "Thank you," at bounding box center [784, 354] width 816 height 15
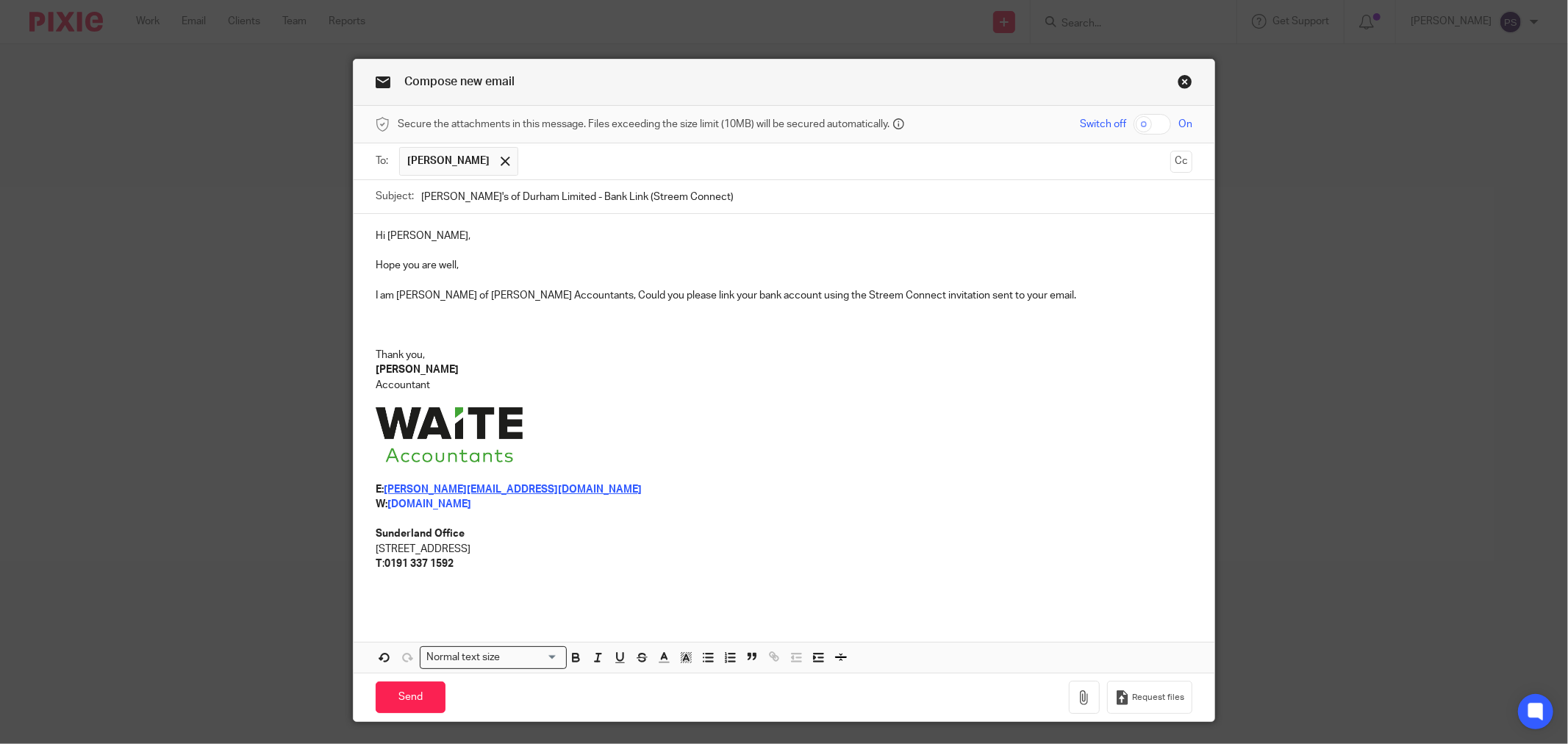
click at [973, 294] on p "I am Pauline of Waite Accountants, Could you please link your bank account usin…" at bounding box center [784, 295] width 816 height 15
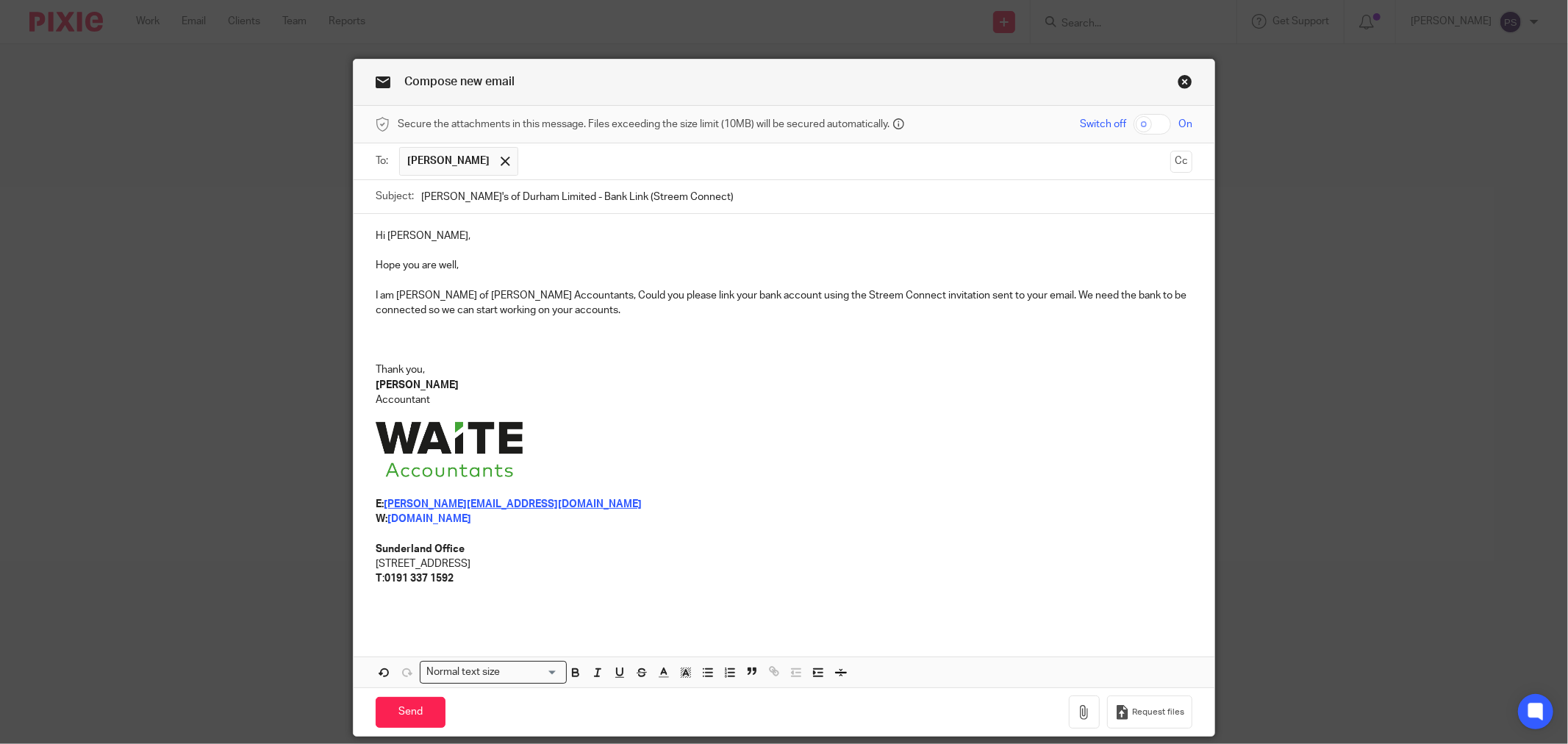
click at [902, 475] on p at bounding box center [784, 452] width 816 height 60
drag, startPoint x: 525, startPoint y: 292, endPoint x: 540, endPoint y: 292, distance: 15.0
click at [540, 292] on p "I am Pauline of Waite Accountants, Could you please link your bank account usin…" at bounding box center [784, 303] width 816 height 31
click at [533, 303] on p "I am Pauline of Waite Accountants, Could you please link your bank account usin…" at bounding box center [784, 303] width 816 height 31
click at [819, 327] on p at bounding box center [784, 326] width 816 height 15
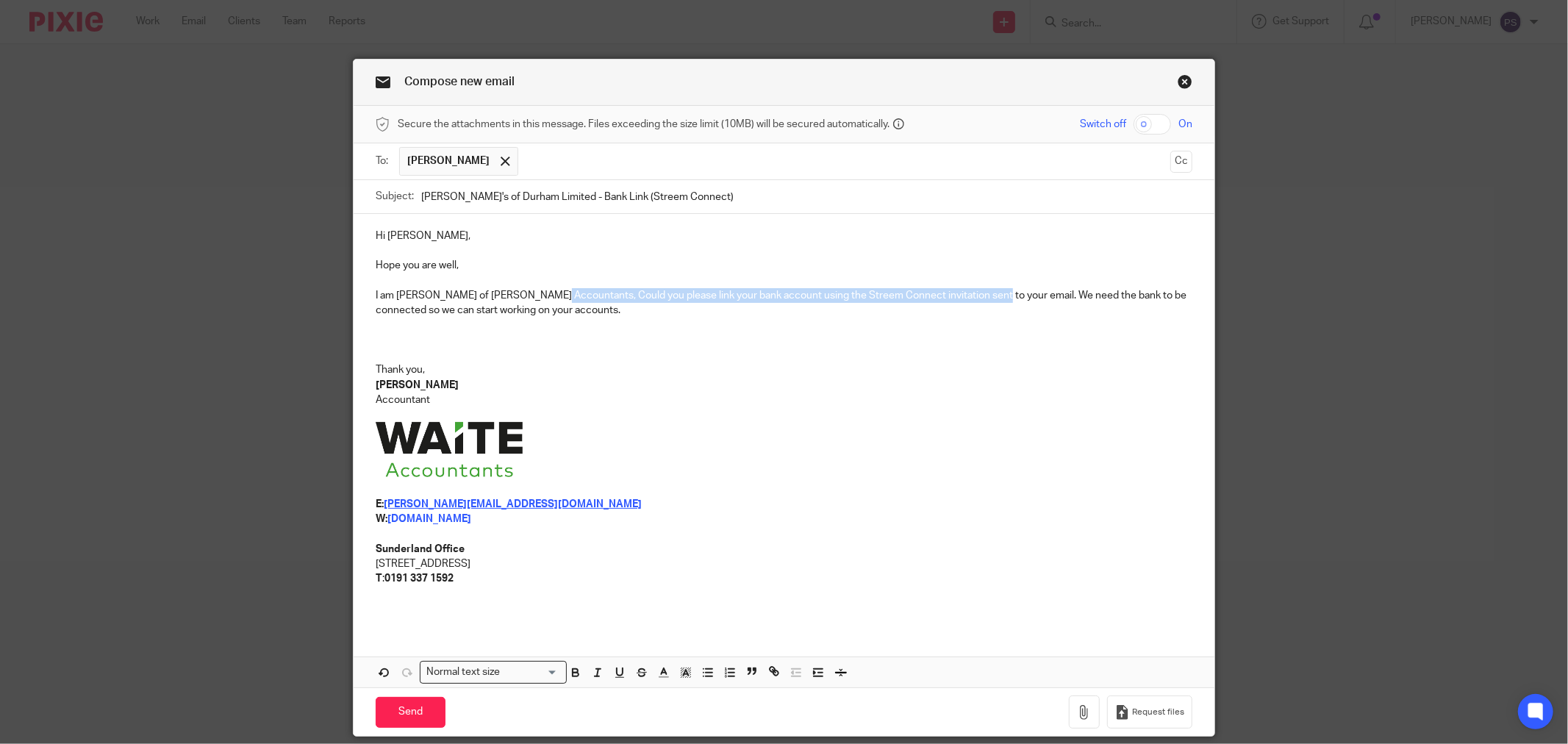
drag, startPoint x: 932, startPoint y: 298, endPoint x: 532, endPoint y: 298, distance: 400.0
click at [532, 298] on p "I am Pauline of Waite Accountants, Could you please link your bank account usin…" at bounding box center [784, 303] width 816 height 31
click at [744, 334] on p at bounding box center [784, 326] width 816 height 15
click at [973, 296] on p "I am Pauline of Waite Accountants, Could you please link your bank account usin…" at bounding box center [784, 303] width 816 height 31
click at [872, 437] on p at bounding box center [784, 452] width 816 height 60
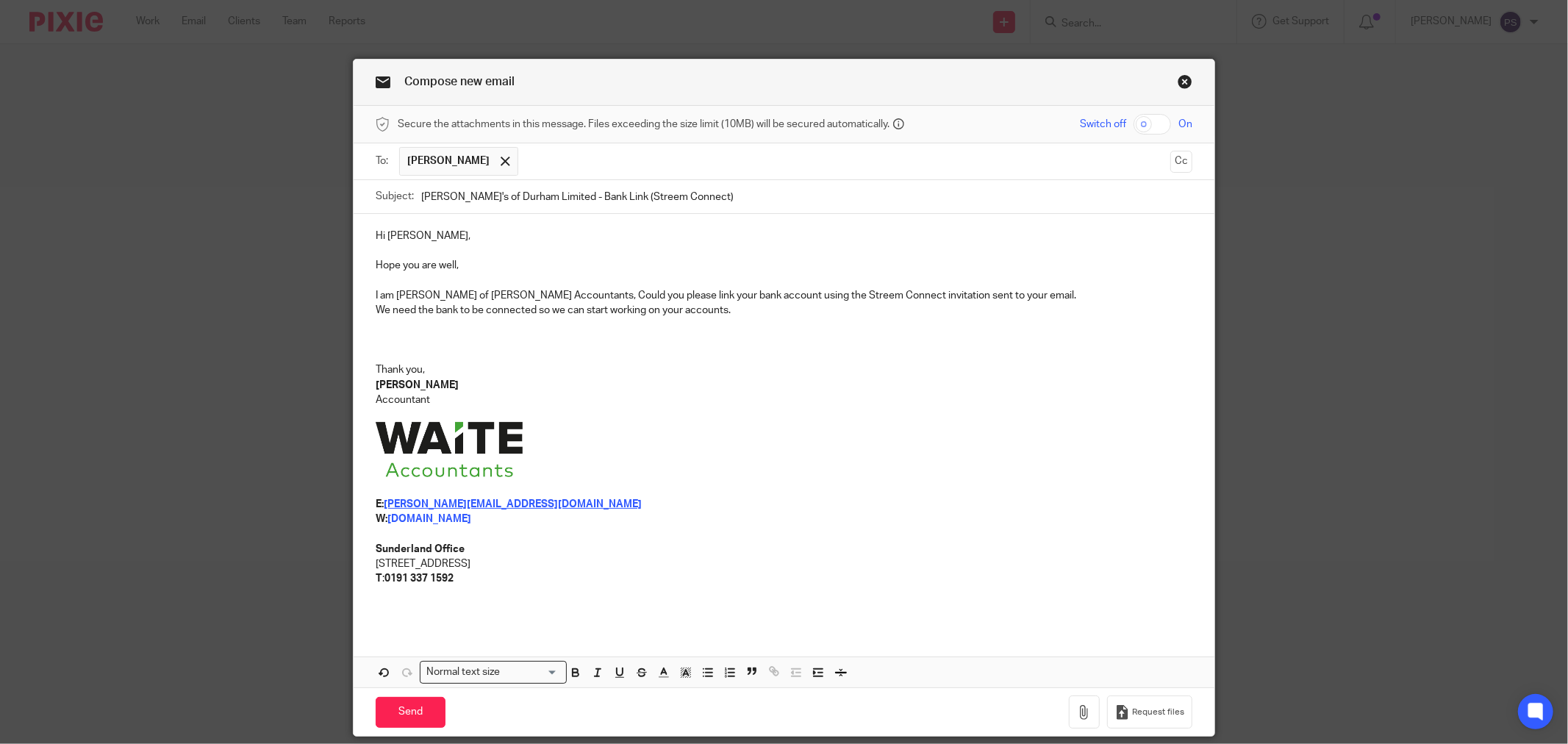
click at [641, 339] on p at bounding box center [784, 341] width 816 height 15
click at [601, 380] on p "[PERSON_NAME]" at bounding box center [784, 385] width 816 height 15
click at [411, 349] on p at bounding box center [784, 354] width 816 height 15
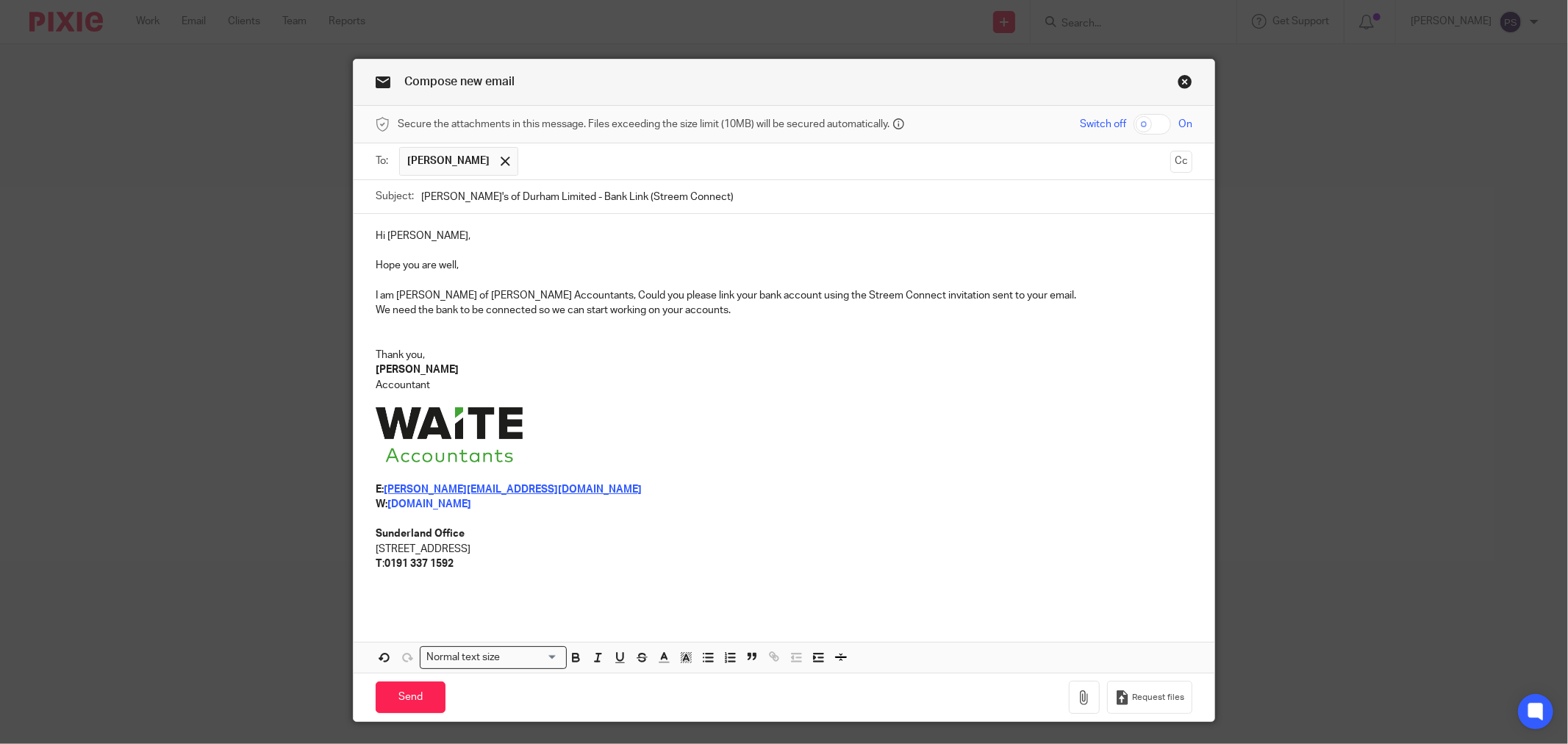
click at [629, 430] on p at bounding box center [784, 437] width 816 height 60
click at [412, 697] on input "Send" at bounding box center [410, 698] width 70 height 31
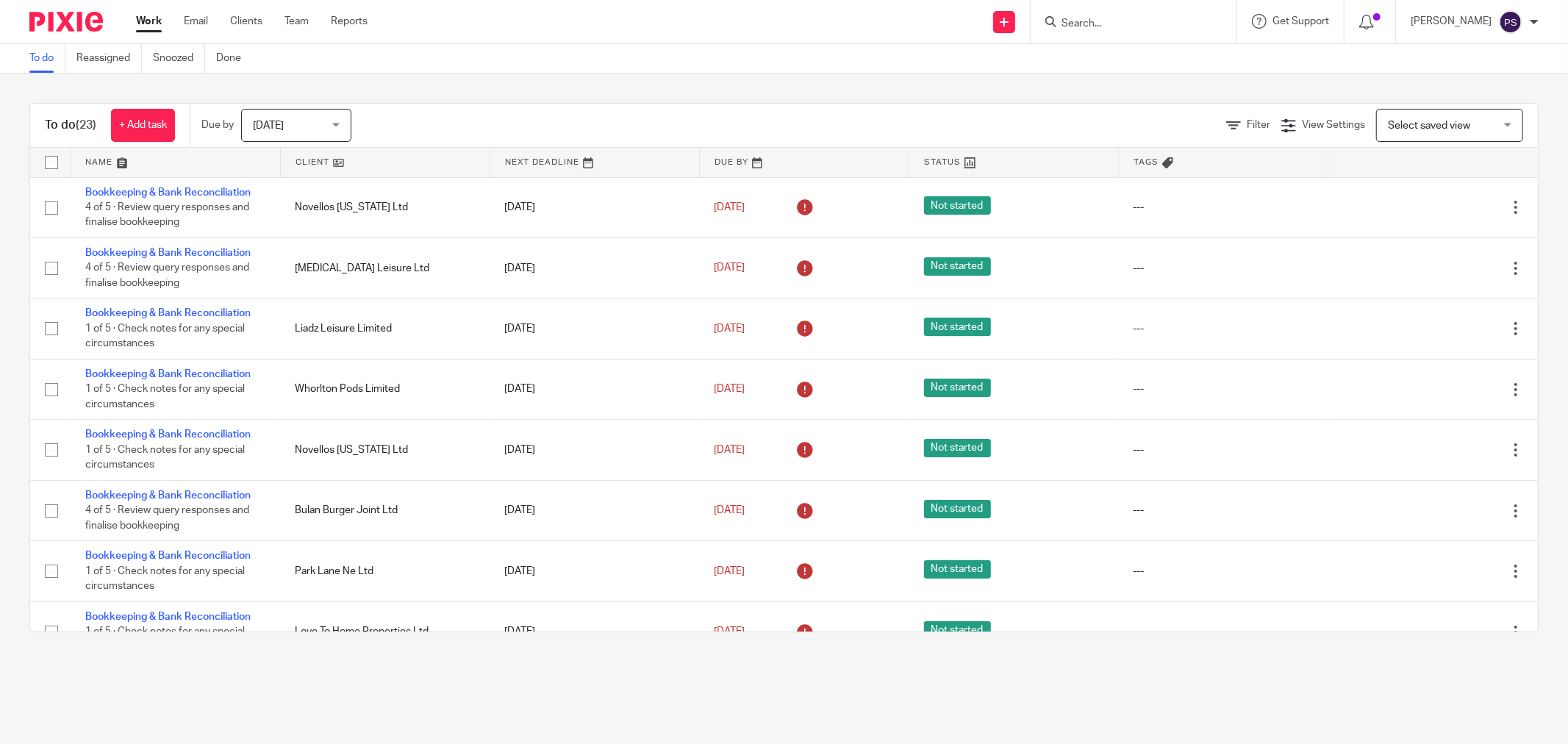
click at [1101, 28] on input "Search" at bounding box center [1126, 24] width 133 height 13
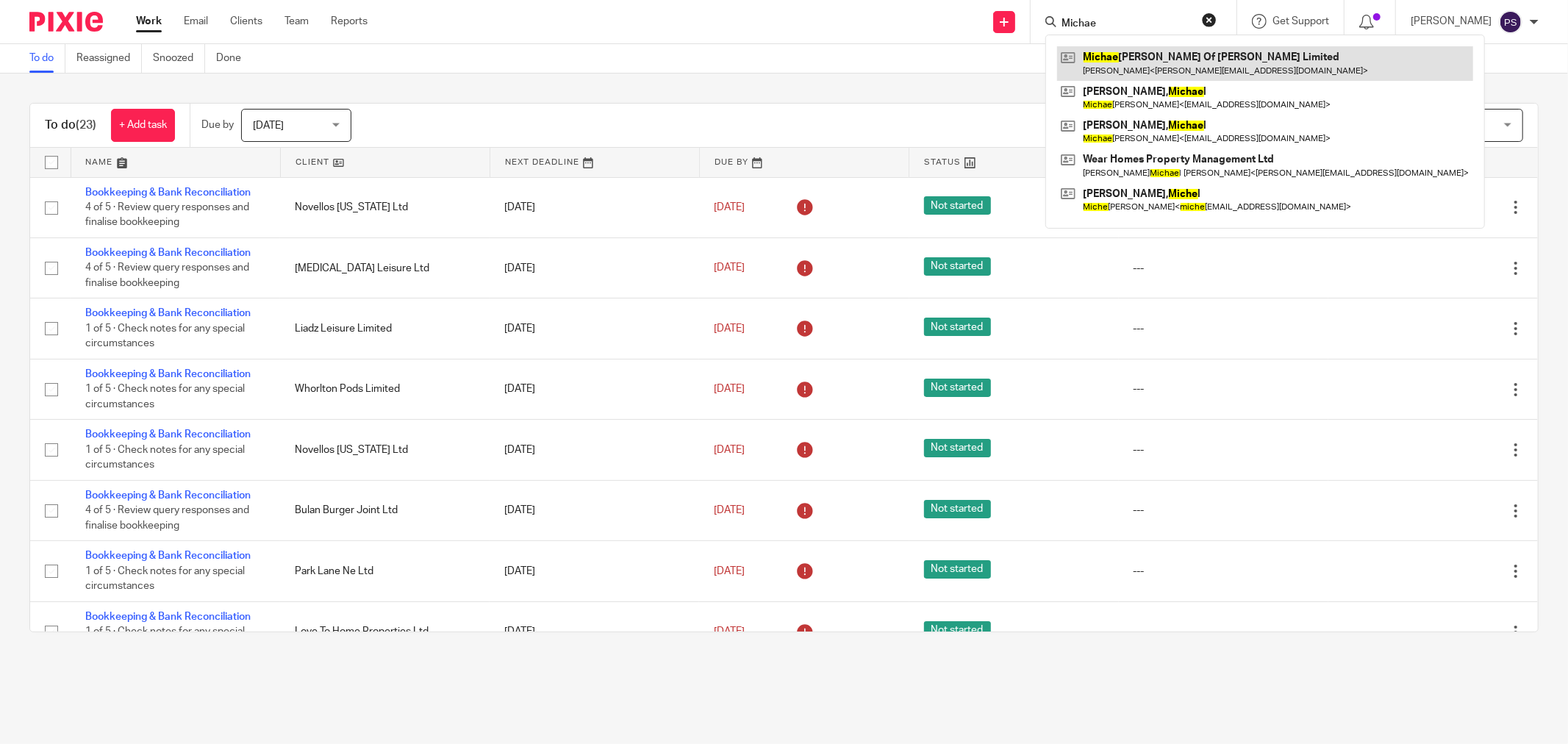
type input "Michae"
click at [1169, 65] on link at bounding box center [1265, 63] width 416 height 33
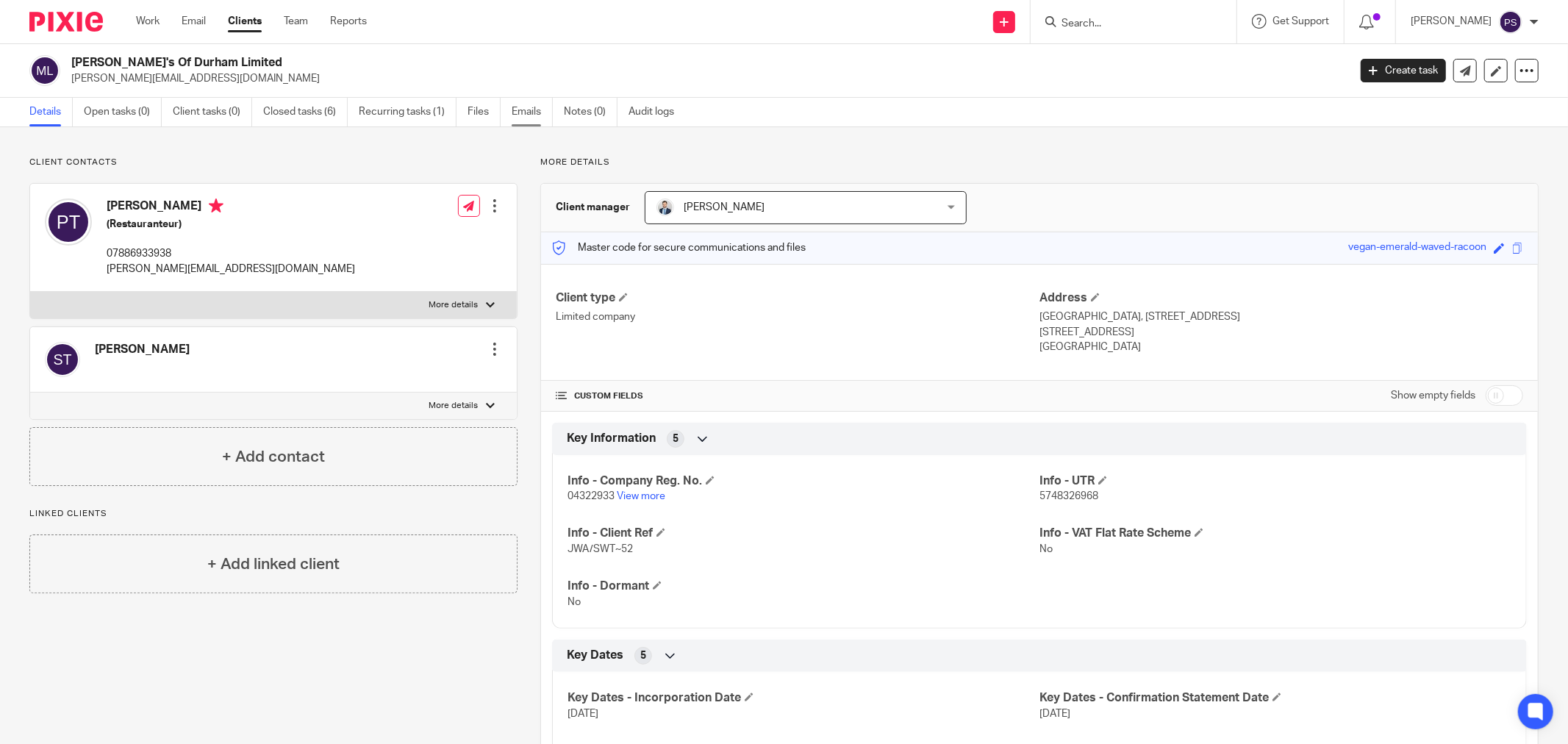
click at [520, 107] on link "Emails" at bounding box center [532, 111] width 41 height 29
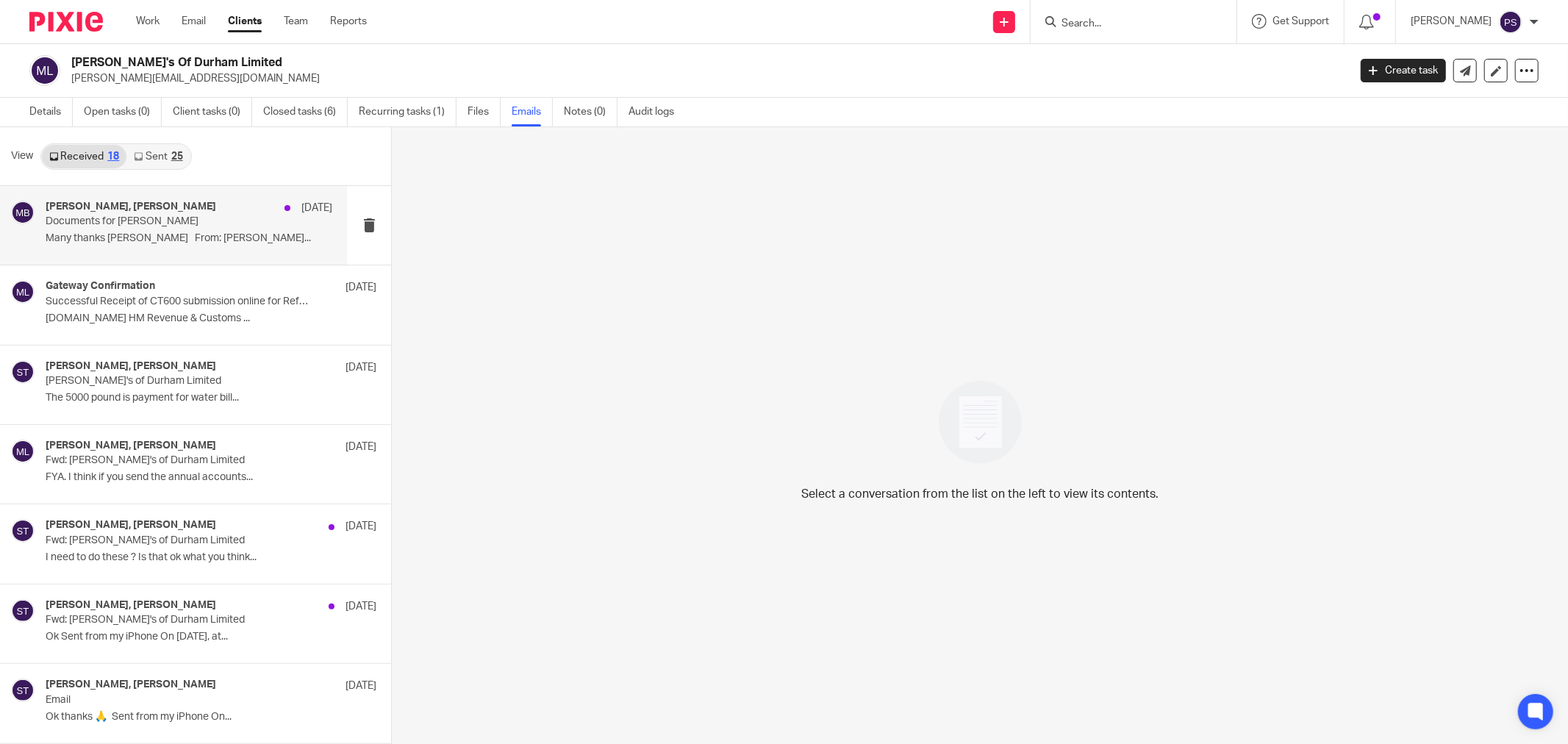
click at [115, 238] on p "Many thanks [PERSON_NAME] From: [PERSON_NAME]..." at bounding box center [188, 238] width 286 height 13
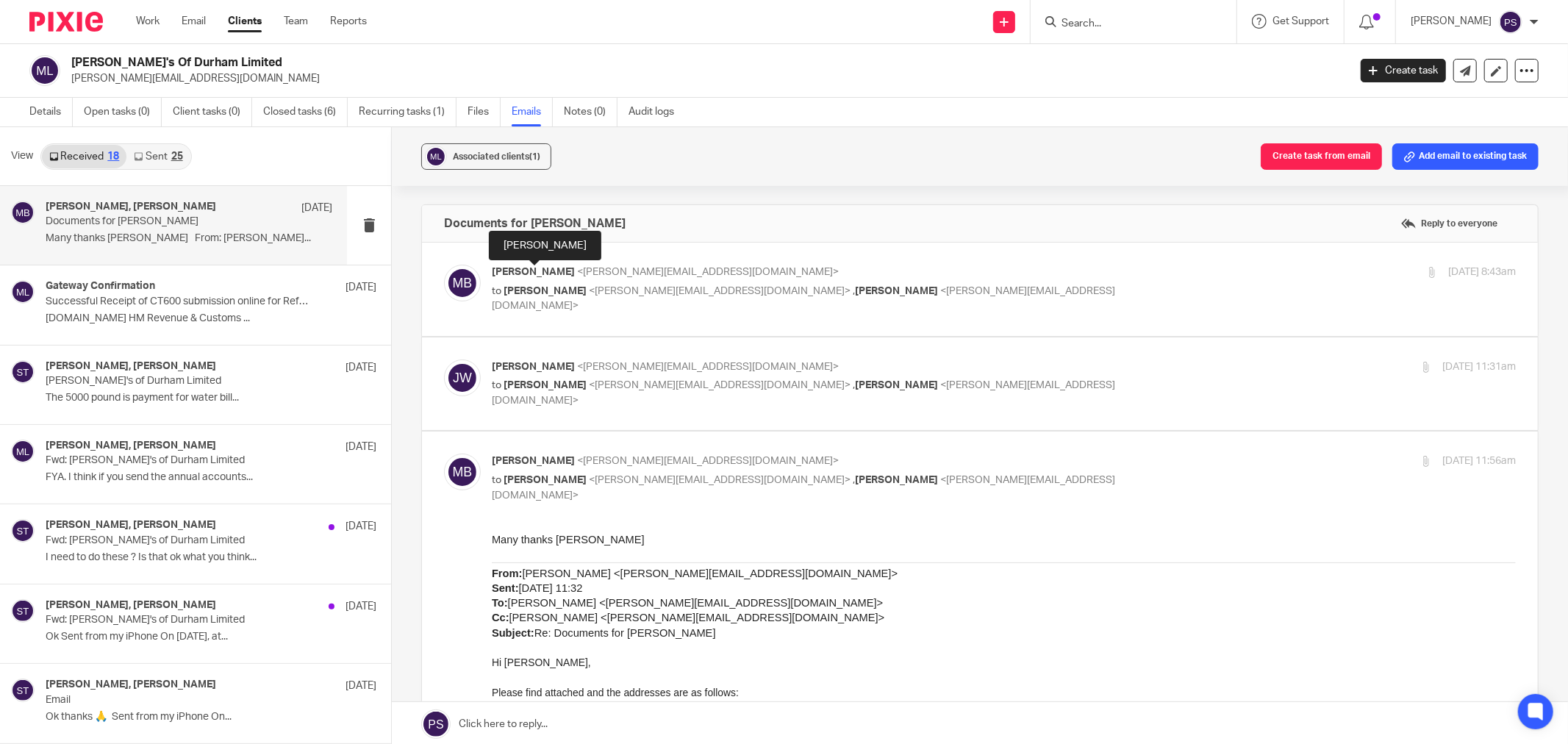
click at [542, 269] on span "[PERSON_NAME]" at bounding box center [533, 272] width 83 height 10
checkbox input "true"
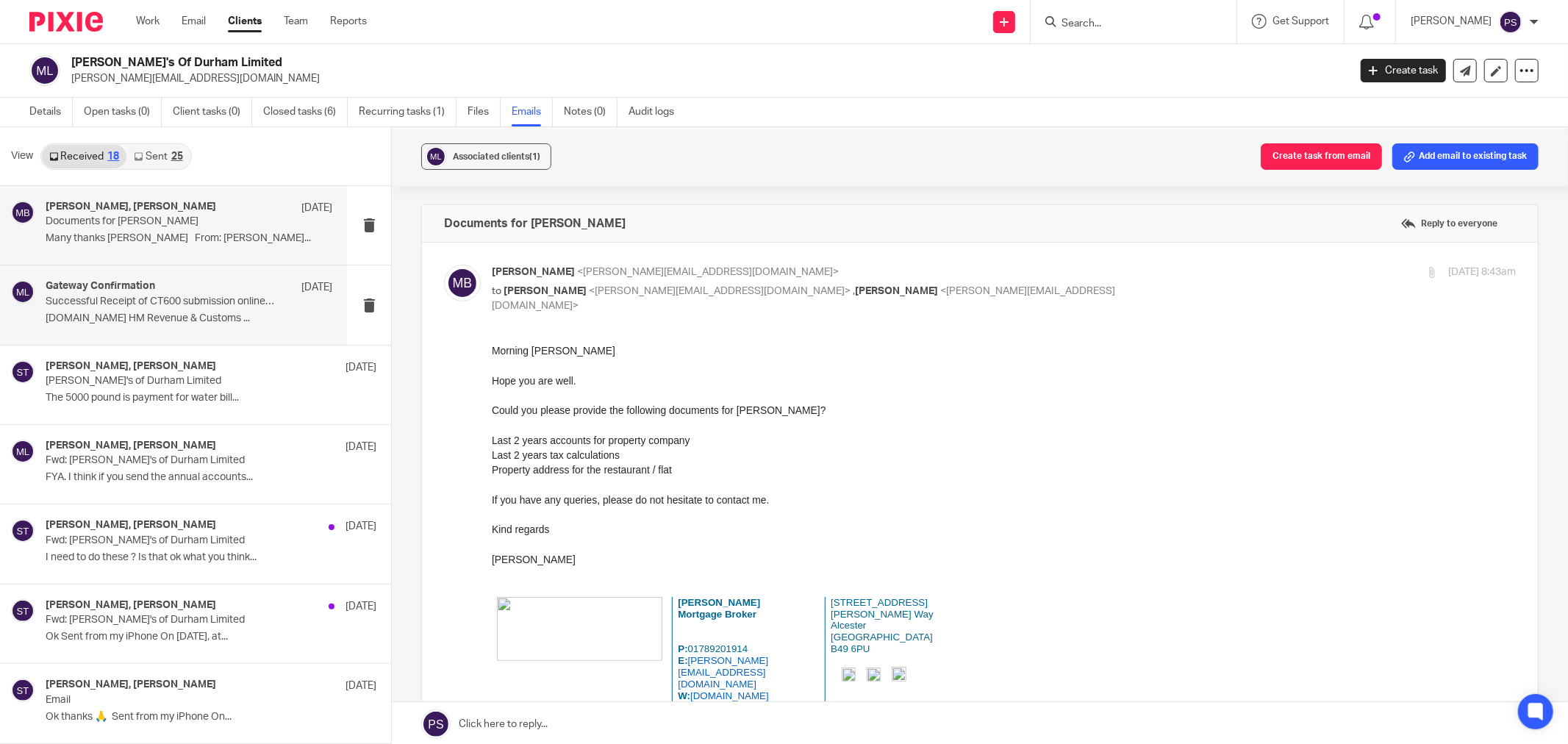
click at [121, 307] on p "Successful Receipt of CT600 submission online for Reference xxxxx26968" at bounding box center [159, 301] width 229 height 13
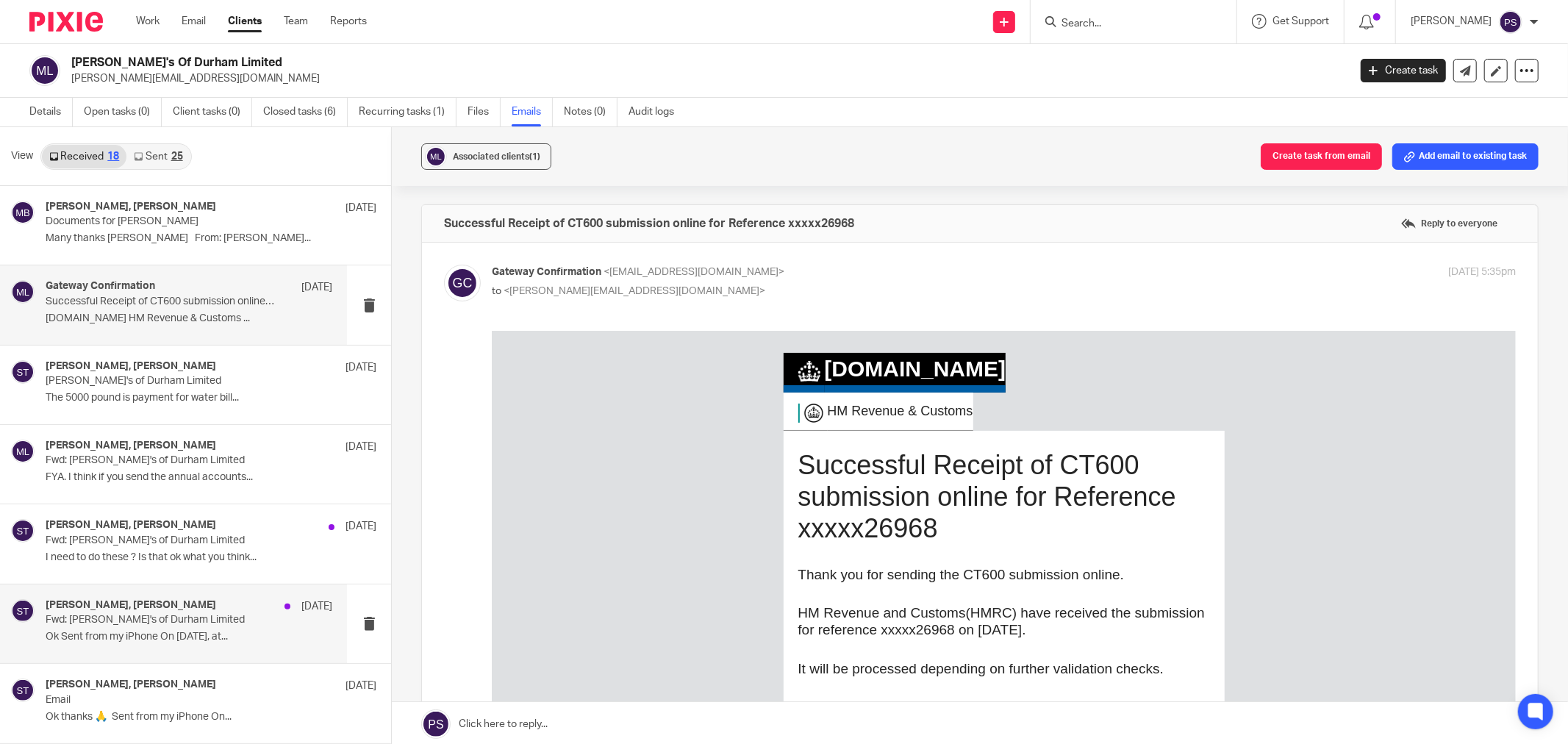
scroll to position [163, 0]
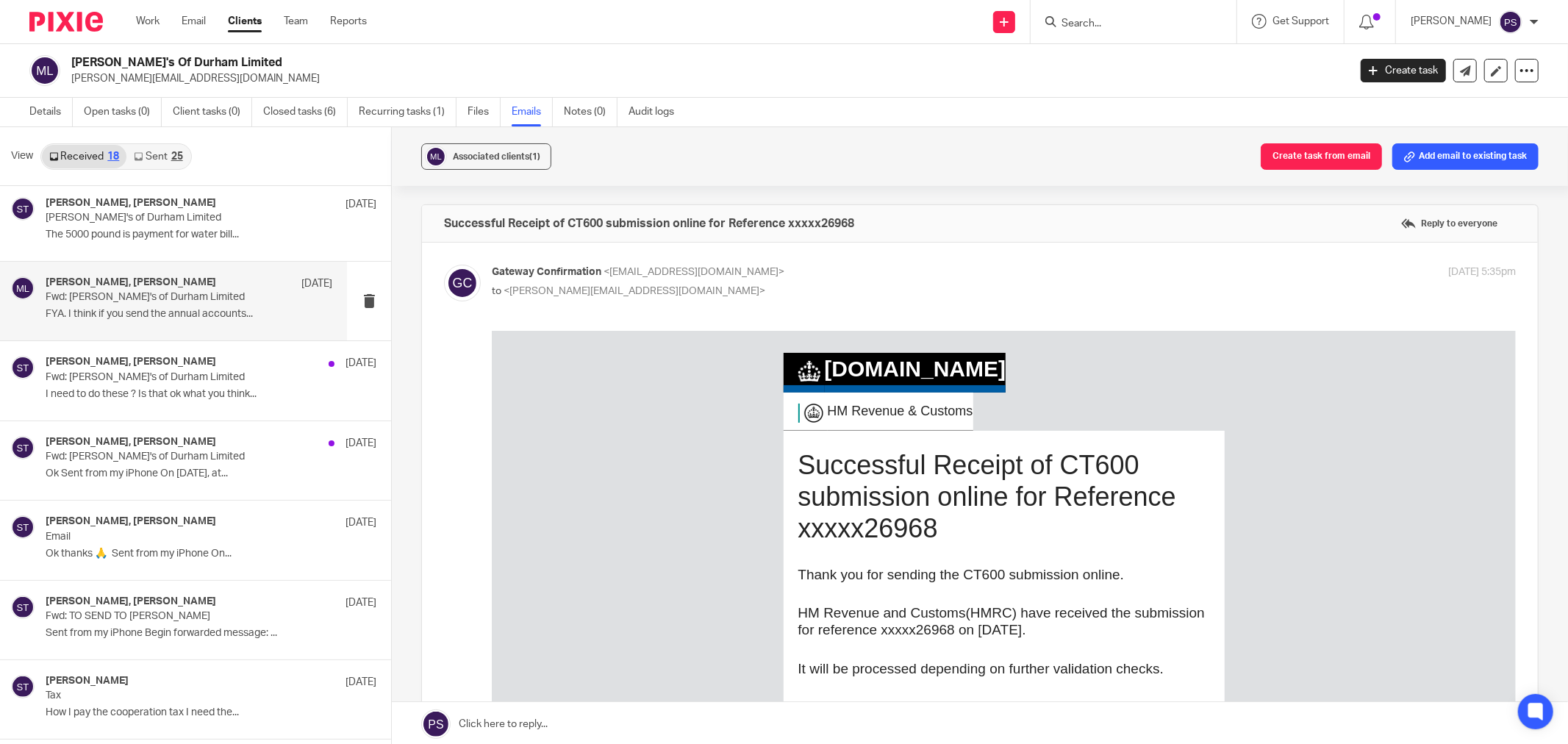
click at [156, 284] on h4 "[PERSON_NAME], [PERSON_NAME]" at bounding box center [130, 282] width 170 height 13
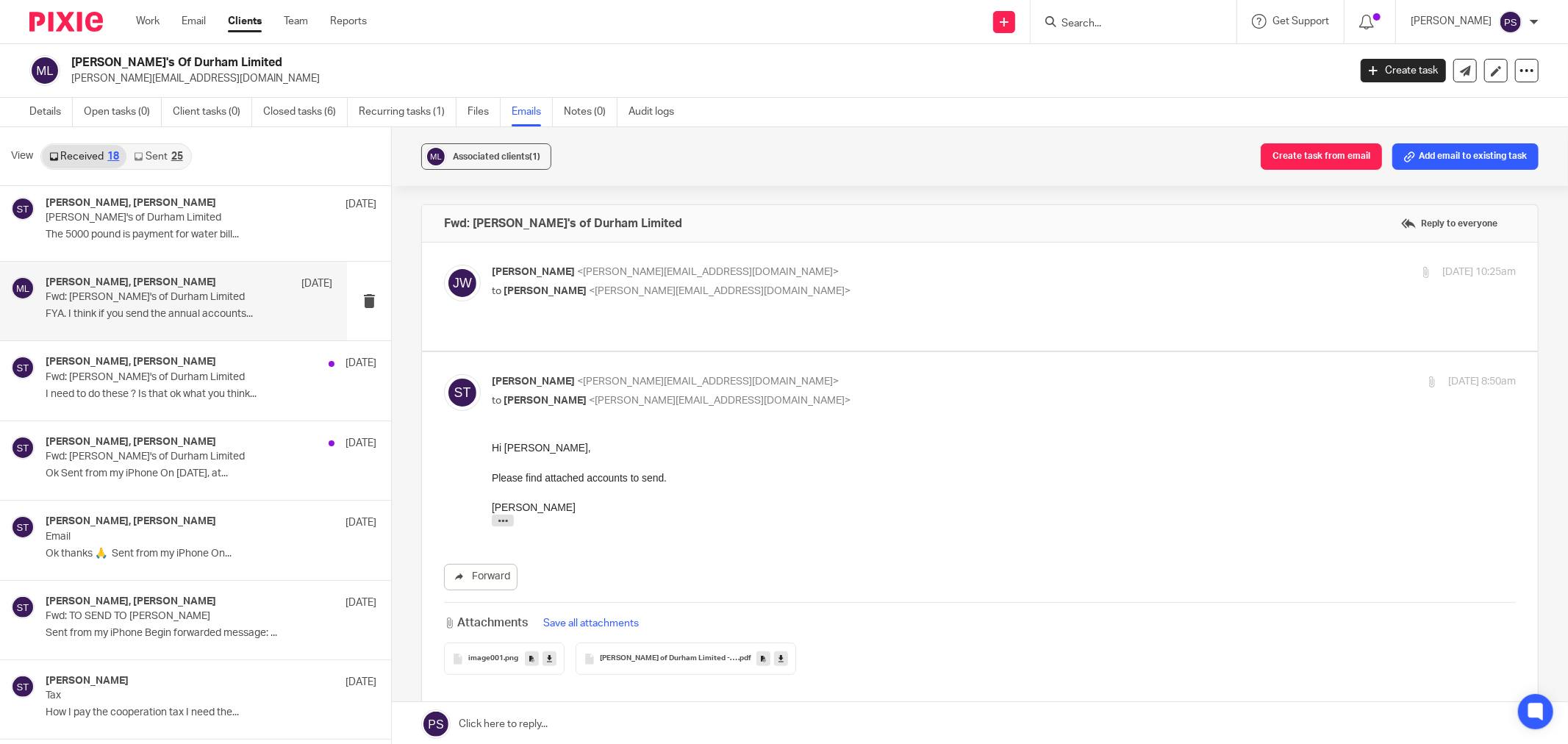
scroll to position [0, 0]
click at [518, 282] on div "[PERSON_NAME] <[PERSON_NAME][EMAIL_ADDRESS][DOMAIN_NAME]> to [PERSON_NAME] <[PE…" at bounding box center [833, 281] width 683 height 33
checkbox input "true"
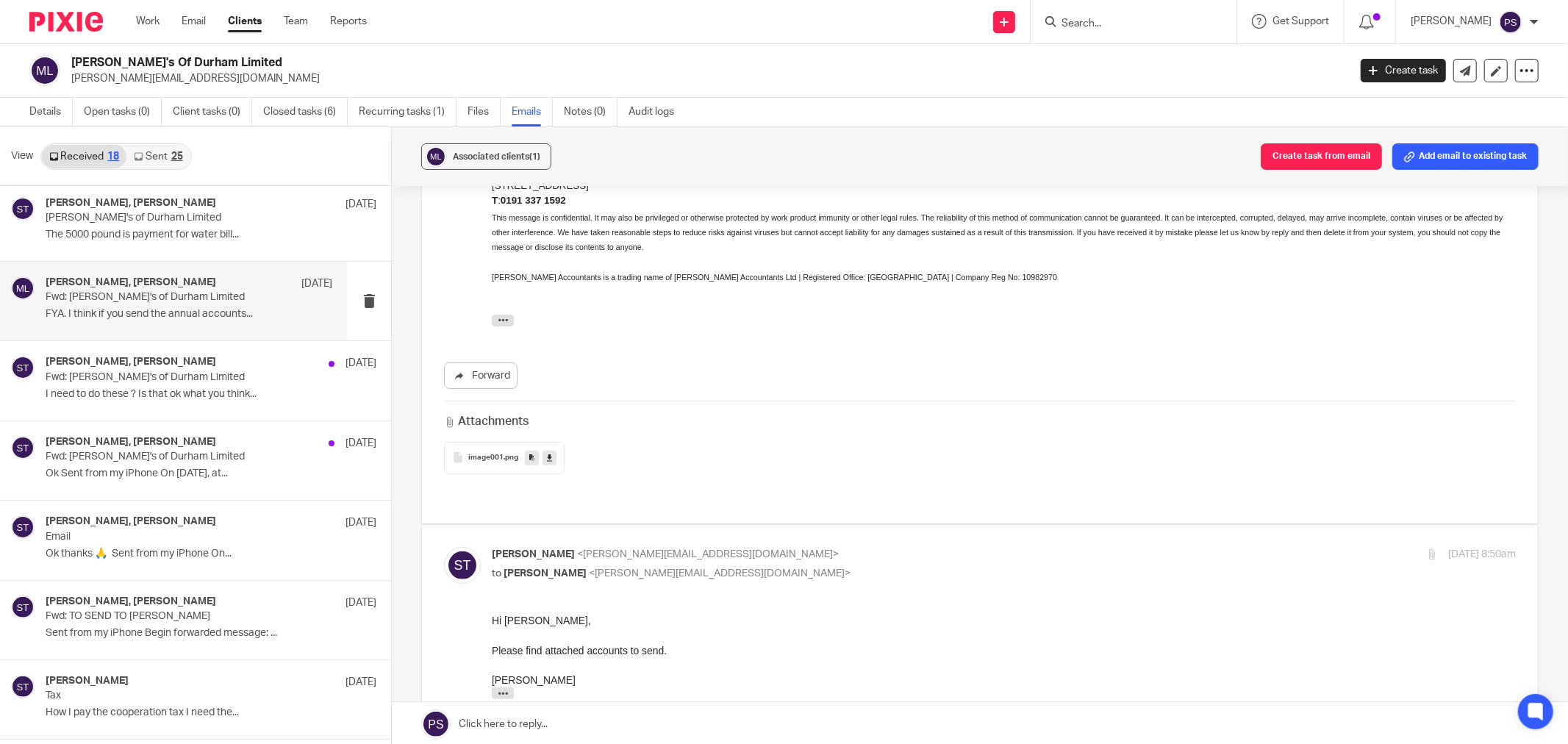
scroll to position [490, 0]
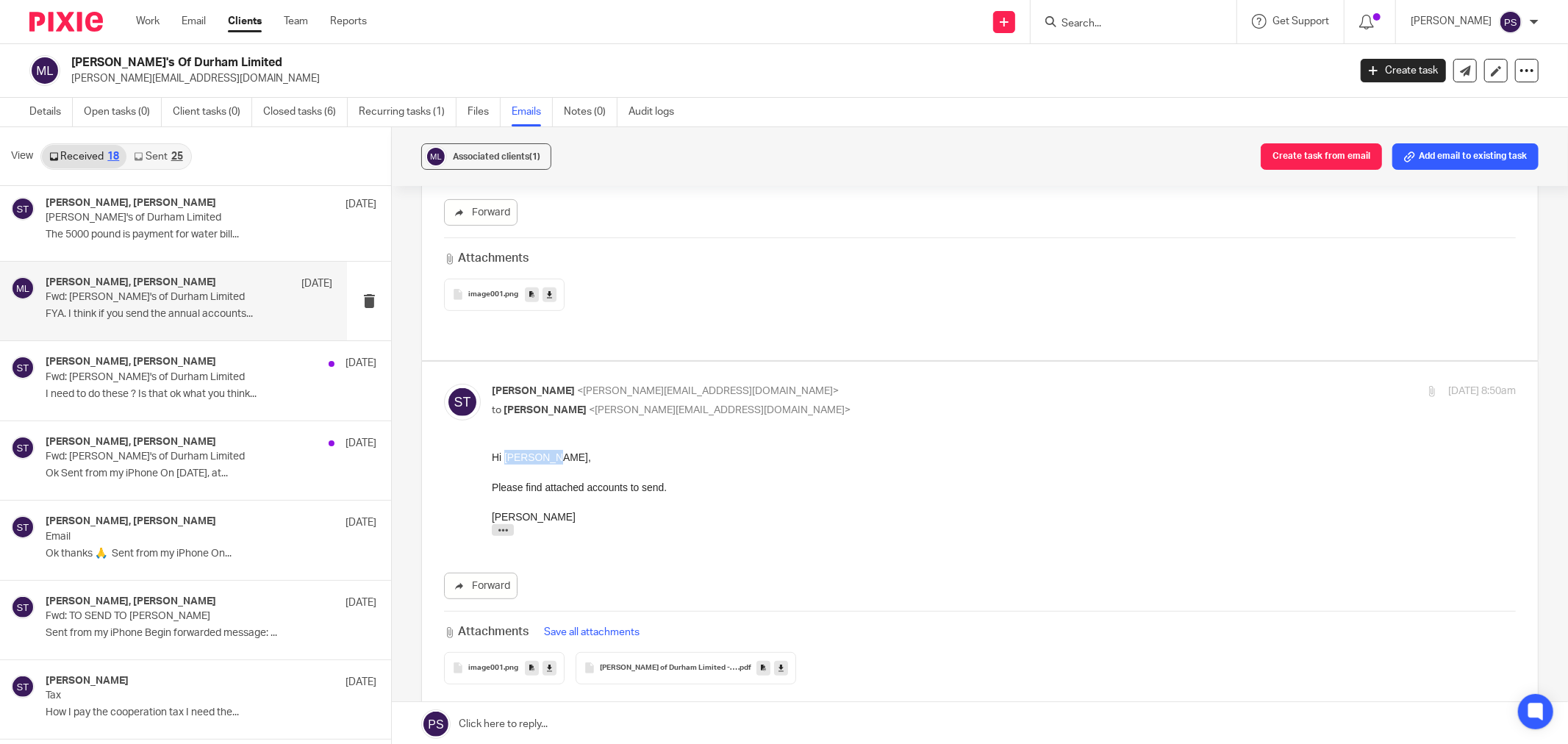
drag, startPoint x: 557, startPoint y: 459, endPoint x: 505, endPoint y: 462, distance: 52.1
click at [505, 462] on div "Hi [PERSON_NAME], Please find attached accounts to send. [PERSON_NAME] --------…" at bounding box center [1003, 496] width 1024 height 93
copy div "[PERSON_NAME],"
click at [167, 542] on p "Email" at bounding box center [159, 537] width 229 height 13
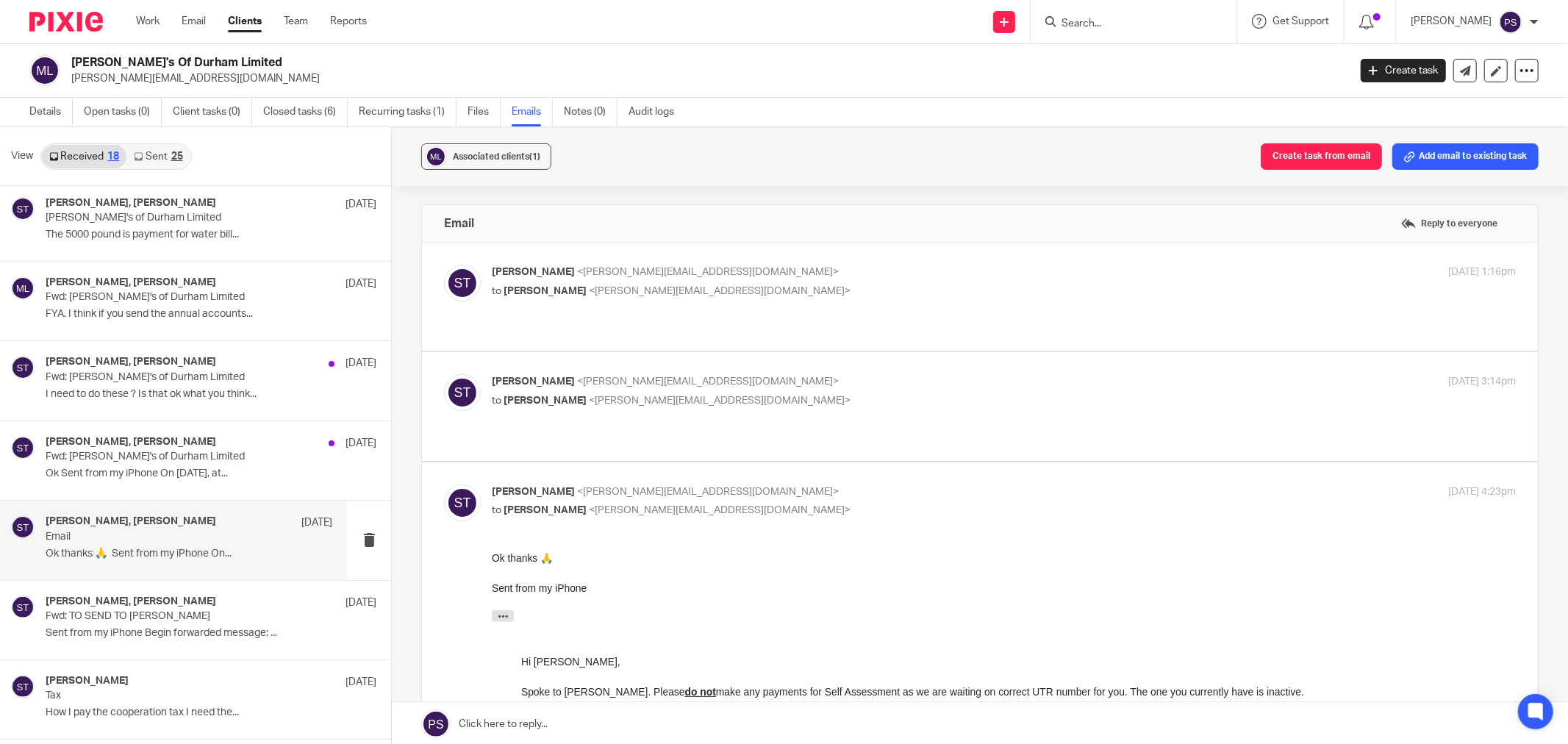
scroll to position [0, 0]
click at [598, 352] on label at bounding box center [980, 406] width 1116 height 108
click at [444, 374] on input "checkbox" at bounding box center [444, 374] width 1 height 1
checkbox input "true"
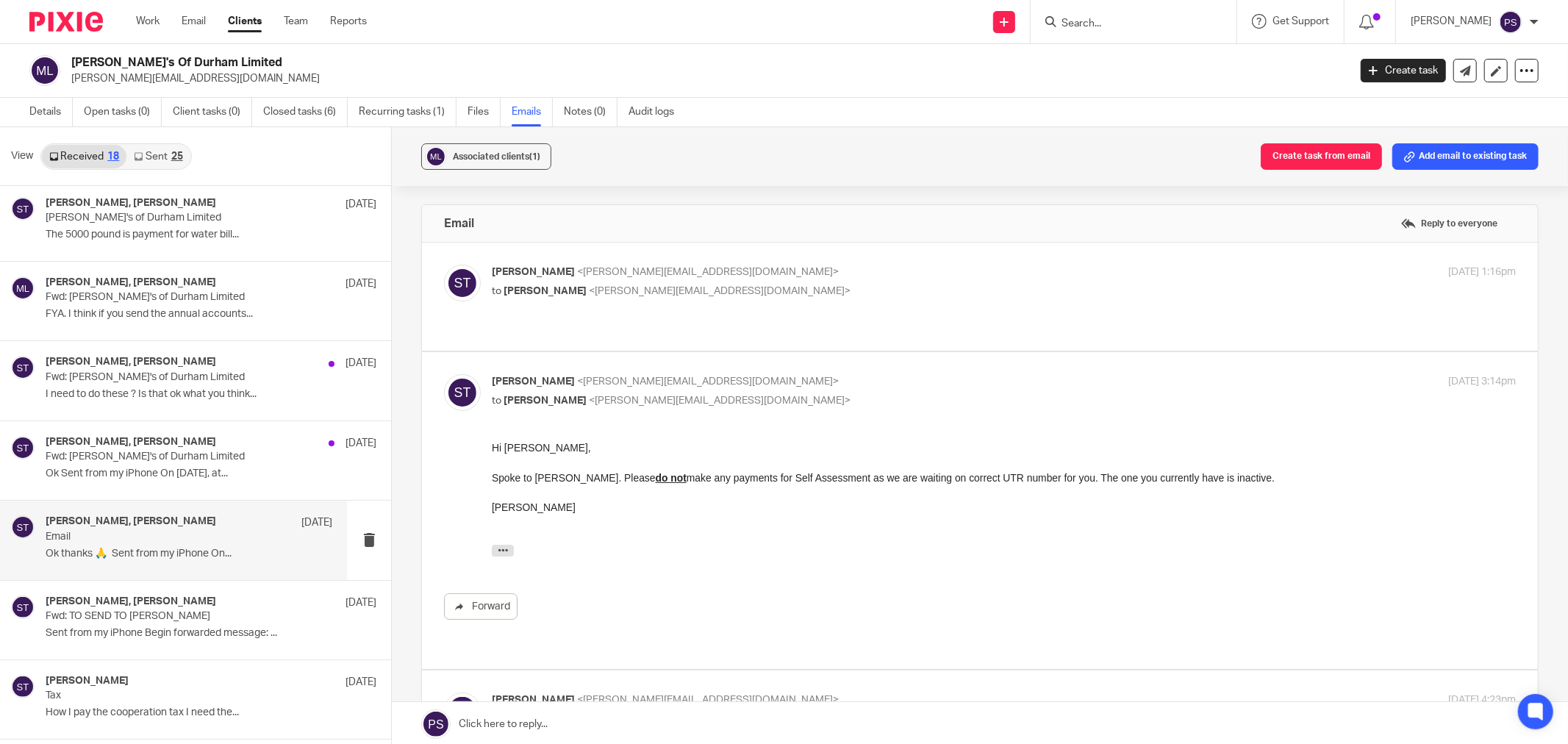
click at [717, 310] on div "Sara Tomczak <sara@waiteaccountants.co.uk> to Pasquale Taburrino <s.tamburrino@…" at bounding box center [980, 296] width 1072 height 64
click at [793, 269] on p "Sara Tomczak <sara@waiteaccountants.co.uk>" at bounding box center [833, 273] width 683 height 16
checkbox input "true"
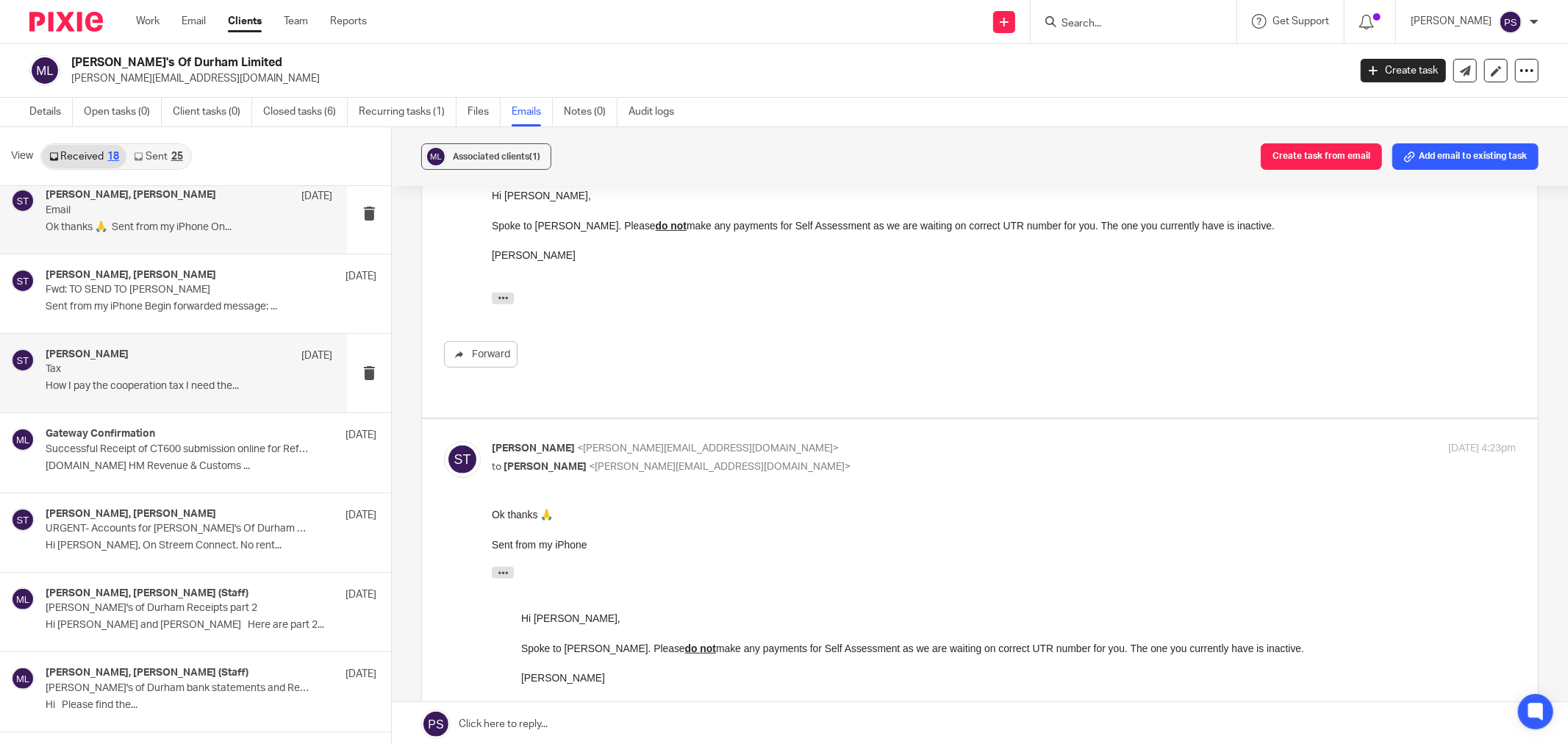
scroll to position [572, 0]
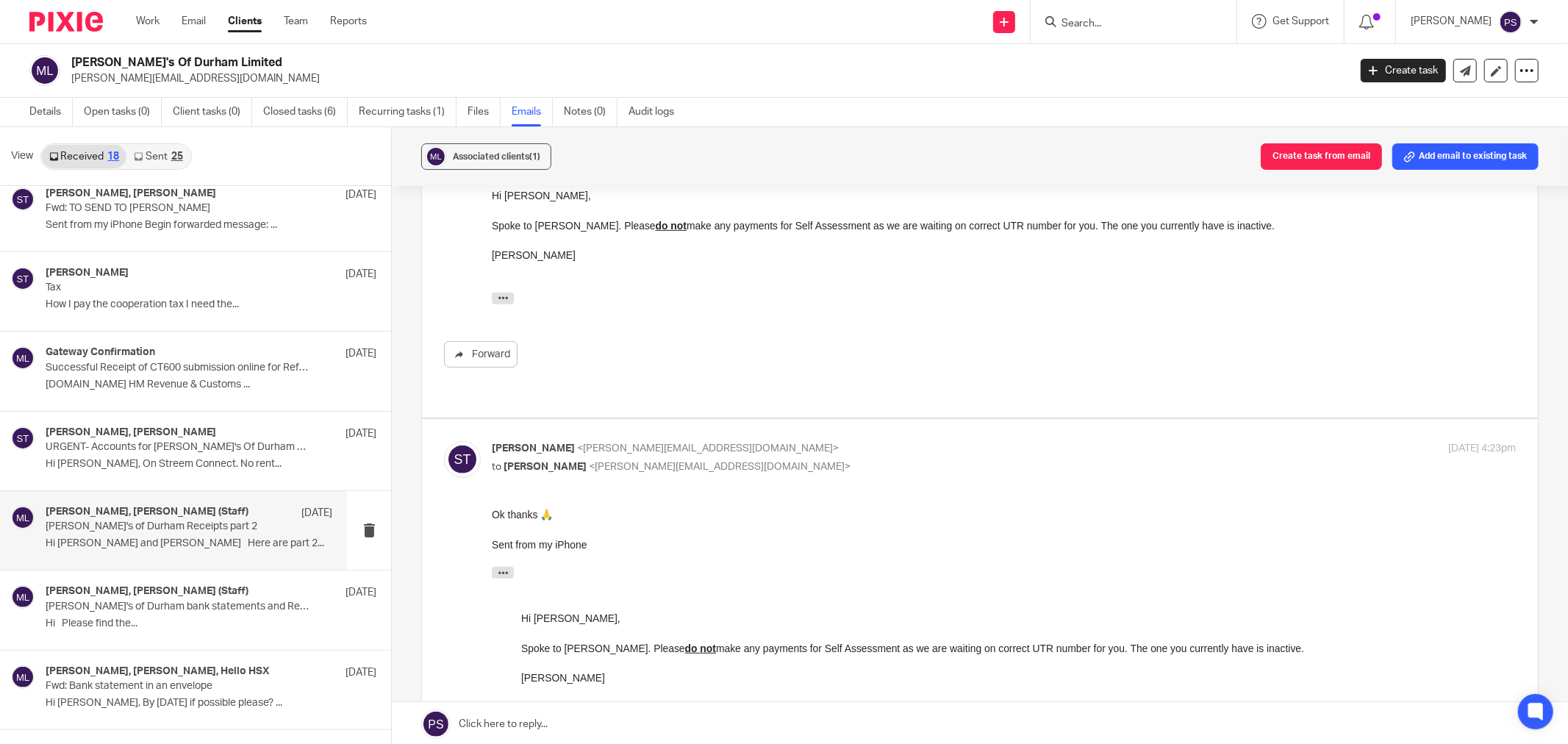
click at [163, 535] on div "Sara Tomczak, Brenda Arkley (Staff) 20 Nov 2023 Michaelangelo's of Durham Recei…" at bounding box center [188, 530] width 286 height 49
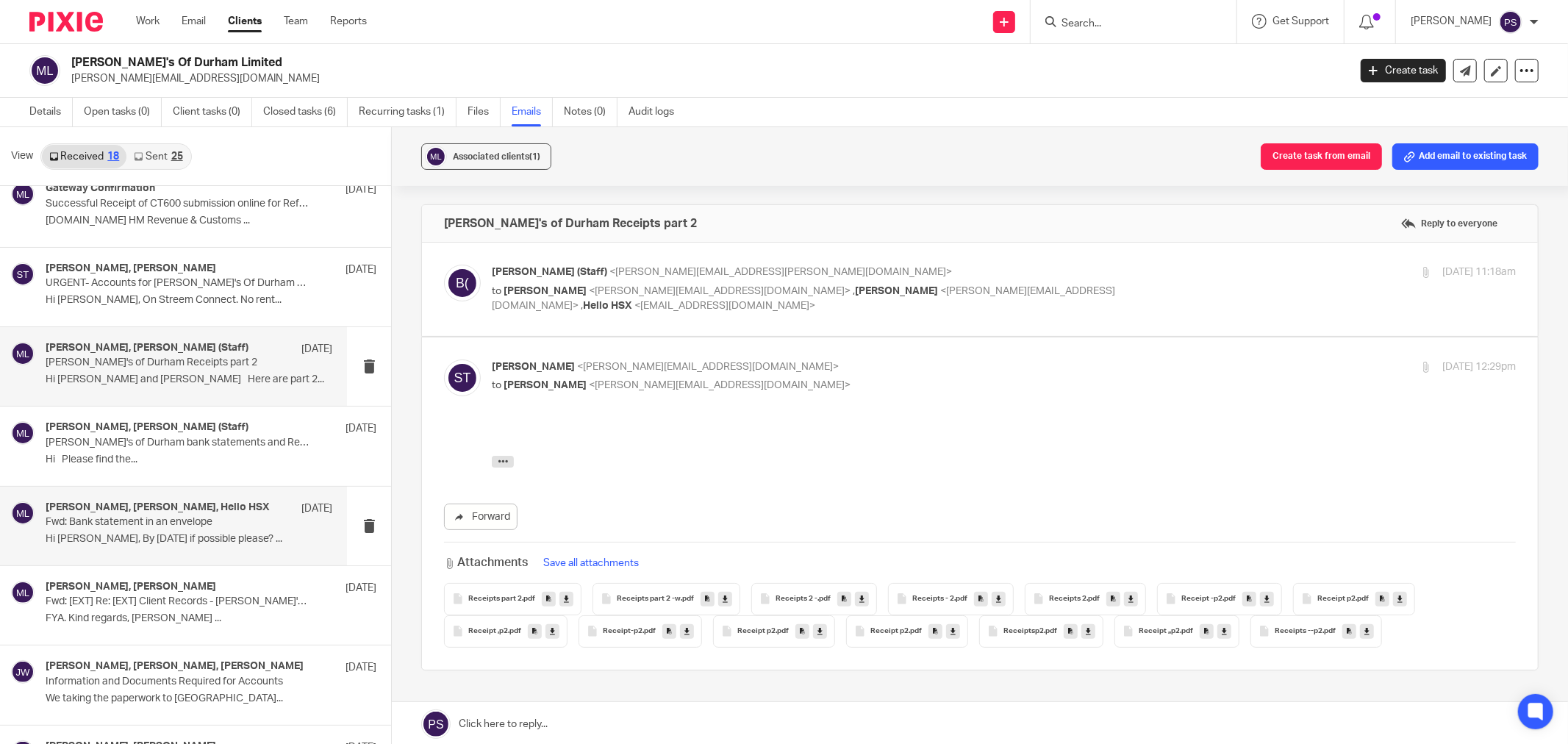
scroll to position [875, 0]
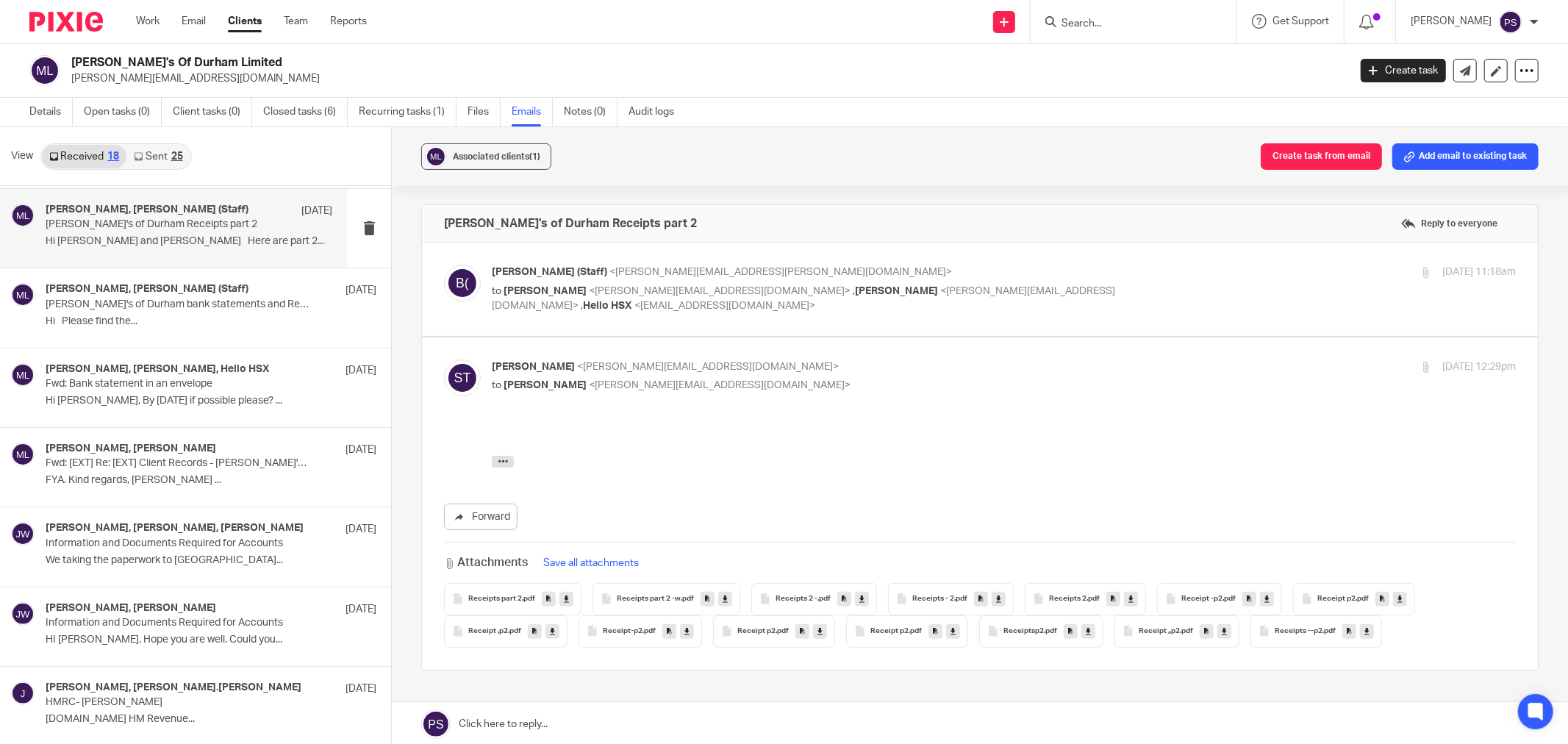
click at [143, 157] on link "Sent 25" at bounding box center [158, 156] width 63 height 24
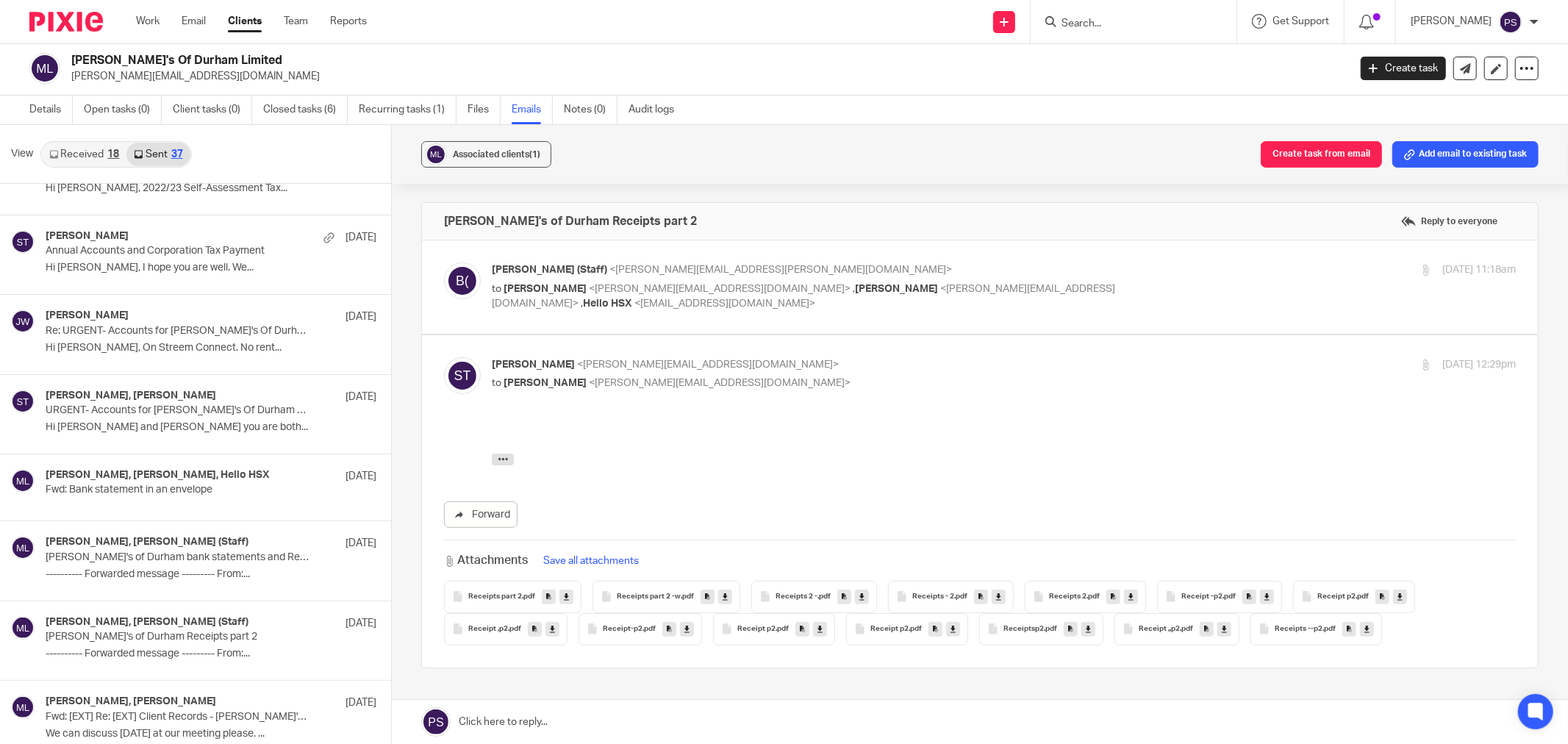
scroll to position [2042, 0]
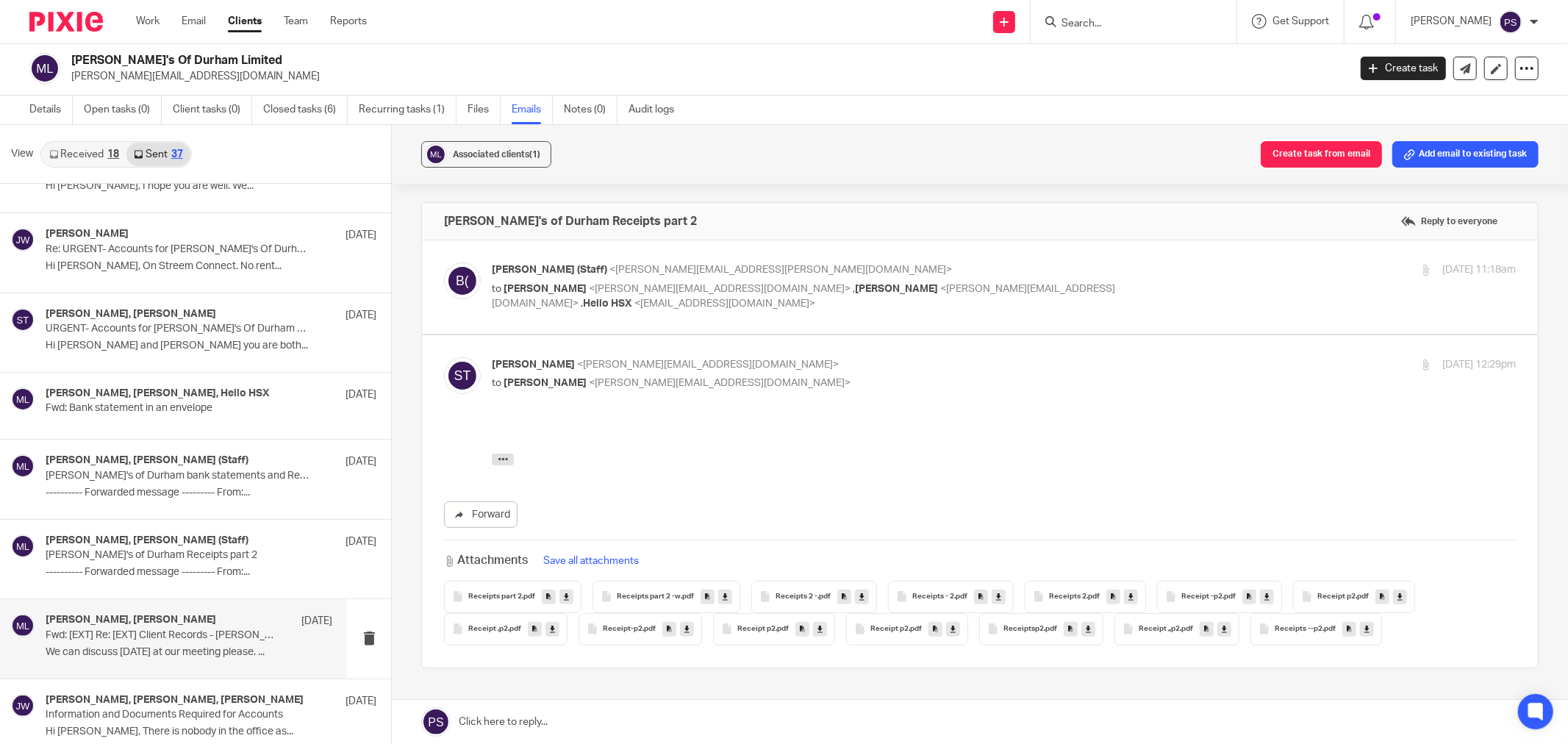
click at [116, 621] on h4 "Sara Tomczak, Jason Waite" at bounding box center [130, 620] width 170 height 13
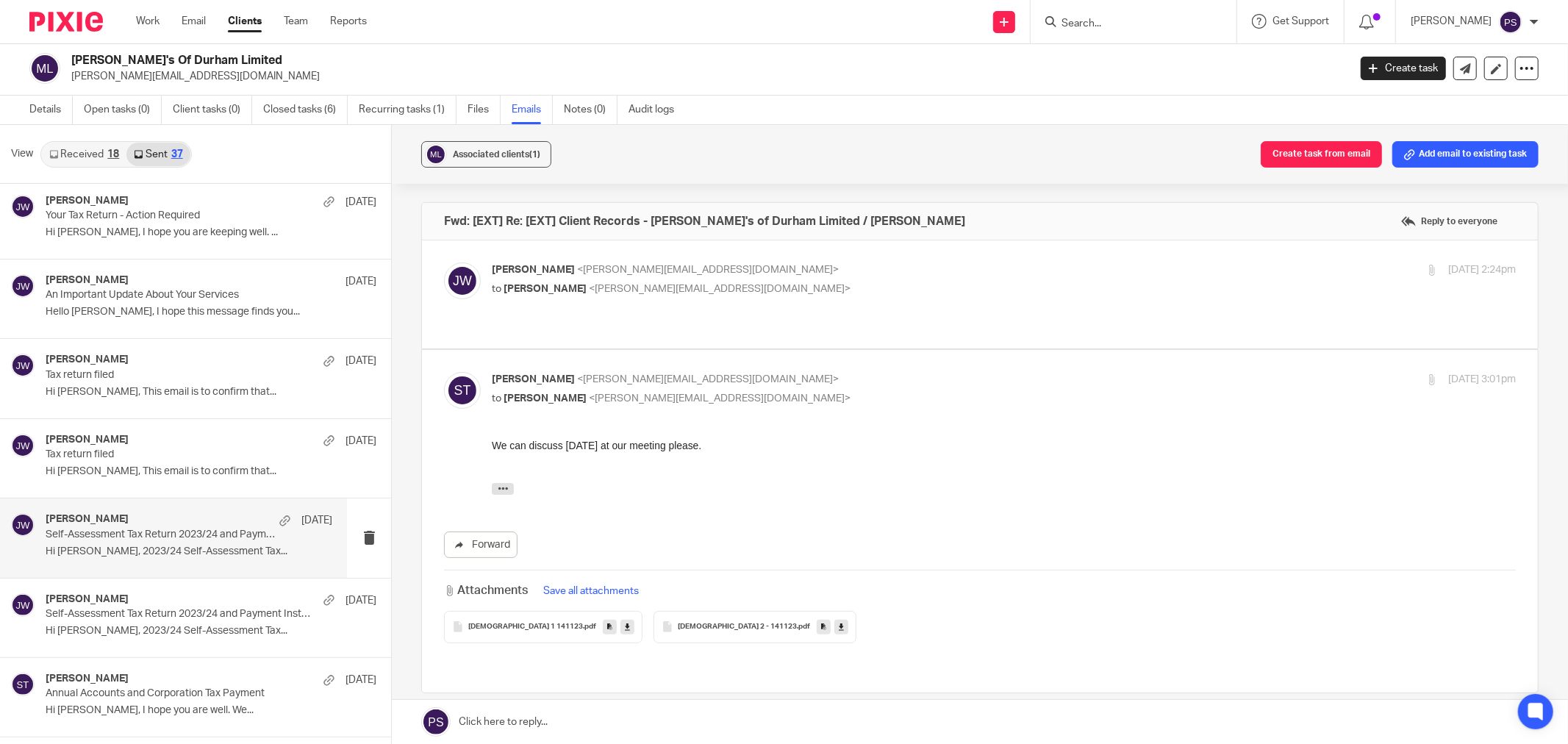
scroll to position [0, 0]
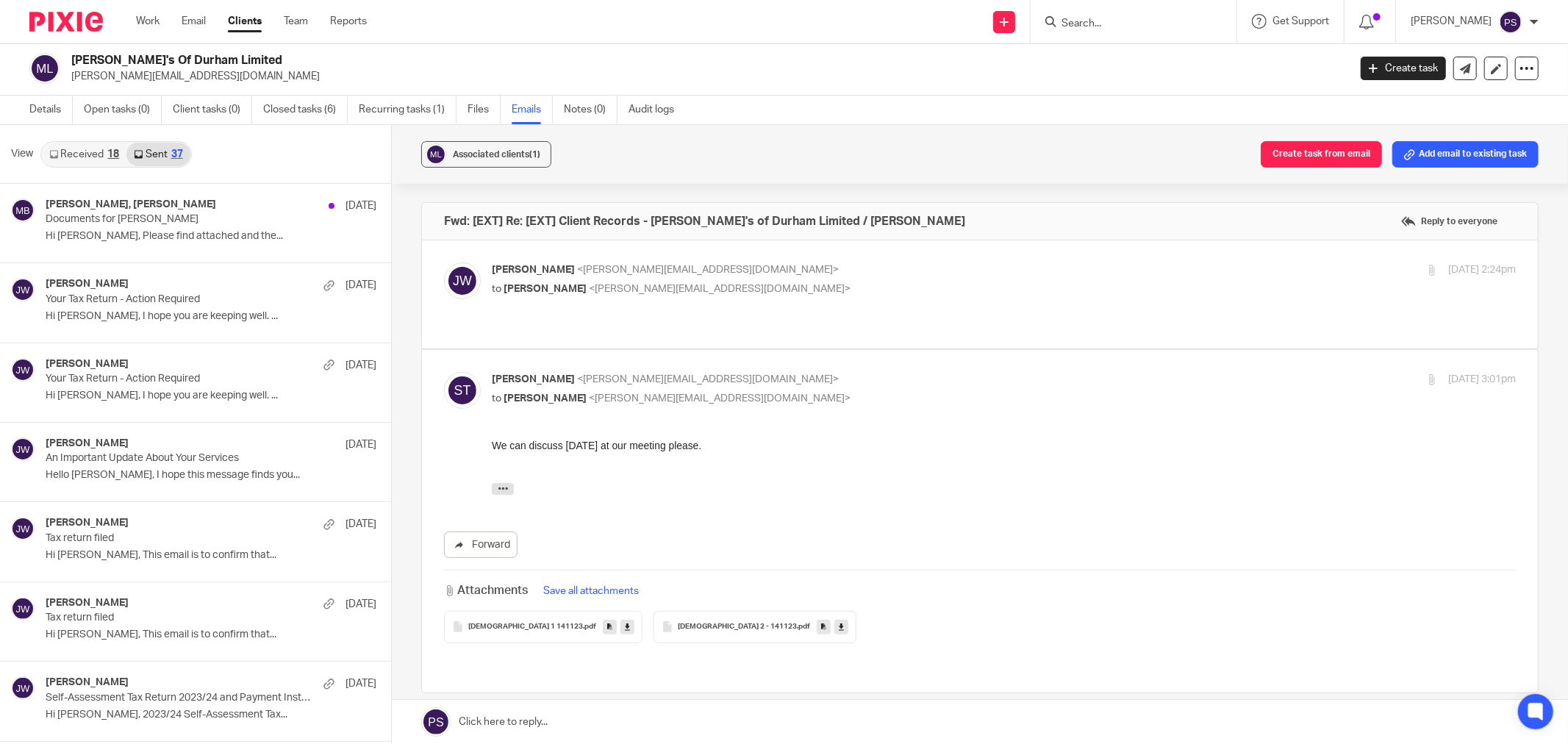
click at [85, 153] on link "Received 18" at bounding box center [85, 155] width 85 height 24
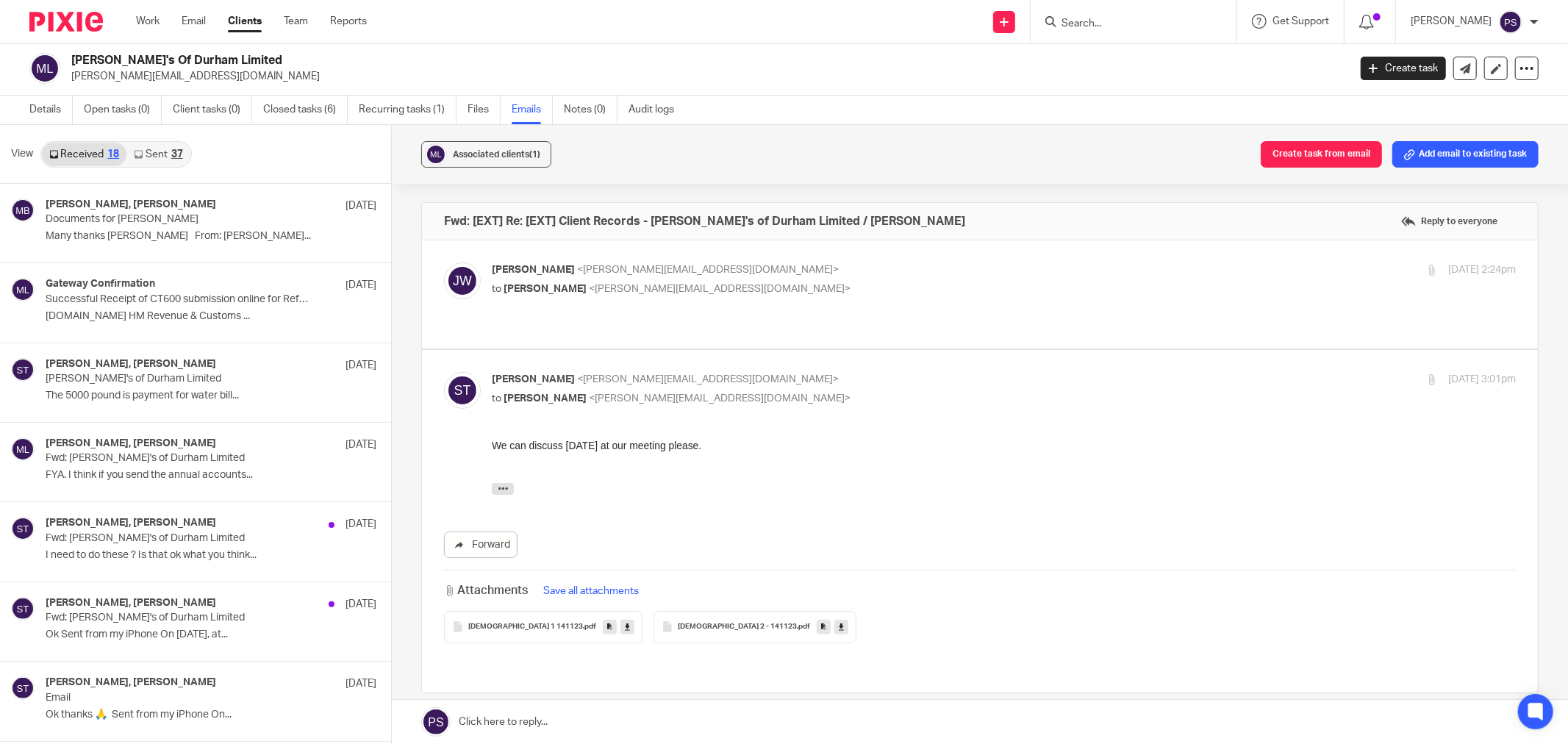
click at [164, 155] on link "Sent 37" at bounding box center [158, 155] width 63 height 24
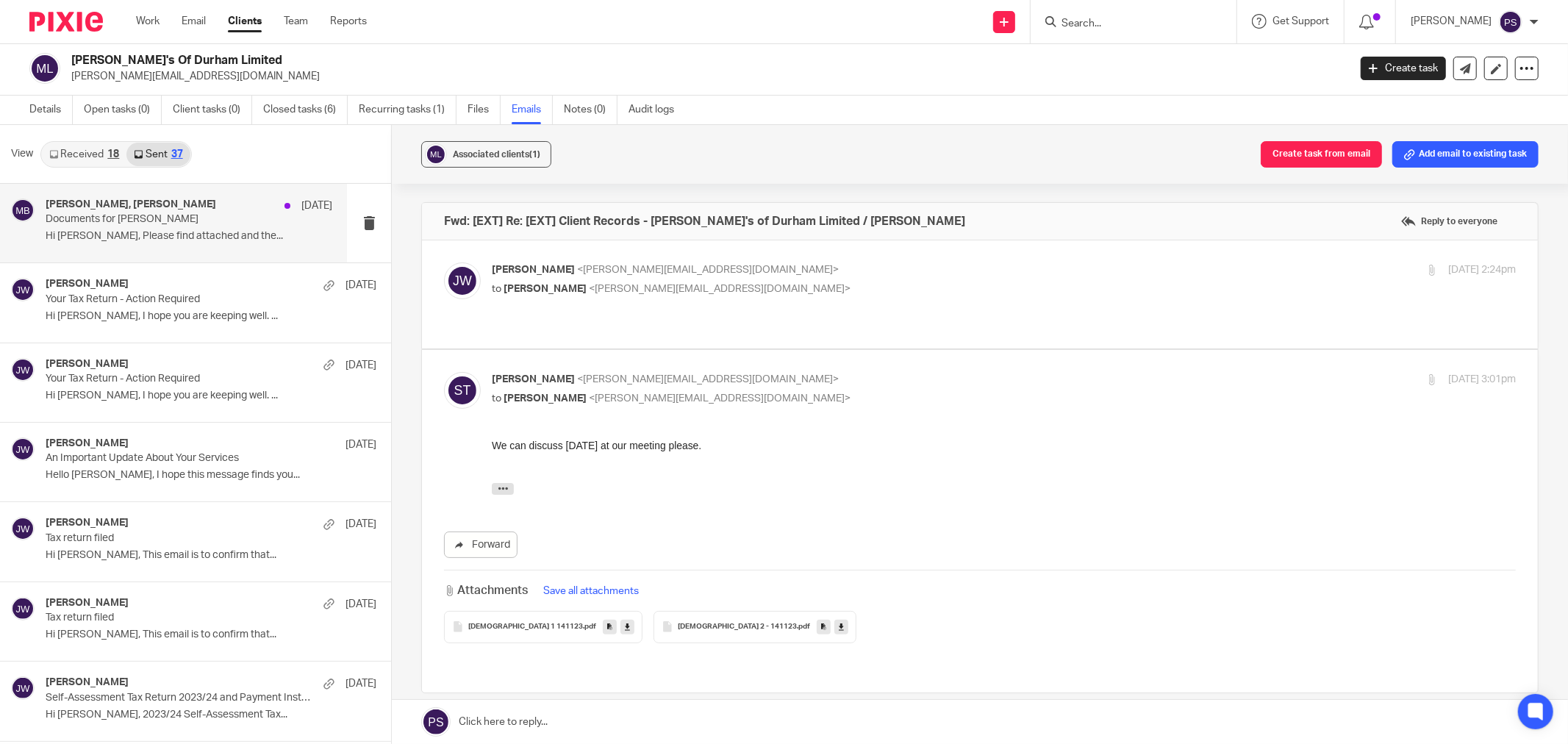
click at [179, 237] on p "Hi Michael, Please find attached and the..." at bounding box center [188, 236] width 286 height 13
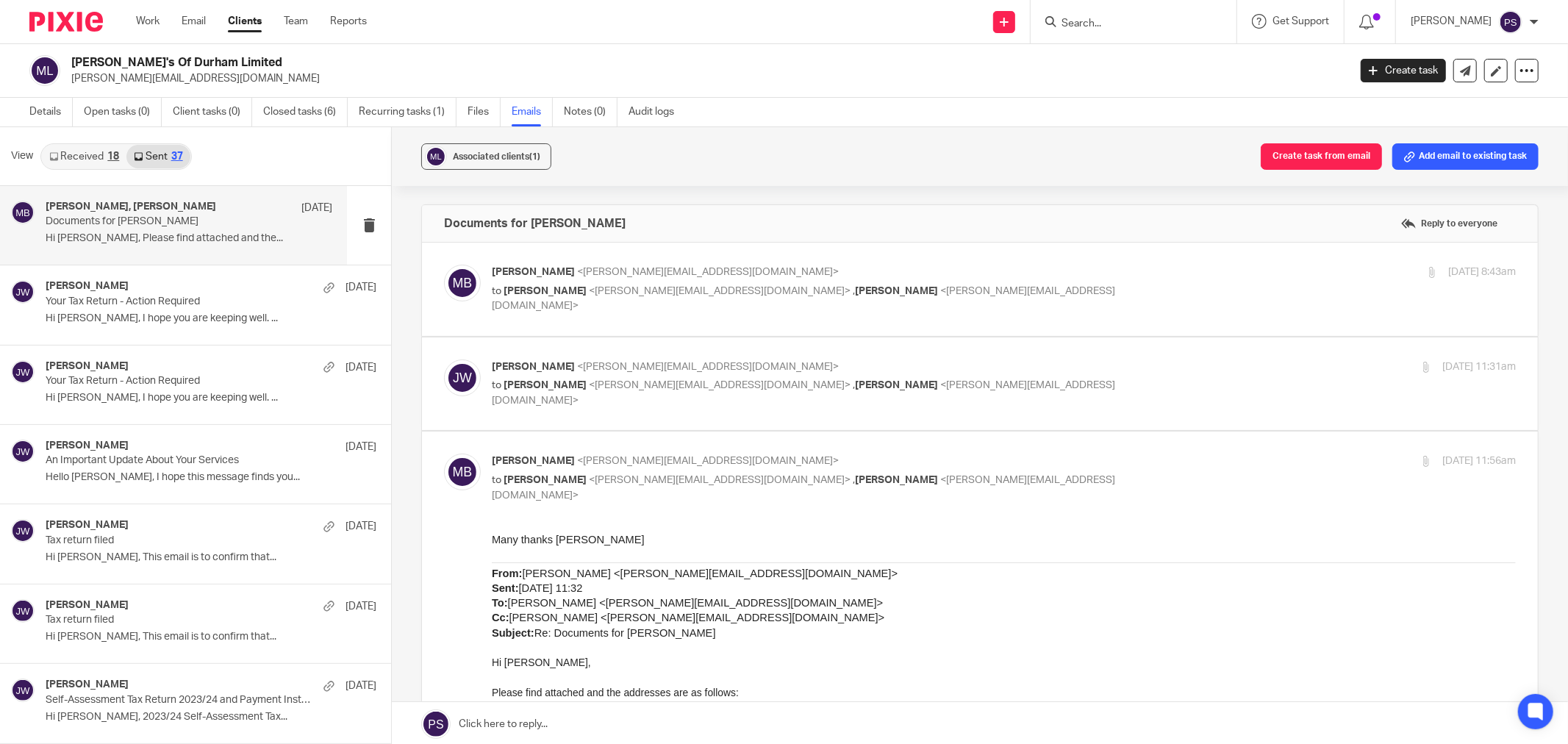
click at [140, 224] on p "Documents for Pascal" at bounding box center [159, 221] width 229 height 13
click at [118, 304] on p "Your Tax Return - Action Required" at bounding box center [159, 301] width 229 height 13
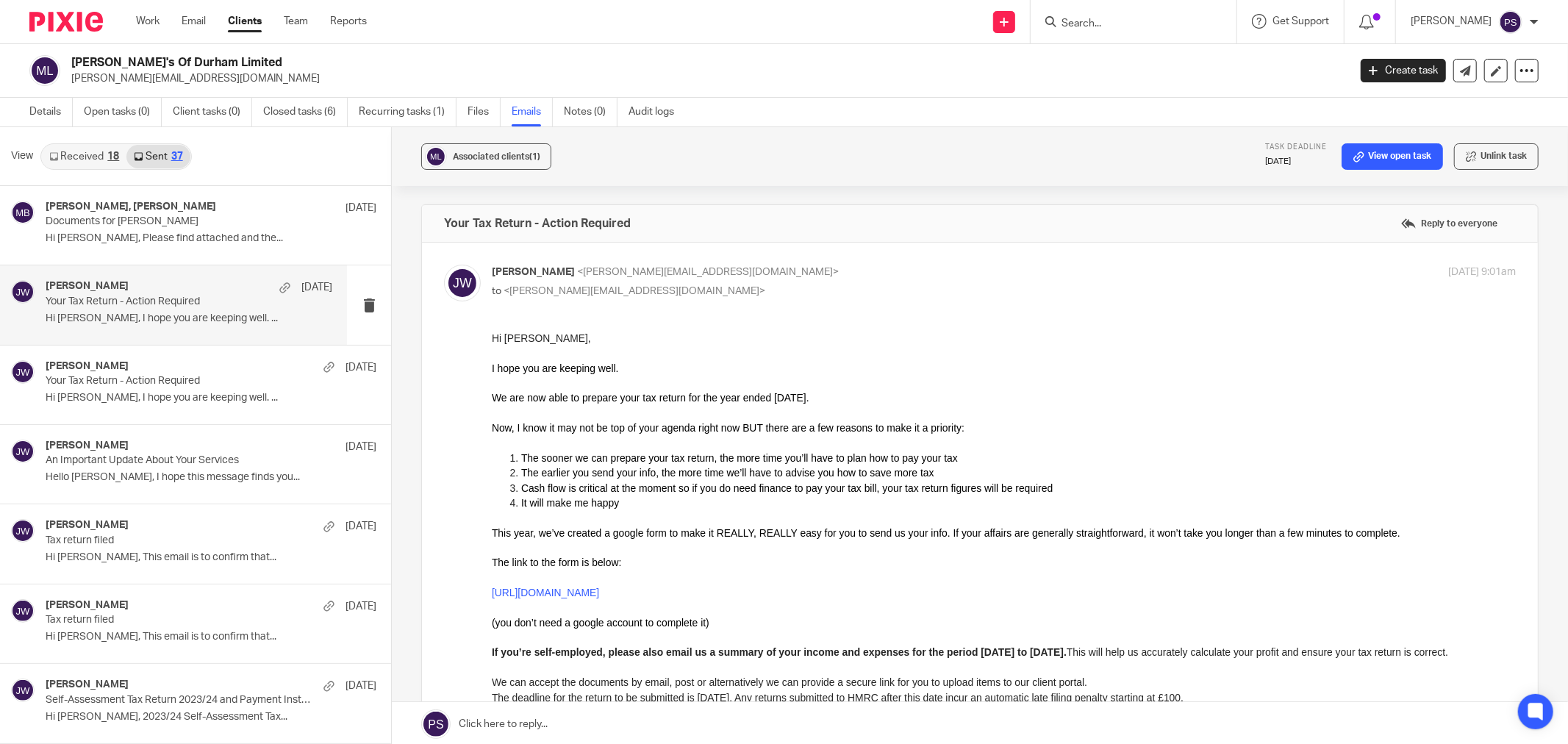
click at [551, 352] on p at bounding box center [1003, 351] width 1024 height 15
drag, startPoint x: 553, startPoint y: 340, endPoint x: 924, endPoint y: 627, distance: 469.1
click at [506, 337] on p "Hi Pasquale," at bounding box center [1003, 338] width 1024 height 15
copy p "Pasquale,"
